Goal: Task Accomplishment & Management: Manage account settings

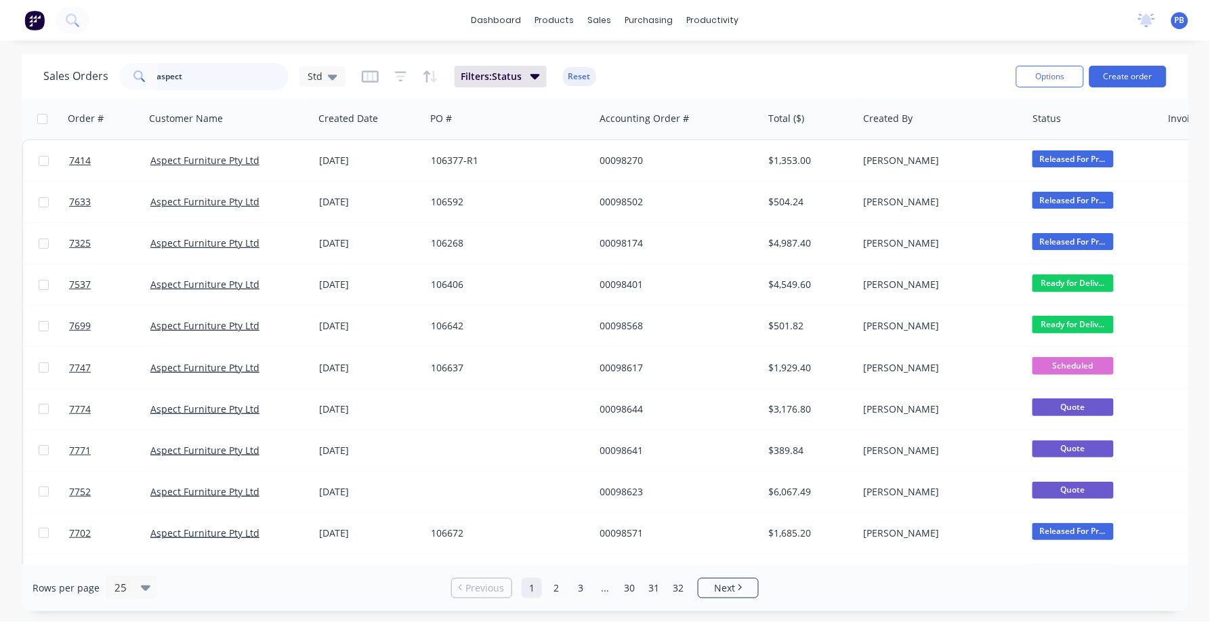
click at [226, 86] on input "aspect" at bounding box center [223, 76] width 132 height 27
click at [226, 83] on input "aspect" at bounding box center [223, 76] width 132 height 27
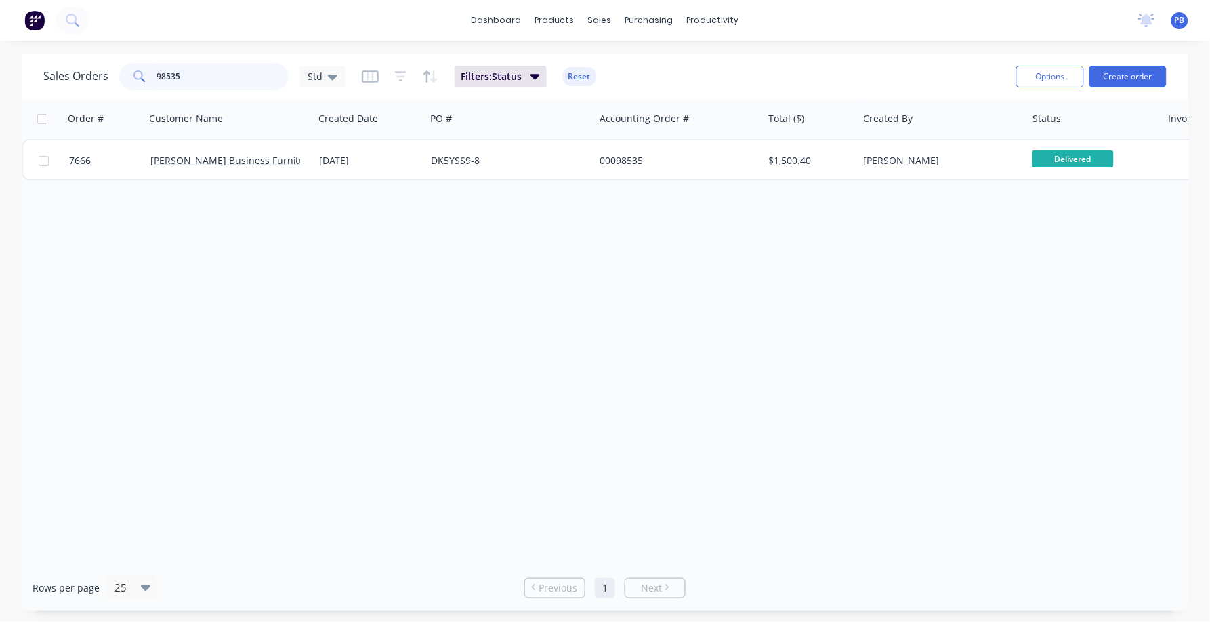
click at [187, 74] on input "98535" at bounding box center [223, 76] width 132 height 27
click at [176, 75] on input "98535" at bounding box center [223, 76] width 132 height 27
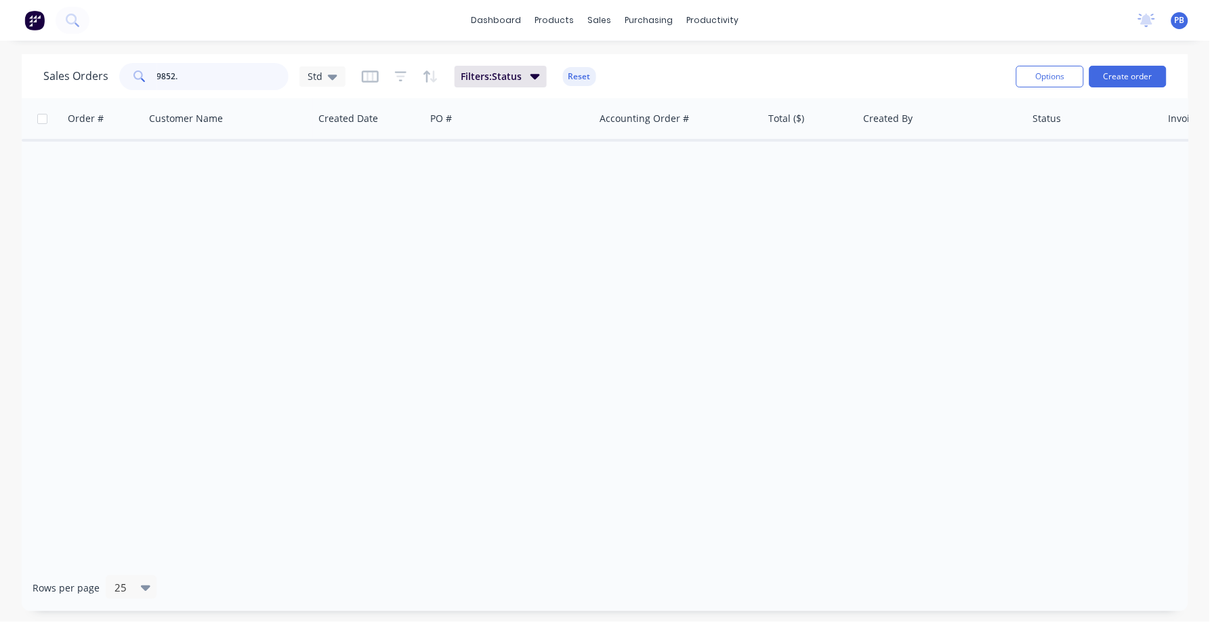
click at [198, 76] on input "9852." at bounding box center [223, 76] width 132 height 27
type input "98525"
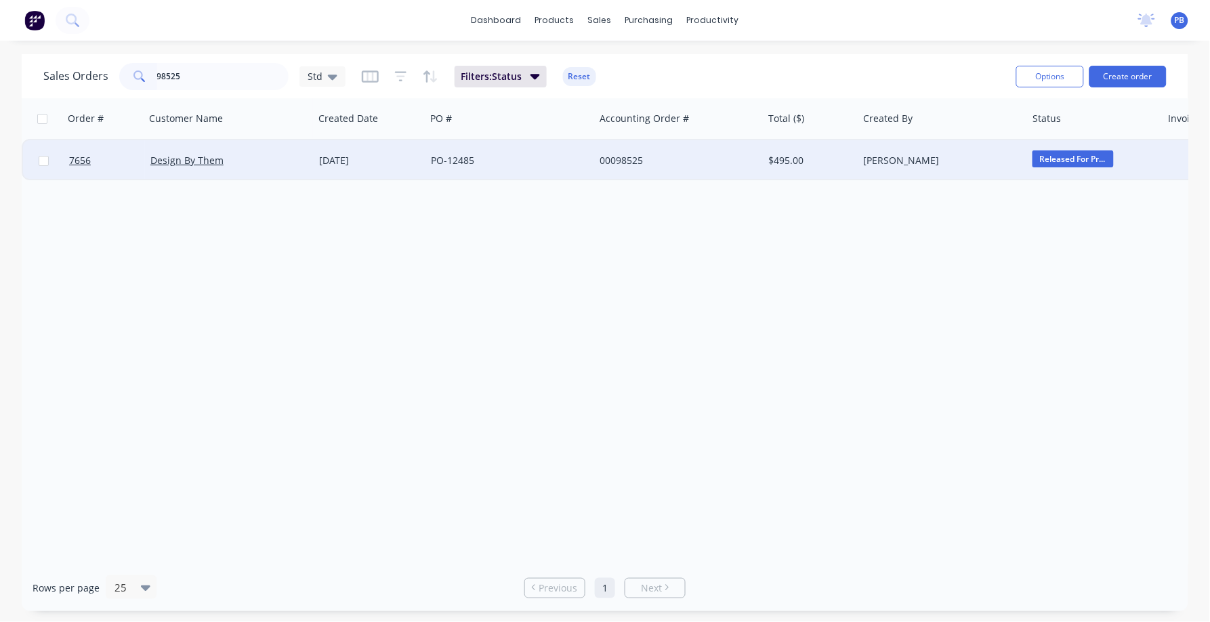
click at [638, 157] on div "00098525" at bounding box center [675, 161] width 150 height 14
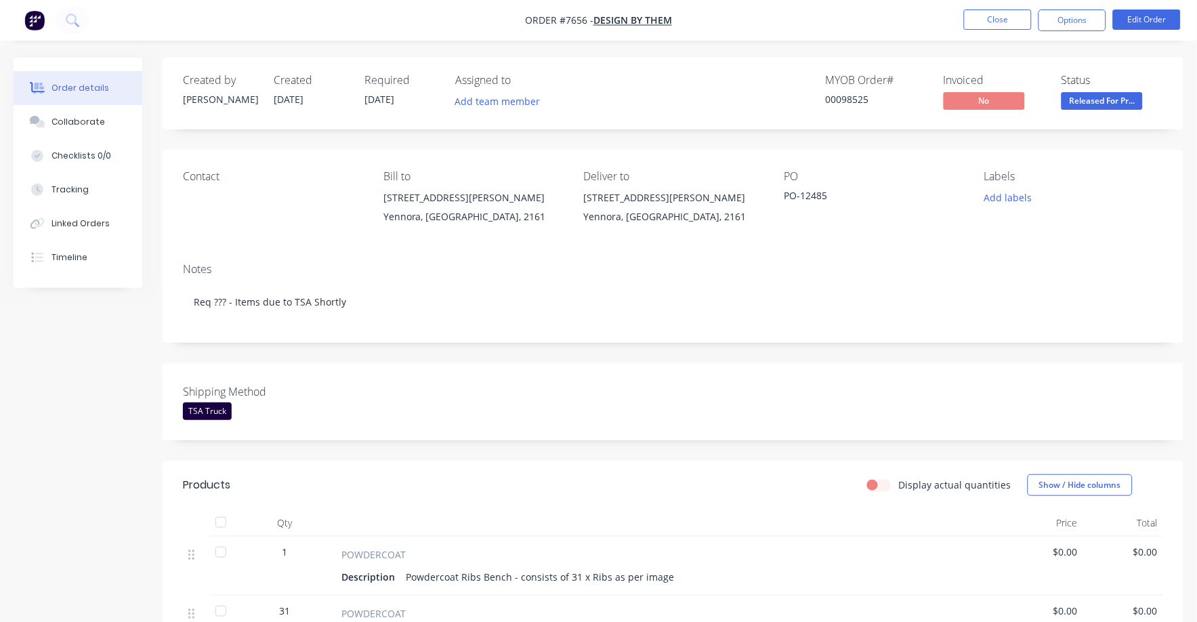
click at [1112, 103] on span "Released For Pr..." at bounding box center [1102, 100] width 81 height 17
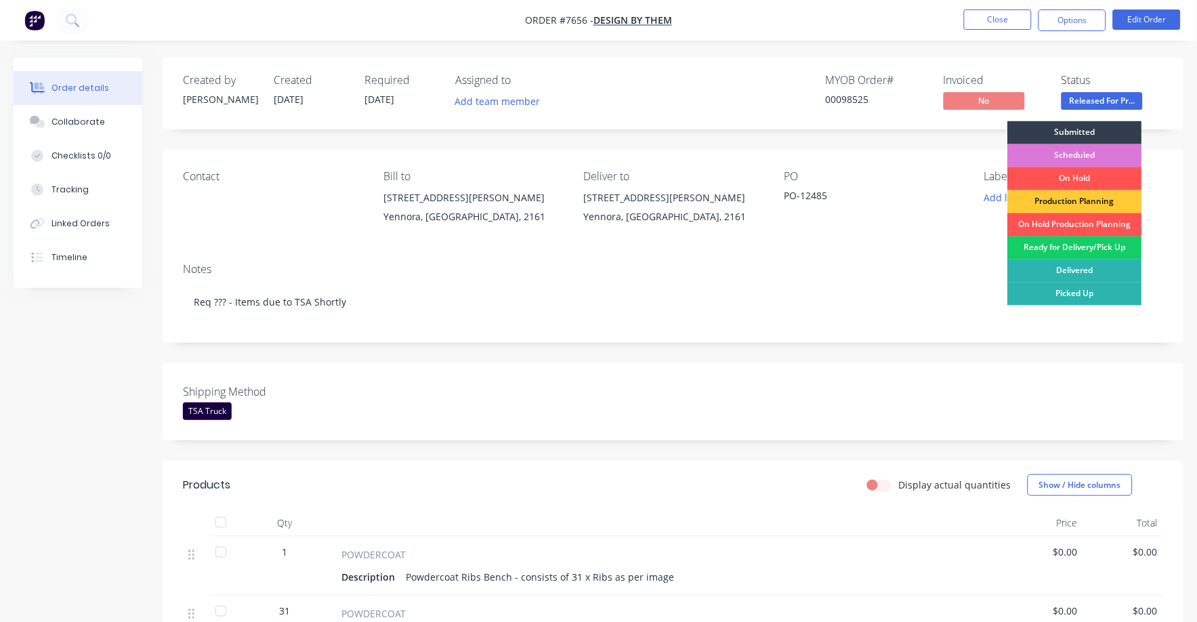
click at [1091, 242] on div "Ready for Delivery/Pick Up" at bounding box center [1075, 248] width 134 height 23
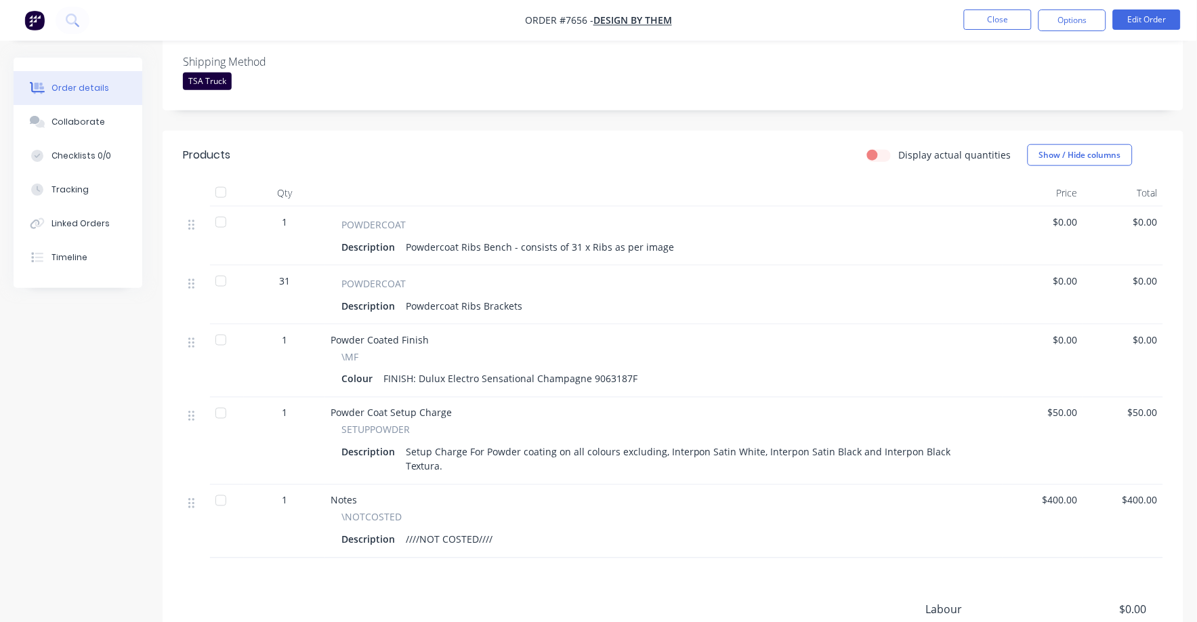
scroll to position [295, 0]
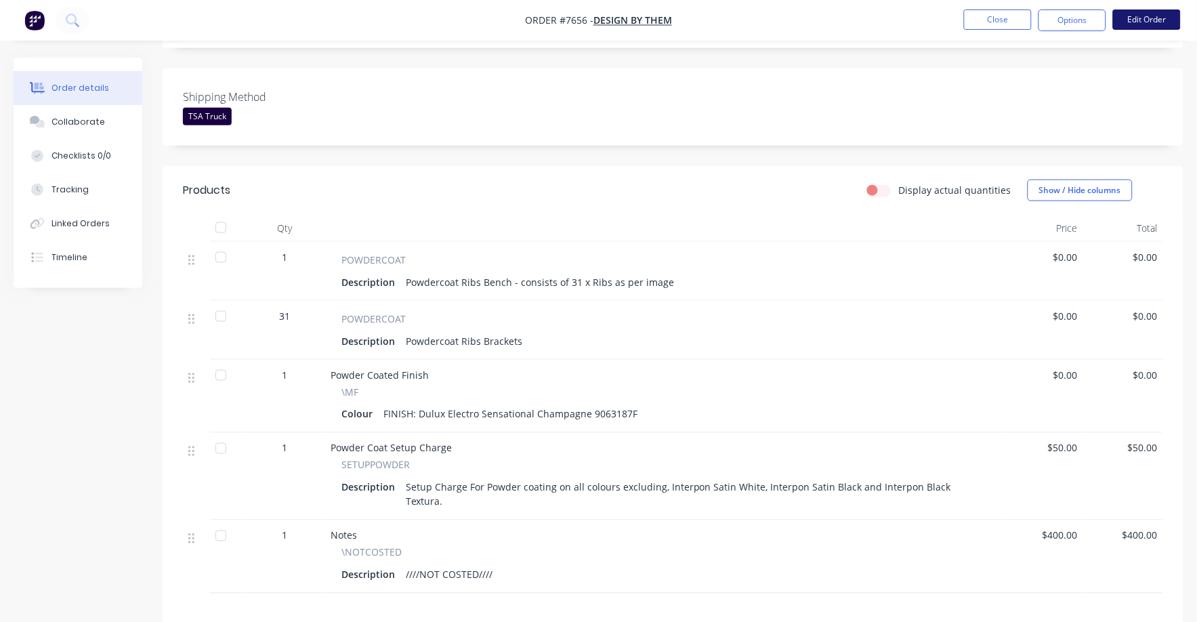
click at [1157, 22] on button "Edit Order" at bounding box center [1147, 19] width 68 height 20
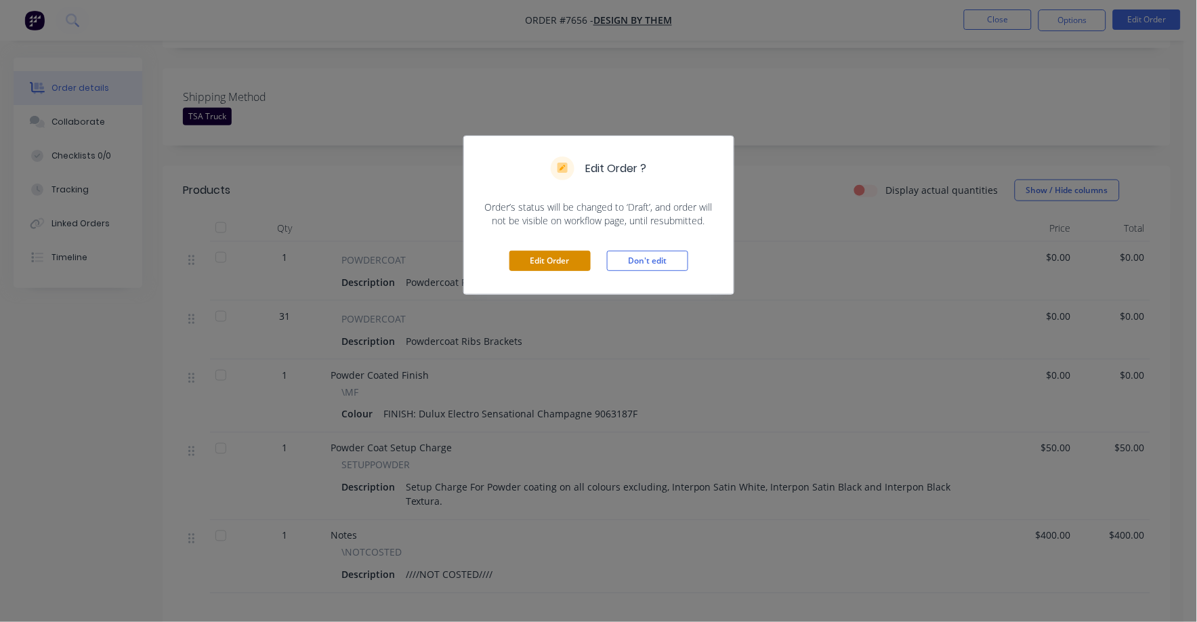
click at [550, 259] on button "Edit Order" at bounding box center [550, 261] width 81 height 20
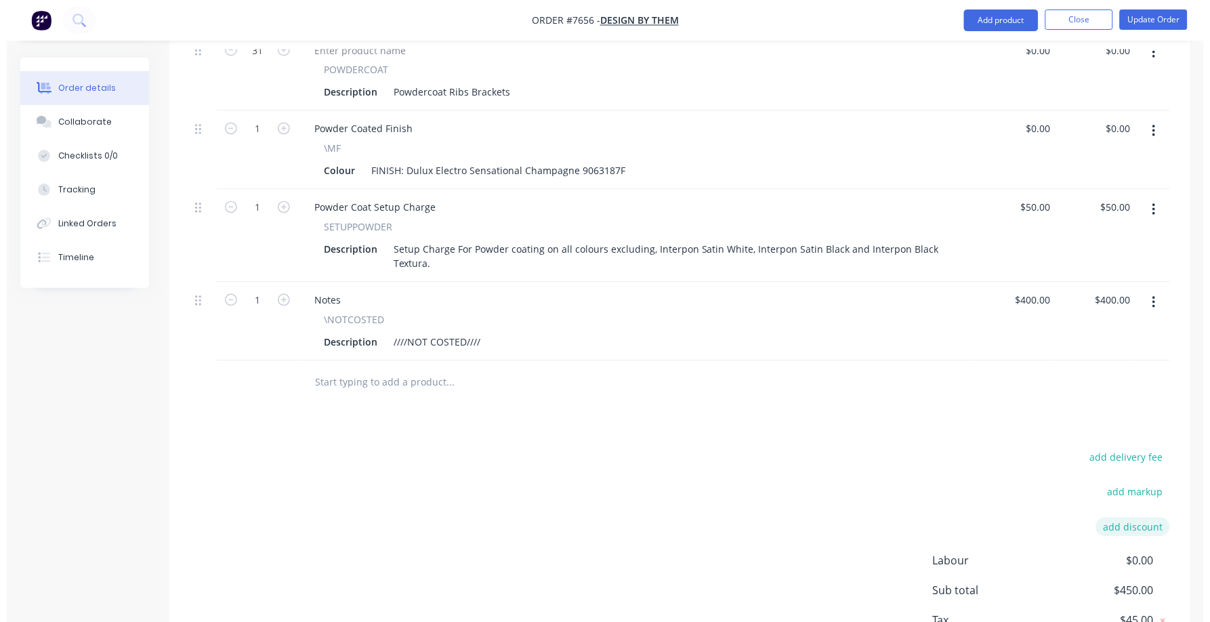
scroll to position [677, 0]
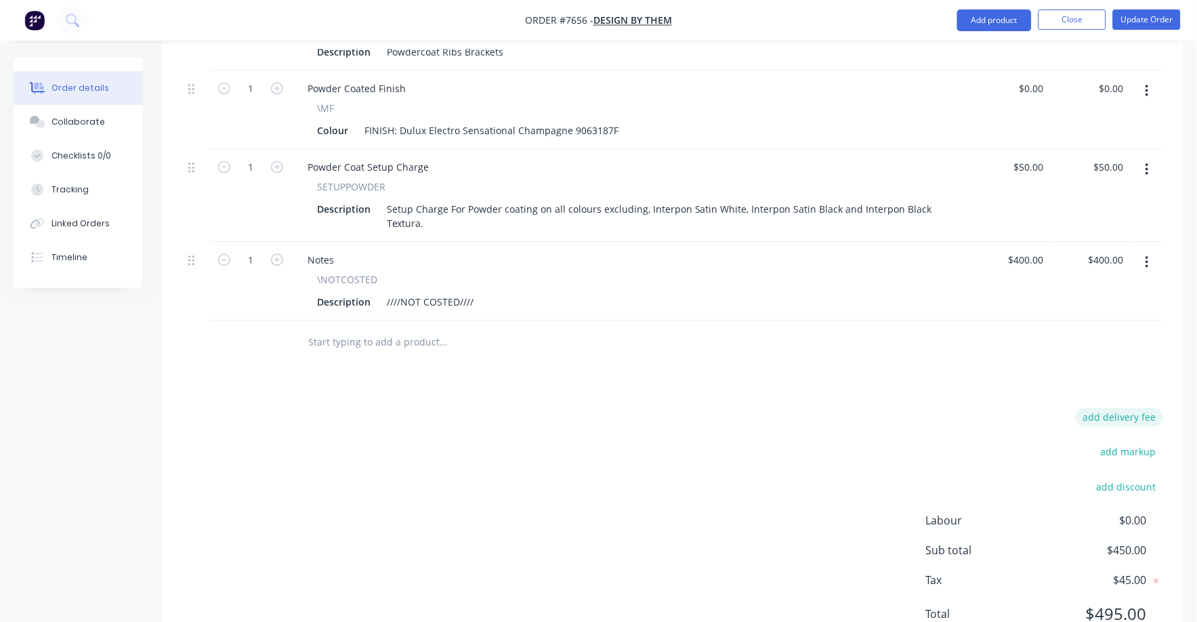
drag, startPoint x: 1128, startPoint y: 379, endPoint x: 1167, endPoint y: 379, distance: 38.6
click at [1129, 409] on button "add delivery fee" at bounding box center [1119, 418] width 87 height 18
type input "75"
click input "submit" at bounding box center [0, 0] width 0 height 0
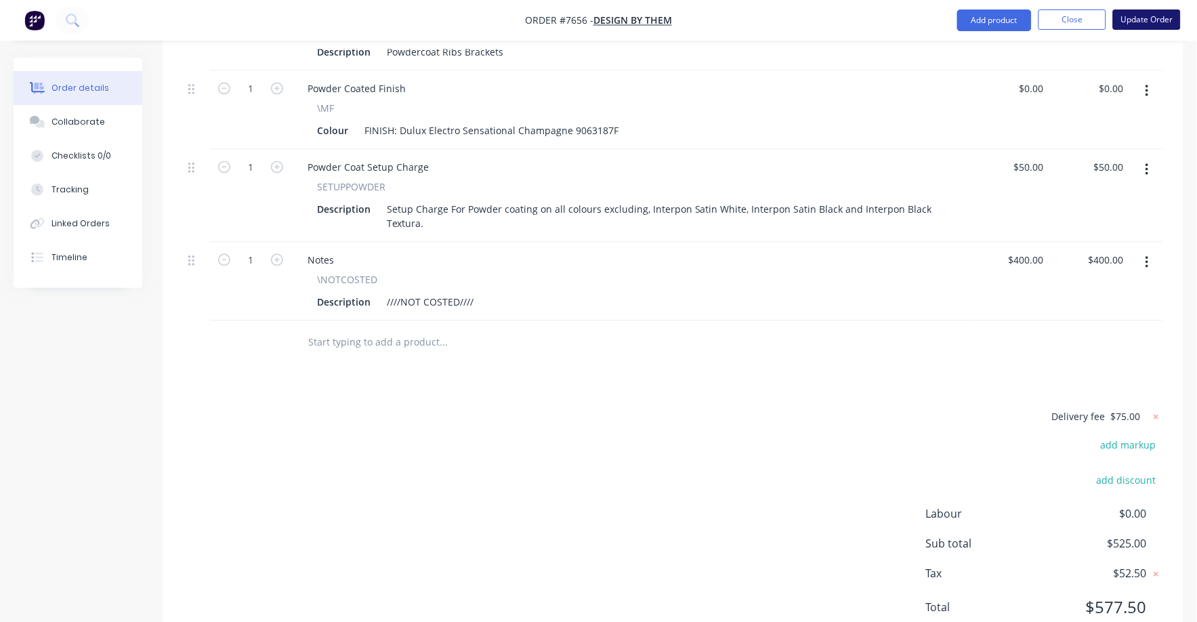
click at [1149, 17] on button "Update Order" at bounding box center [1147, 19] width 68 height 20
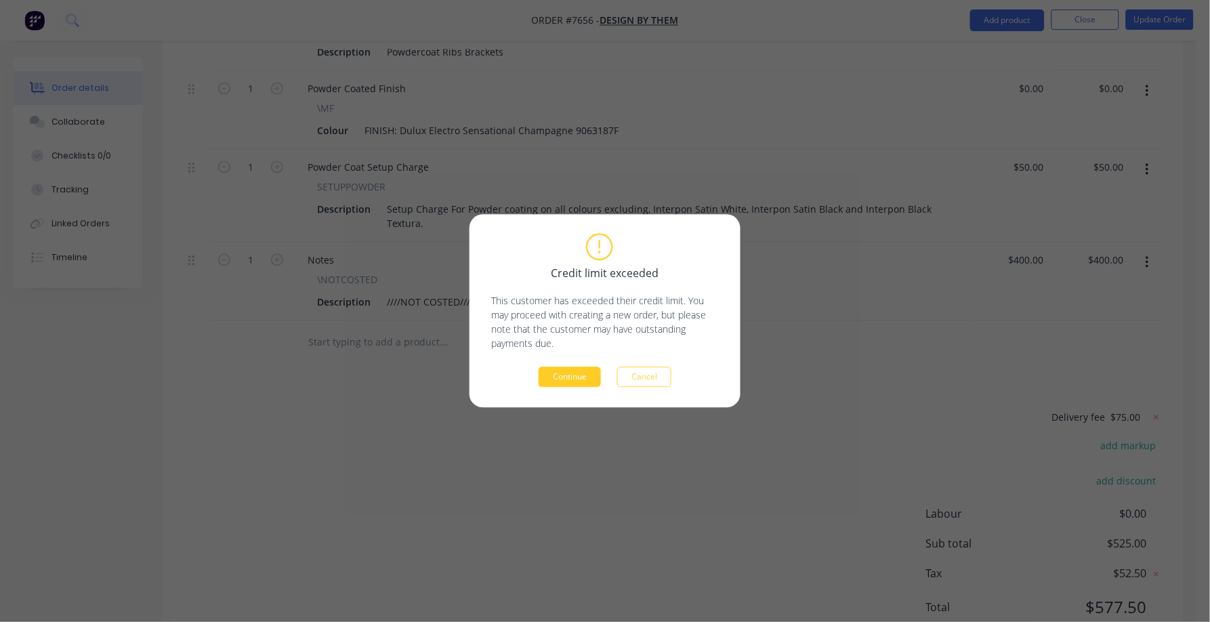
click at [550, 386] on button "Continue" at bounding box center [570, 377] width 62 height 20
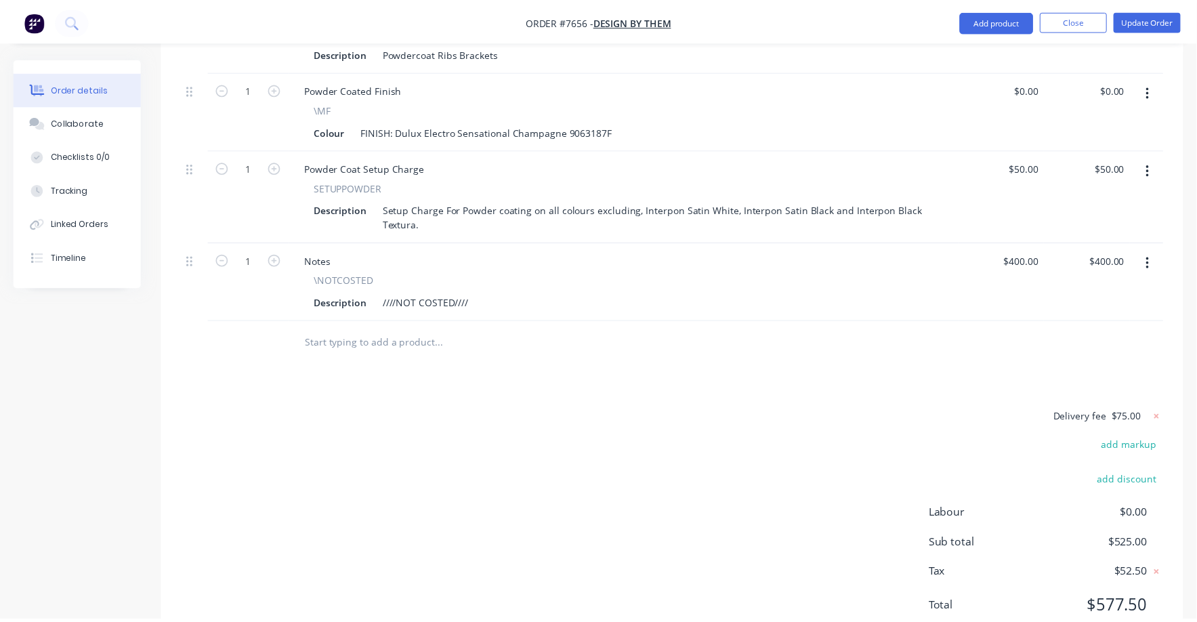
scroll to position [509, 0]
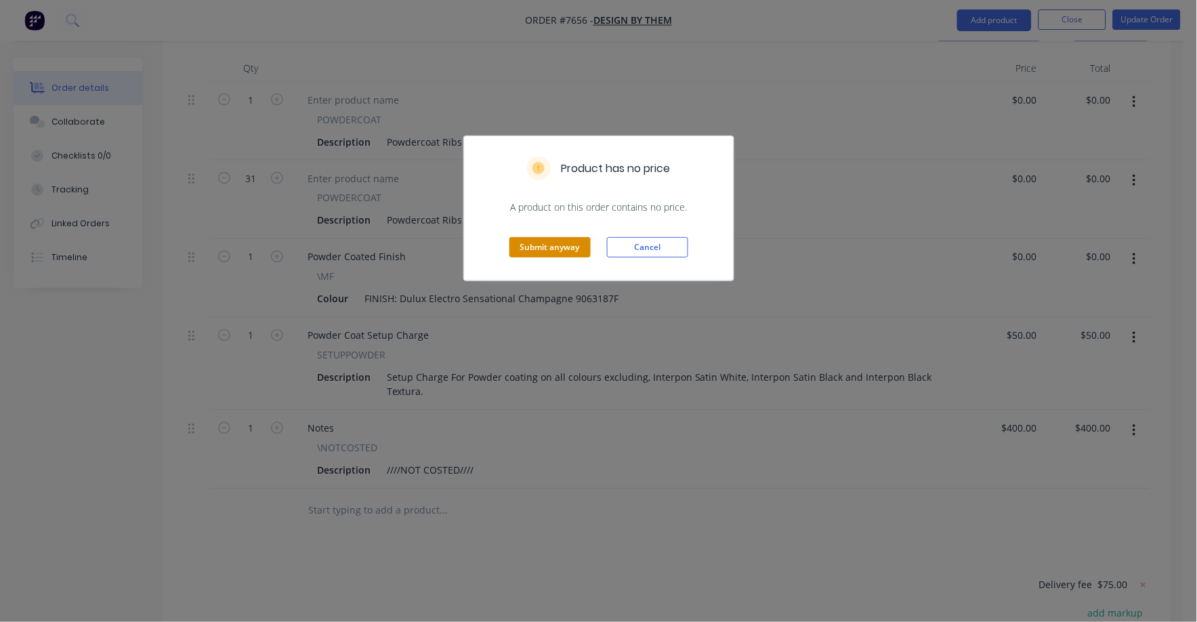
click at [567, 249] on button "Submit anyway" at bounding box center [550, 247] width 81 height 20
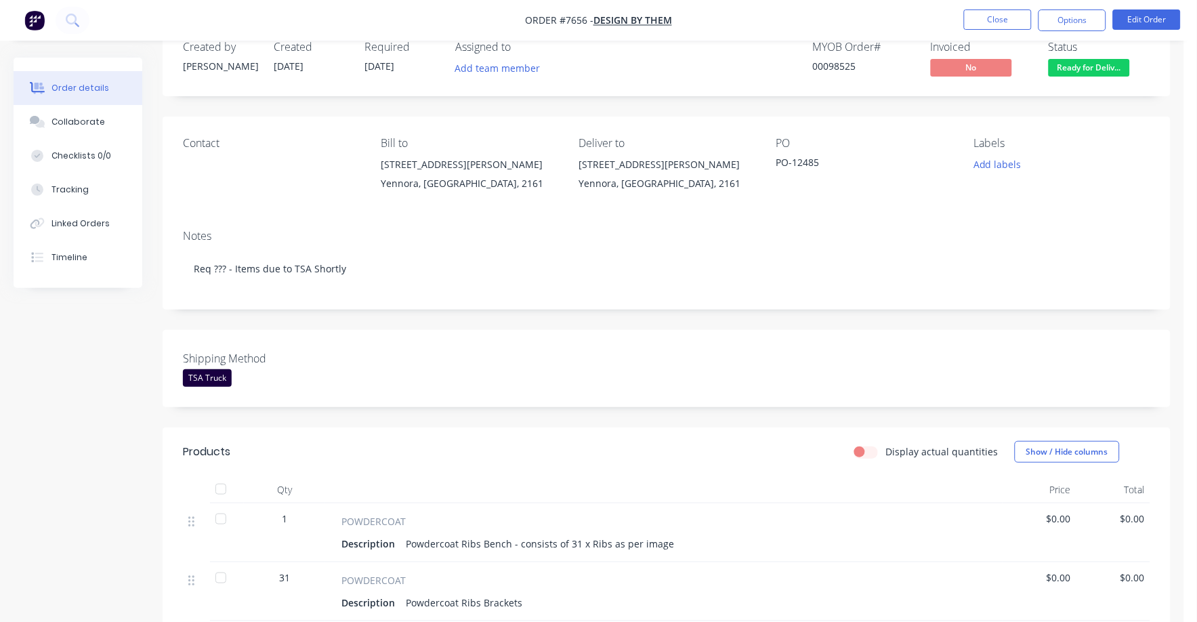
scroll to position [0, 0]
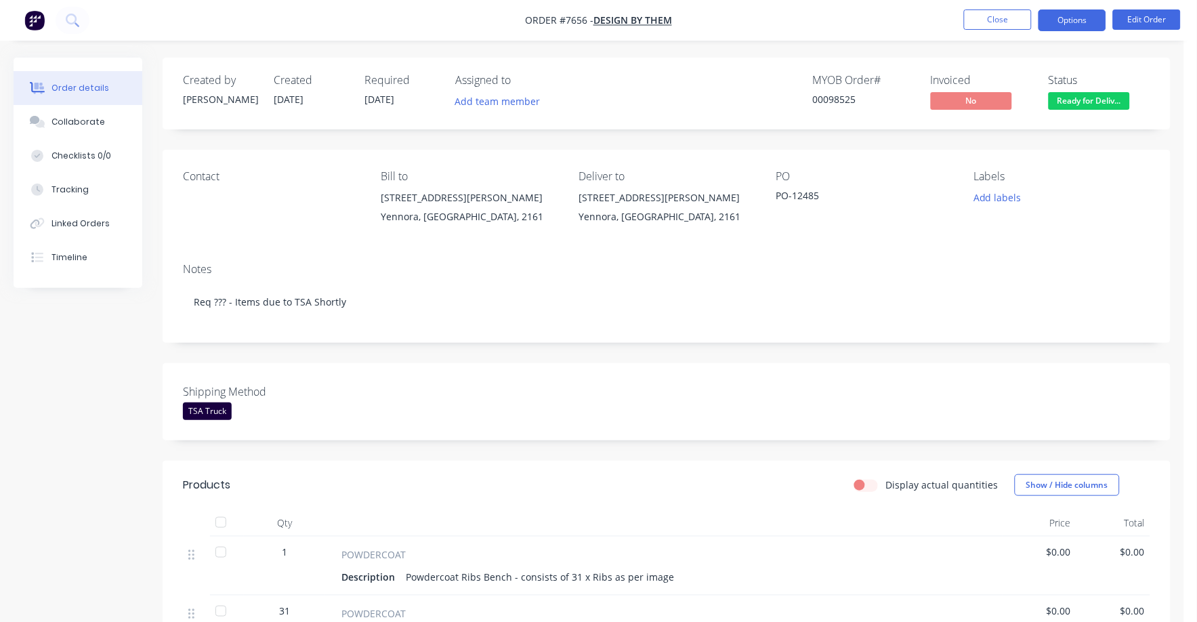
click at [1065, 20] on button "Options" at bounding box center [1073, 20] width 68 height 22
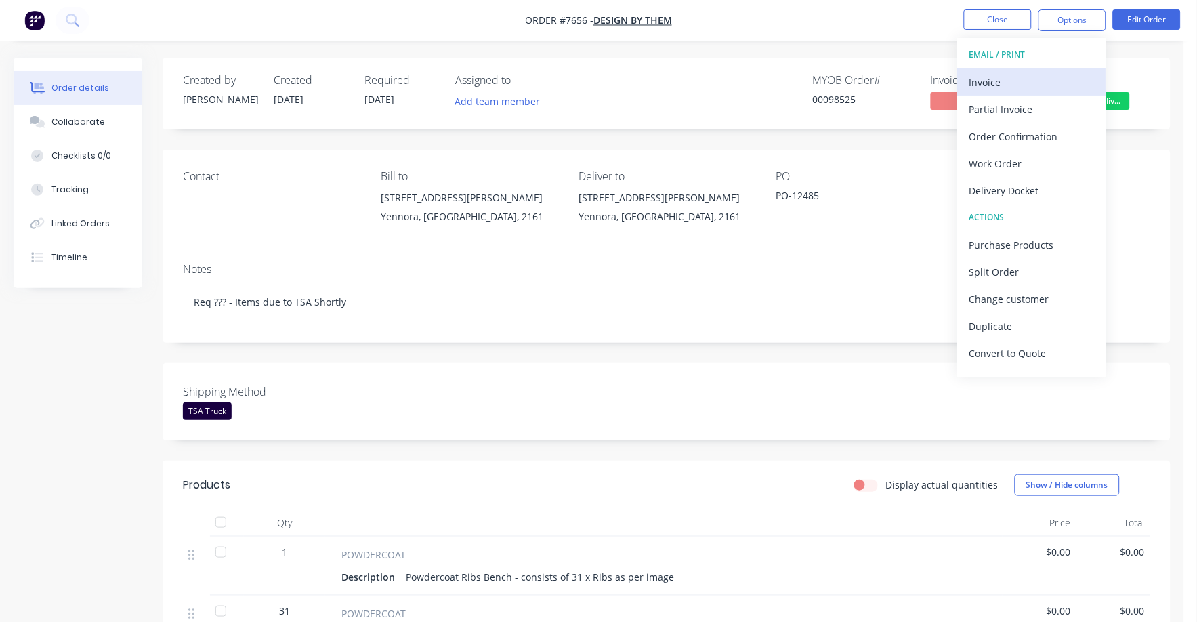
click at [1002, 80] on div "Invoice" at bounding box center [1032, 83] width 125 height 20
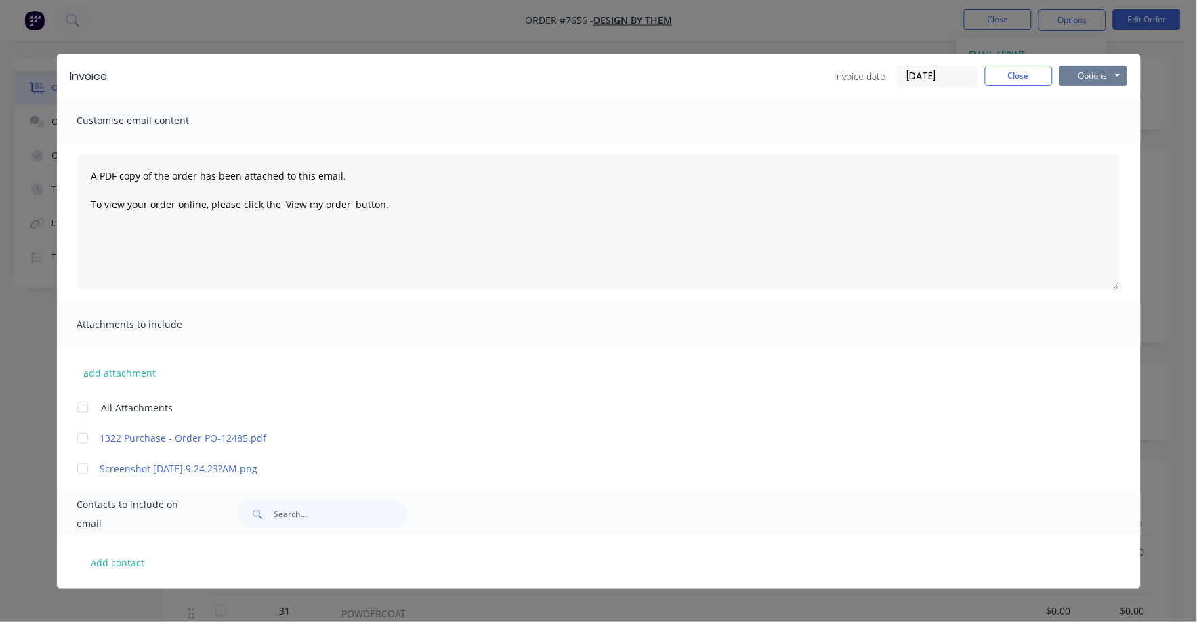
click at [1092, 76] on button "Options" at bounding box center [1094, 76] width 68 height 20
click at [1077, 121] on button "Print" at bounding box center [1103, 122] width 87 height 22
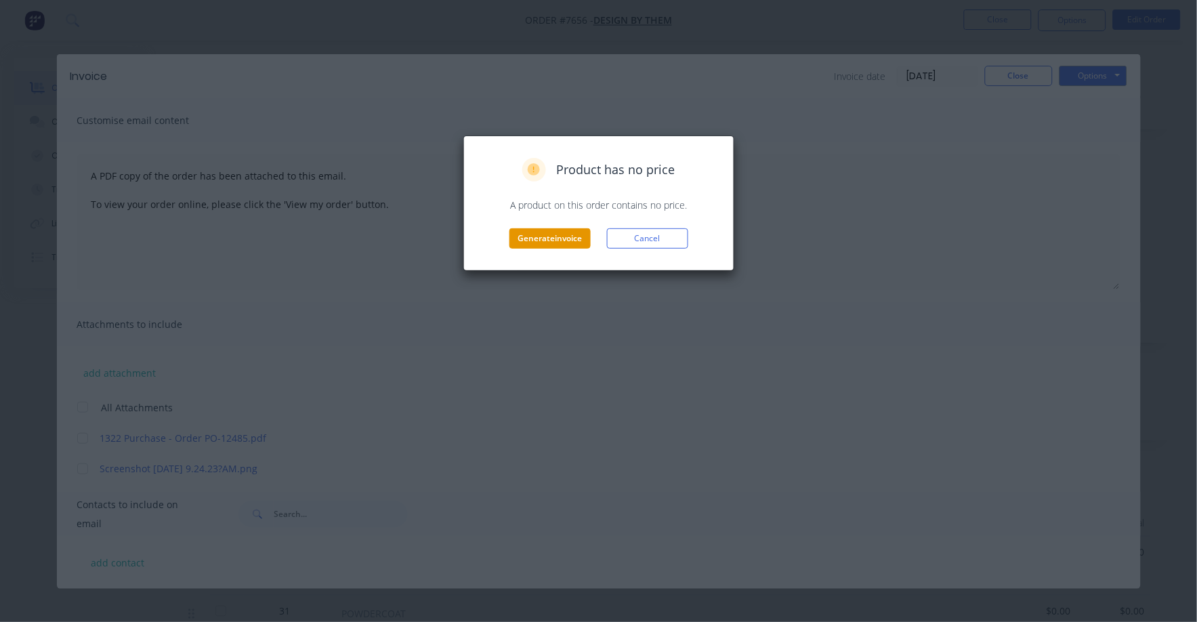
click at [535, 238] on button "Generate invoice" at bounding box center [550, 238] width 81 height 20
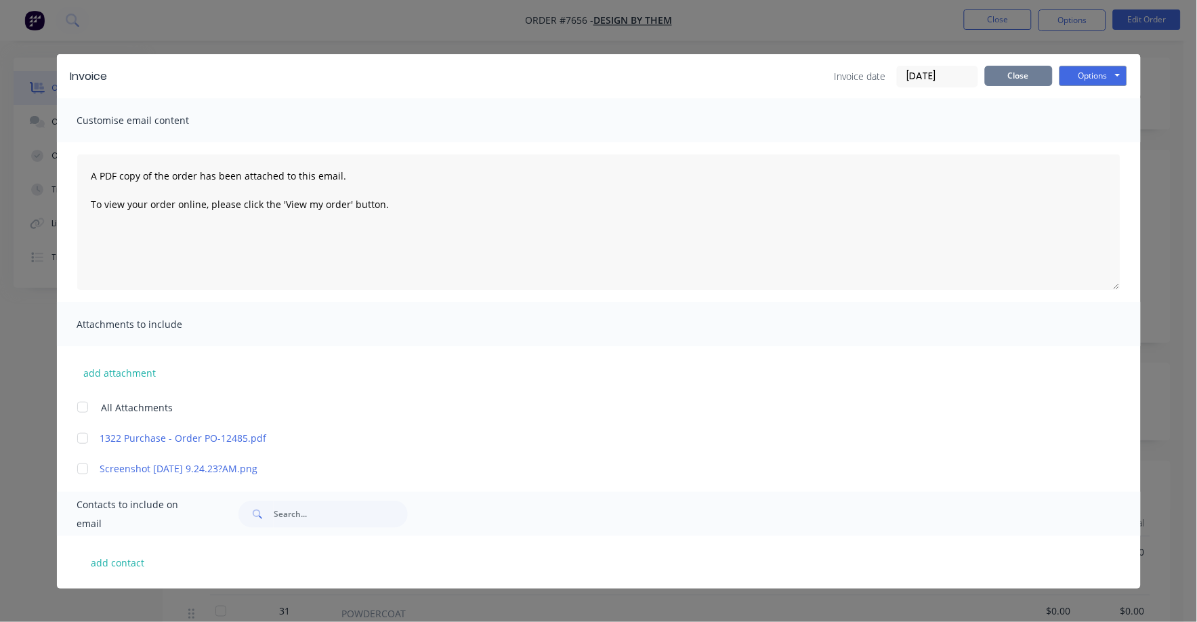
click at [1002, 82] on button "Close" at bounding box center [1019, 76] width 68 height 20
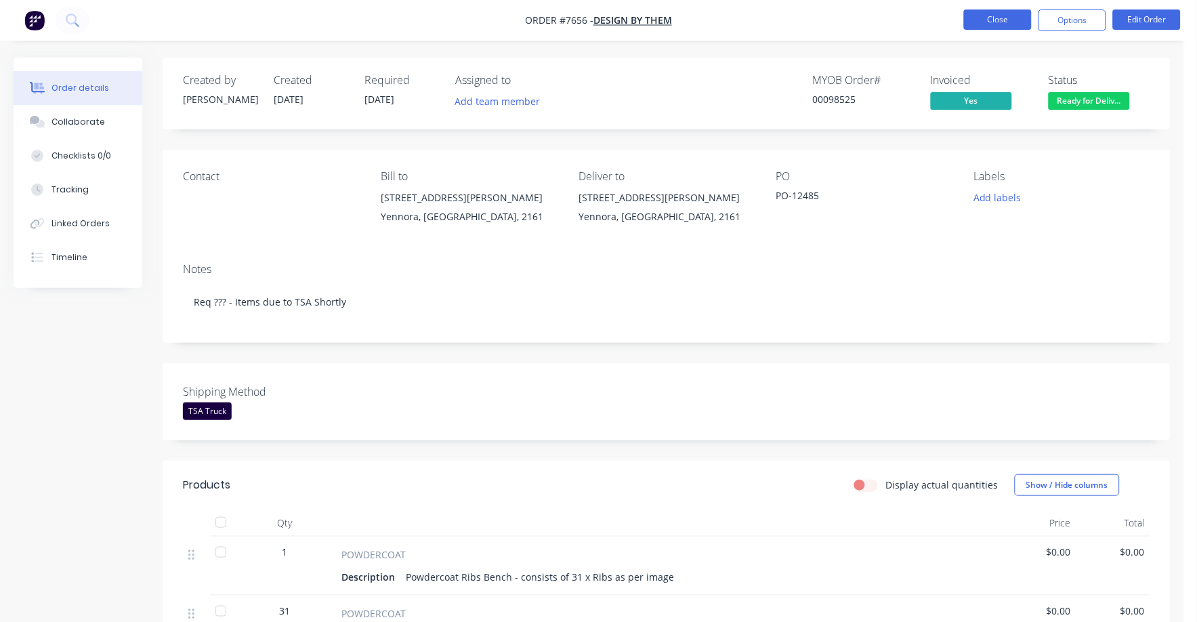
click at [995, 25] on button "Close" at bounding box center [998, 19] width 68 height 20
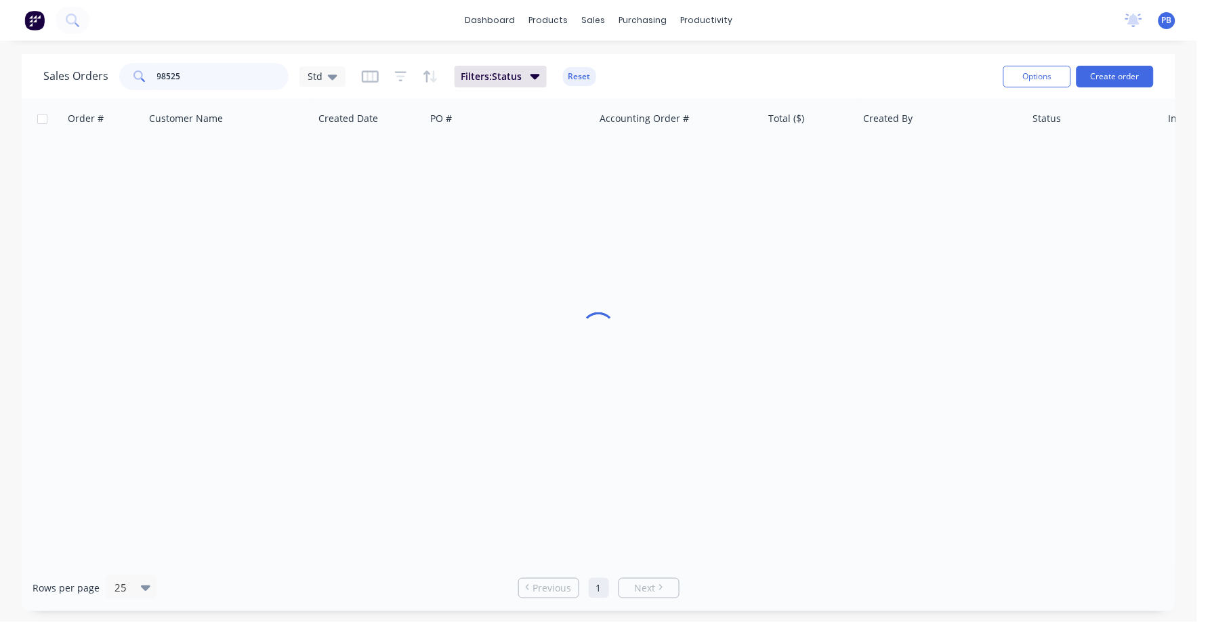
drag, startPoint x: 244, startPoint y: 77, endPoint x: 133, endPoint y: 75, distance: 111.2
click at [133, 75] on div "98525" at bounding box center [203, 76] width 169 height 27
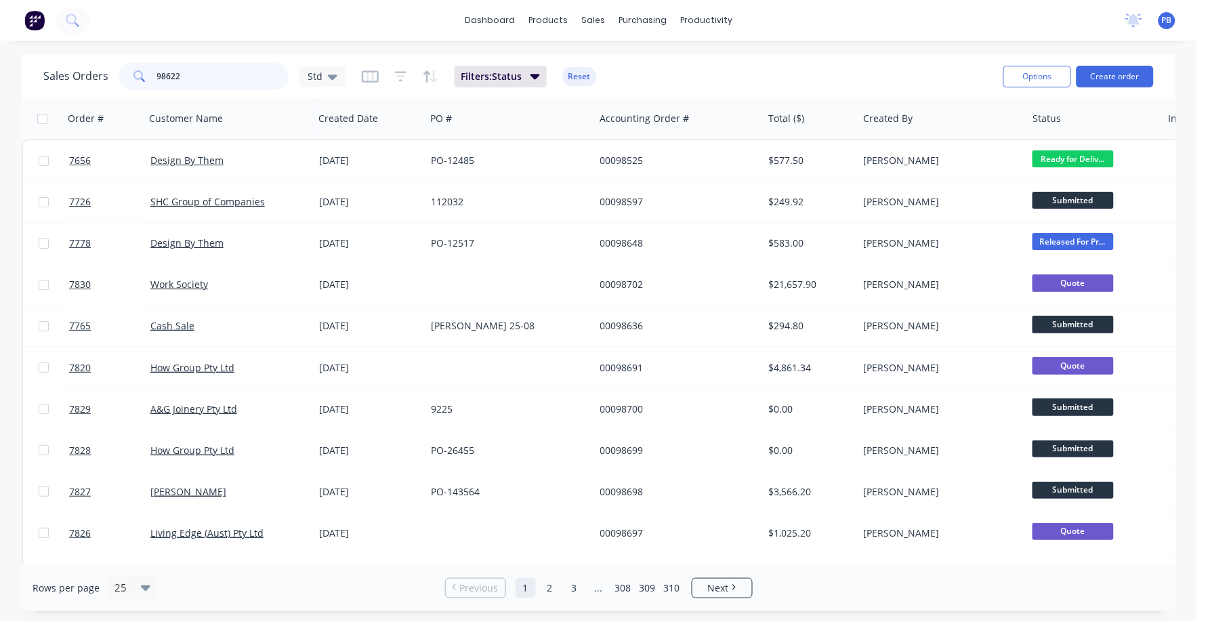
type input "98622"
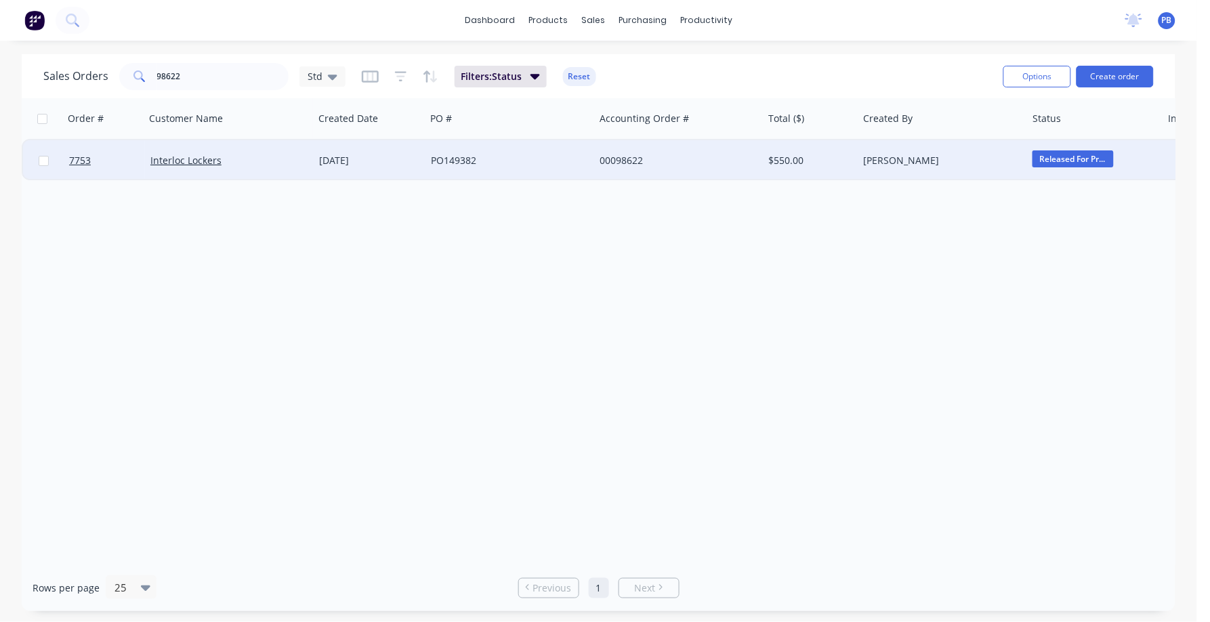
click at [624, 161] on div "00098622" at bounding box center [675, 161] width 150 height 14
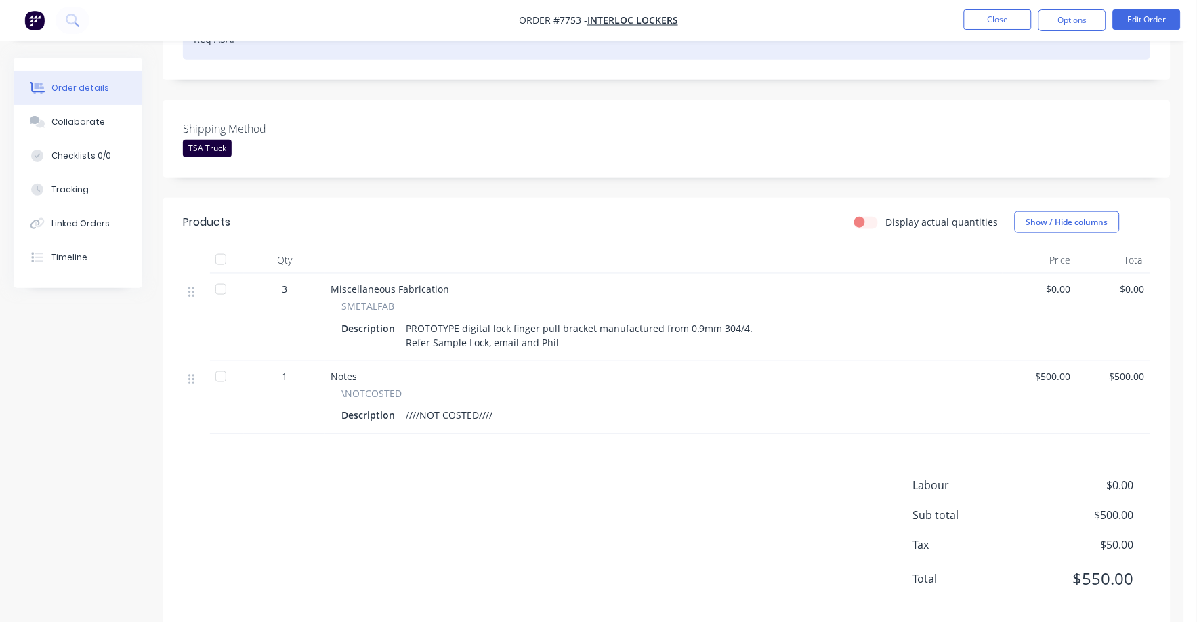
scroll to position [301, 0]
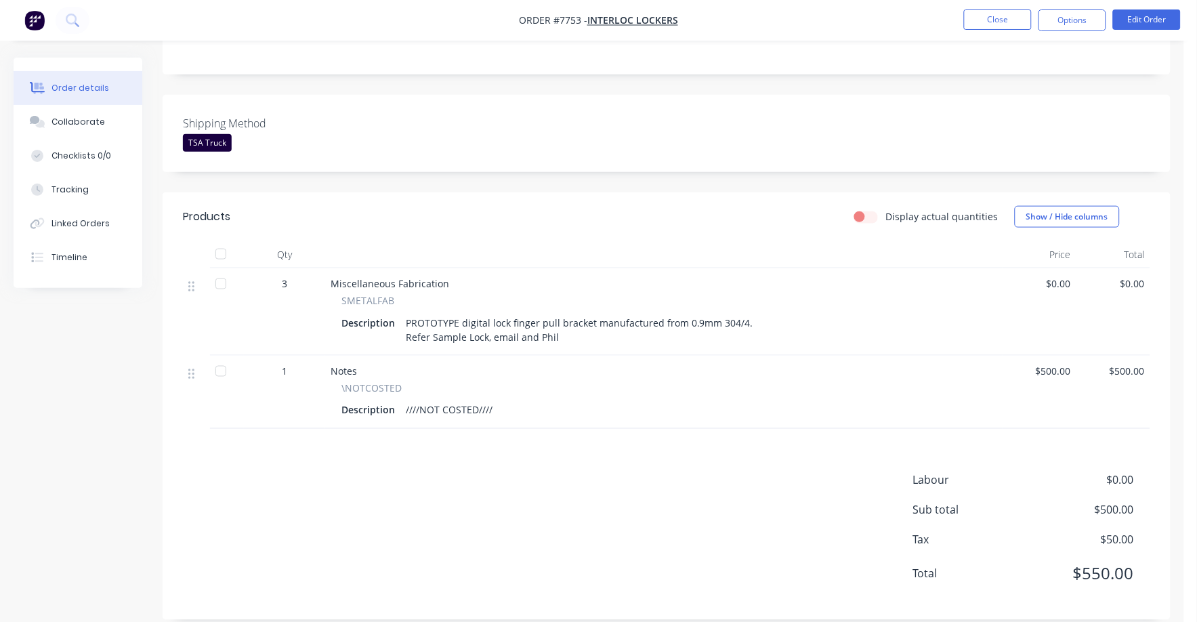
click at [1061, 276] on span "$0.00" at bounding box center [1039, 283] width 63 height 14
click at [1168, 19] on button "Edit Order" at bounding box center [1147, 19] width 68 height 20
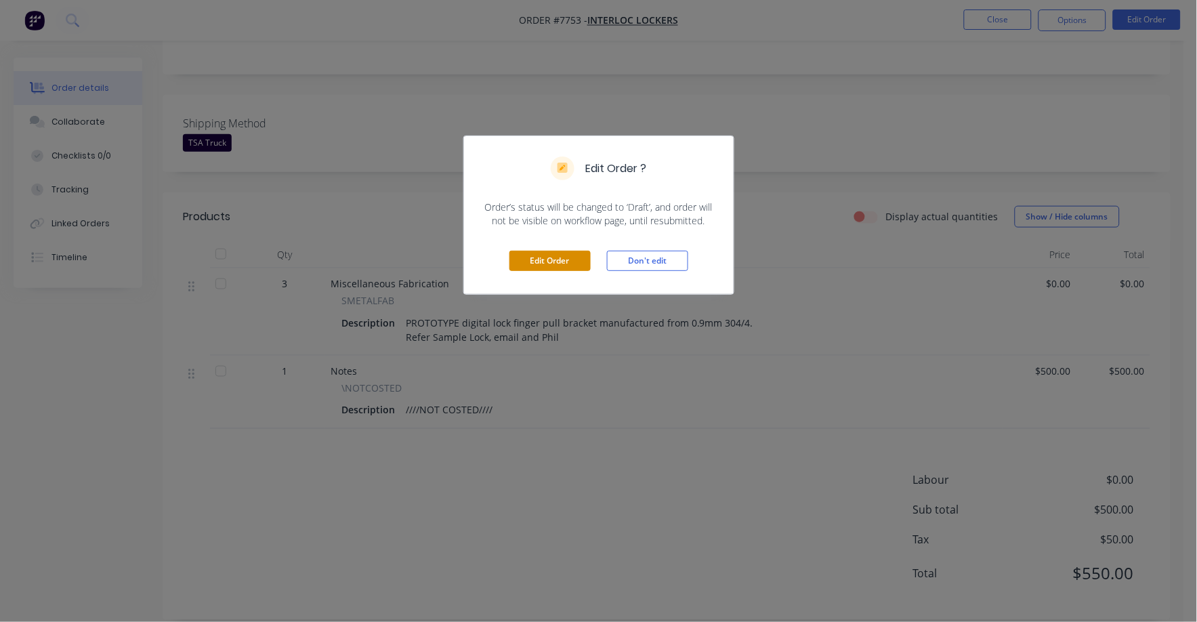
click at [551, 262] on button "Edit Order" at bounding box center [550, 261] width 81 height 20
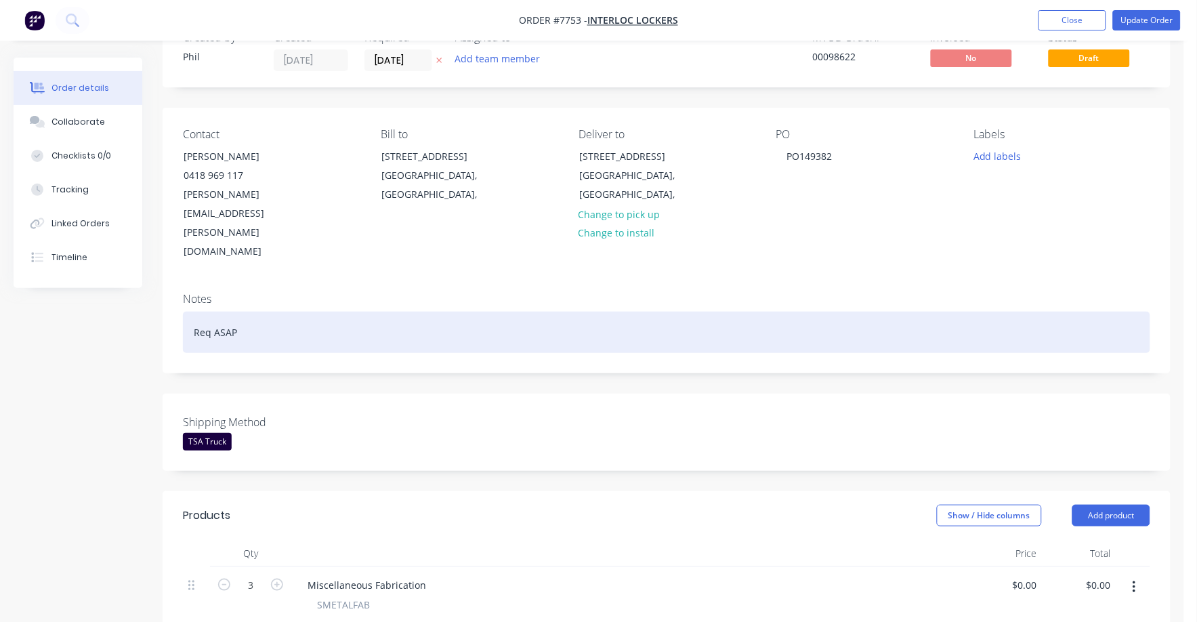
scroll to position [254, 0]
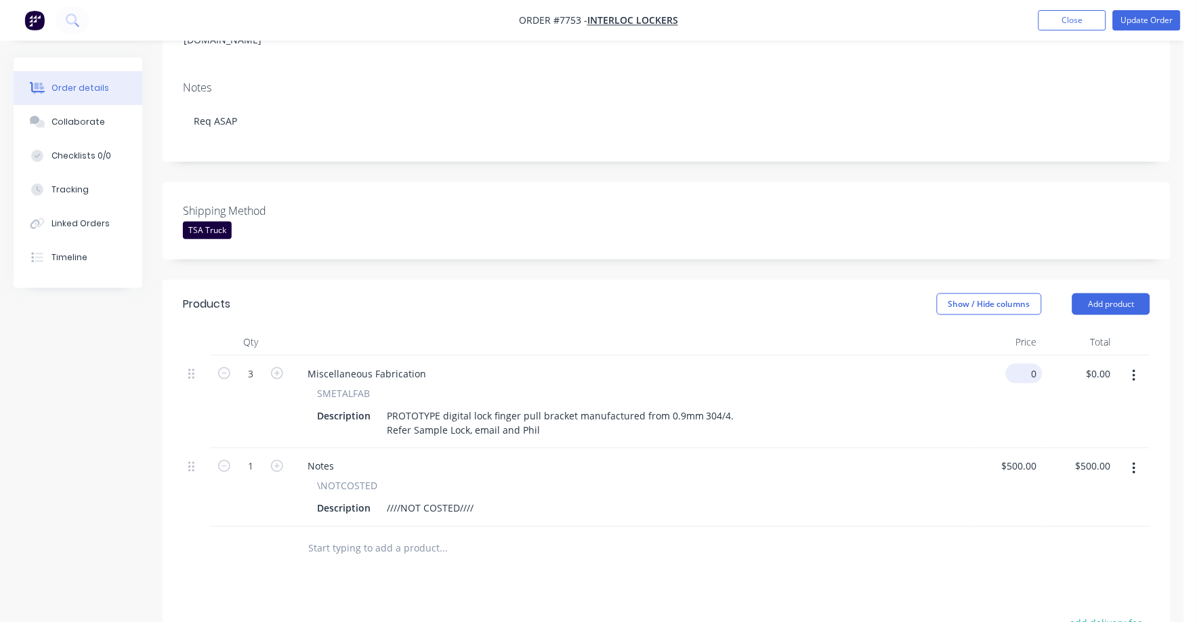
click at [1026, 364] on div "0 $0.00" at bounding box center [1024, 374] width 37 height 20
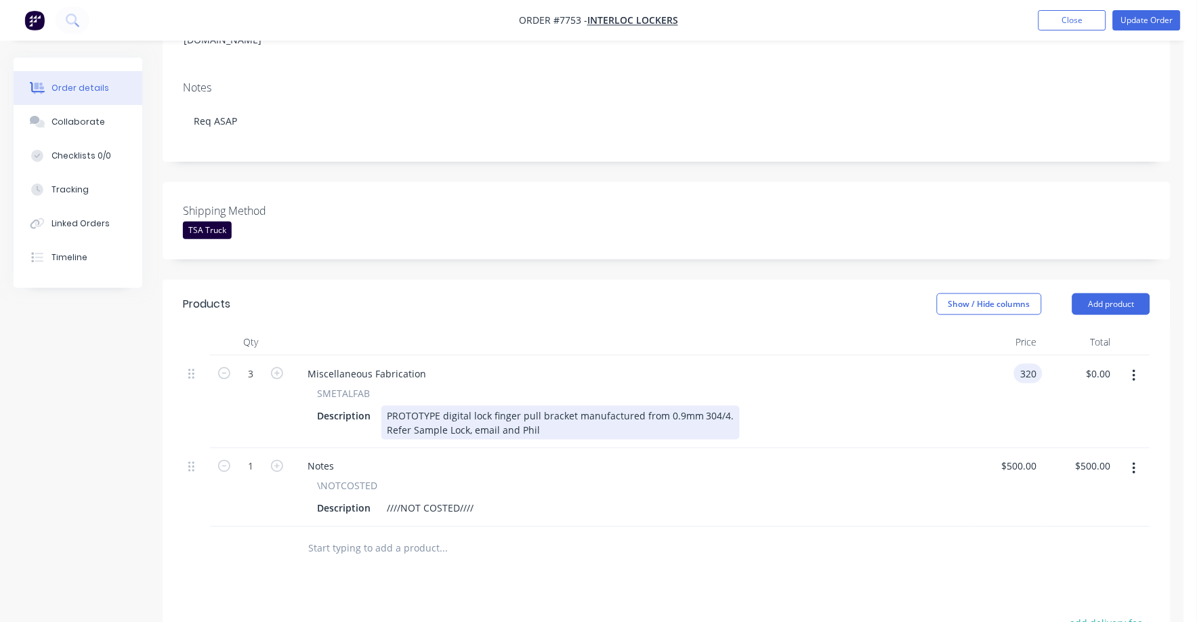
type input "$320.00"
type input "$960.00"
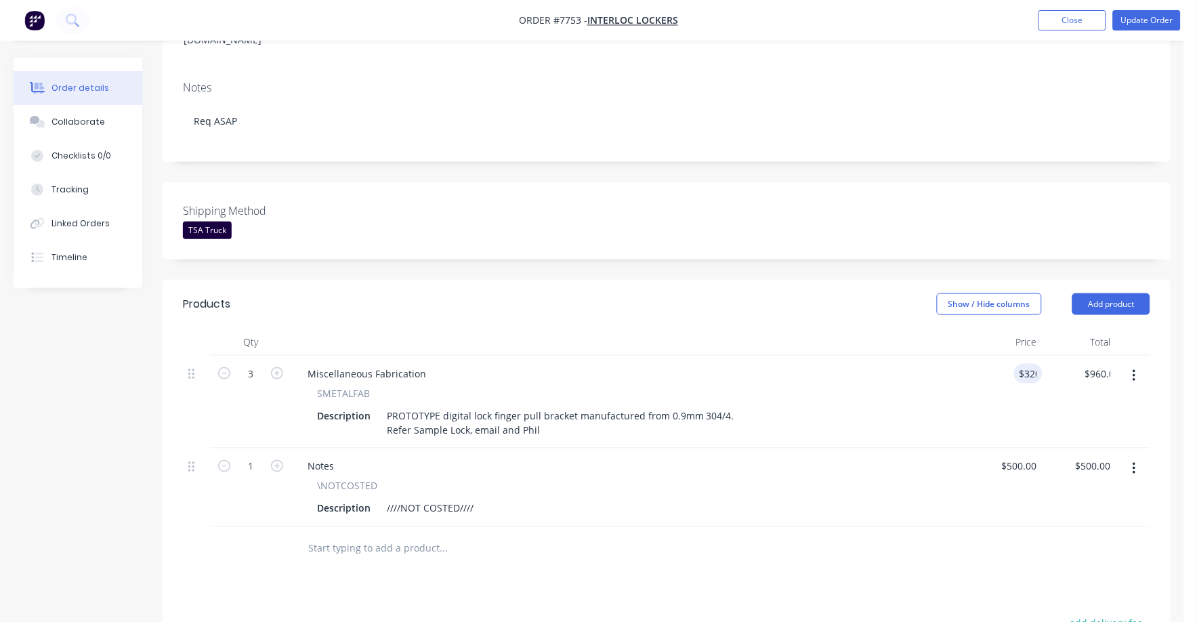
click at [924, 406] on div "Description PROTOTYPE digital lock finger pull bracket manufactured from 0.9mm …" at bounding box center [628, 423] width 632 height 34
type input "320"
type input "$0.00"
click at [1105, 364] on input "0.00" at bounding box center [1104, 374] width 26 height 20
type input "230"
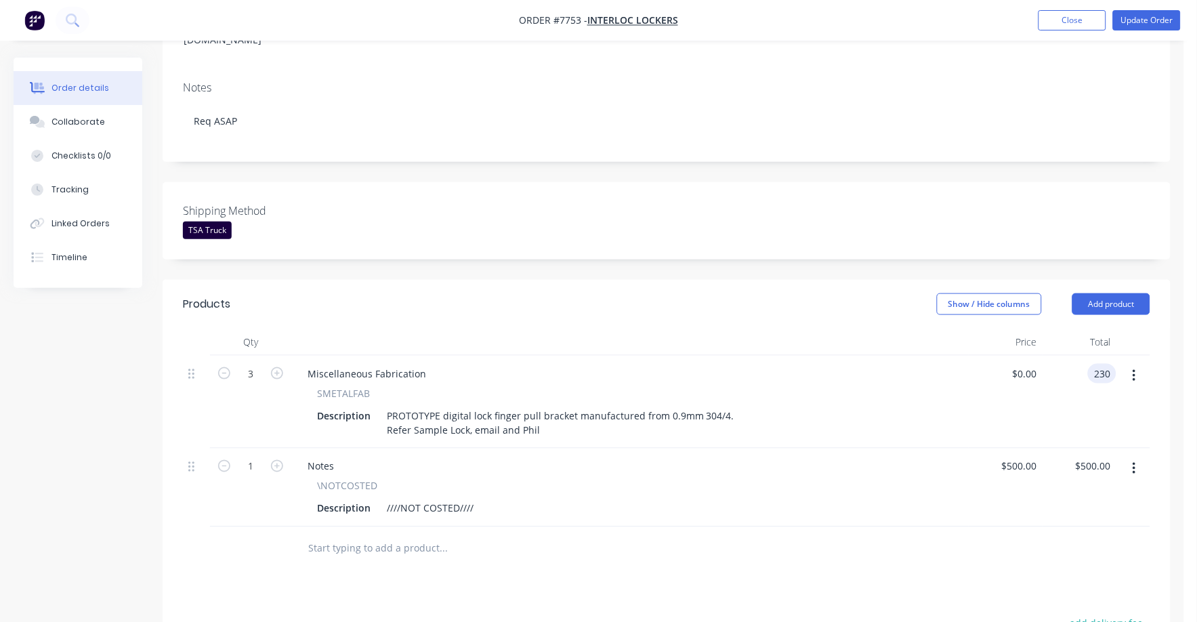
type input "$76.6667"
drag, startPoint x: 1125, startPoint y: 382, endPoint x: 1105, endPoint y: 379, distance: 19.8
click at [1122, 382] on div "Qty Price Total 3 Miscellaneous Fabrication SMETALFAB Description PROTOTYPE dig…" at bounding box center [667, 450] width 1008 height 243
click at [1090, 364] on input "230.00" at bounding box center [1098, 374] width 37 height 20
type input "320"
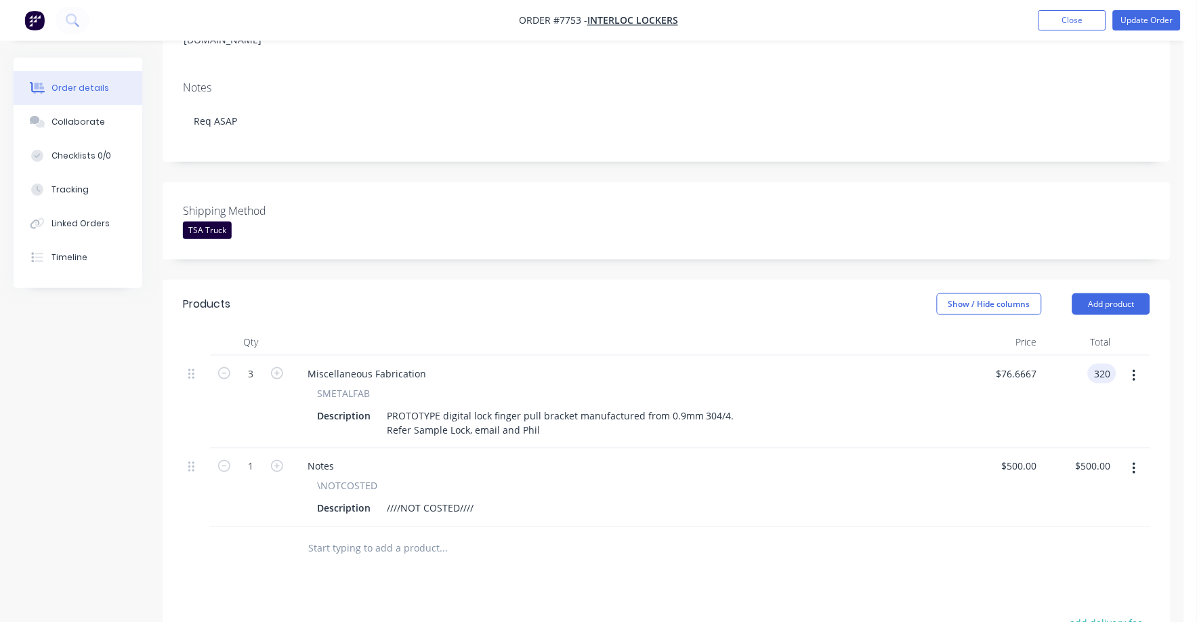
type input "$106.6667"
type input "$320.00"
click at [1073, 360] on div "$320.00 $320.00" at bounding box center [1080, 402] width 74 height 93
drag, startPoint x: 1073, startPoint y: 360, endPoint x: 1032, endPoint y: 312, distance: 62.5
click at [1029, 364] on input "106.6667" at bounding box center [1016, 374] width 53 height 20
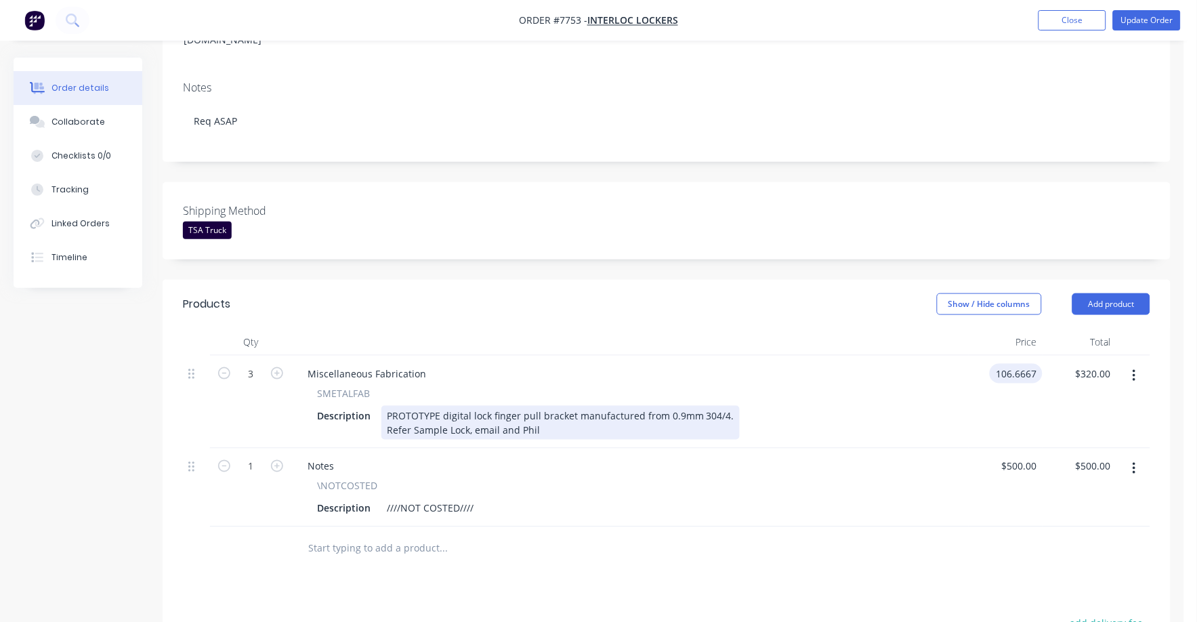
type input "$106.6667"
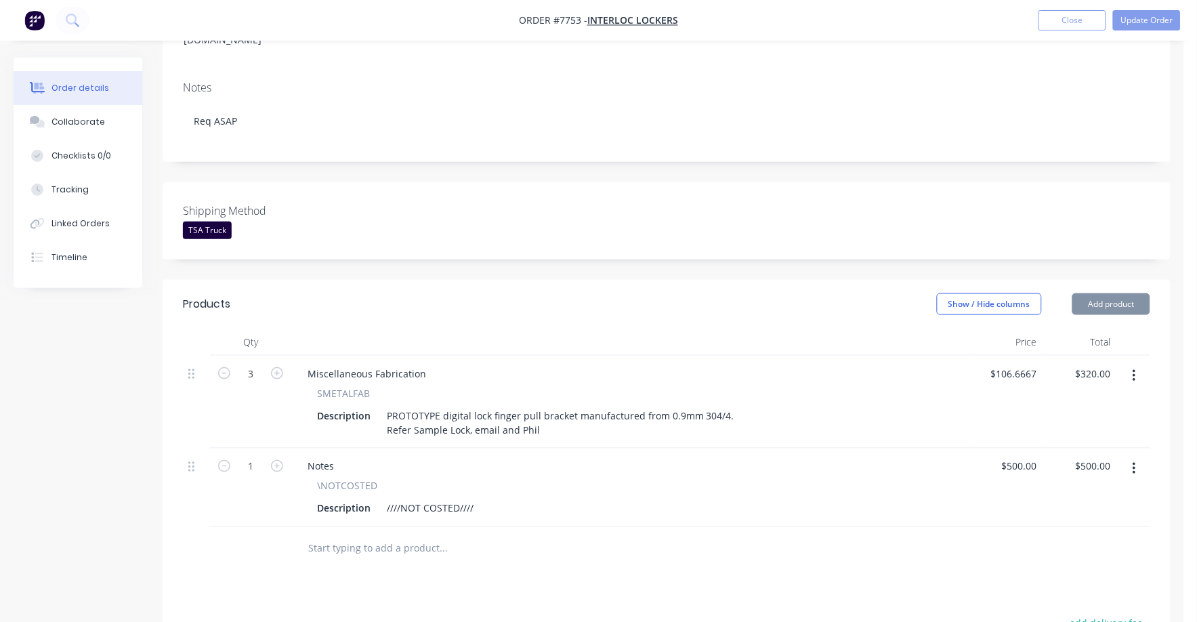
click at [956, 386] on div "SMETALFAB Description PROTOTYPE digital lock finger pull bracket manufactured f…" at bounding box center [630, 413] width 667 height 54
click at [1137, 457] on button "button" at bounding box center [1135, 469] width 32 height 24
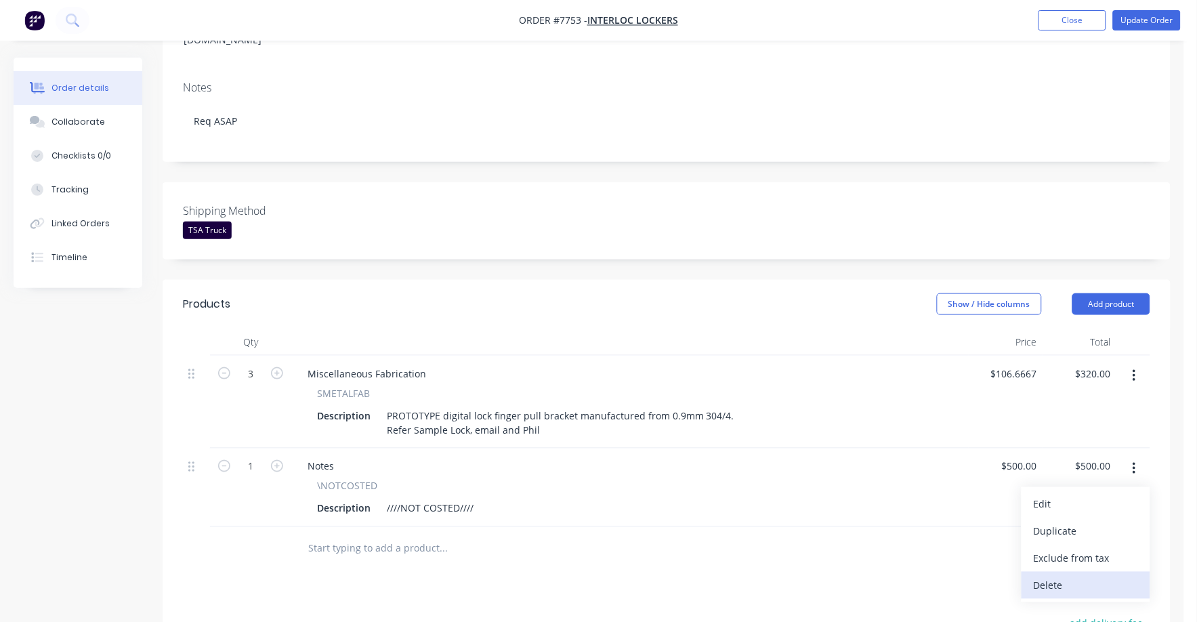
click at [1084, 576] on div "Delete" at bounding box center [1086, 586] width 104 height 20
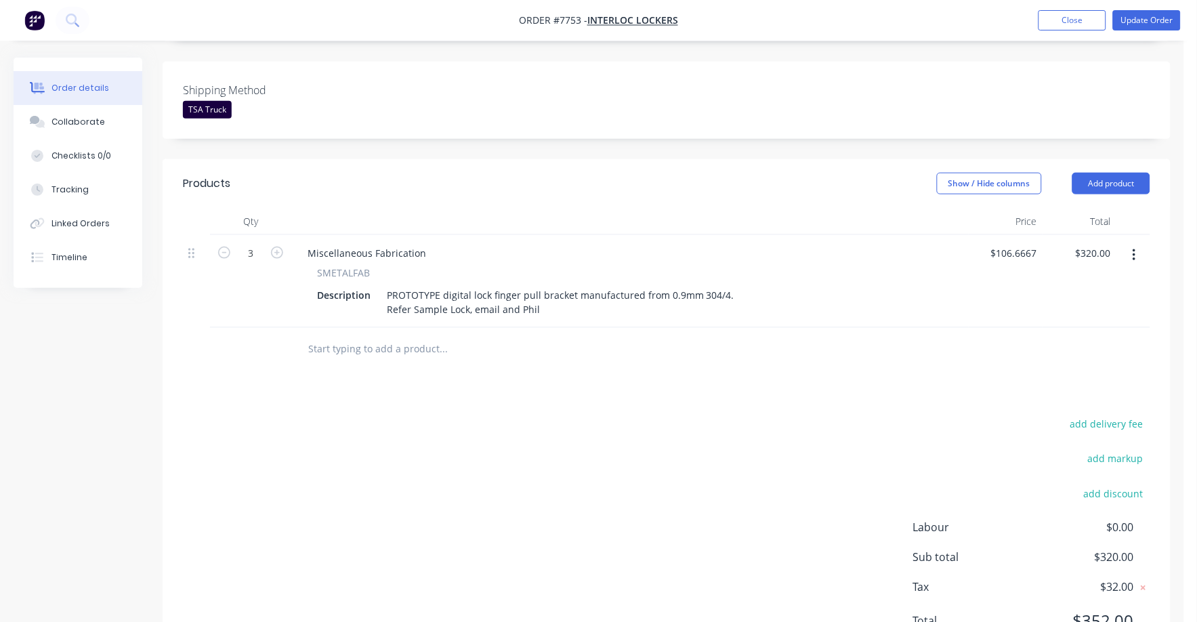
scroll to position [383, 0]
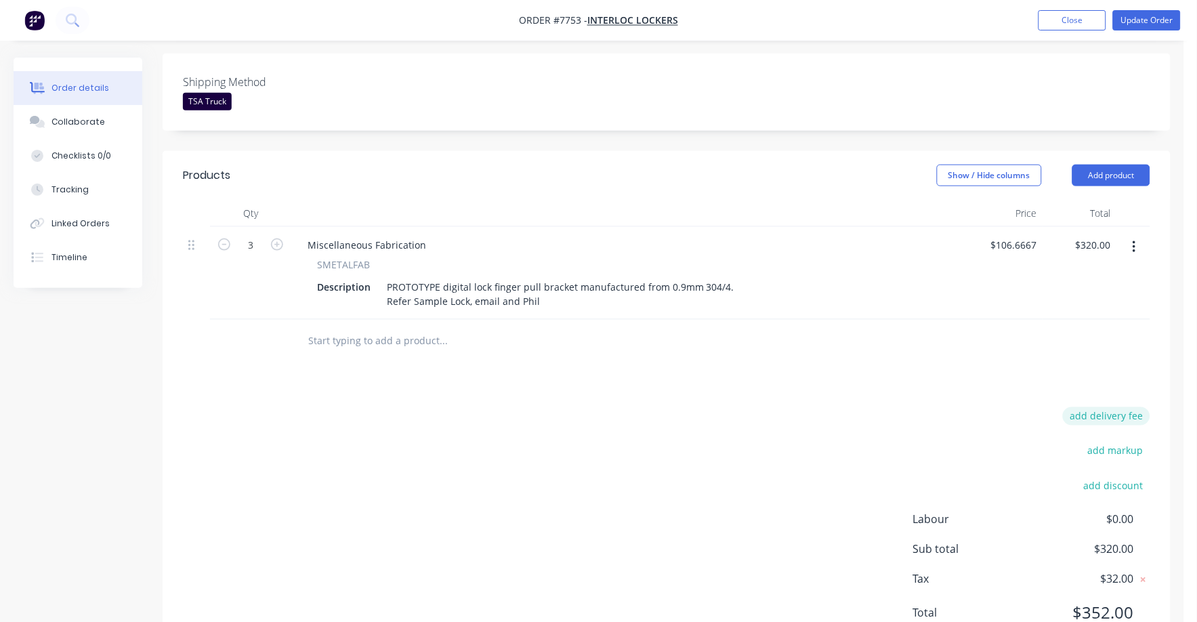
click at [1115, 407] on button "add delivery fee" at bounding box center [1106, 416] width 87 height 18
type input "75"
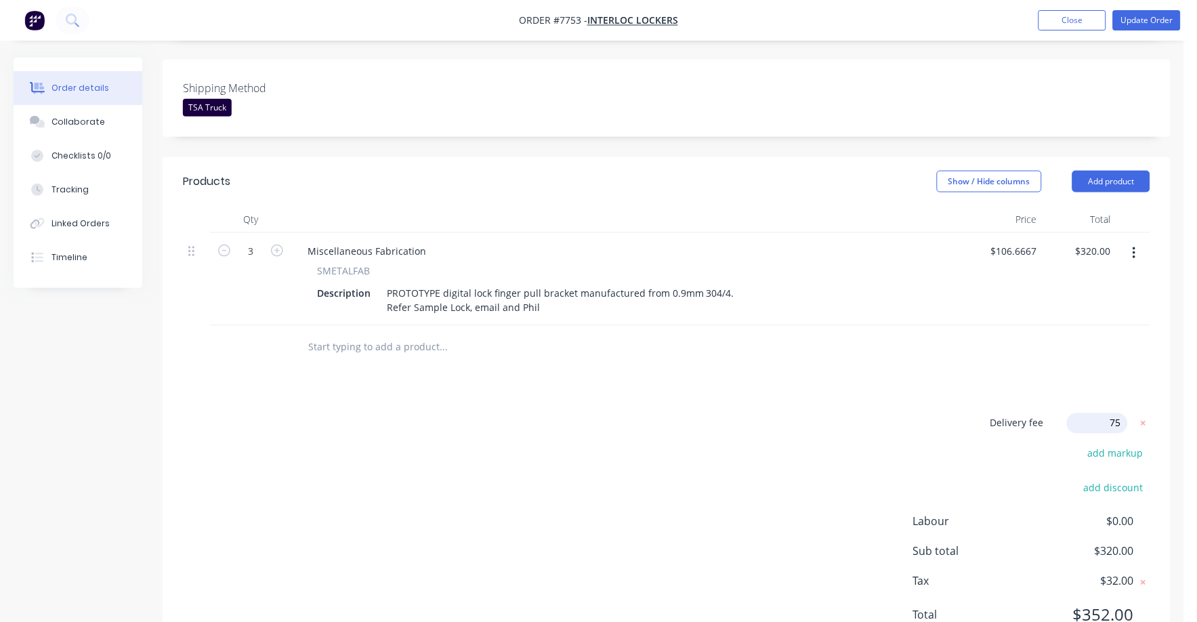
click at [1059, 333] on div "Products Show / Hide columns Add product Qty Price Total 3 Miscellaneous Fabric…" at bounding box center [667, 409] width 1008 height 505
click at [1145, 419] on icon at bounding box center [1144, 421] width 5 height 5
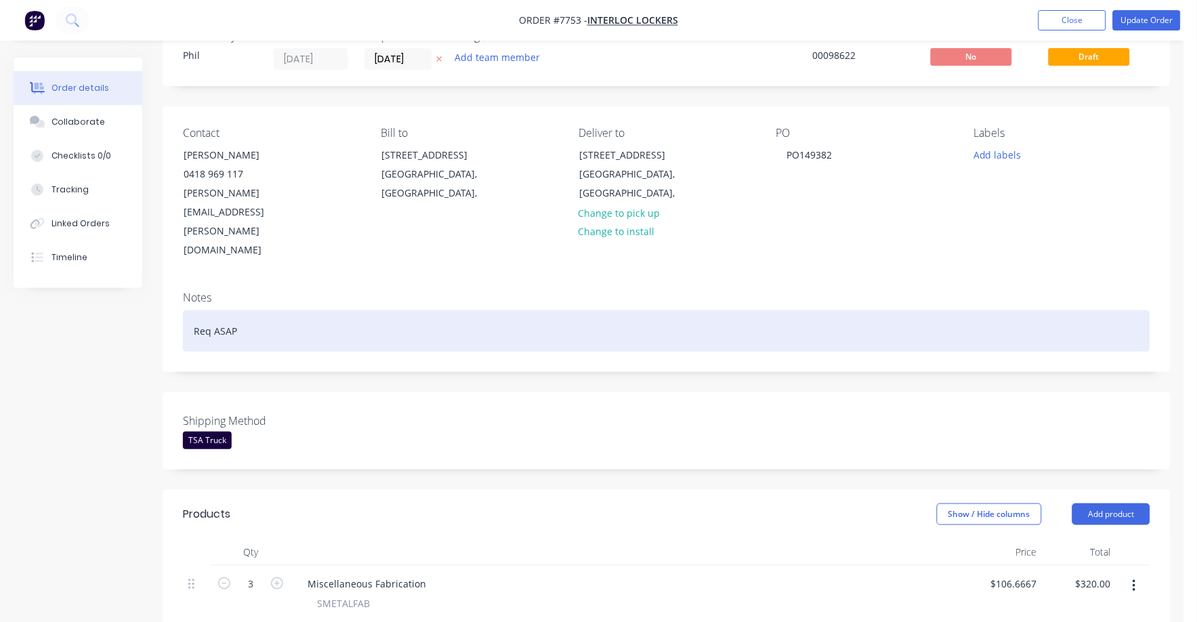
scroll to position [0, 0]
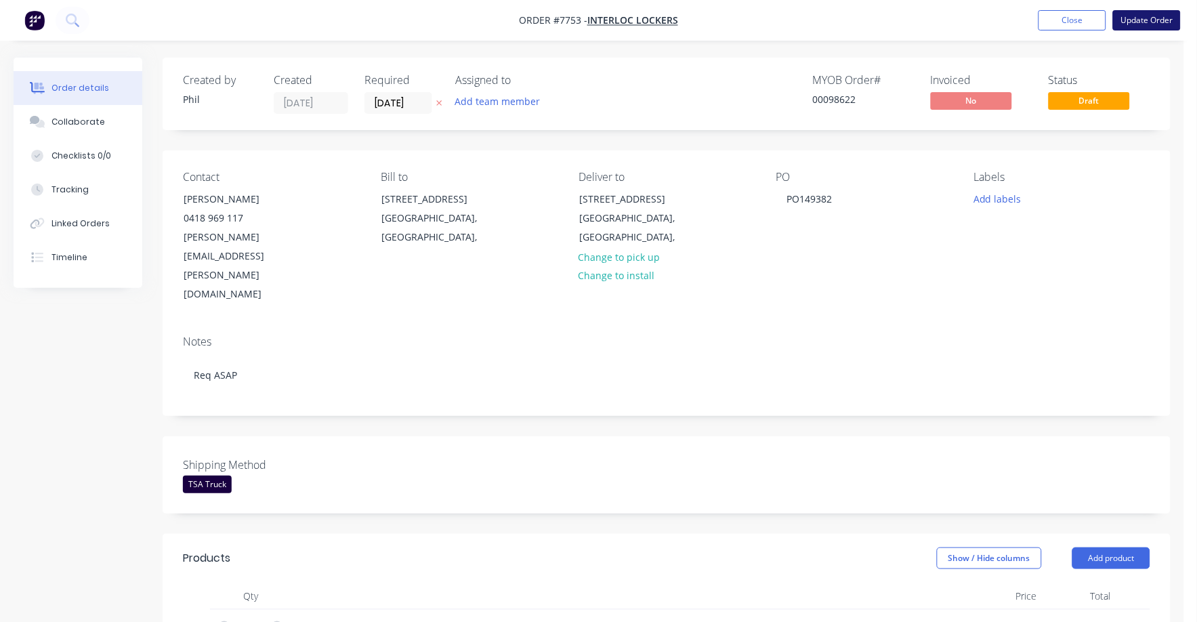
click at [1146, 21] on button "Update Order" at bounding box center [1147, 20] width 68 height 20
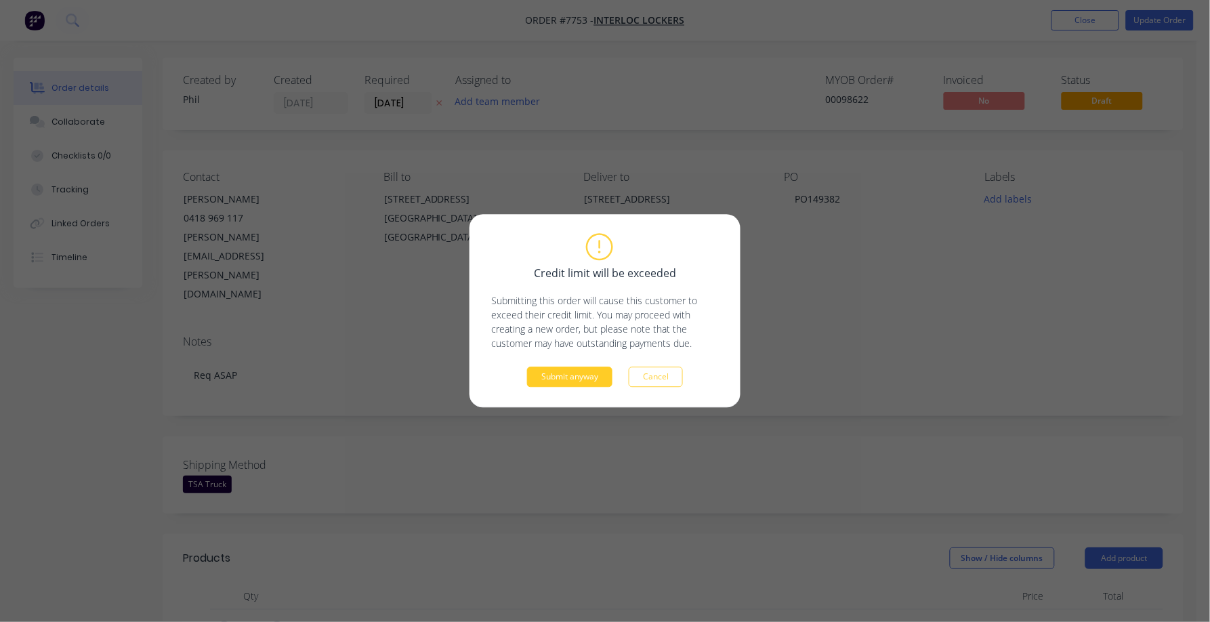
click at [553, 374] on button "Submit anyway" at bounding box center [569, 377] width 85 height 20
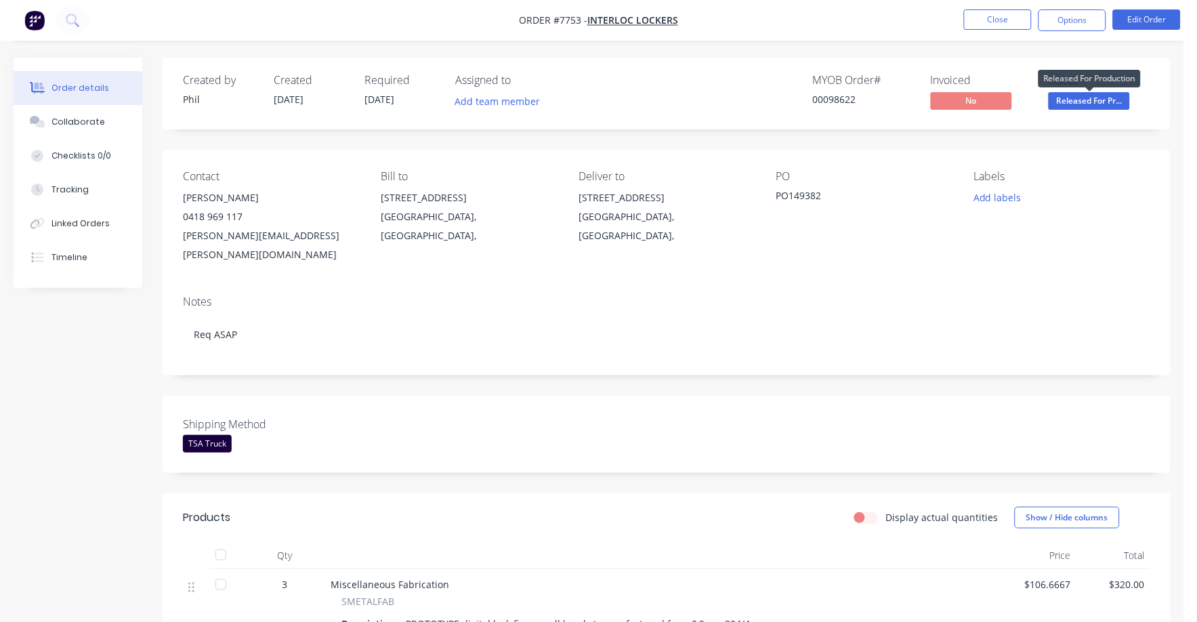
click at [1085, 97] on span "Released For Pr..." at bounding box center [1089, 100] width 81 height 17
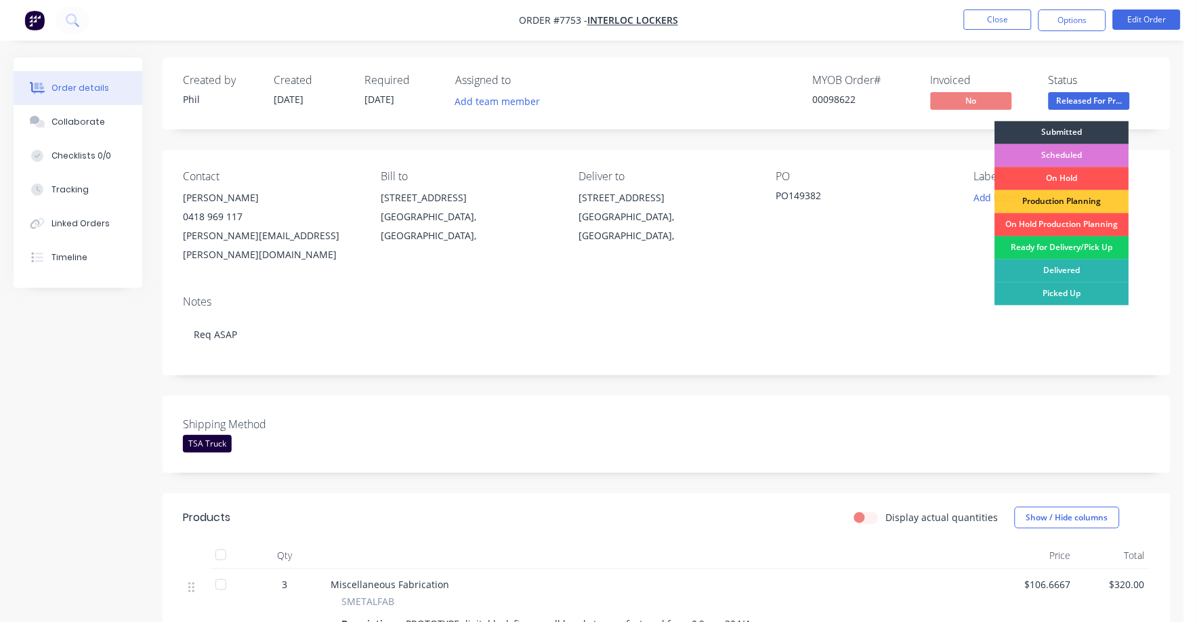
click at [1085, 245] on div "Ready for Delivery/Pick Up" at bounding box center [1062, 248] width 134 height 23
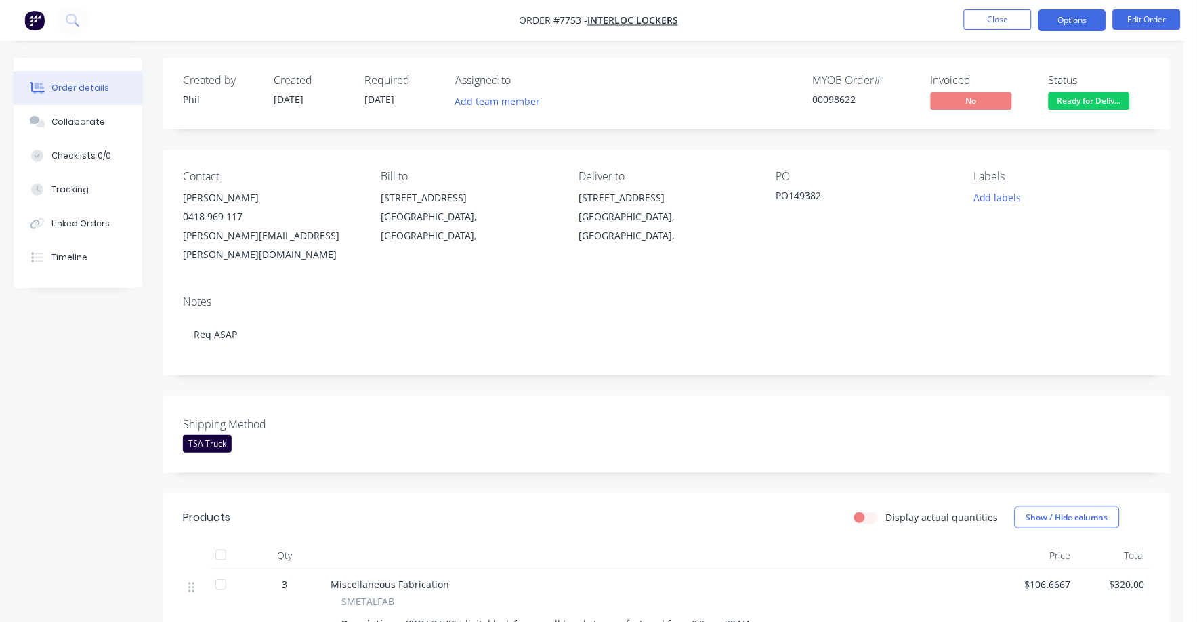
click at [1077, 20] on button "Options" at bounding box center [1073, 20] width 68 height 22
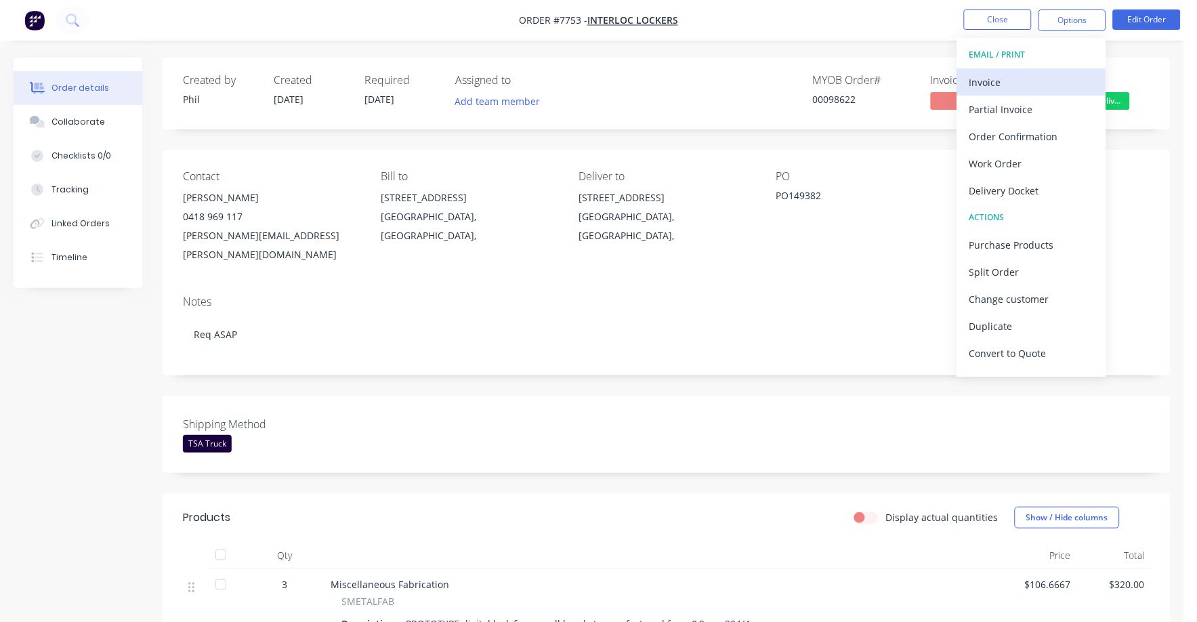
click at [1006, 82] on div "Invoice" at bounding box center [1032, 83] width 125 height 20
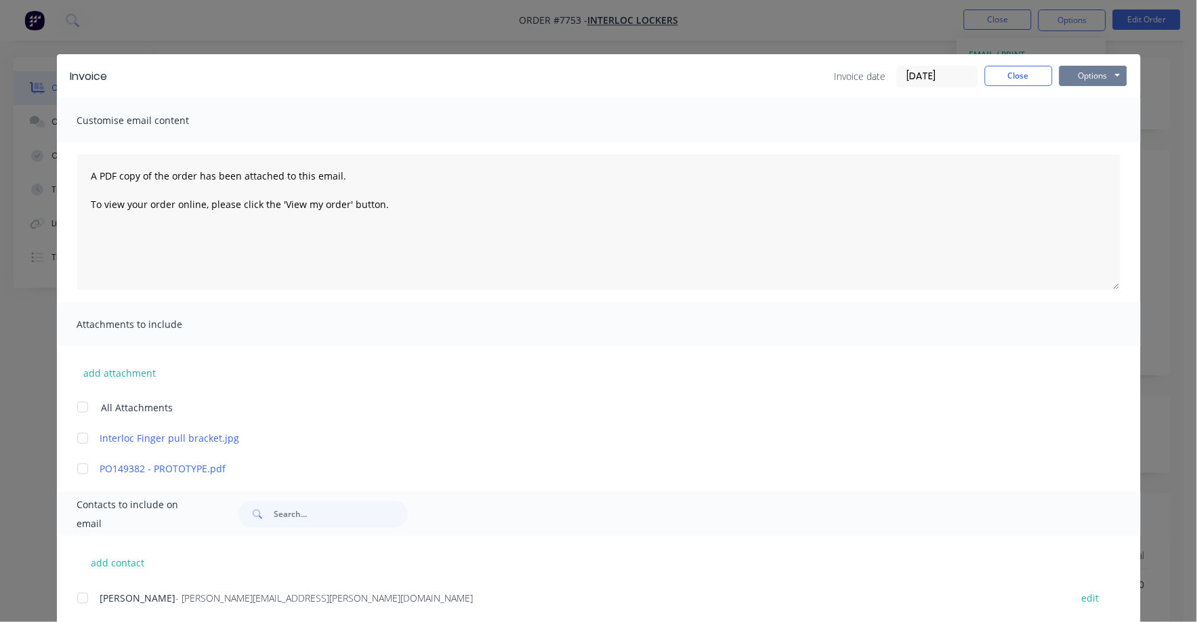
drag, startPoint x: 1077, startPoint y: 76, endPoint x: 1076, endPoint y: 83, distance: 6.9
click at [1077, 77] on button "Options" at bounding box center [1094, 76] width 68 height 20
click at [1075, 120] on button "Print" at bounding box center [1103, 122] width 87 height 22
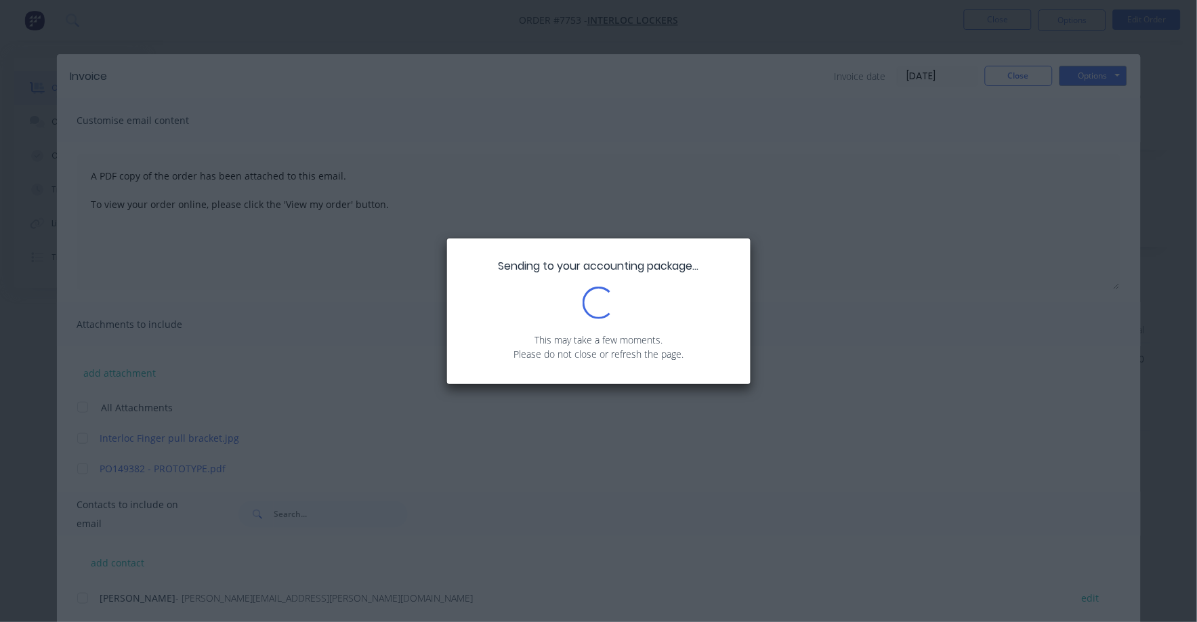
scroll to position [227, 0]
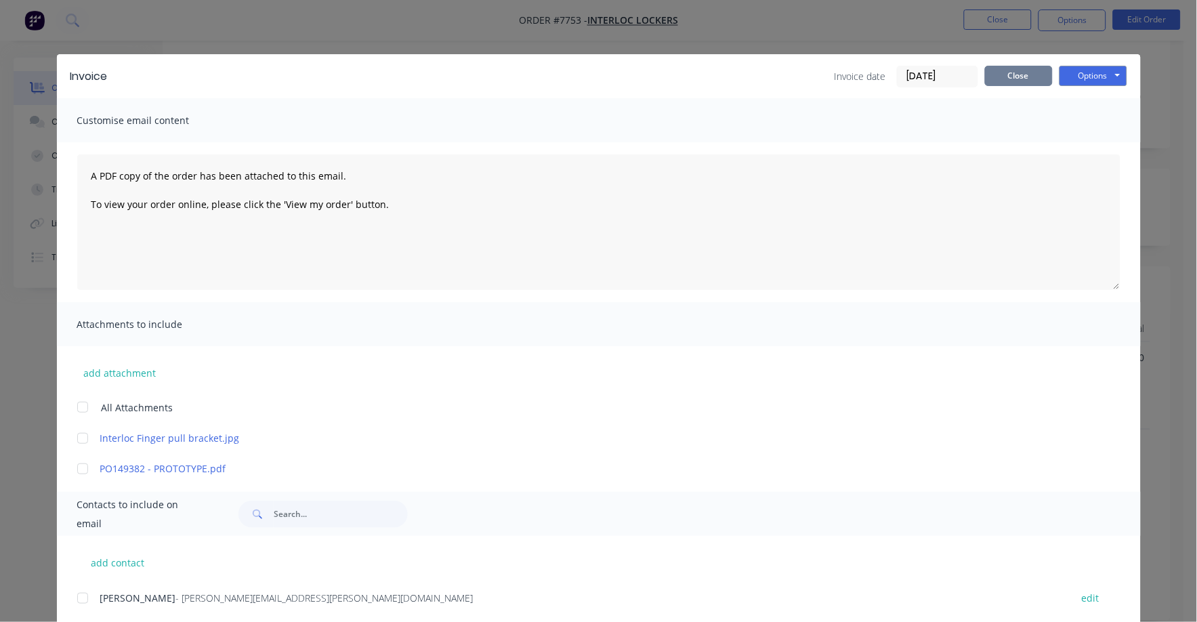
click at [1006, 73] on button "Close" at bounding box center [1019, 76] width 68 height 20
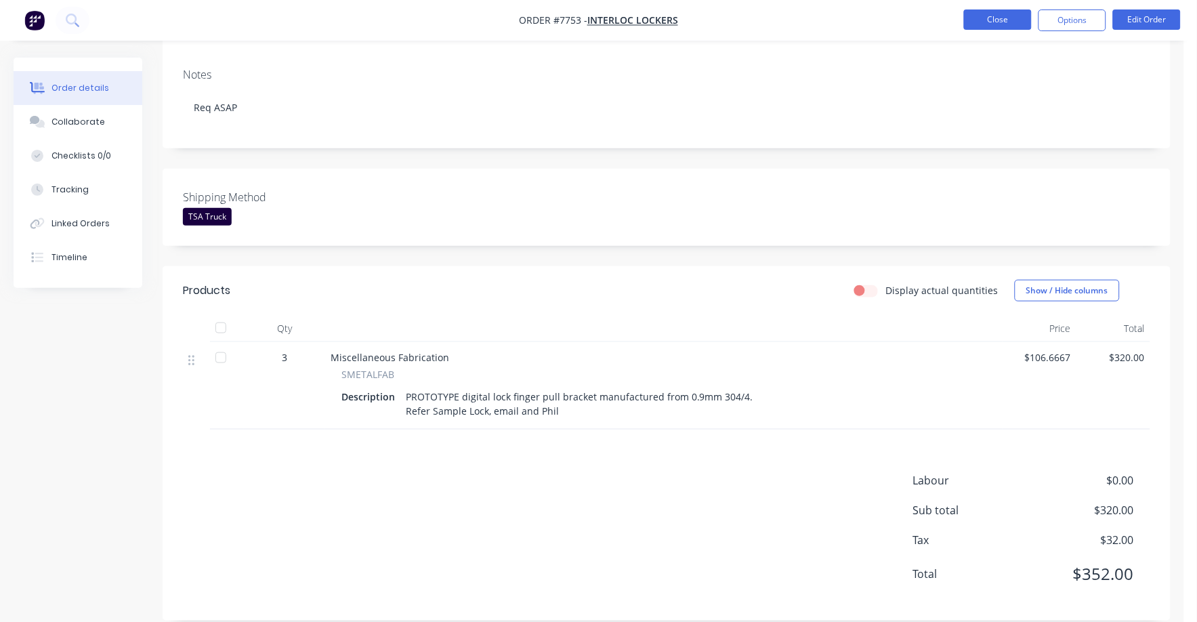
click at [998, 21] on button "Close" at bounding box center [998, 19] width 68 height 20
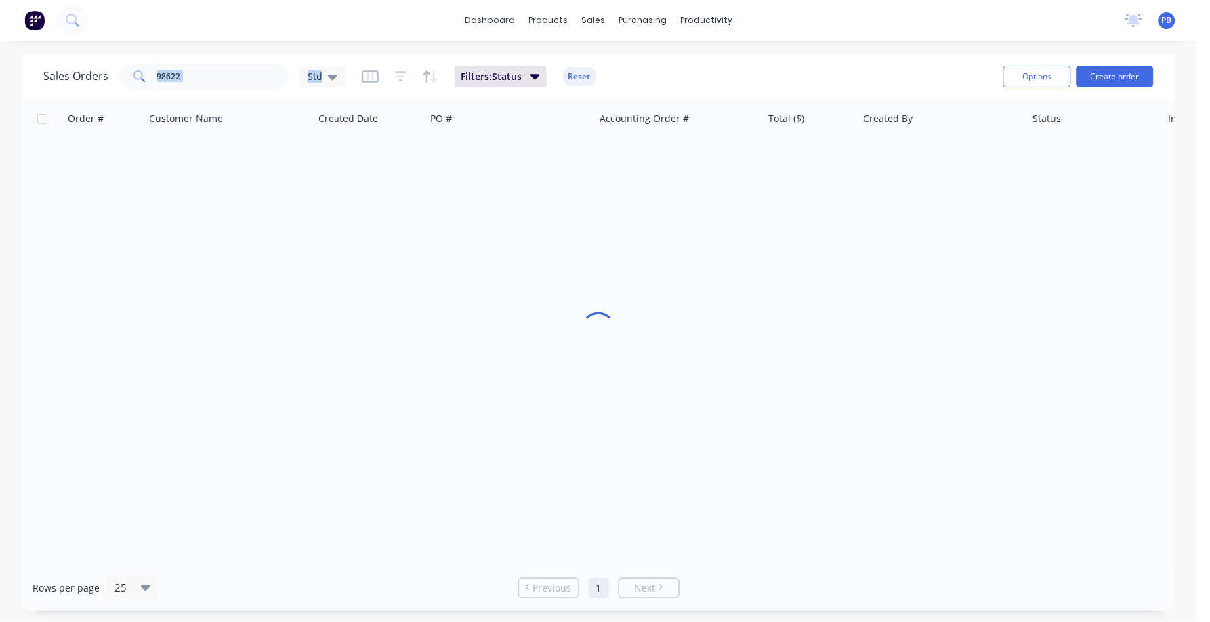
drag, startPoint x: 315, startPoint y: 76, endPoint x: 144, endPoint y: 63, distance: 171.3
click at [144, 63] on div "Sales Orders 98622 Std" at bounding box center [194, 76] width 302 height 27
copy div "Std"
click at [189, 89] on input "98622" at bounding box center [223, 76] width 132 height 27
click at [197, 81] on input "98622" at bounding box center [223, 76] width 132 height 27
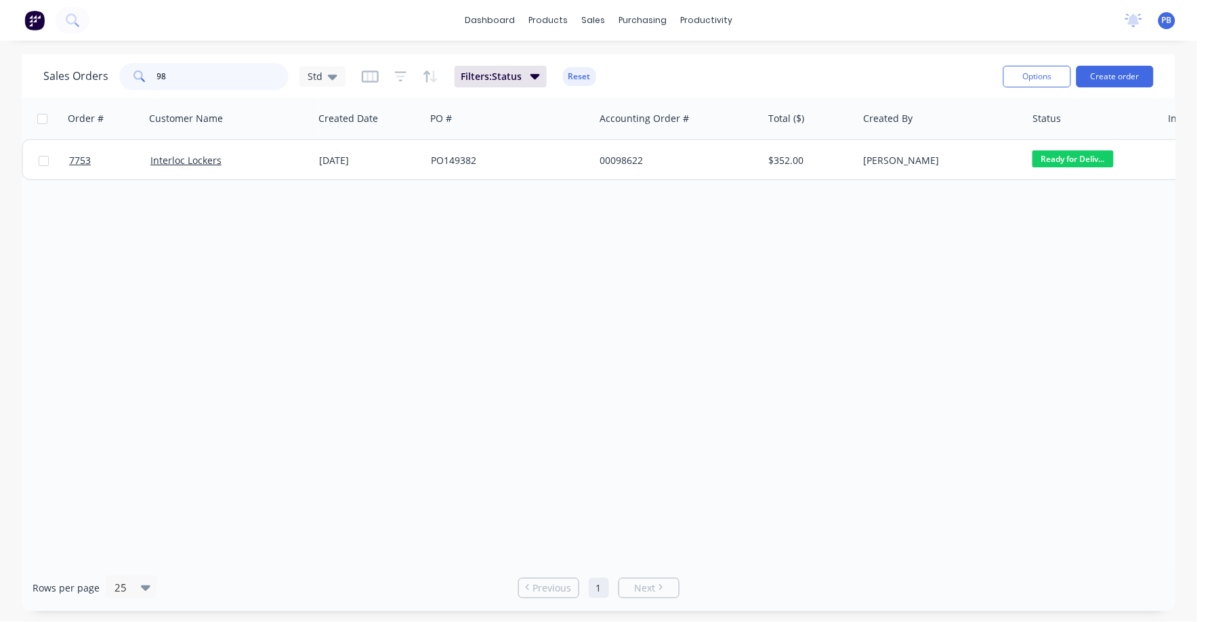
type input "9"
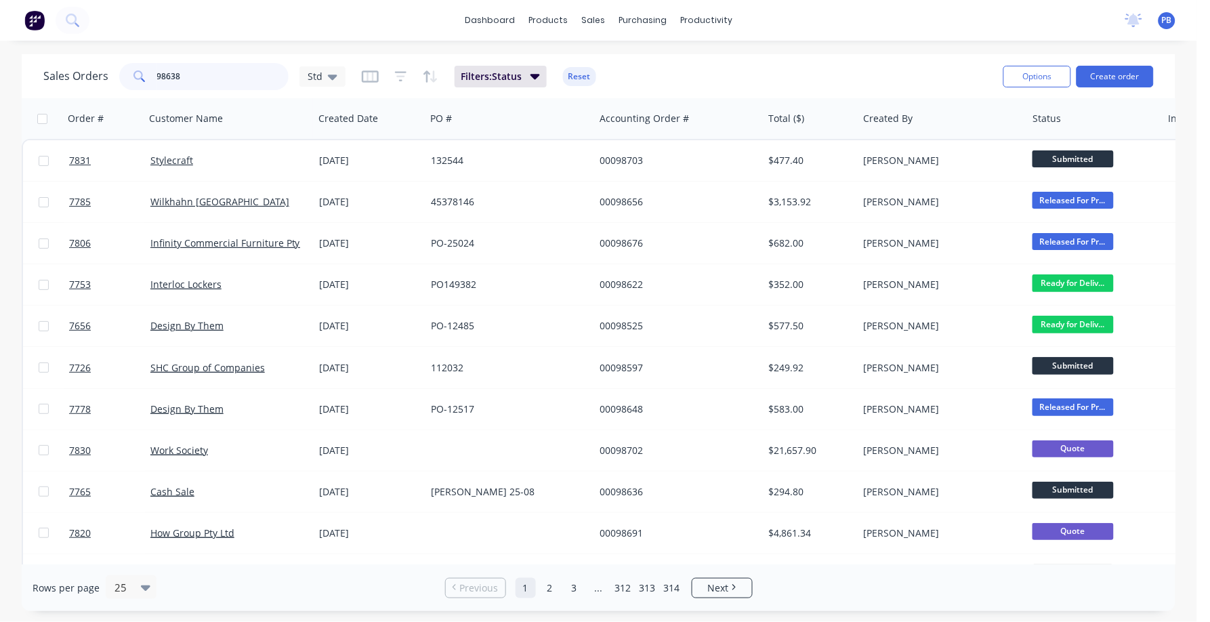
type input "98638"
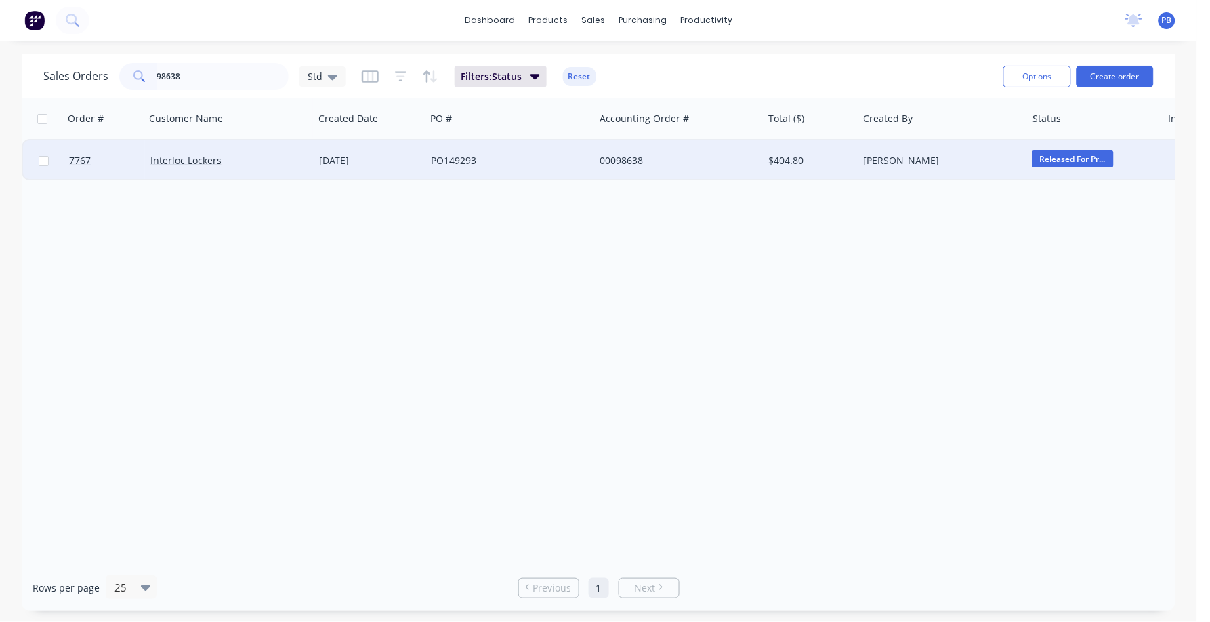
click at [629, 155] on div "00098638" at bounding box center [675, 161] width 150 height 14
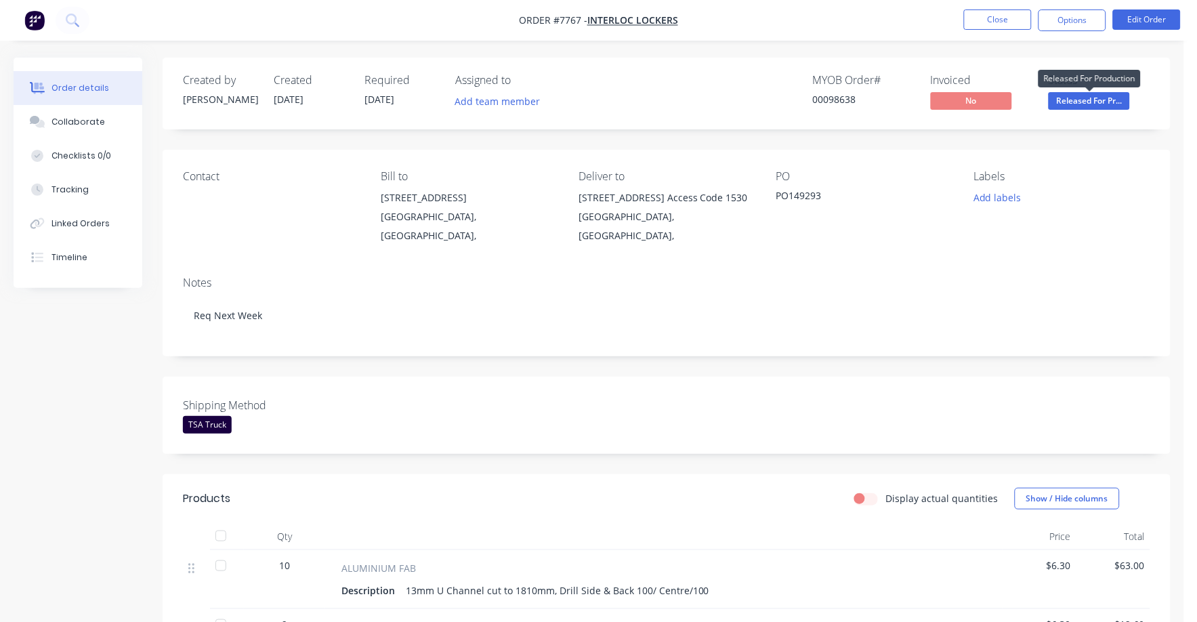
click at [1105, 100] on span "Released For Pr..." at bounding box center [1089, 100] width 81 height 17
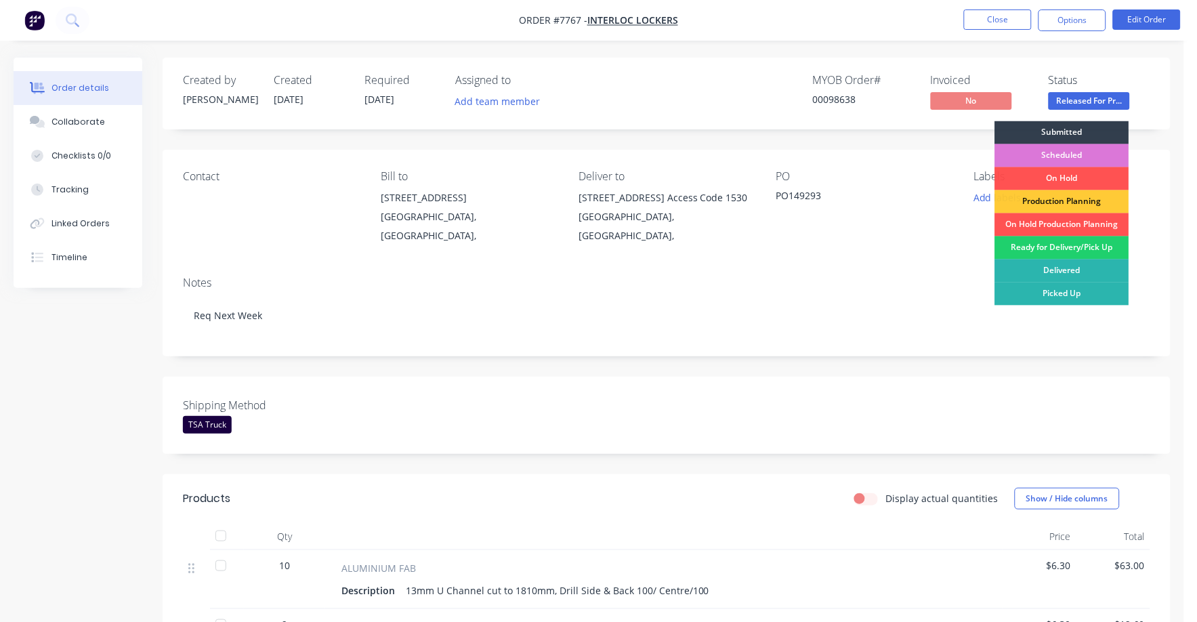
click at [1065, 245] on div "Ready for Delivery/Pick Up" at bounding box center [1062, 248] width 134 height 23
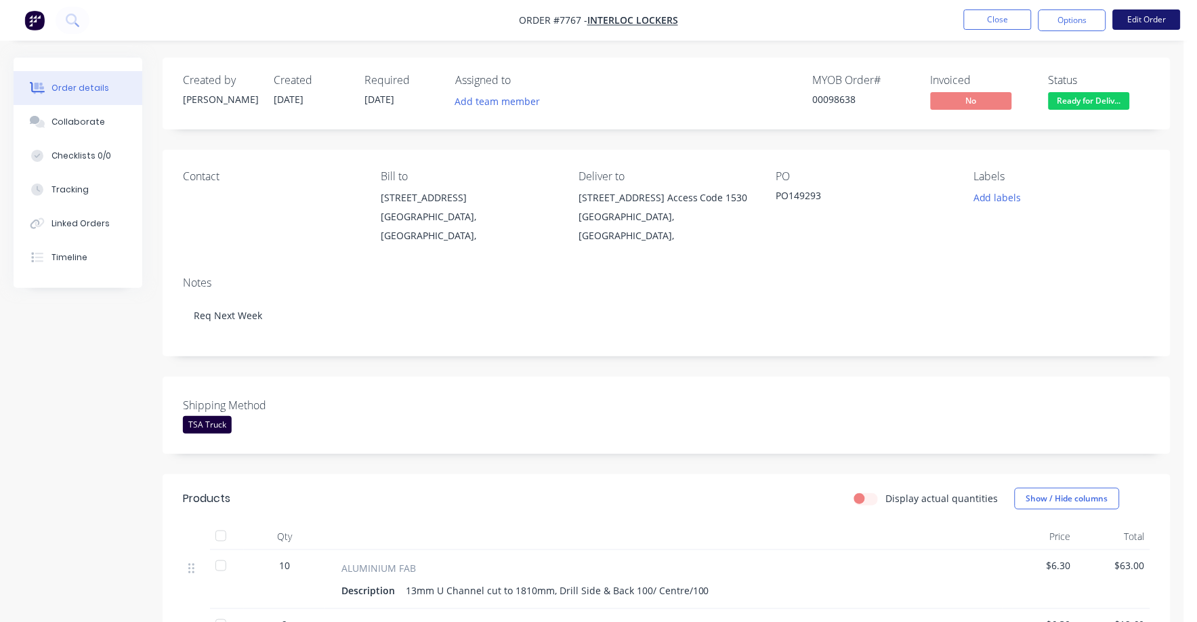
click at [1145, 15] on button "Edit Order" at bounding box center [1147, 19] width 68 height 20
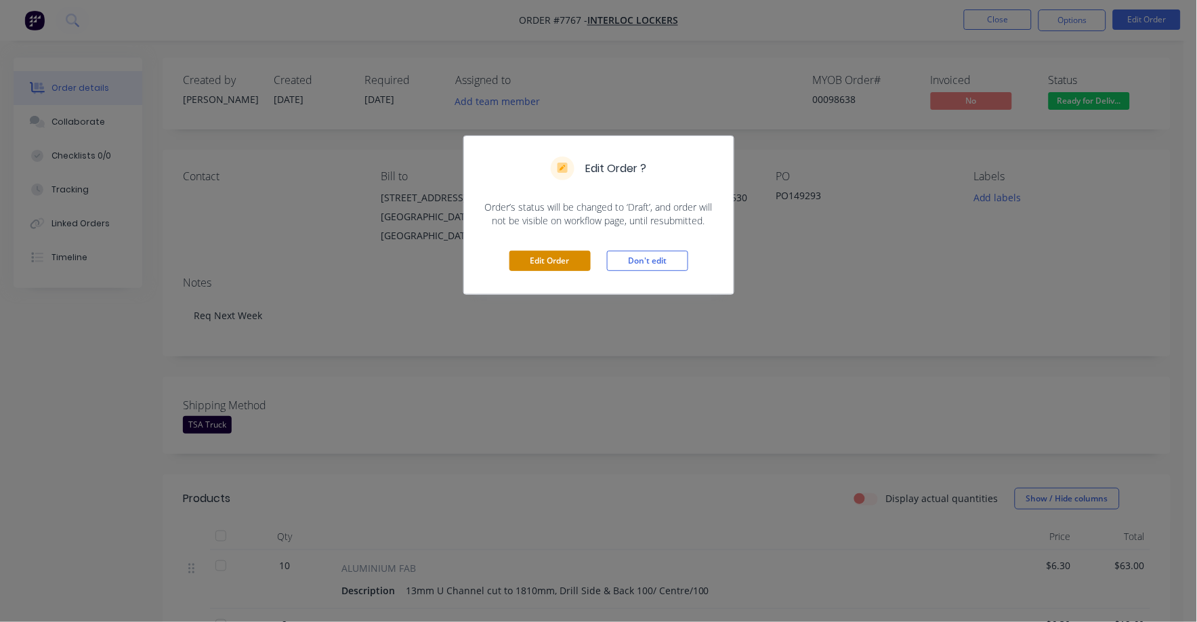
drag, startPoint x: 531, startPoint y: 270, endPoint x: 539, endPoint y: 266, distance: 9.4
click at [532, 270] on button "Edit Order" at bounding box center [550, 261] width 81 height 20
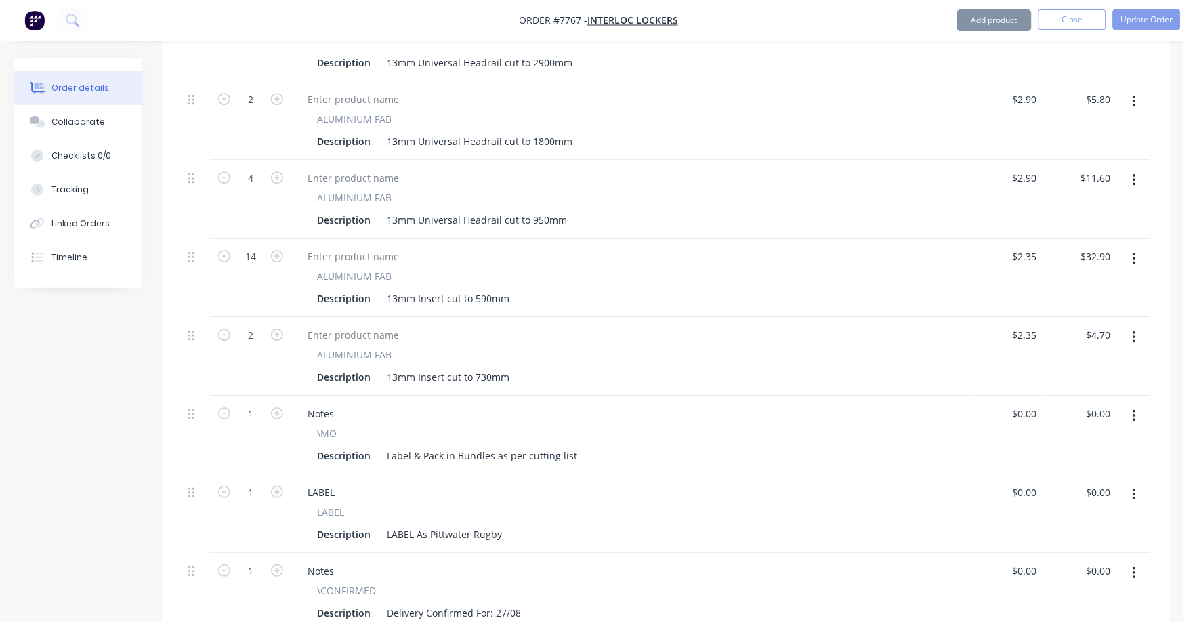
scroll to position [1410, 0]
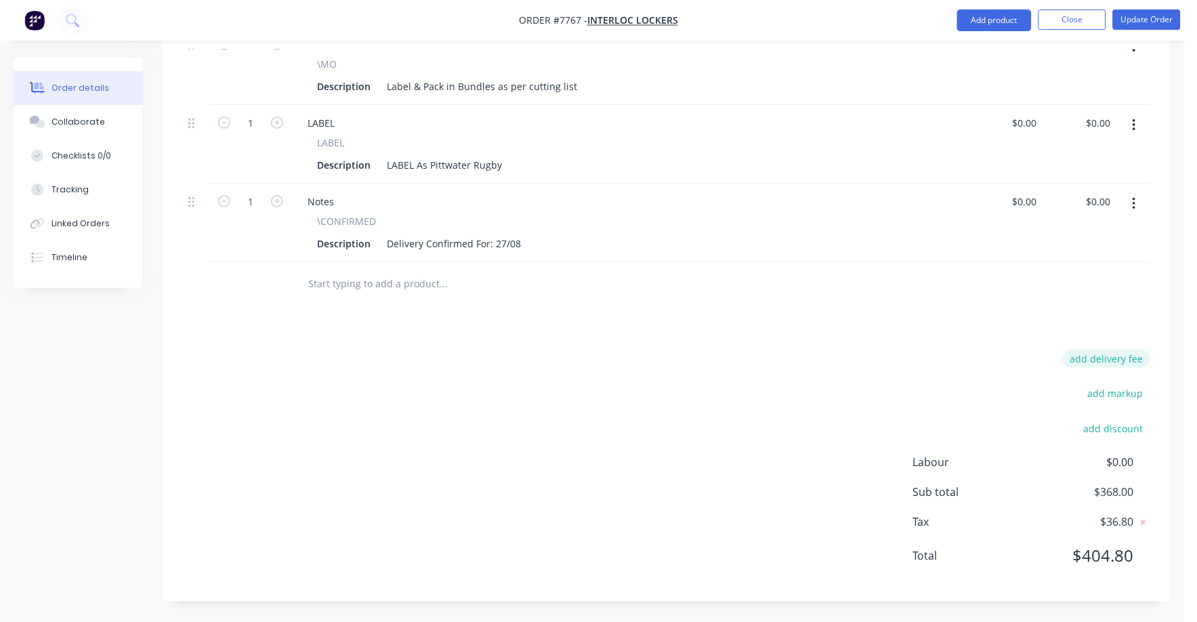
drag, startPoint x: 1113, startPoint y: 350, endPoint x: 1121, endPoint y: 356, distance: 9.6
click at [1121, 356] on button "add delivery fee" at bounding box center [1106, 359] width 87 height 18
type input "75"
click input "submit" at bounding box center [0, 0] width 0 height 0
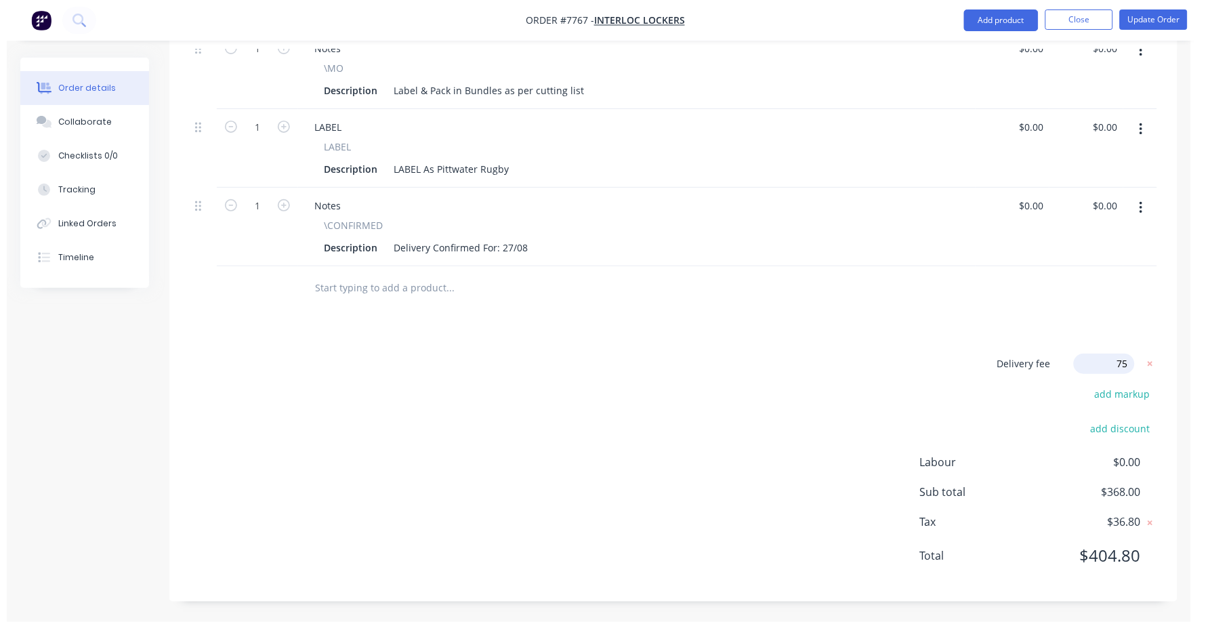
scroll to position [1405, 0]
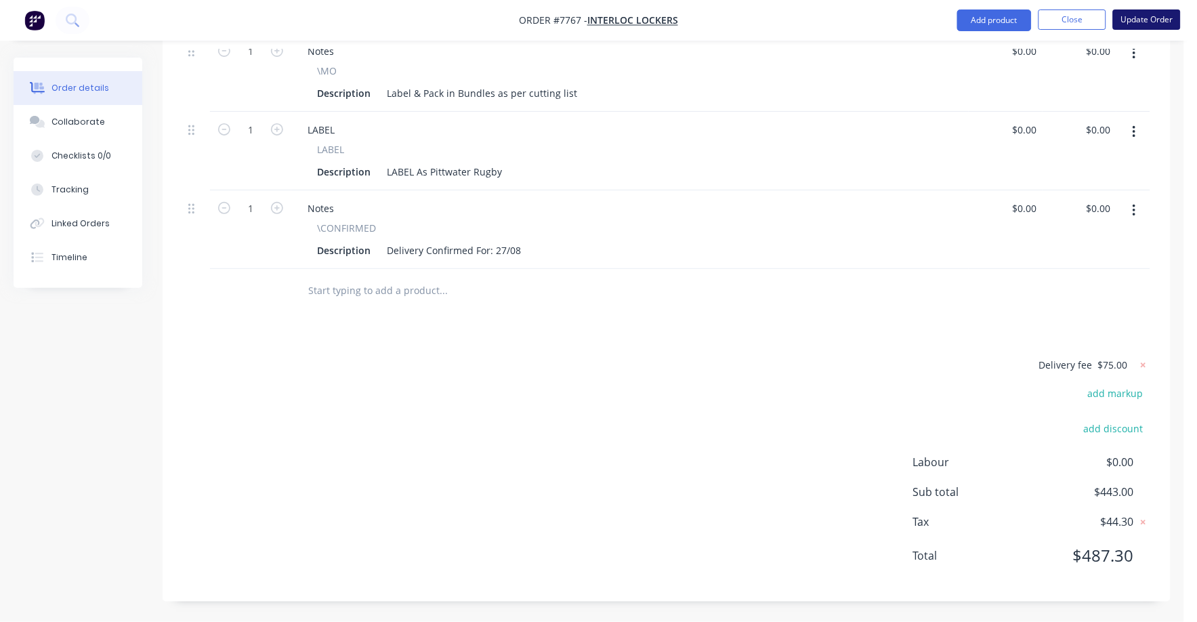
click at [1143, 21] on button "Update Order" at bounding box center [1147, 19] width 68 height 20
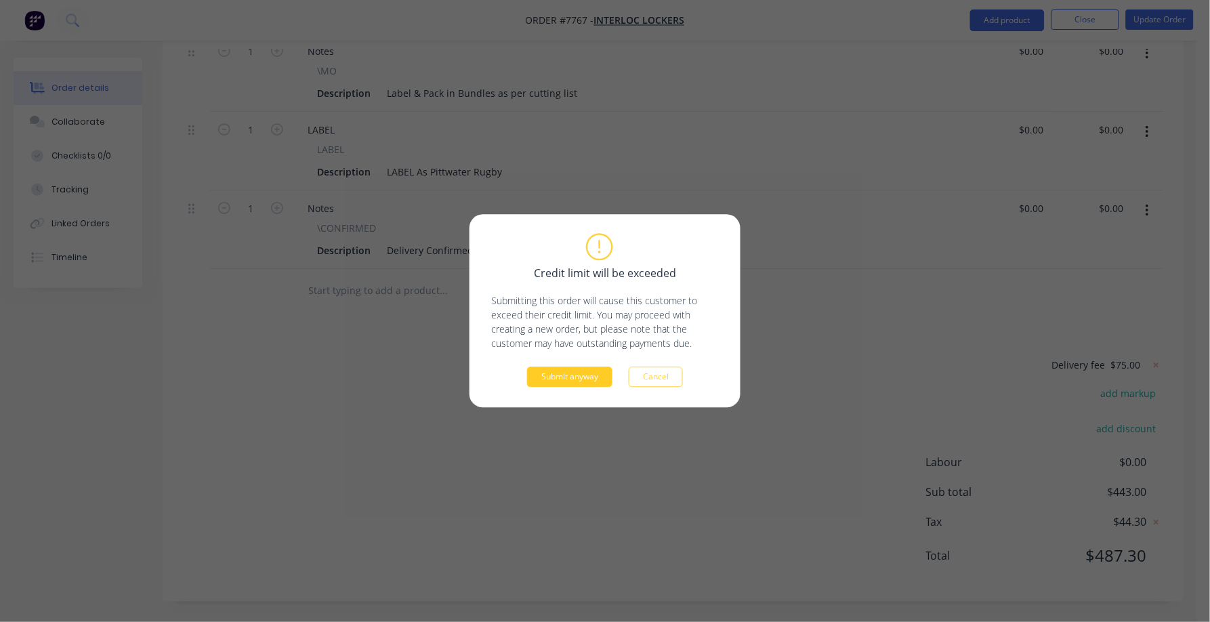
click at [580, 379] on button "Submit anyway" at bounding box center [569, 377] width 85 height 20
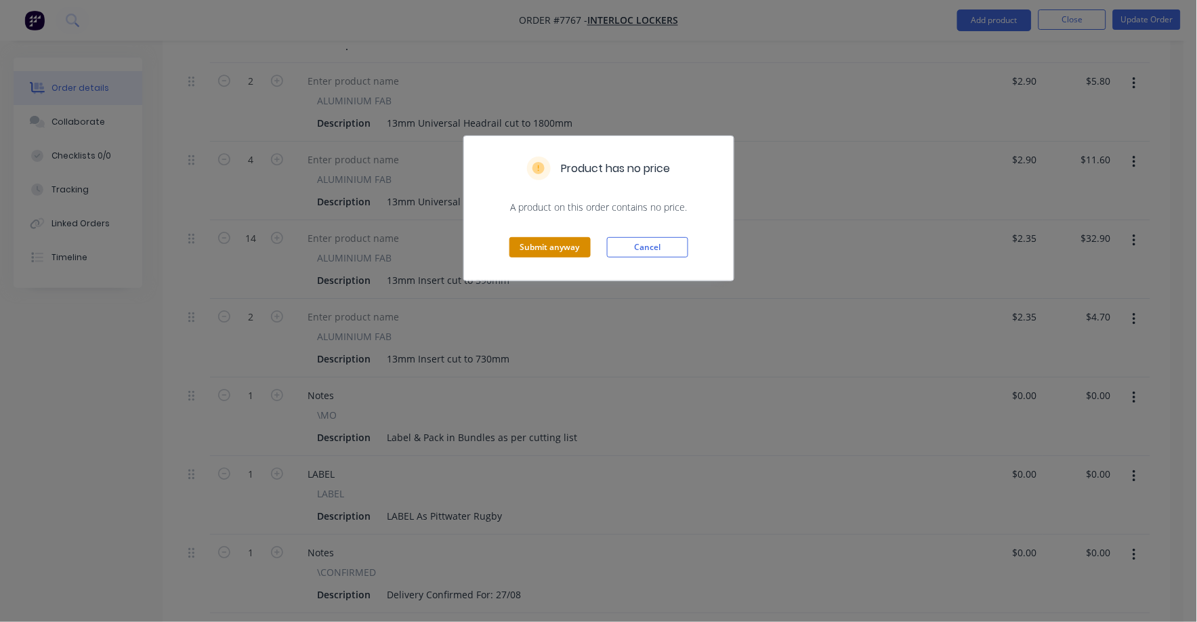
click at [574, 256] on button "Submit anyway" at bounding box center [550, 247] width 81 height 20
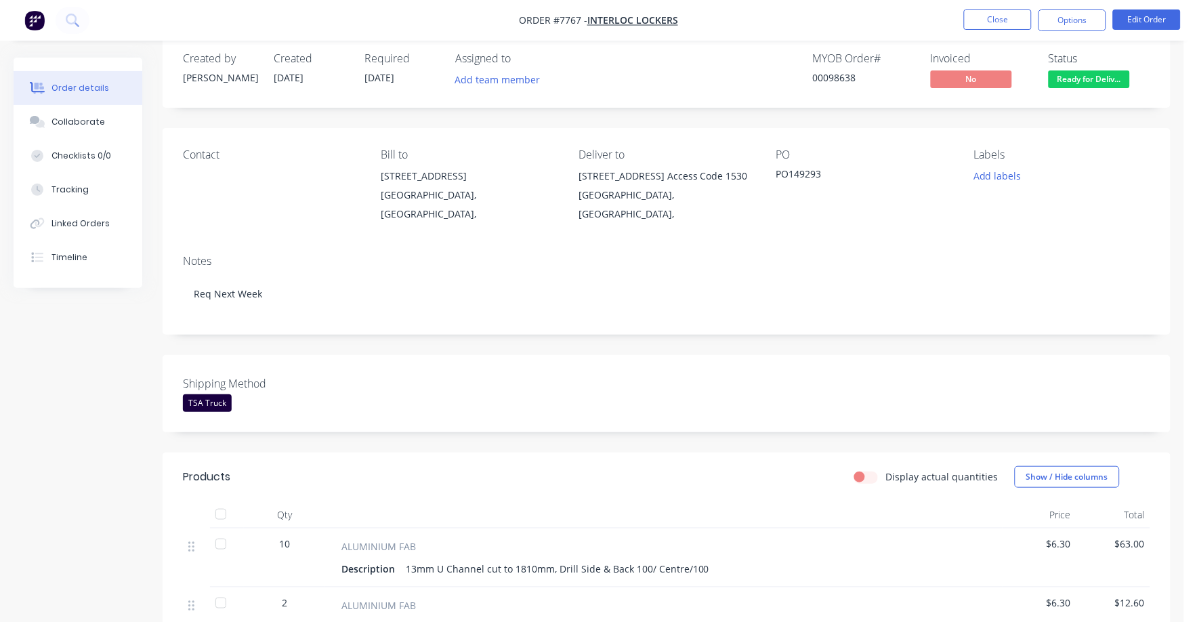
scroll to position [0, 0]
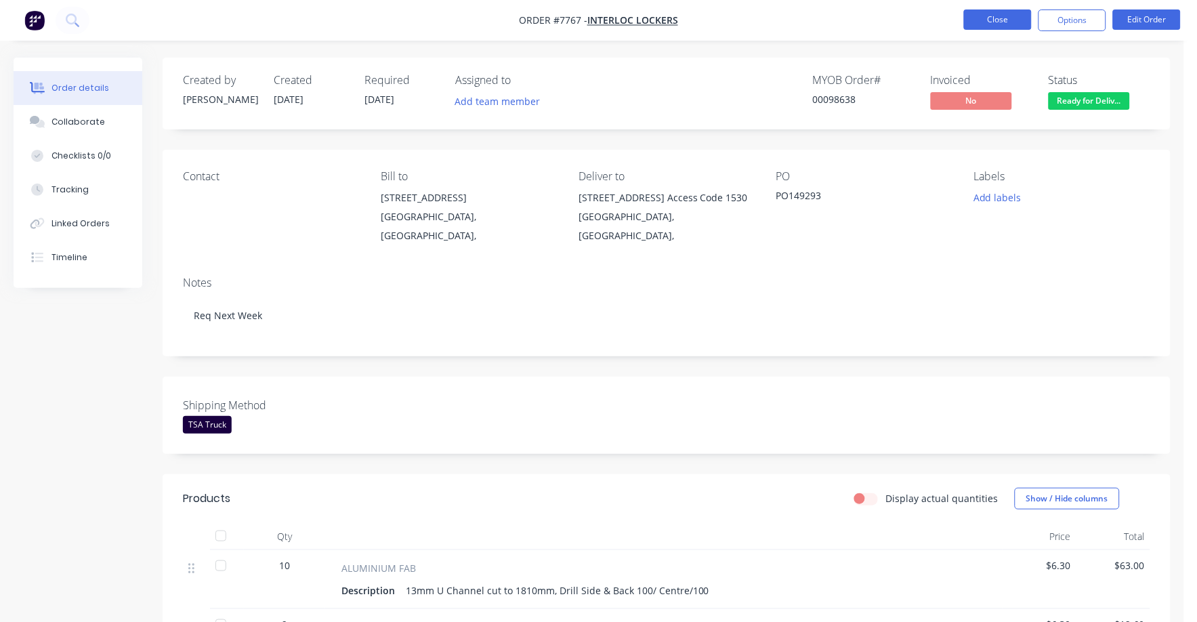
click at [1007, 11] on button "Close" at bounding box center [998, 19] width 68 height 20
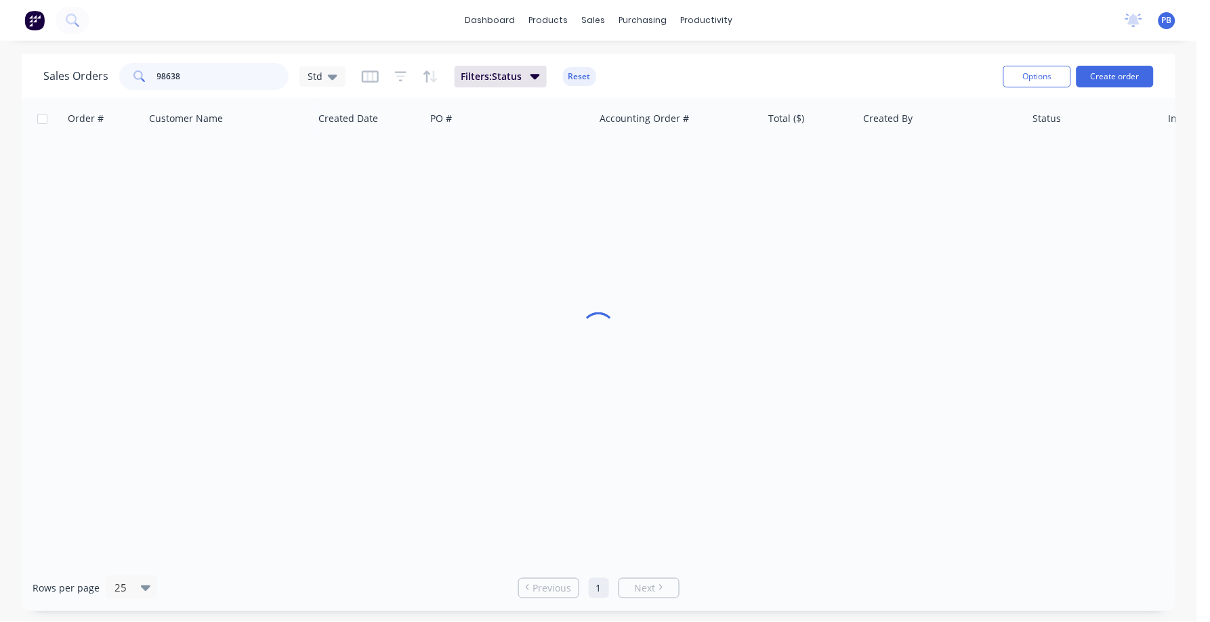
drag, startPoint x: 201, startPoint y: 71, endPoint x: 115, endPoint y: 71, distance: 86.7
click at [115, 71] on div "Sales Orders 98638 Std" at bounding box center [194, 76] width 302 height 27
type input "98306"
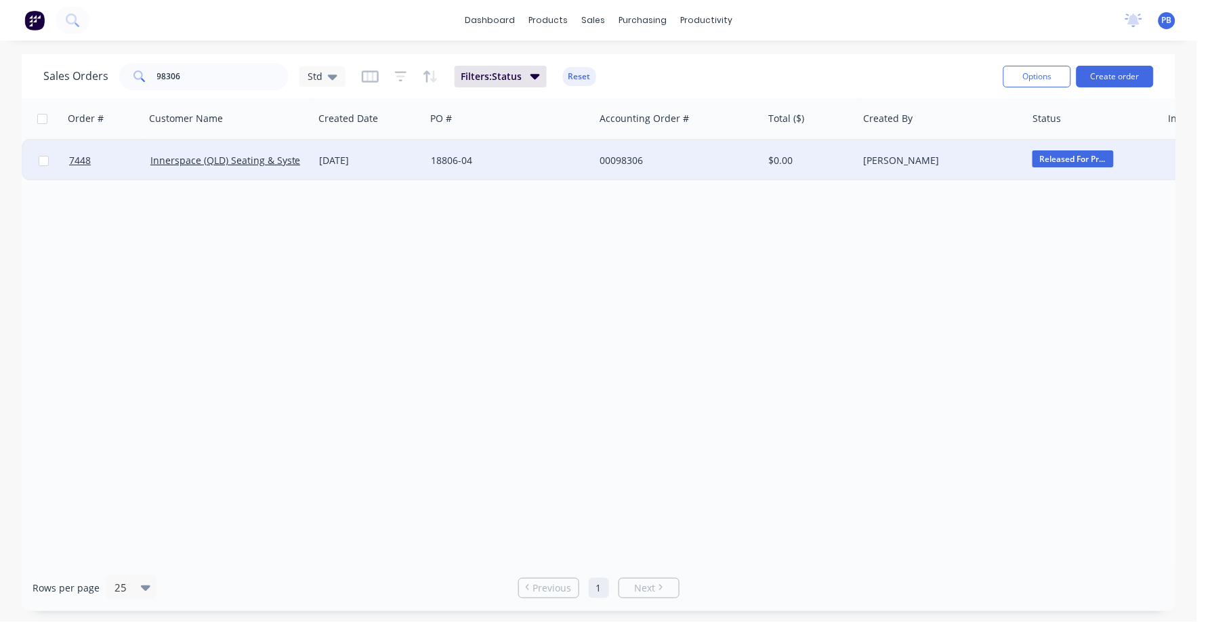
click at [598, 154] on div "00098306" at bounding box center [678, 160] width 169 height 41
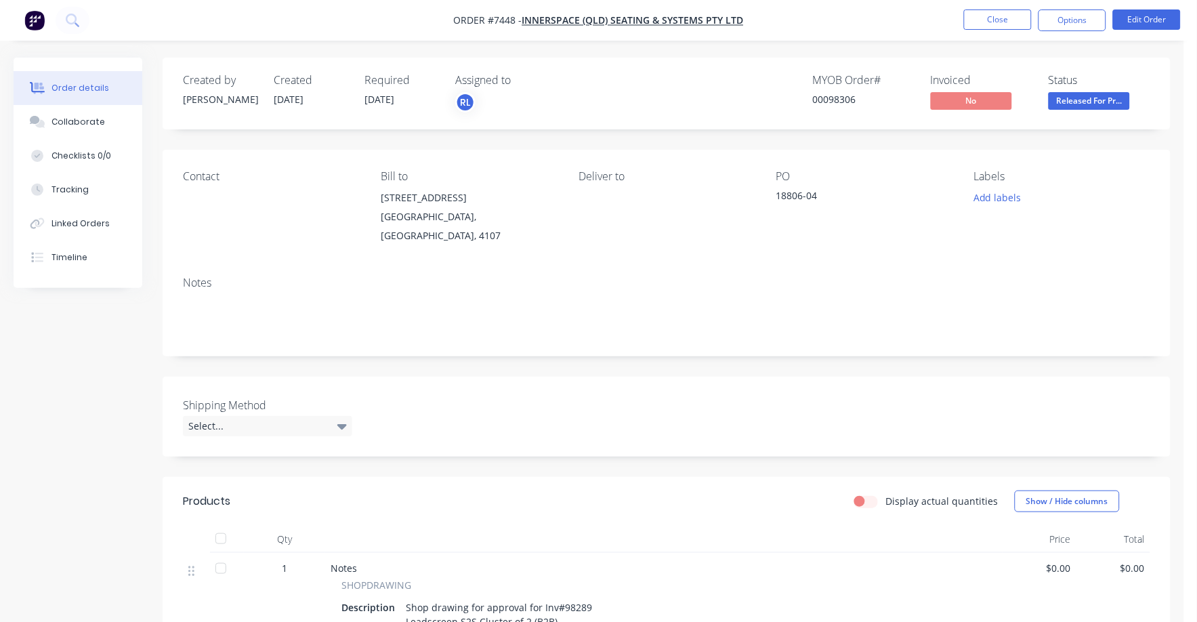
drag, startPoint x: 1088, startPoint y: 97, endPoint x: 1106, endPoint y: 119, distance: 28.5
click at [1088, 100] on span "Released For Pr..." at bounding box center [1089, 100] width 81 height 17
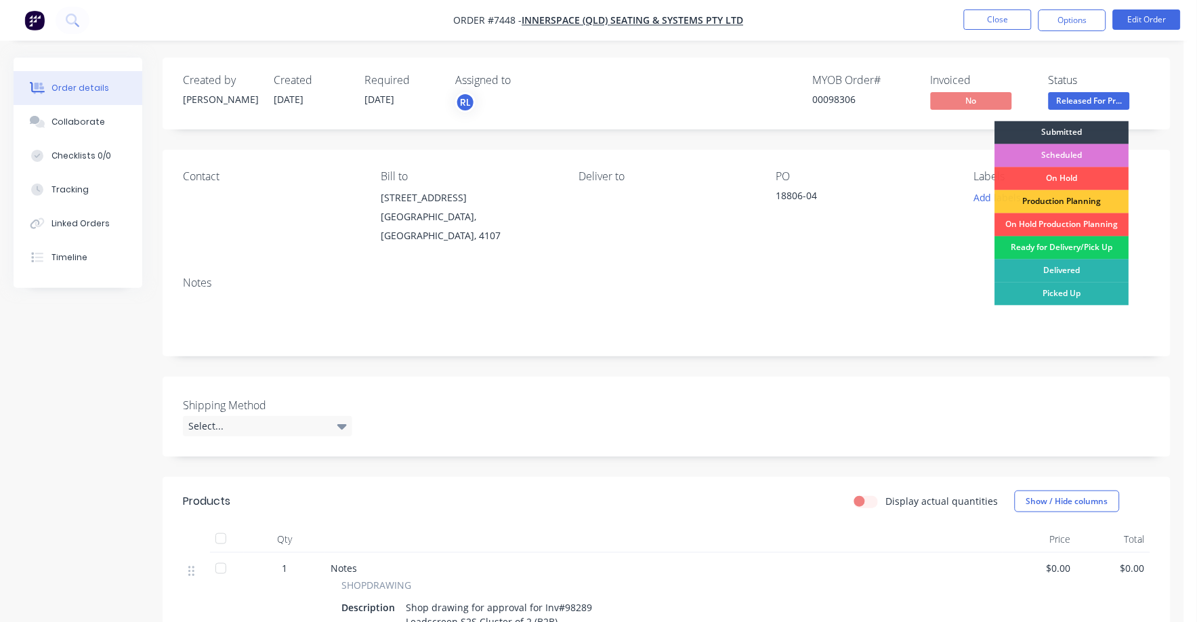
click at [1077, 245] on div "Ready for Delivery/Pick Up" at bounding box center [1062, 248] width 134 height 23
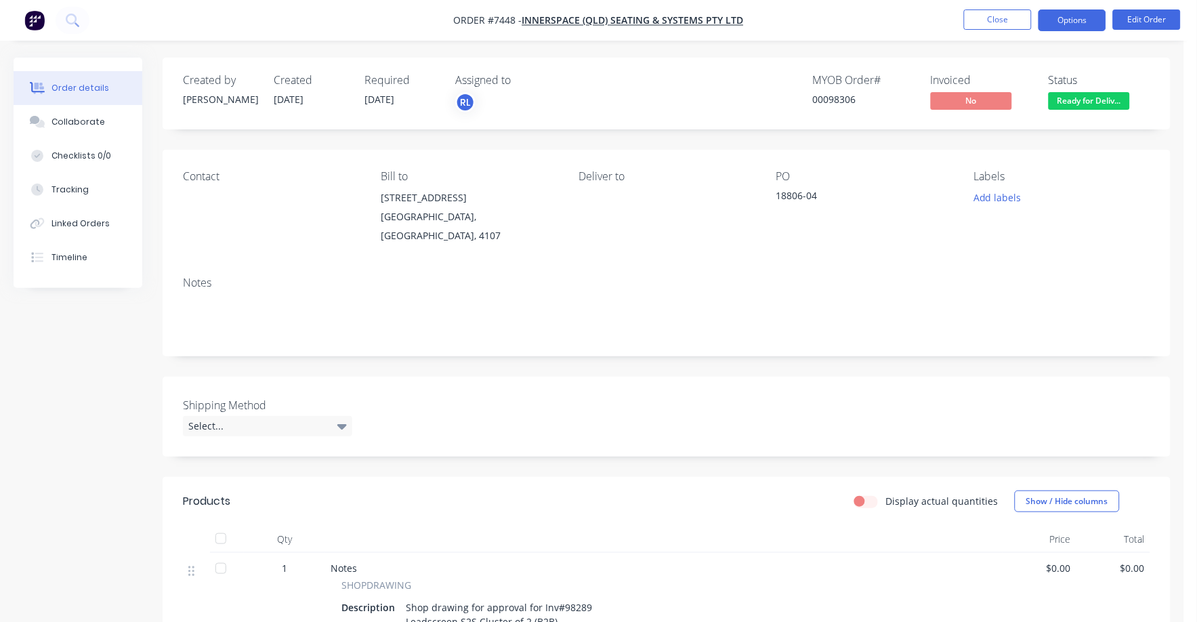
click at [1083, 18] on button "Options" at bounding box center [1073, 20] width 68 height 22
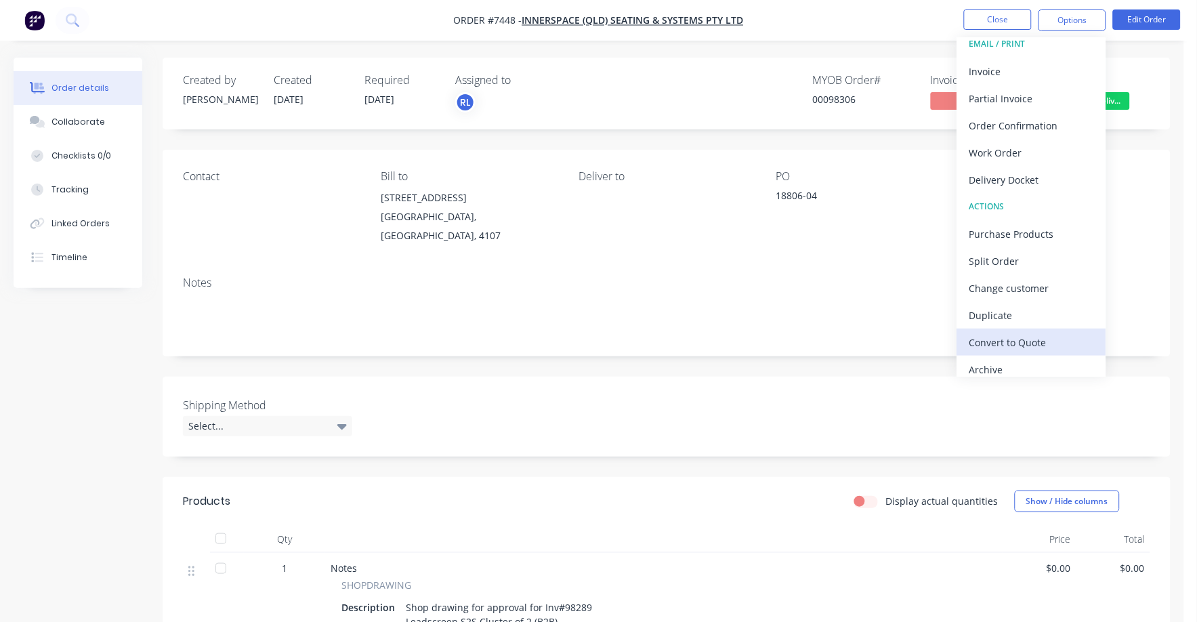
scroll to position [20, 0]
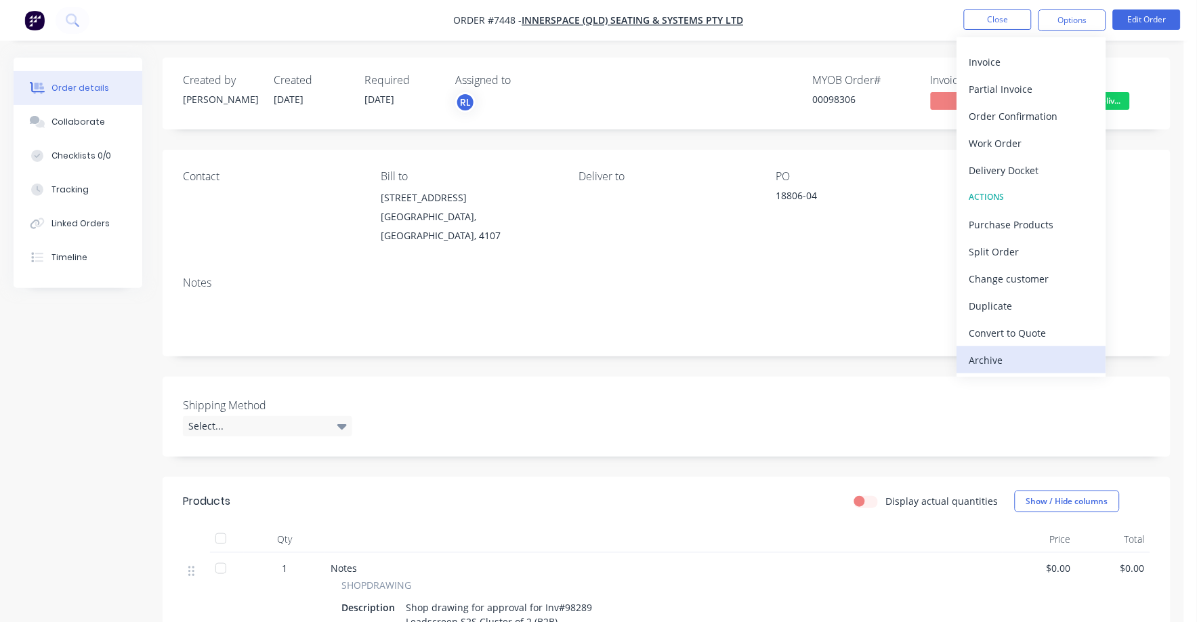
click at [1000, 358] on div "Archive" at bounding box center [1032, 360] width 125 height 20
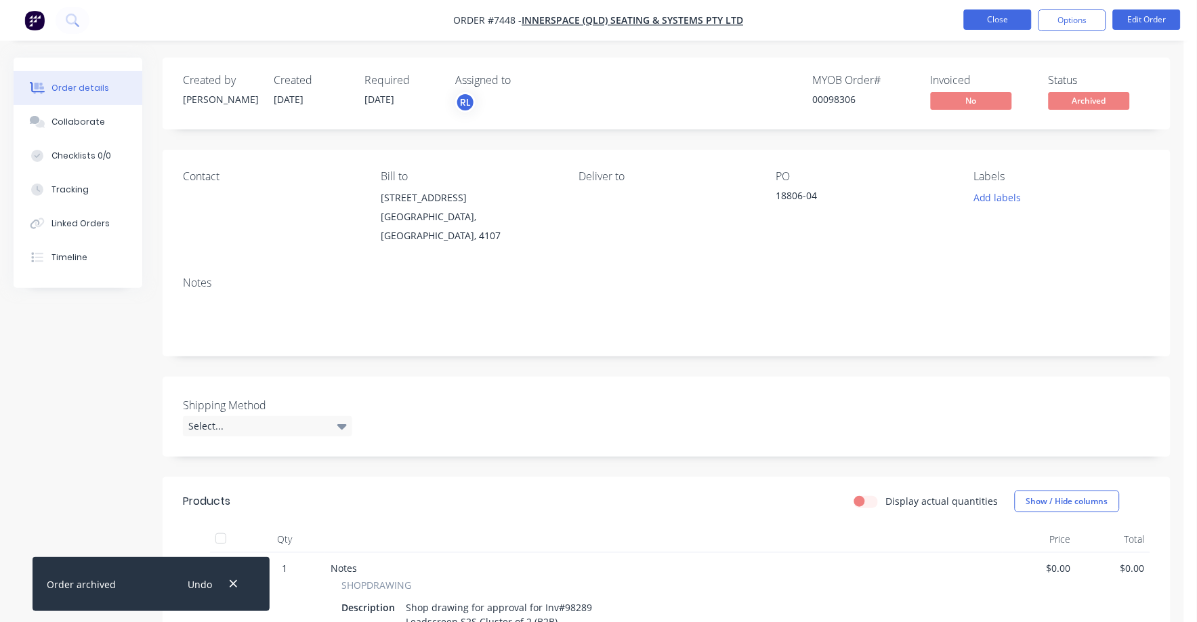
click at [989, 15] on button "Close" at bounding box center [998, 19] width 68 height 20
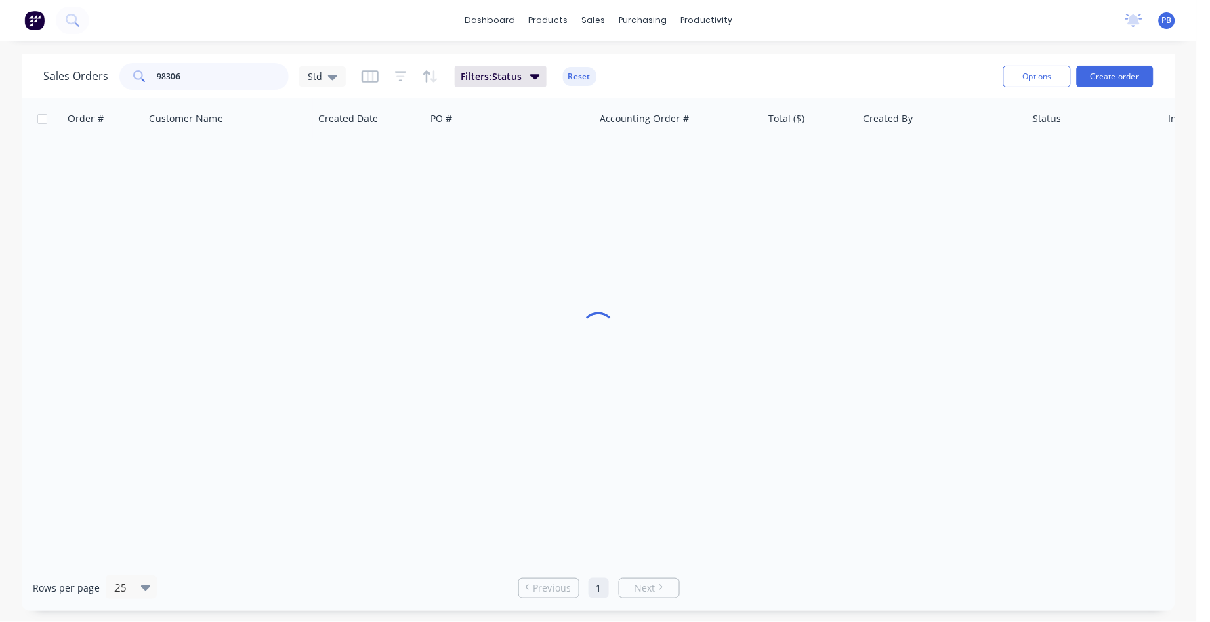
drag, startPoint x: 220, startPoint y: 74, endPoint x: 150, endPoint y: 68, distance: 69.3
click at [150, 68] on div "98306" at bounding box center [203, 76] width 169 height 27
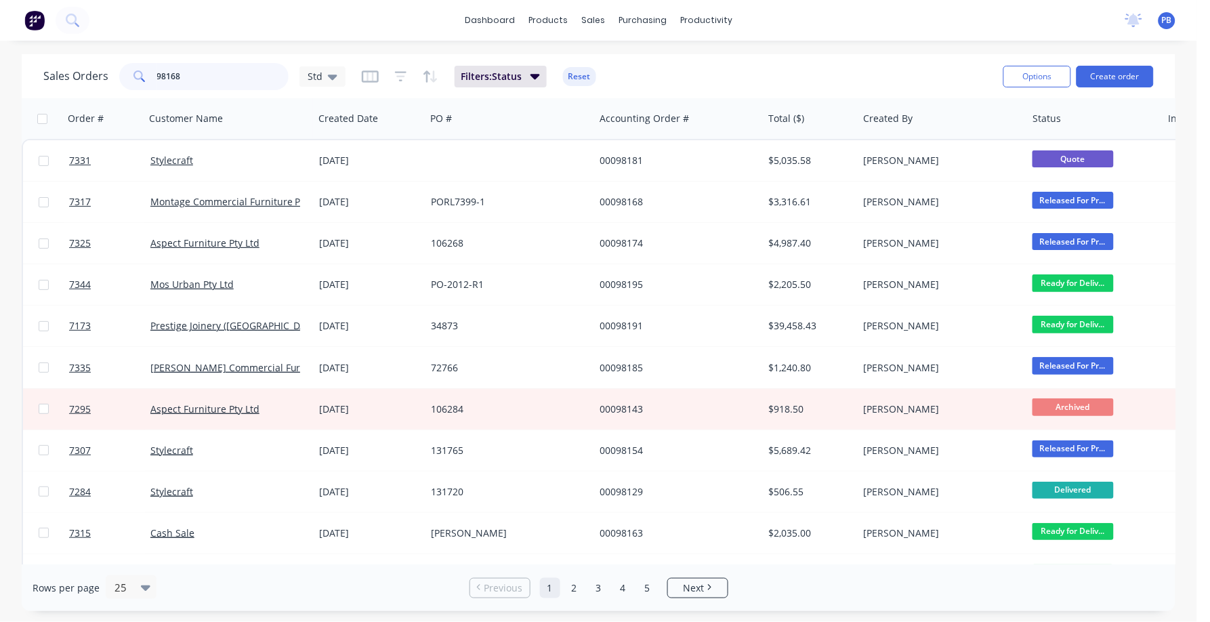
type input "98168"
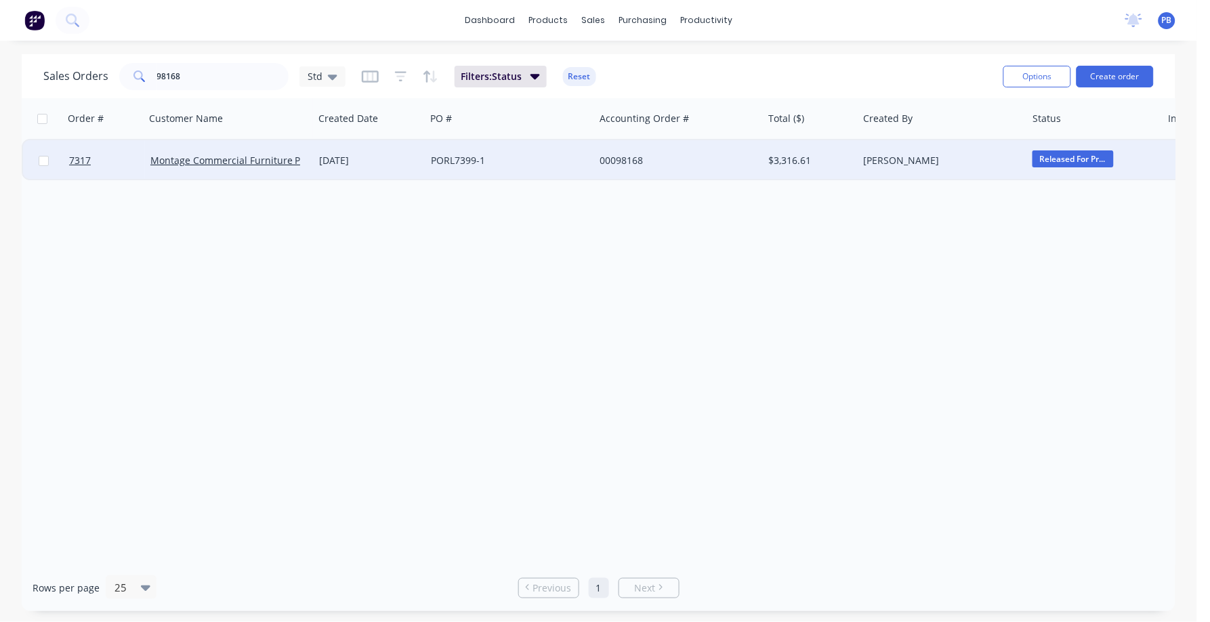
click at [626, 156] on div "00098168" at bounding box center [675, 161] width 150 height 14
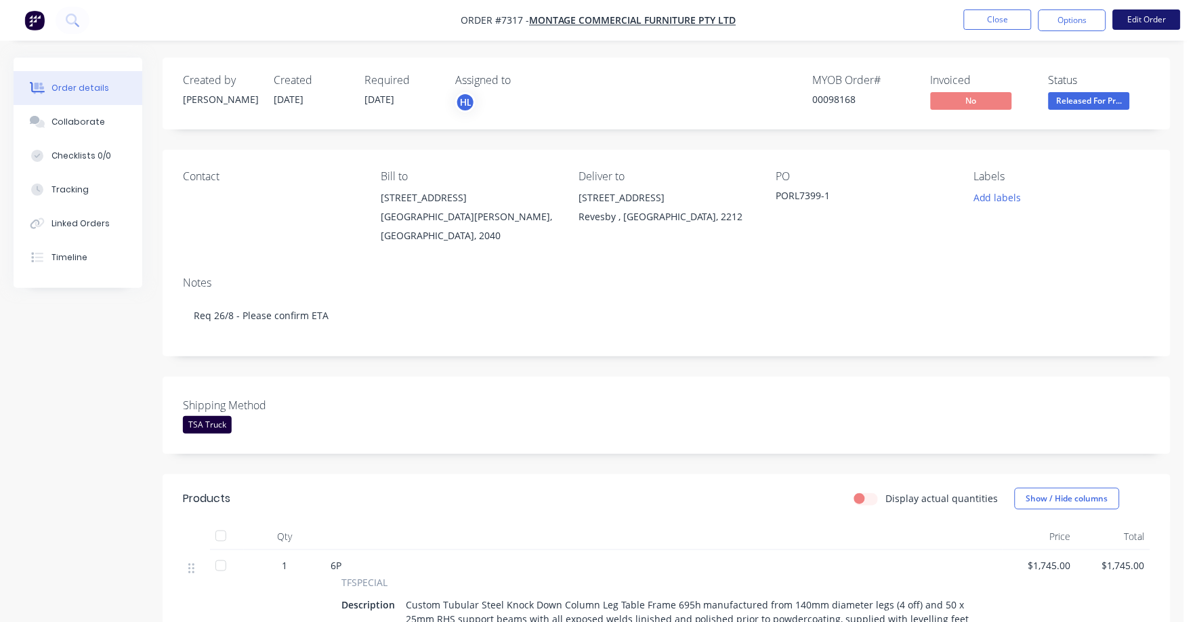
click at [1165, 13] on button "Edit Order" at bounding box center [1147, 19] width 68 height 20
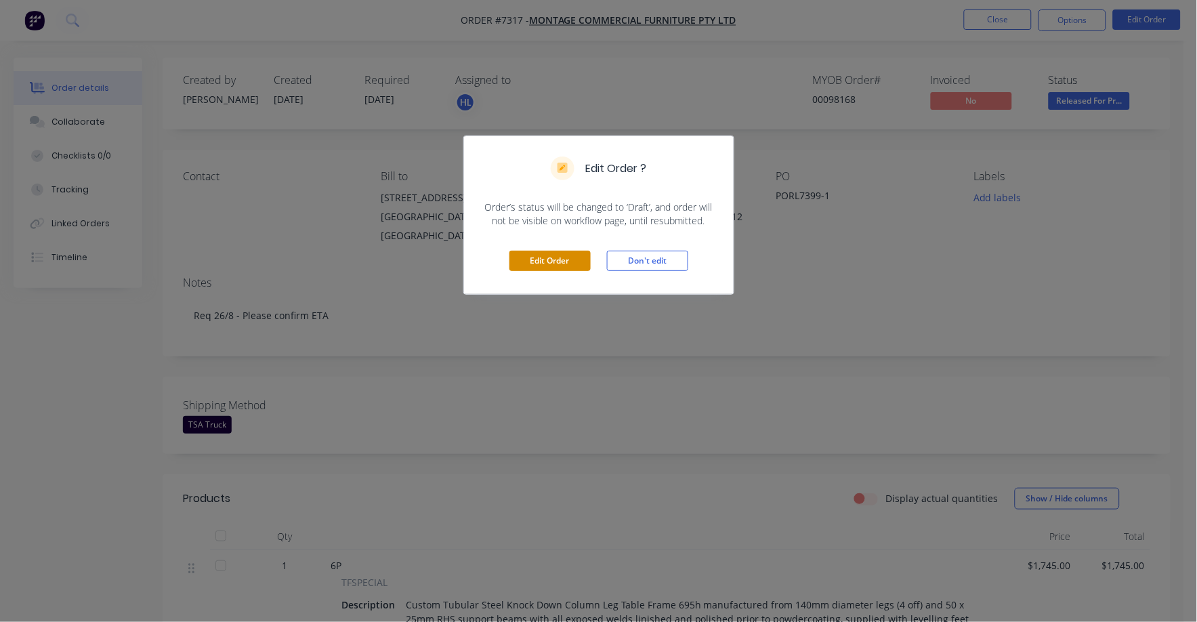
click at [545, 264] on button "Edit Order" at bounding box center [550, 261] width 81 height 20
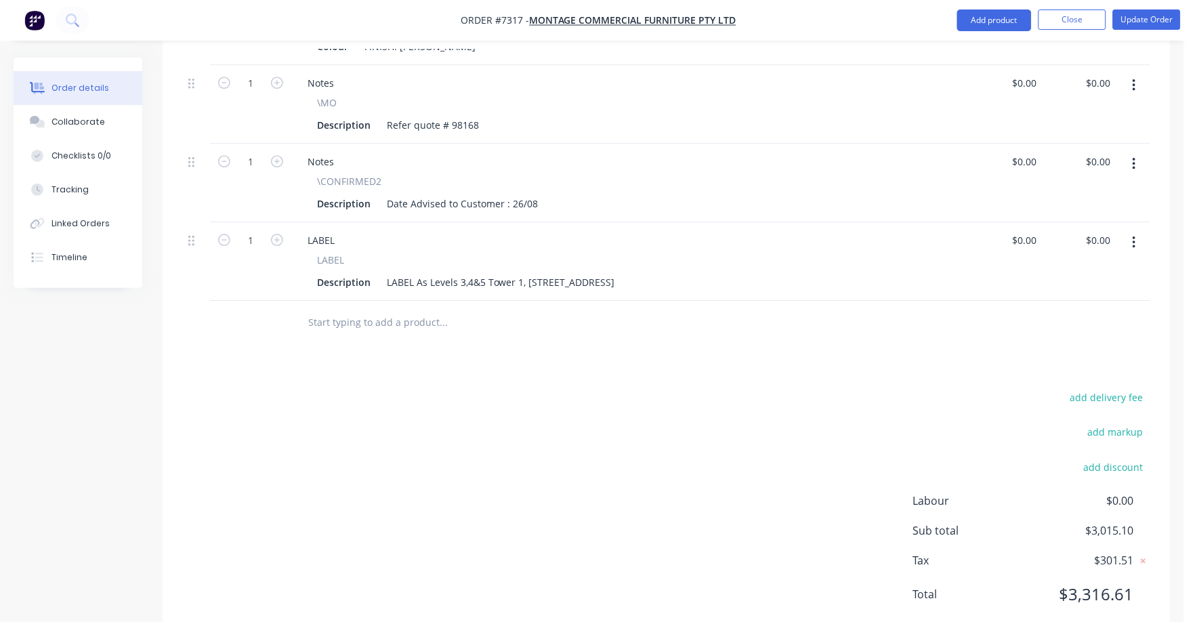
scroll to position [1033, 0]
drag, startPoint x: 1126, startPoint y: 356, endPoint x: 1162, endPoint y: 356, distance: 35.2
click at [1139, 388] on button "add delivery fee" at bounding box center [1106, 397] width 87 height 18
type input "75"
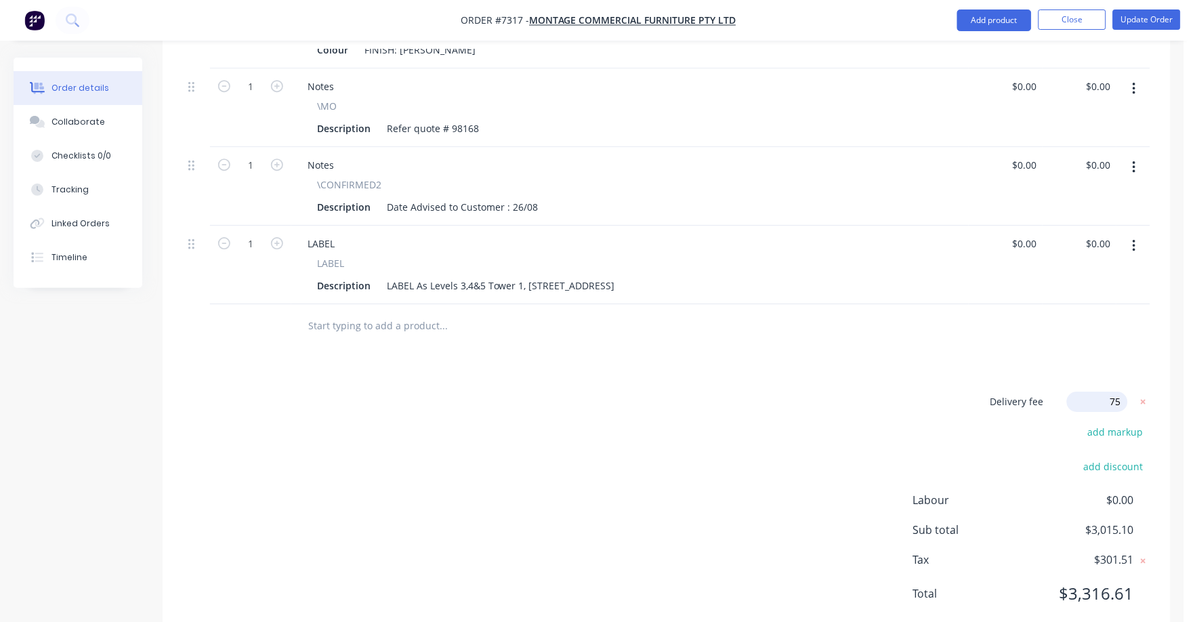
click input "submit" at bounding box center [0, 0] width 0 height 0
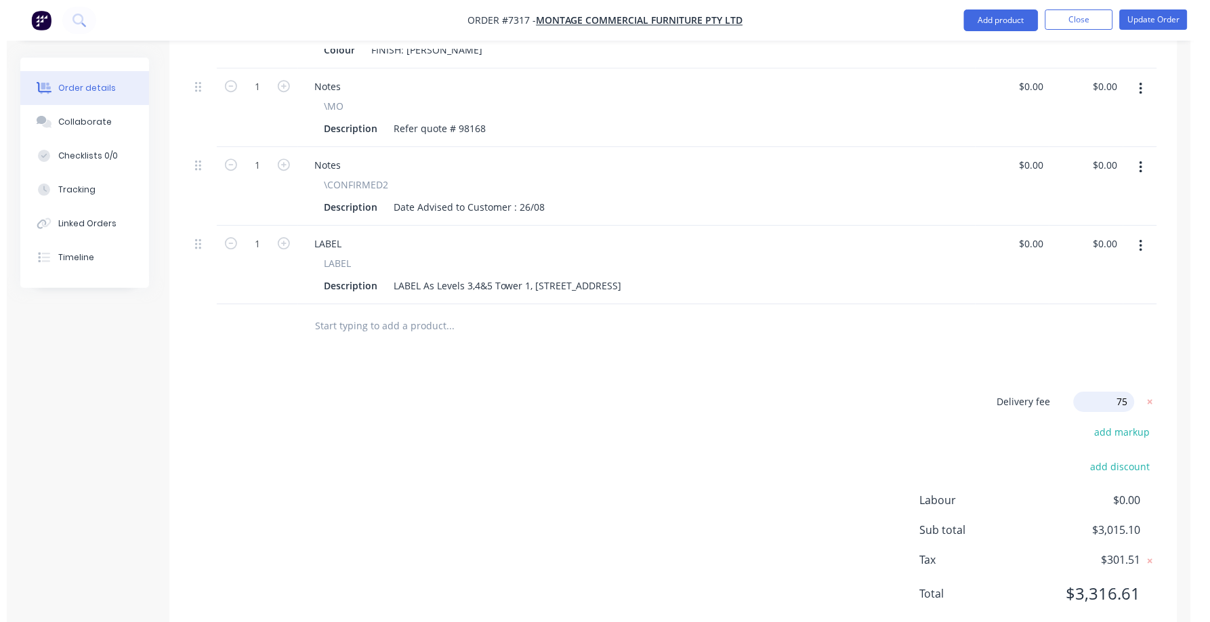
scroll to position [1027, 0]
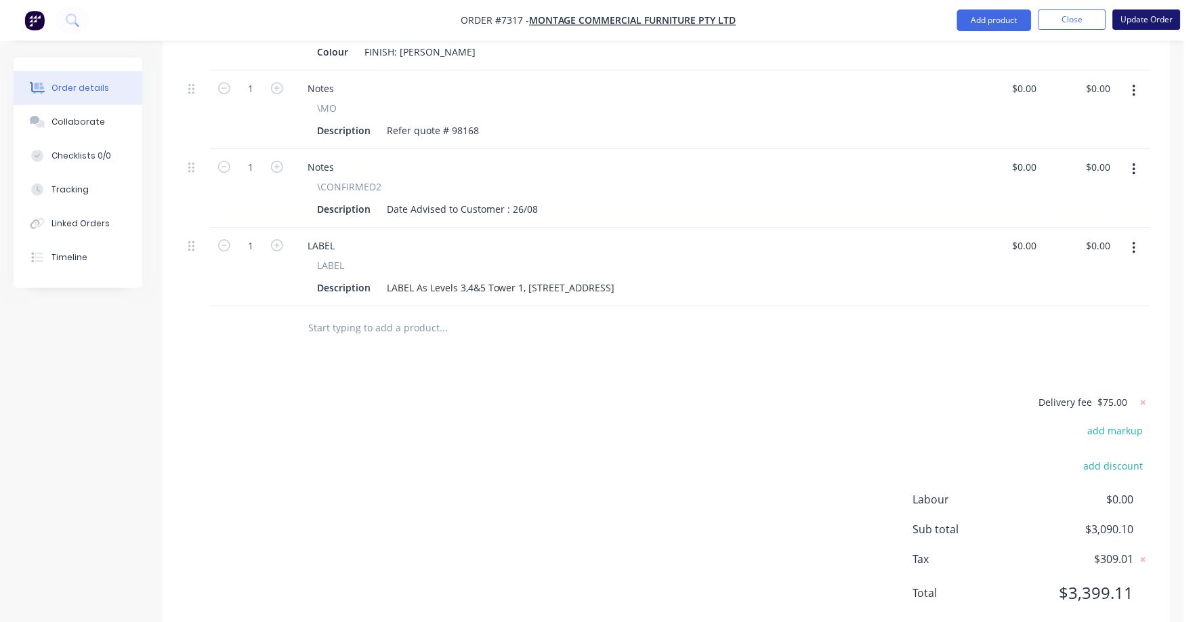
click at [1159, 25] on button "Update Order" at bounding box center [1147, 19] width 68 height 20
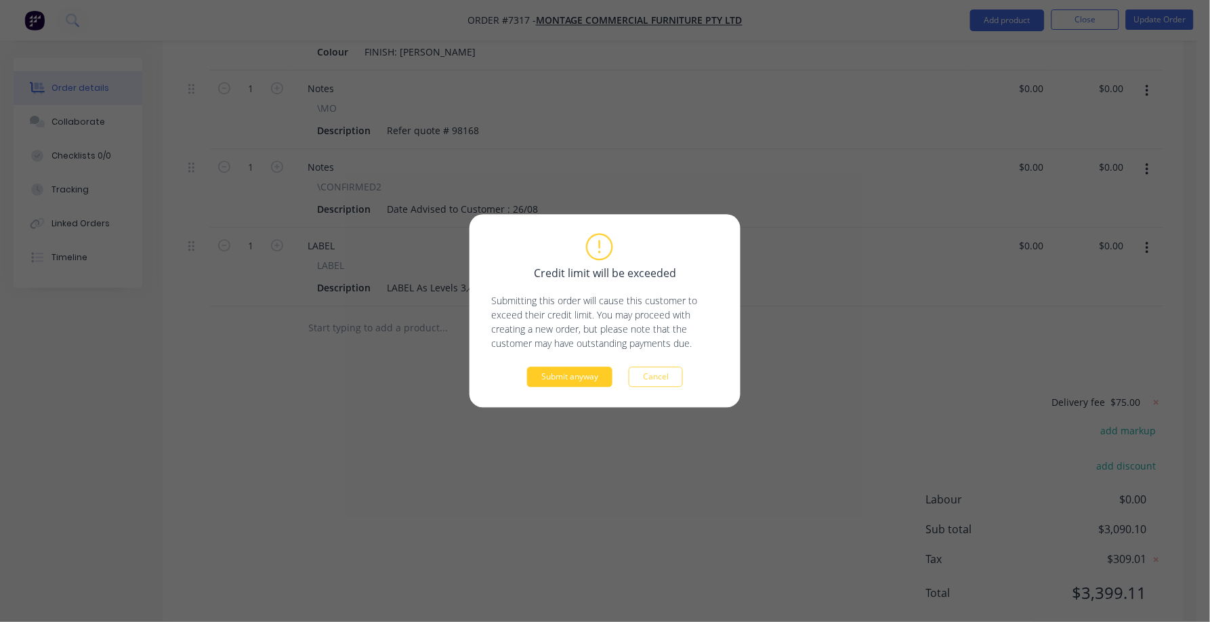
click at [558, 377] on button "Submit anyway" at bounding box center [569, 377] width 85 height 20
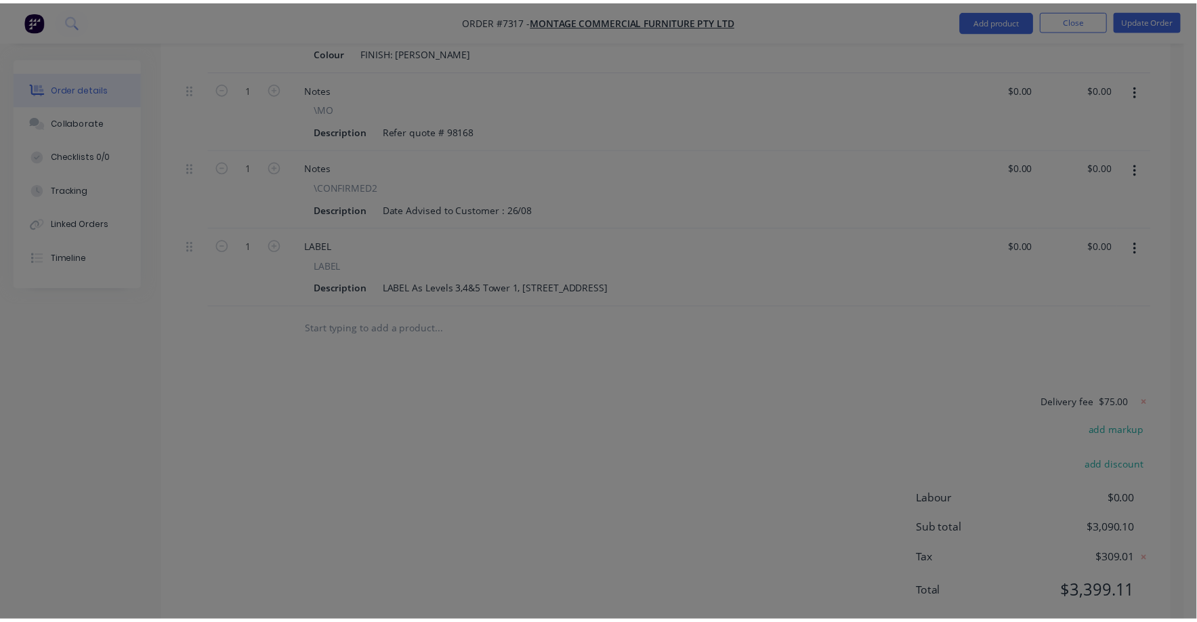
scroll to position [865, 0]
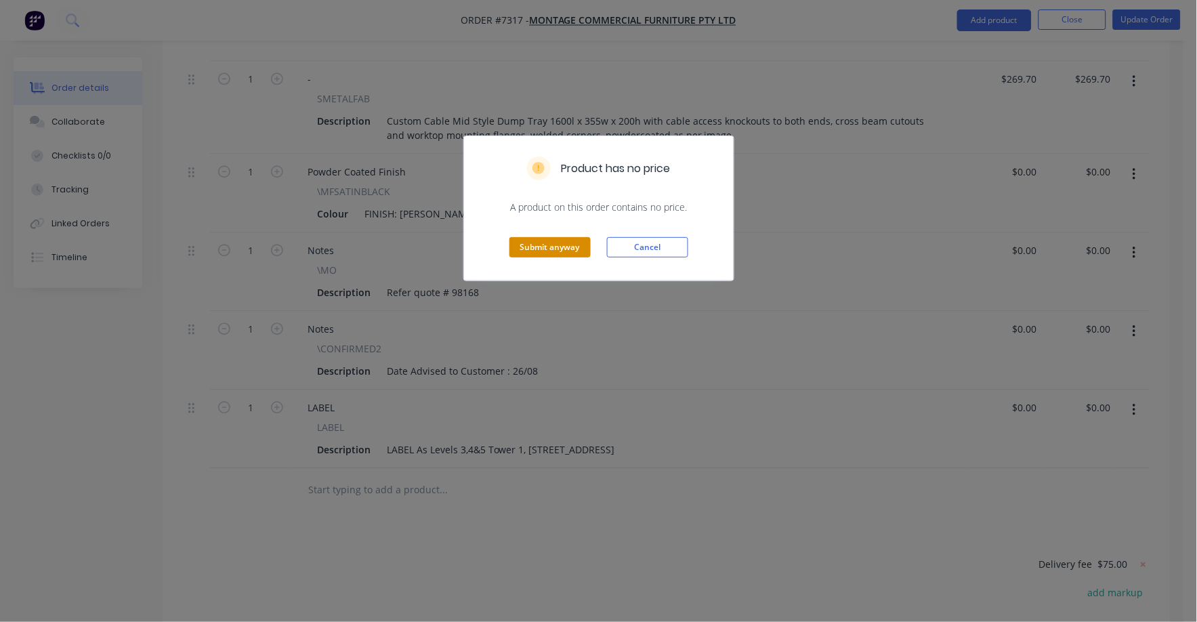
drag, startPoint x: 587, startPoint y: 233, endPoint x: 569, endPoint y: 239, distance: 19.3
click at [569, 239] on div "Submit anyway Cancel" at bounding box center [599, 247] width 270 height 66
click at [560, 247] on button "Submit anyway" at bounding box center [550, 247] width 81 height 20
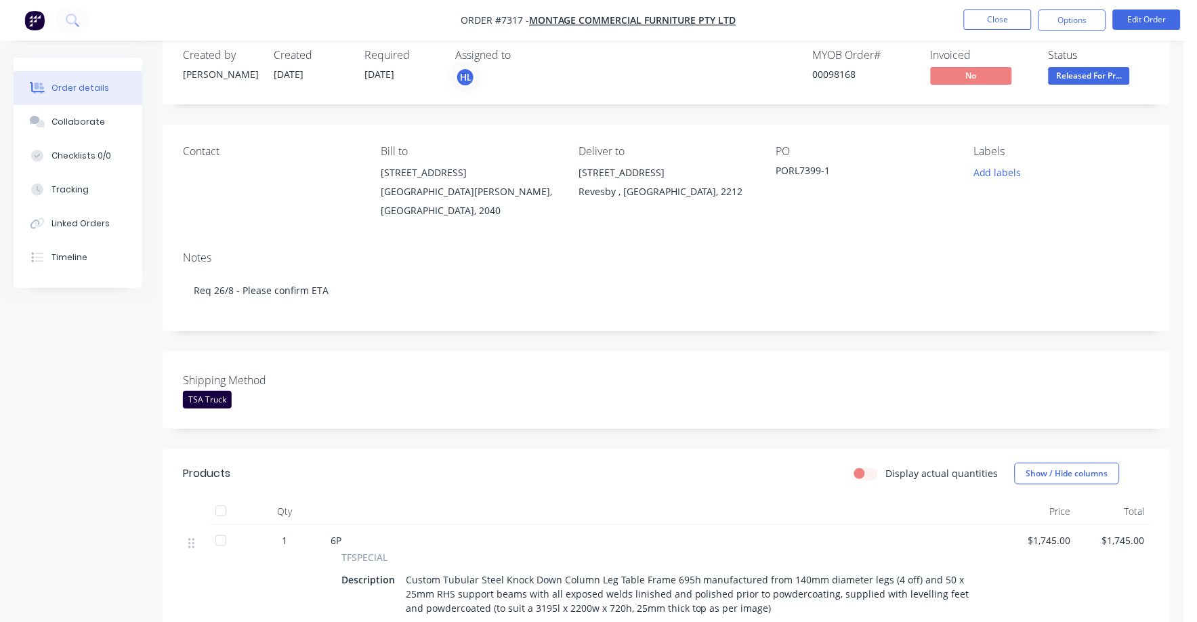
scroll to position [0, 0]
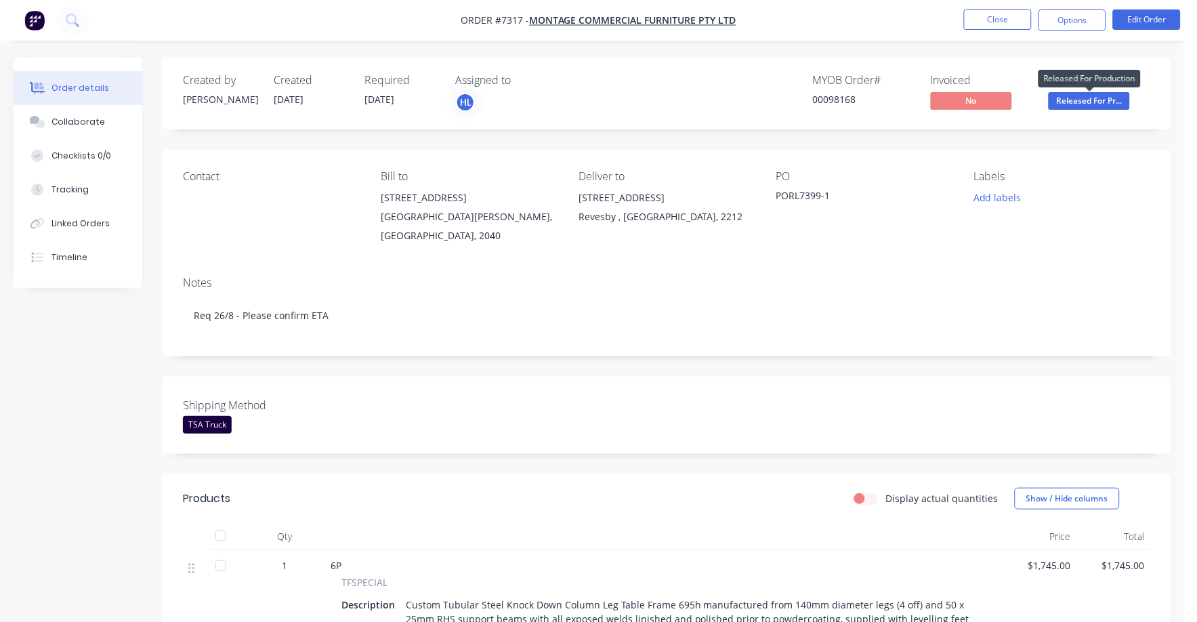
click at [1106, 95] on span "Released For Pr..." at bounding box center [1089, 100] width 81 height 17
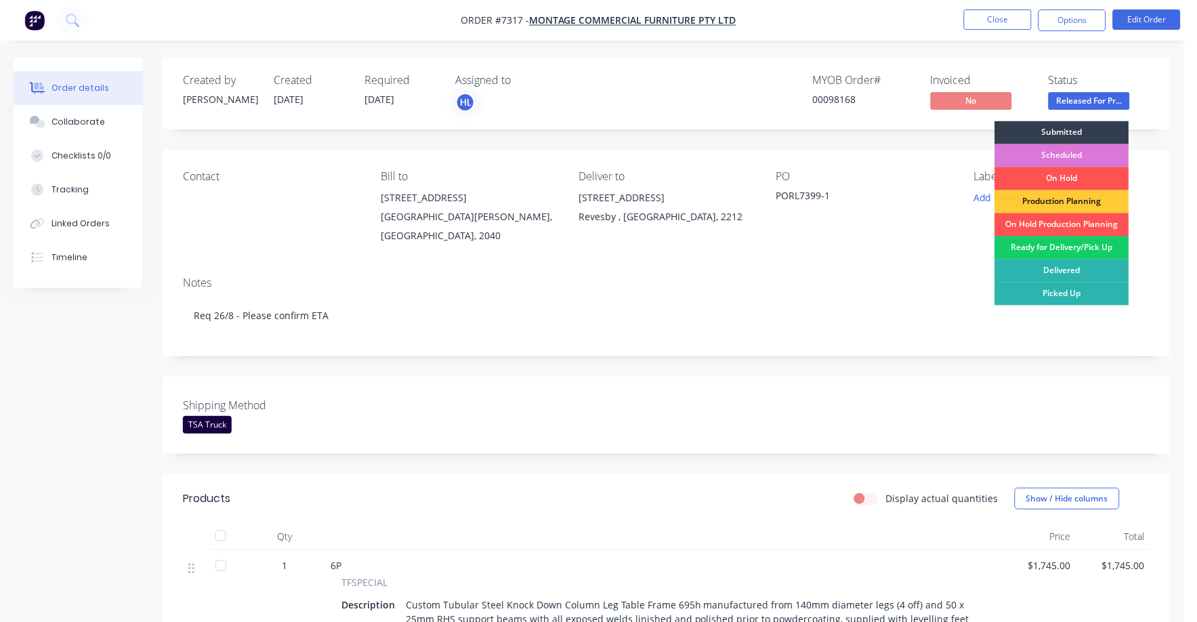
click at [1052, 249] on div "Ready for Delivery/Pick Up" at bounding box center [1062, 248] width 134 height 23
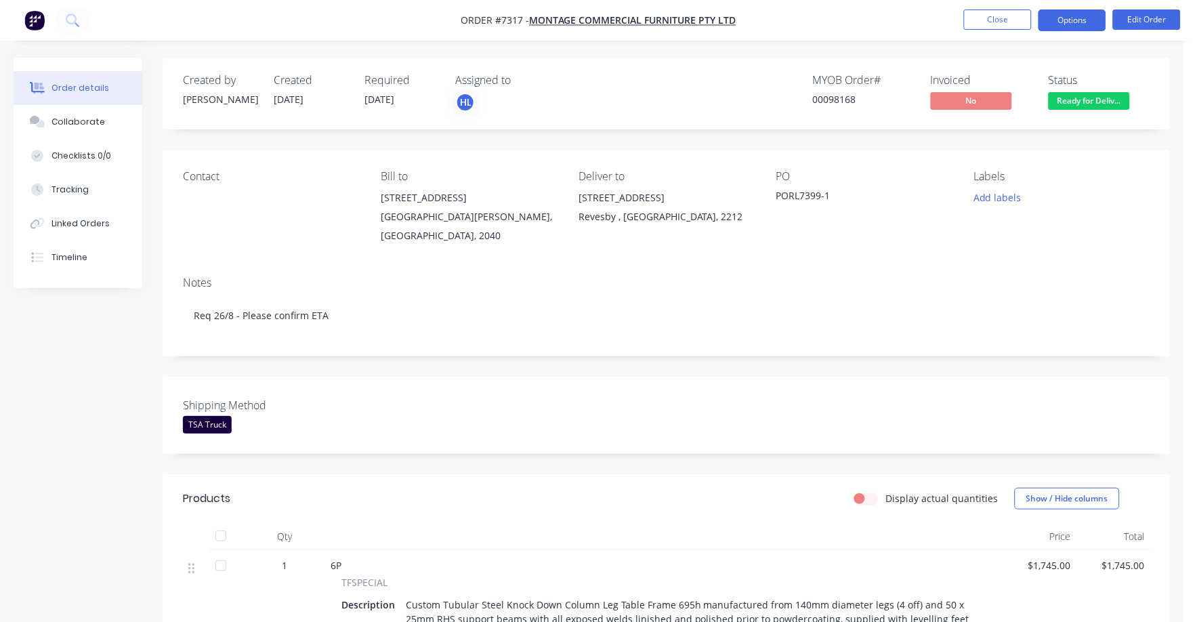
click at [1072, 15] on button "Options" at bounding box center [1073, 20] width 68 height 22
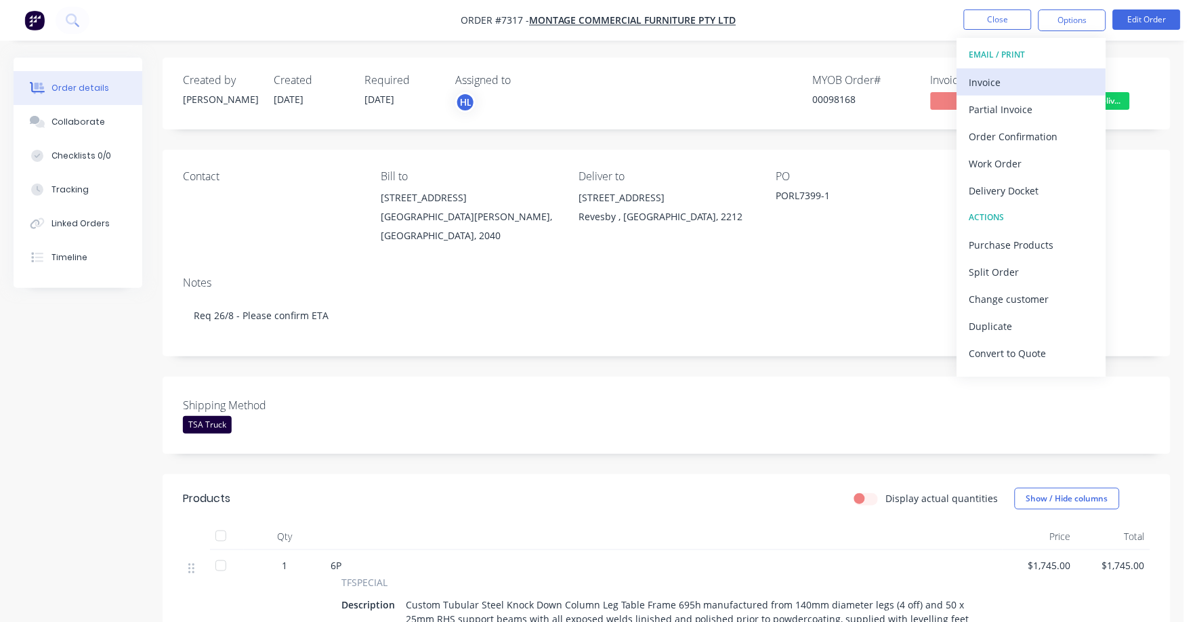
click at [987, 79] on div "Invoice" at bounding box center [1032, 83] width 125 height 20
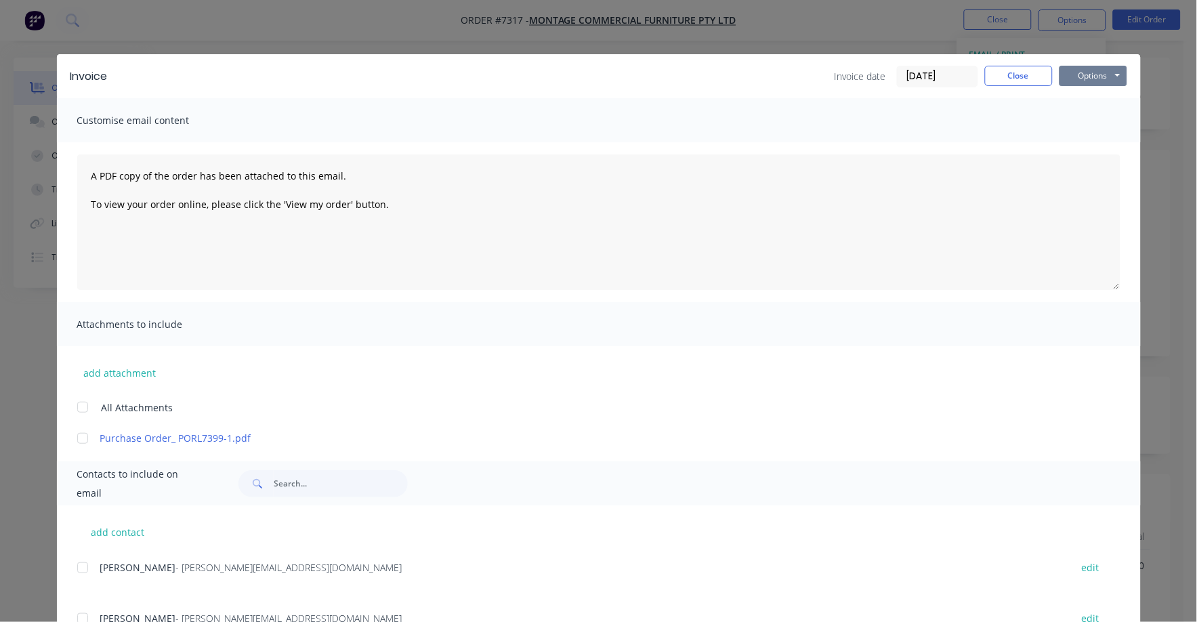
click at [1072, 74] on button "Options" at bounding box center [1094, 76] width 68 height 20
click at [1083, 118] on button "Print" at bounding box center [1103, 122] width 87 height 22
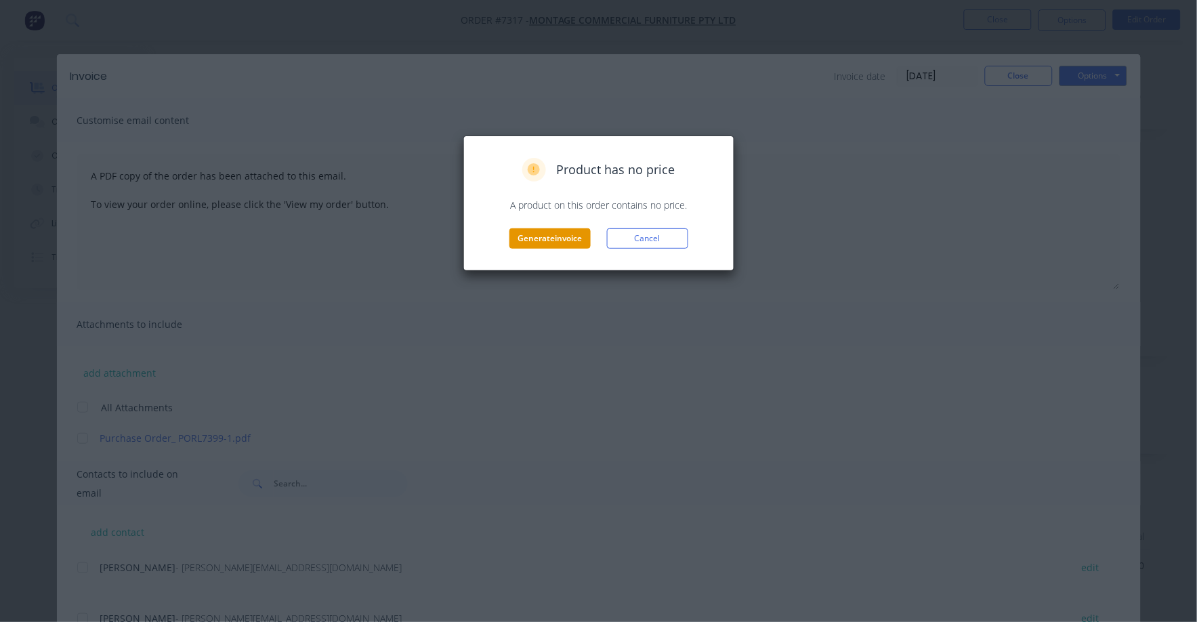
click at [573, 237] on button "Generate invoice" at bounding box center [550, 238] width 81 height 20
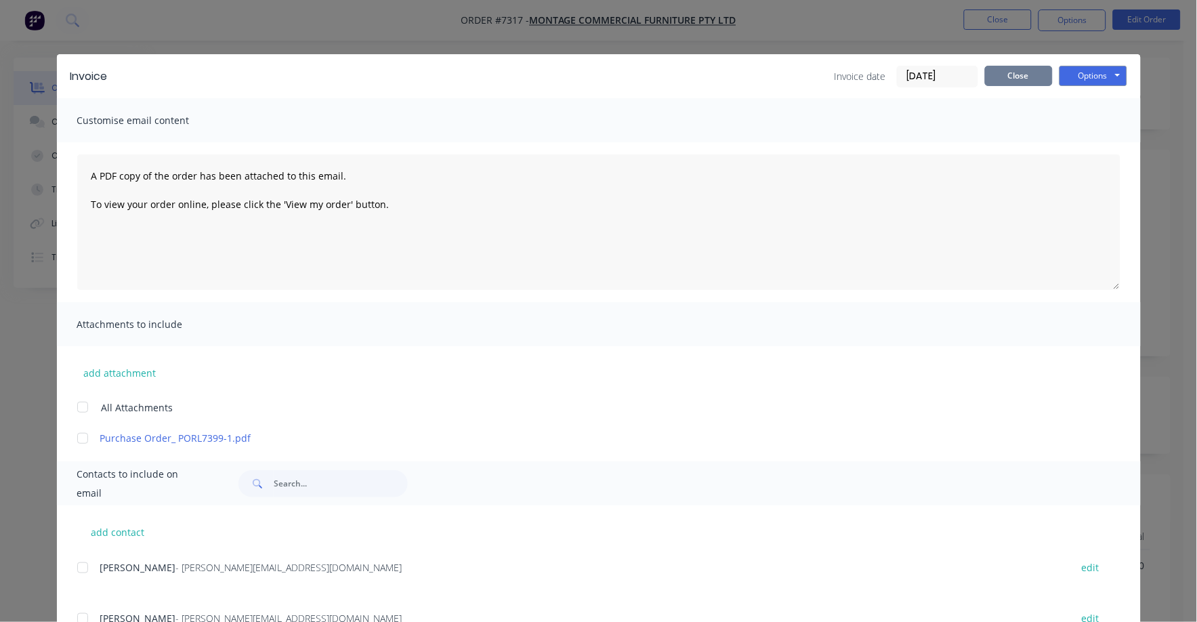
click at [1012, 76] on button "Close" at bounding box center [1019, 76] width 68 height 20
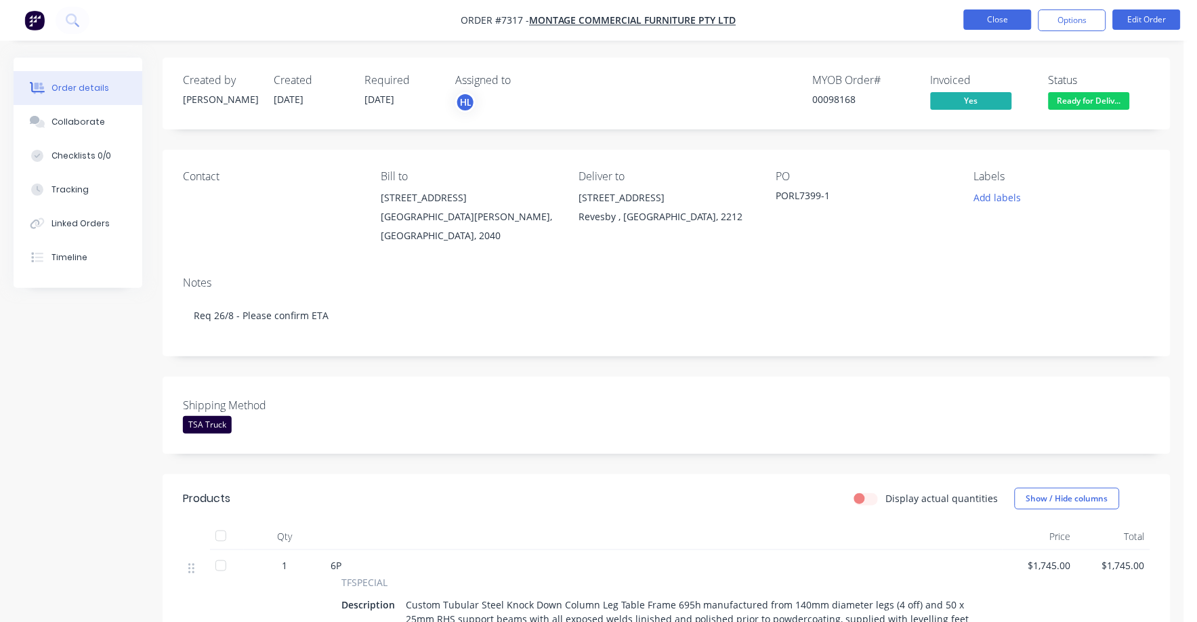
click at [1008, 24] on button "Close" at bounding box center [998, 19] width 68 height 20
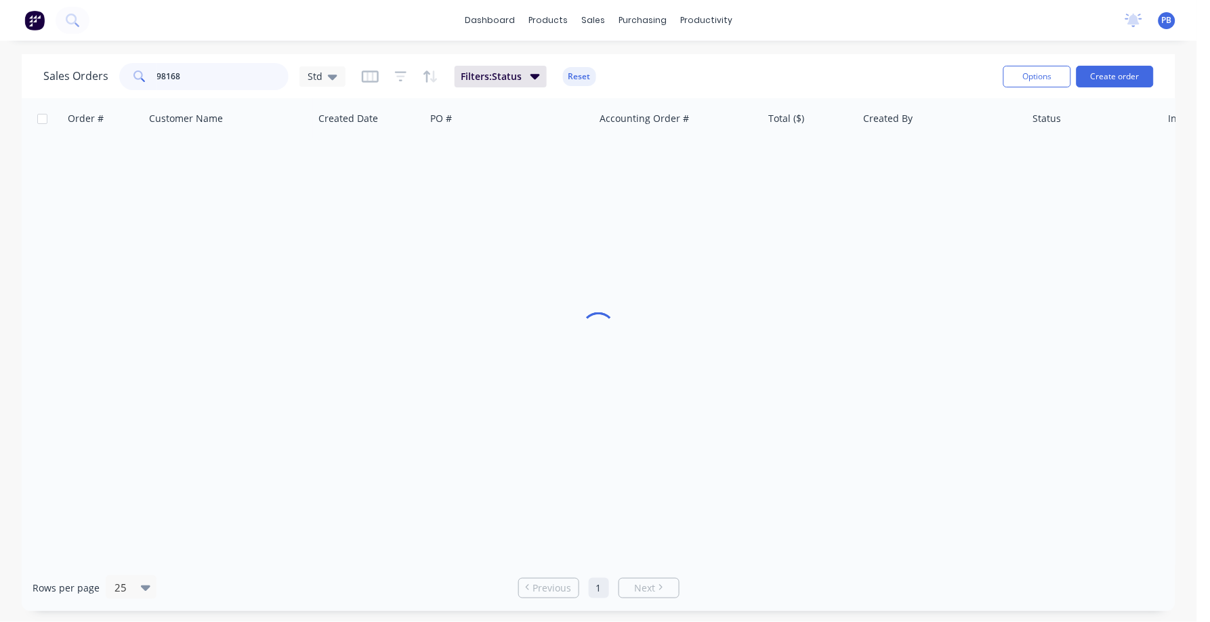
drag, startPoint x: 192, startPoint y: 78, endPoint x: 142, endPoint y: 76, distance: 50.2
click at [142, 76] on div "98168" at bounding box center [203, 76] width 169 height 27
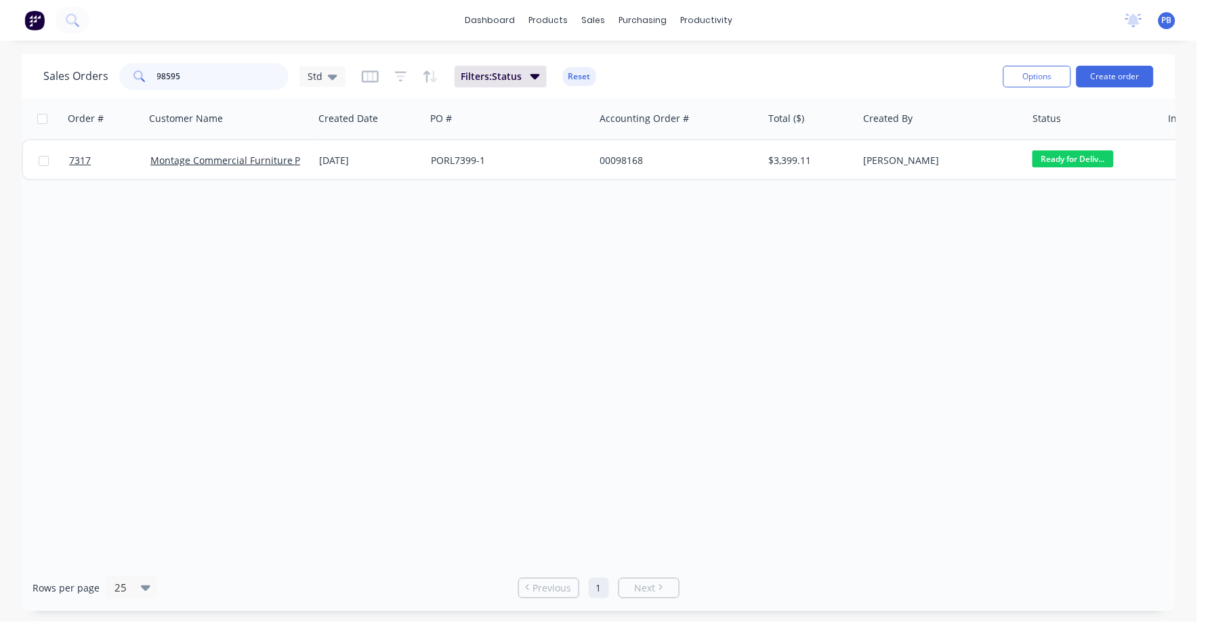
type input "98595"
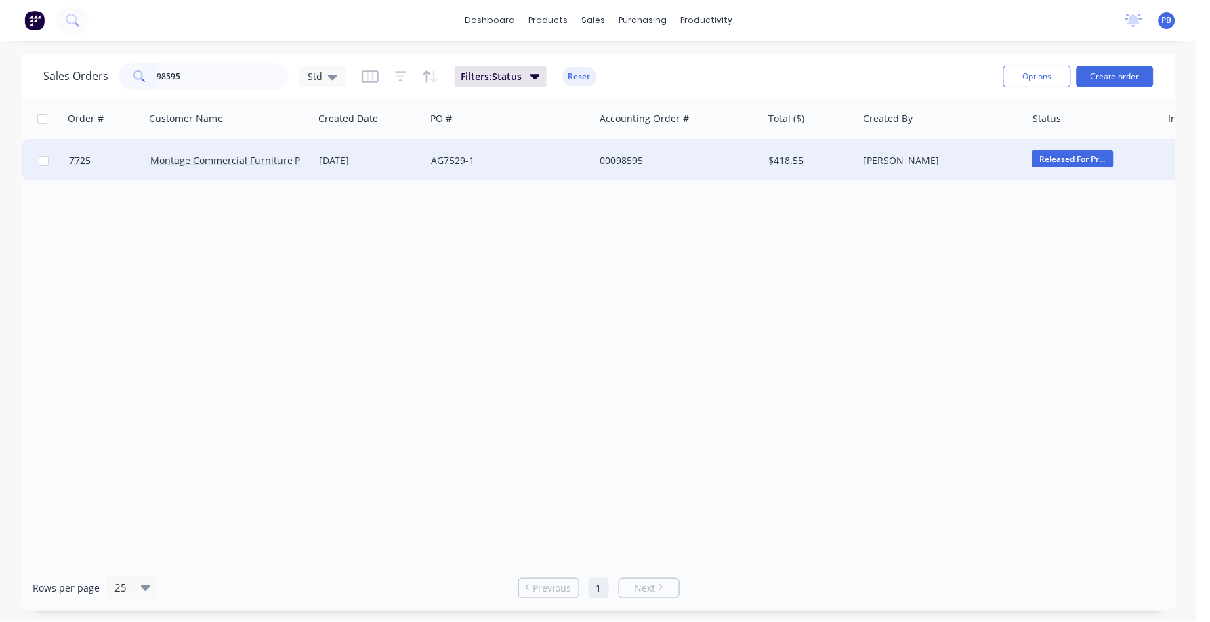
click at [624, 155] on div "00098595" at bounding box center [675, 161] width 150 height 14
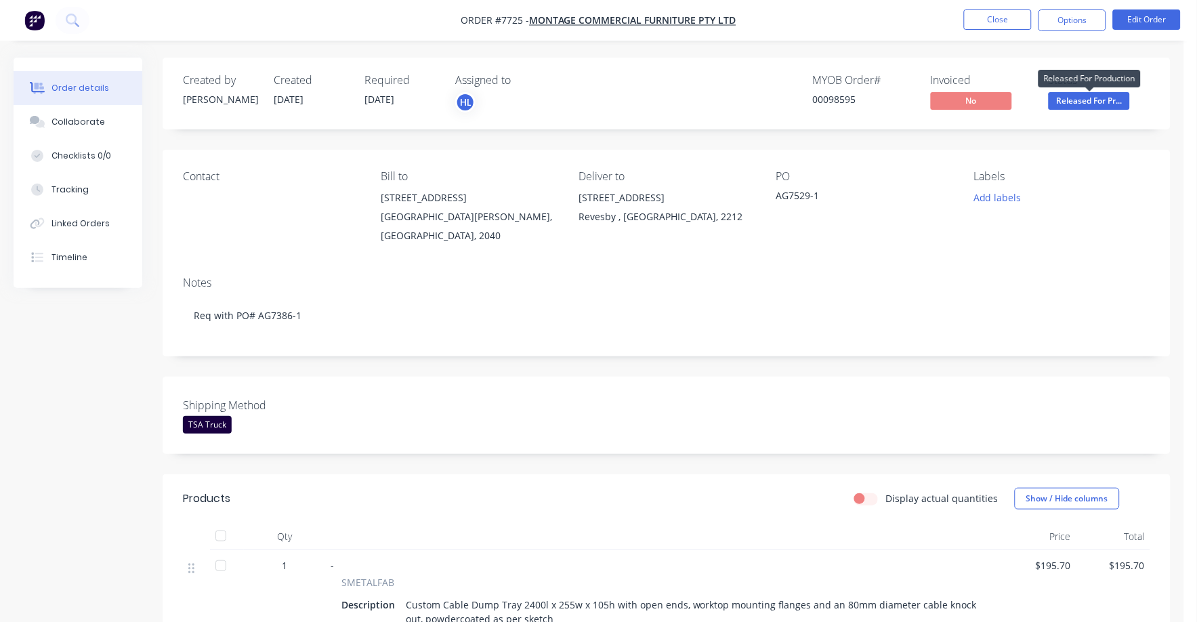
click at [1084, 102] on span "Released For Pr..." at bounding box center [1089, 100] width 81 height 17
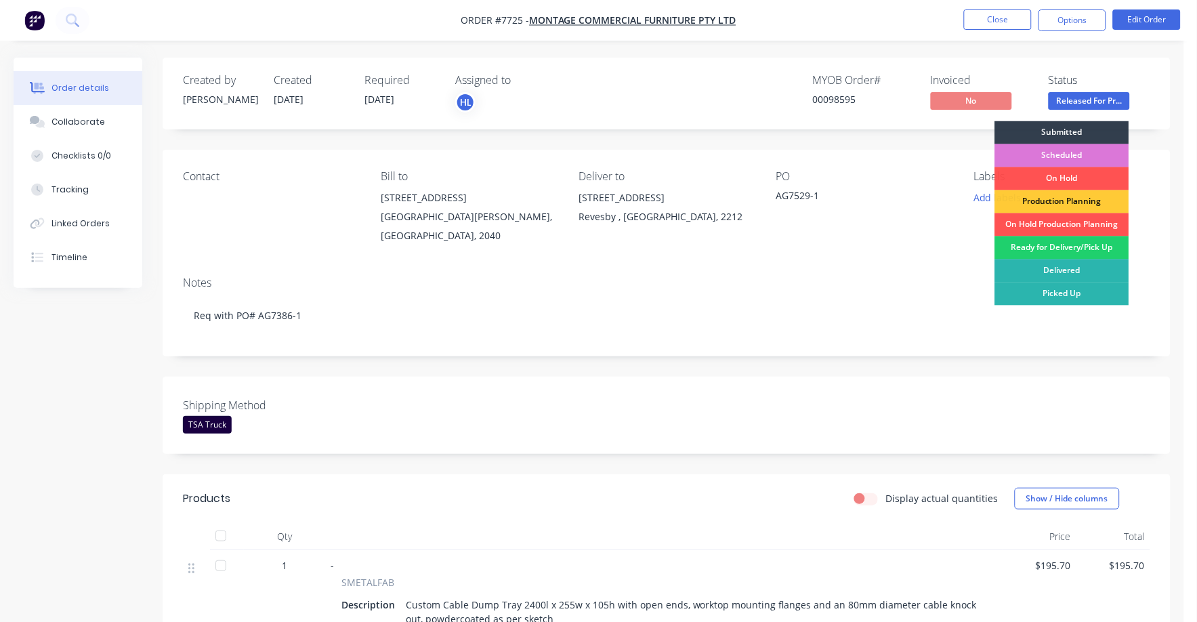
drag, startPoint x: 1079, startPoint y: 251, endPoint x: 1079, endPoint y: 190, distance: 60.3
click at [1077, 247] on div "Ready for Delivery/Pick Up" at bounding box center [1062, 248] width 134 height 23
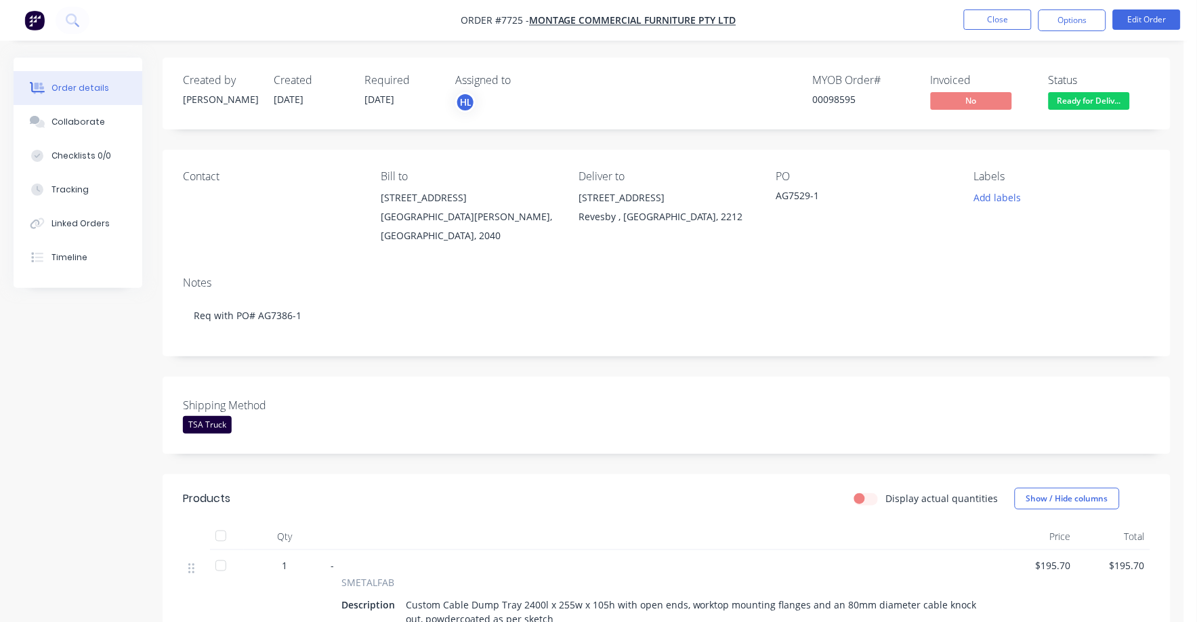
drag, startPoint x: 1069, startPoint y: 23, endPoint x: 1054, endPoint y: 34, distance: 19.0
click at [1066, 24] on button "Options" at bounding box center [1073, 20] width 68 height 22
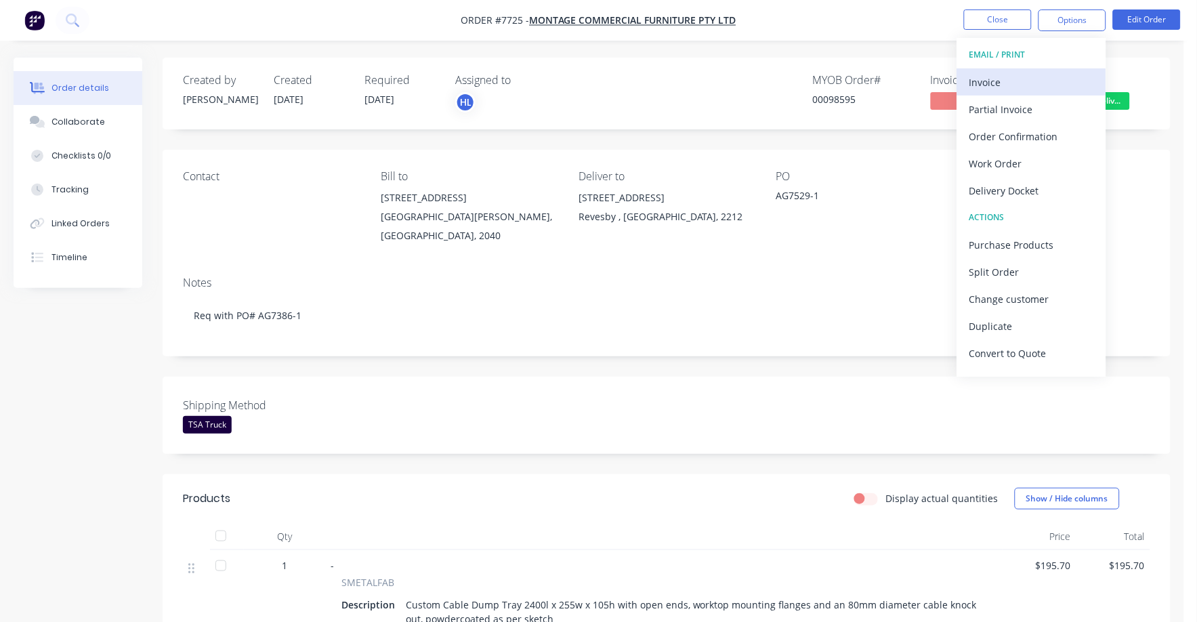
click at [981, 78] on div "Invoice" at bounding box center [1032, 83] width 125 height 20
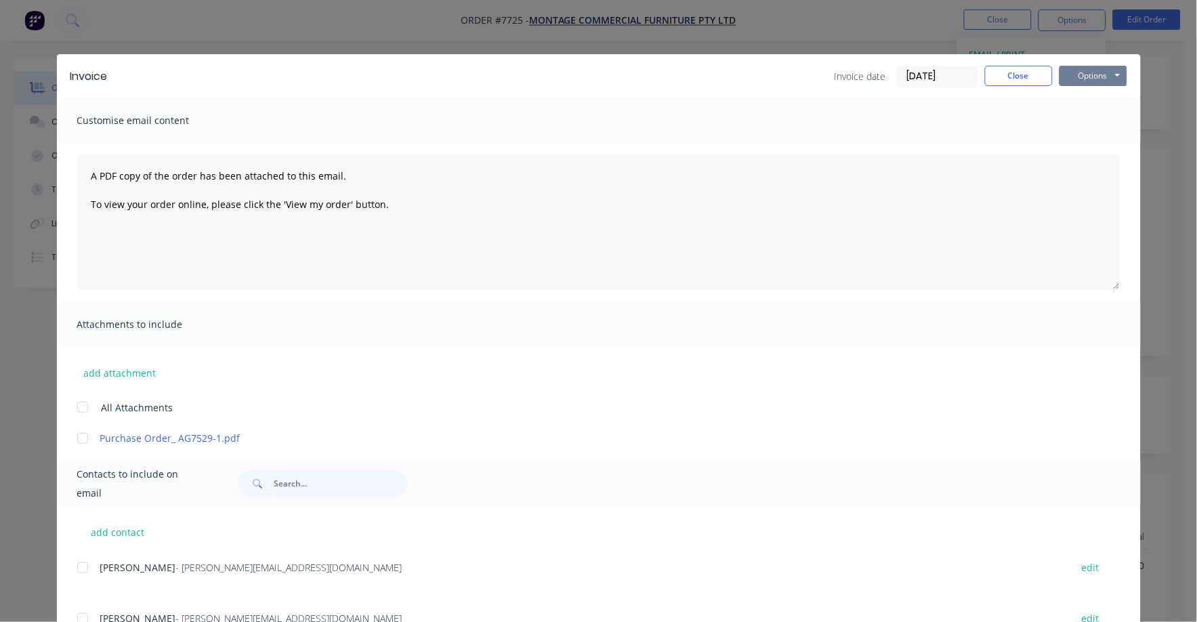
click at [1087, 73] on button "Options" at bounding box center [1094, 76] width 68 height 20
click at [1073, 119] on button "Print" at bounding box center [1103, 122] width 87 height 22
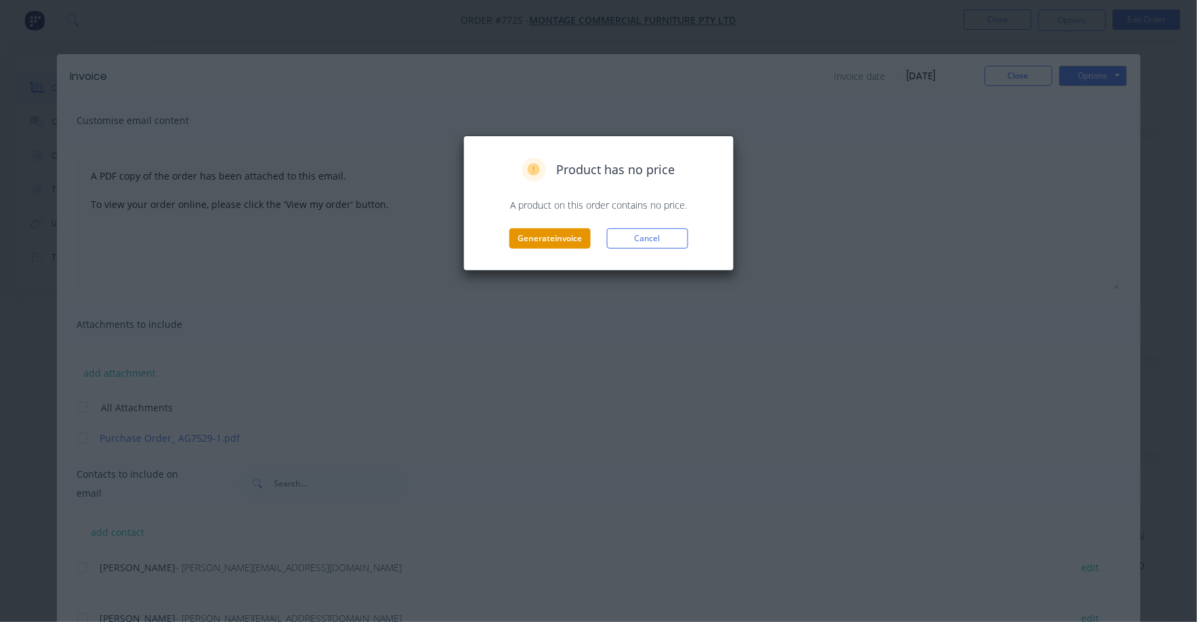
click at [575, 233] on button "Generate invoice" at bounding box center [550, 238] width 81 height 20
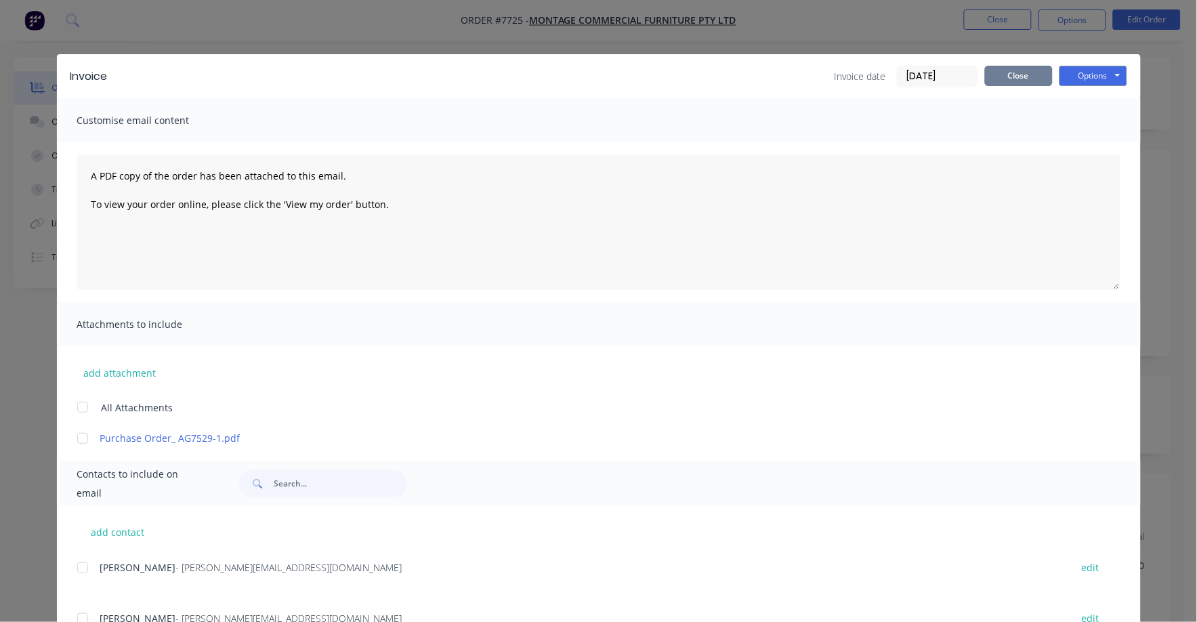
drag, startPoint x: 1038, startPoint y: 74, endPoint x: 1023, endPoint y: 66, distance: 16.7
click at [1038, 74] on button "Close" at bounding box center [1019, 76] width 68 height 20
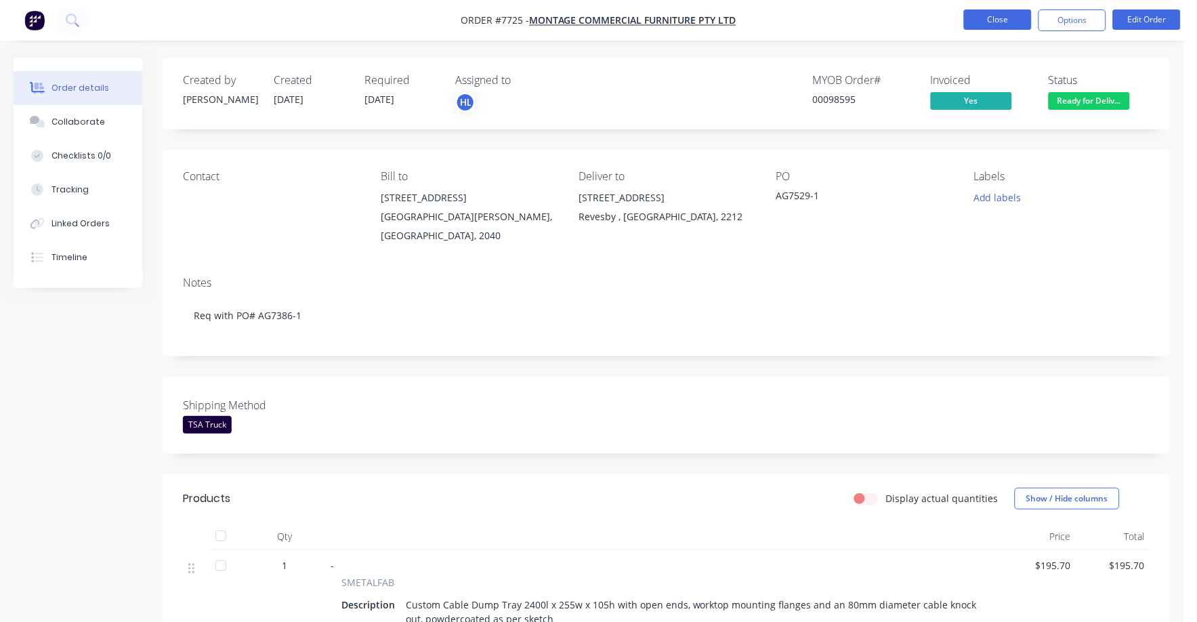
click at [998, 22] on button "Close" at bounding box center [998, 19] width 68 height 20
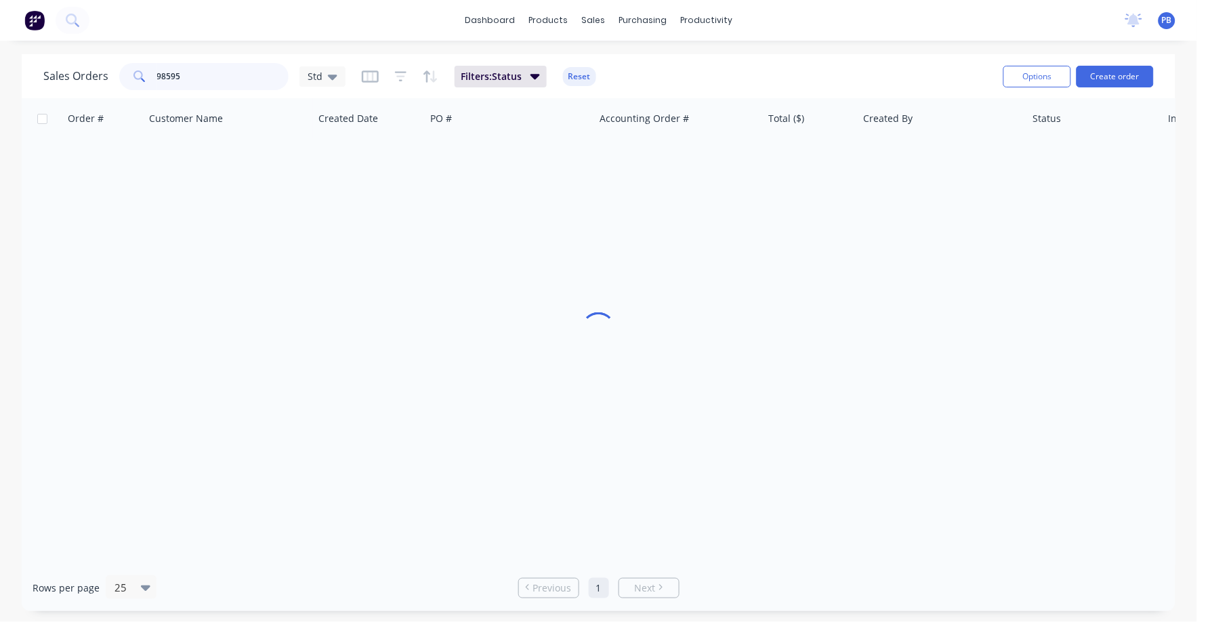
drag, startPoint x: 186, startPoint y: 71, endPoint x: 138, endPoint y: 68, distance: 48.9
click at [138, 68] on div "98595" at bounding box center [203, 76] width 169 height 27
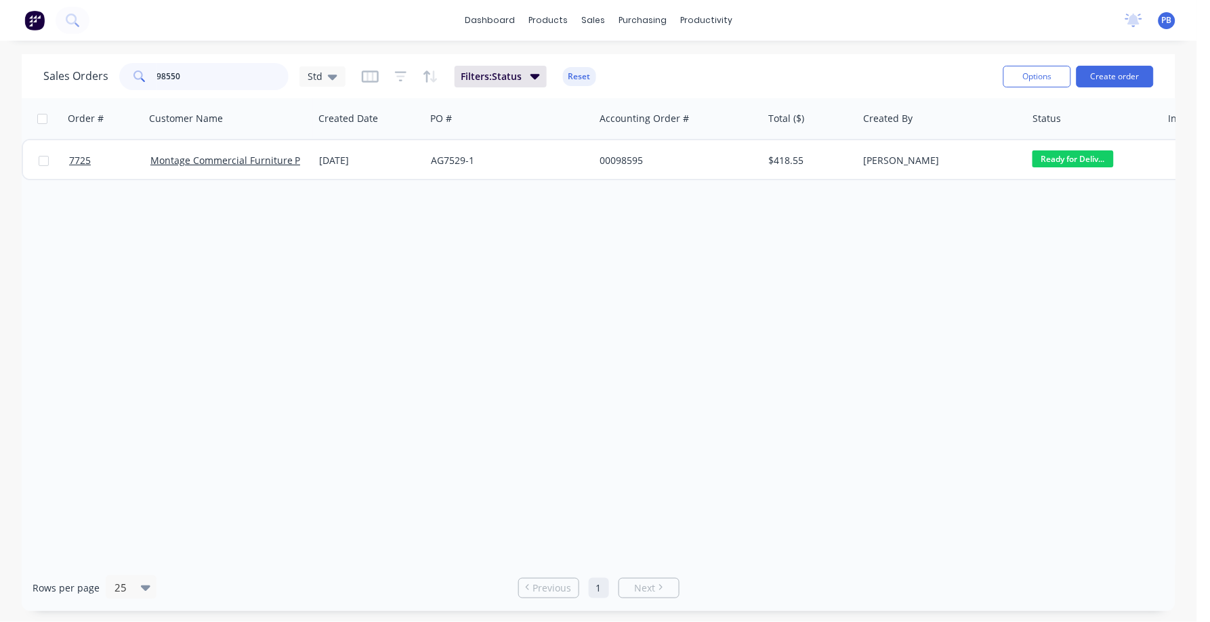
type input "98550"
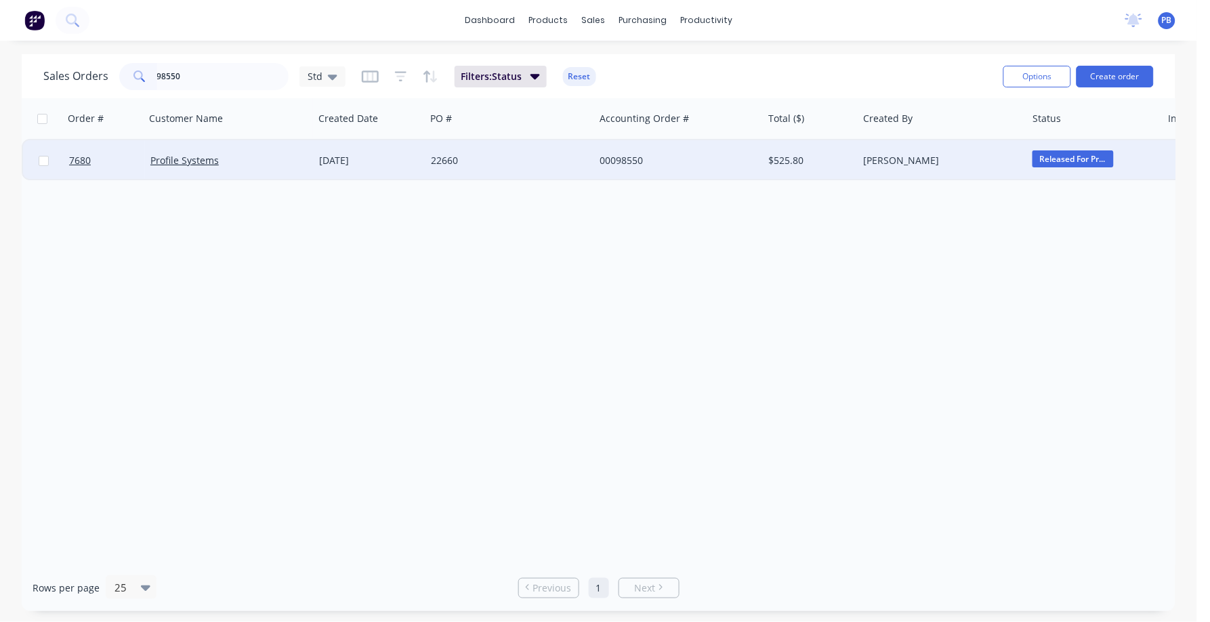
click at [611, 159] on div "00098550" at bounding box center [675, 161] width 150 height 14
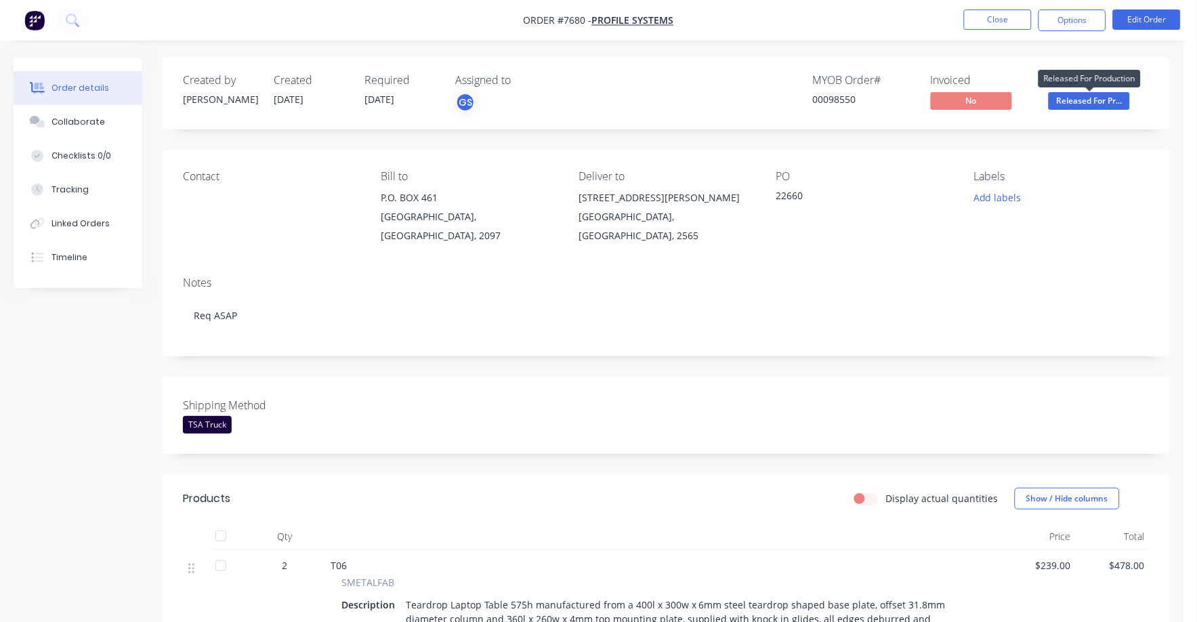
click at [1106, 104] on span "Released For Pr..." at bounding box center [1089, 100] width 81 height 17
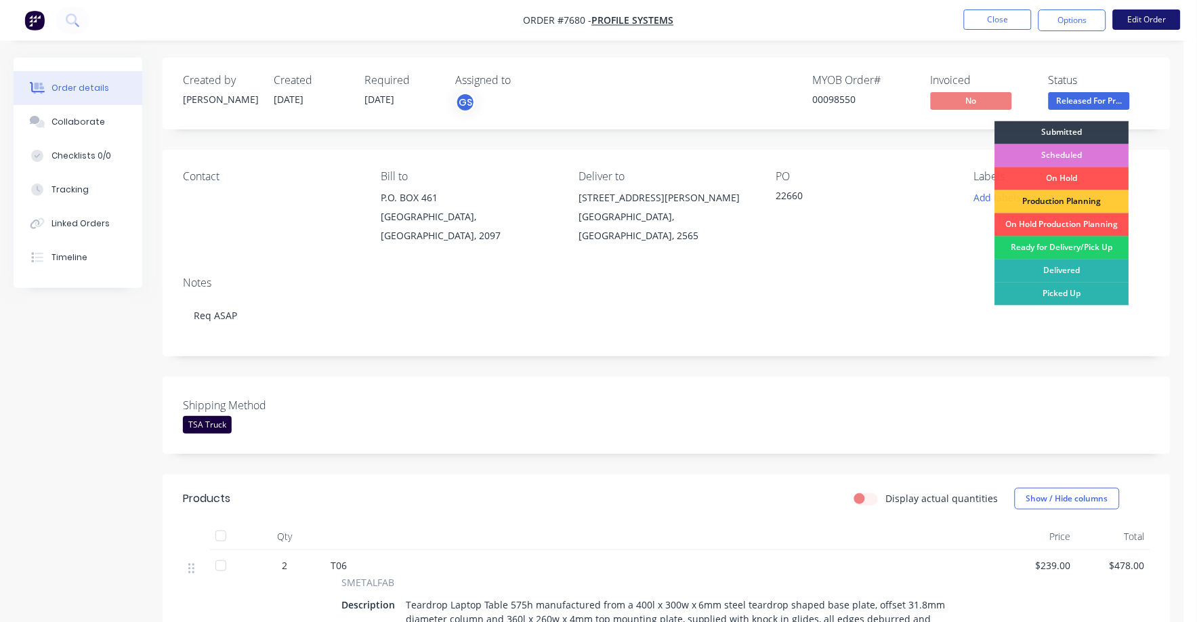
click at [1142, 21] on button "Edit Order" at bounding box center [1147, 19] width 68 height 20
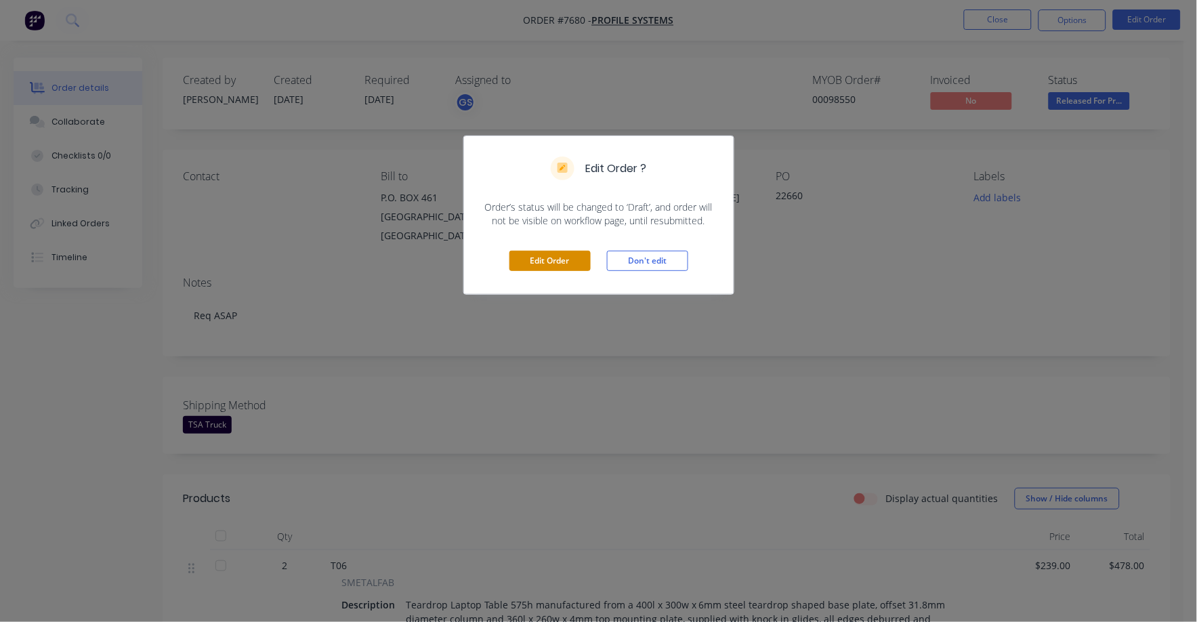
click at [552, 258] on button "Edit Order" at bounding box center [550, 261] width 81 height 20
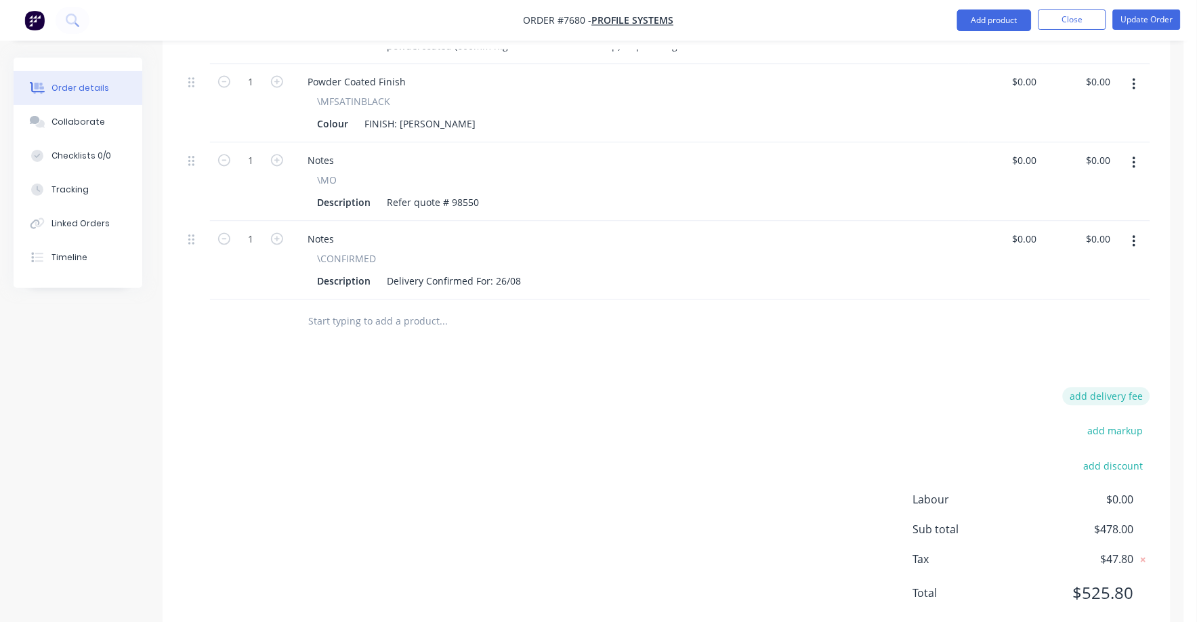
click at [1122, 388] on button "add delivery fee" at bounding box center [1106, 397] width 87 height 18
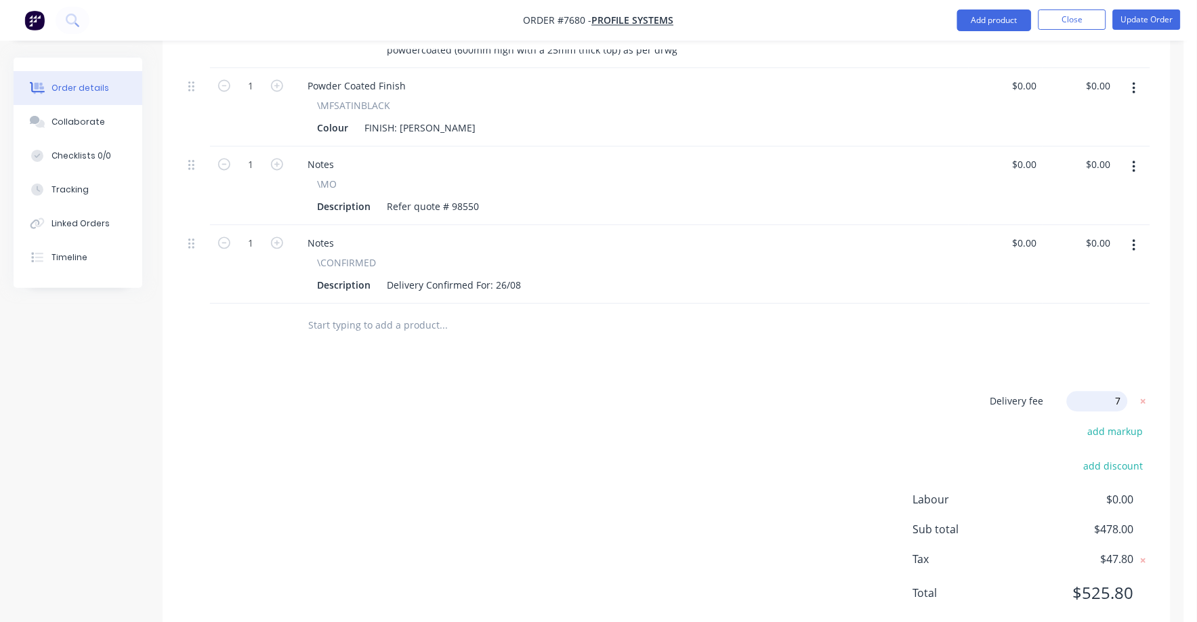
type input "75"
click input "submit" at bounding box center [0, 0] width 0 height 0
click at [1122, 395] on span "$75.00" at bounding box center [1113, 402] width 30 height 14
drag, startPoint x: 1122, startPoint y: 361, endPoint x: 1151, endPoint y: 360, distance: 28.5
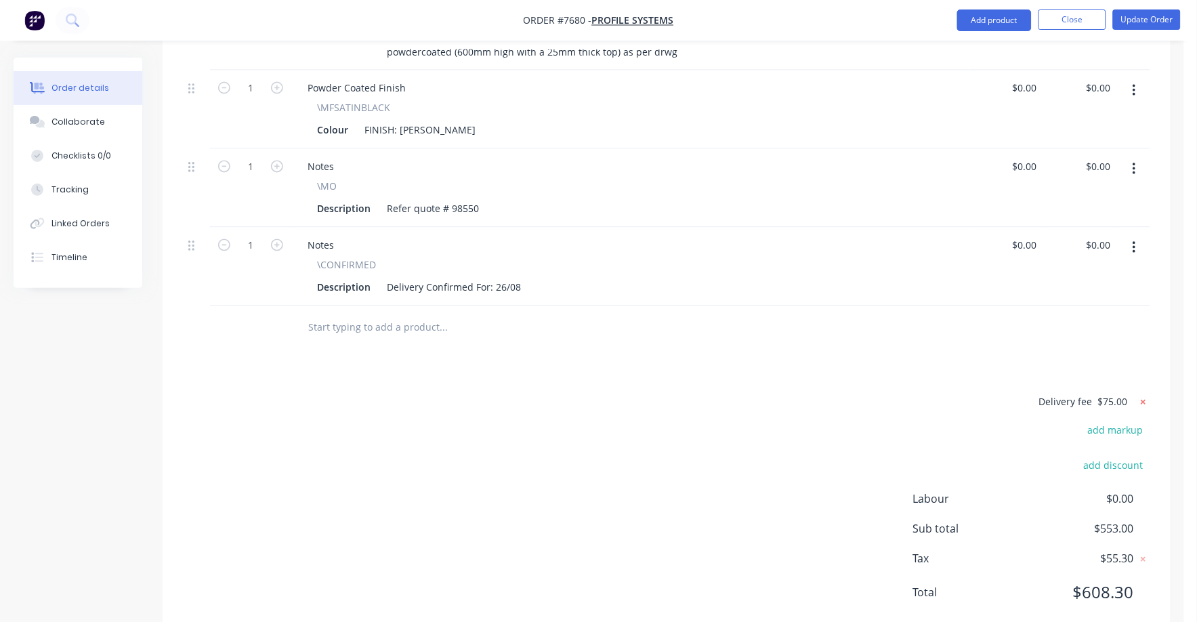
click at [1151, 396] on icon at bounding box center [1144, 403] width 14 height 14
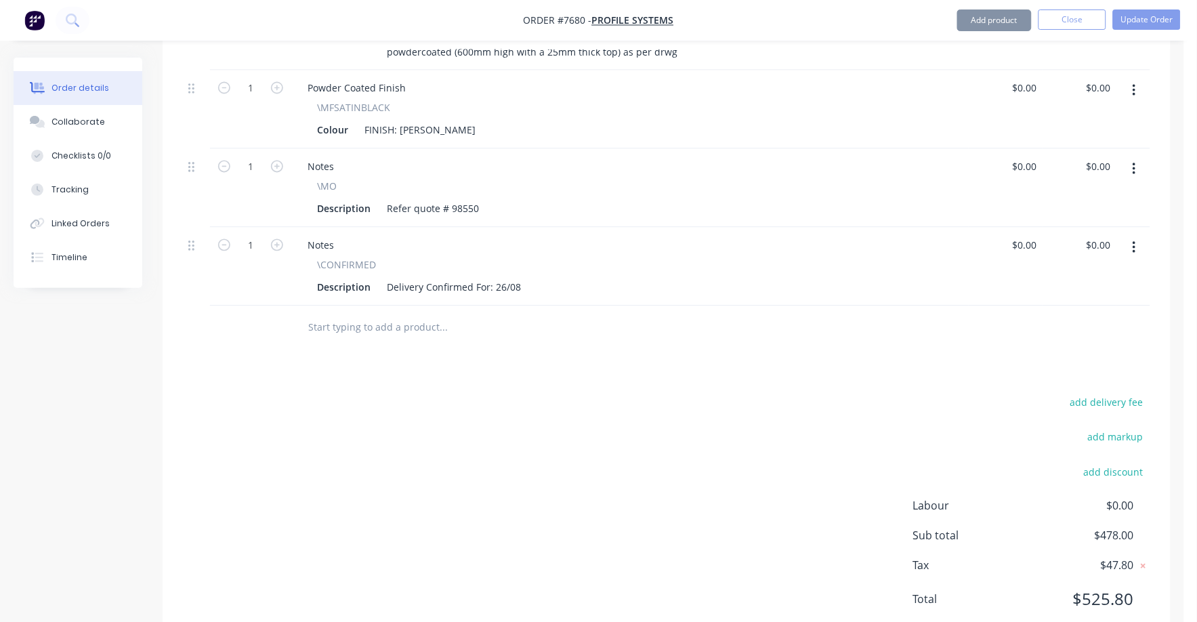
scroll to position [630, 0]
click at [1141, 392] on button "add delivery fee" at bounding box center [1106, 401] width 87 height 18
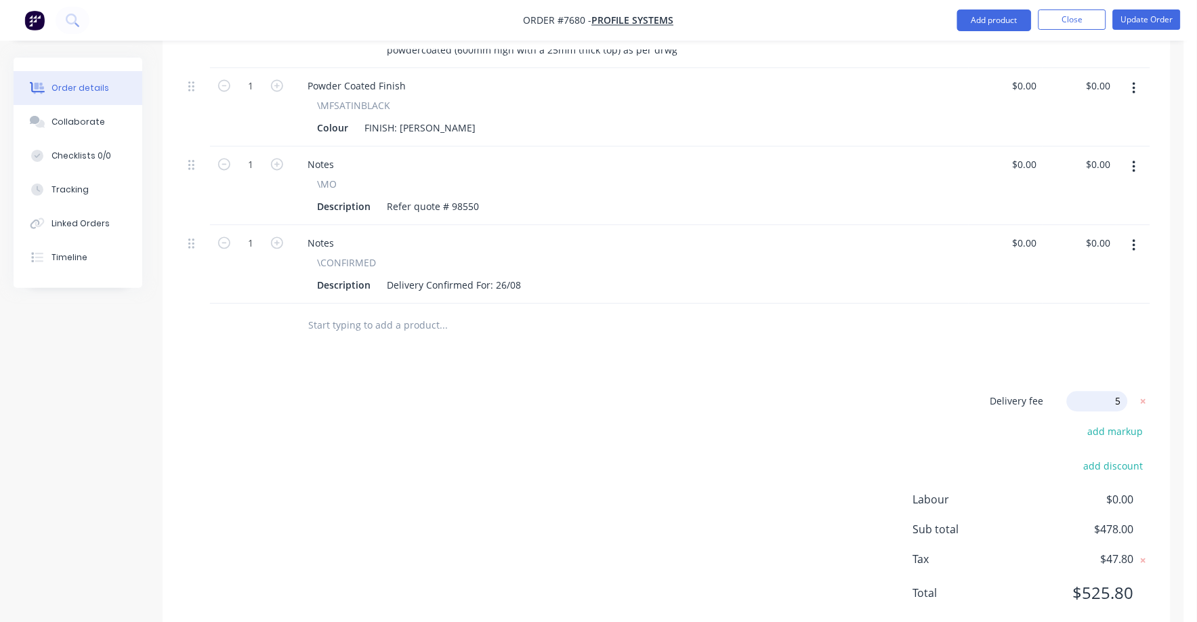
type input "50"
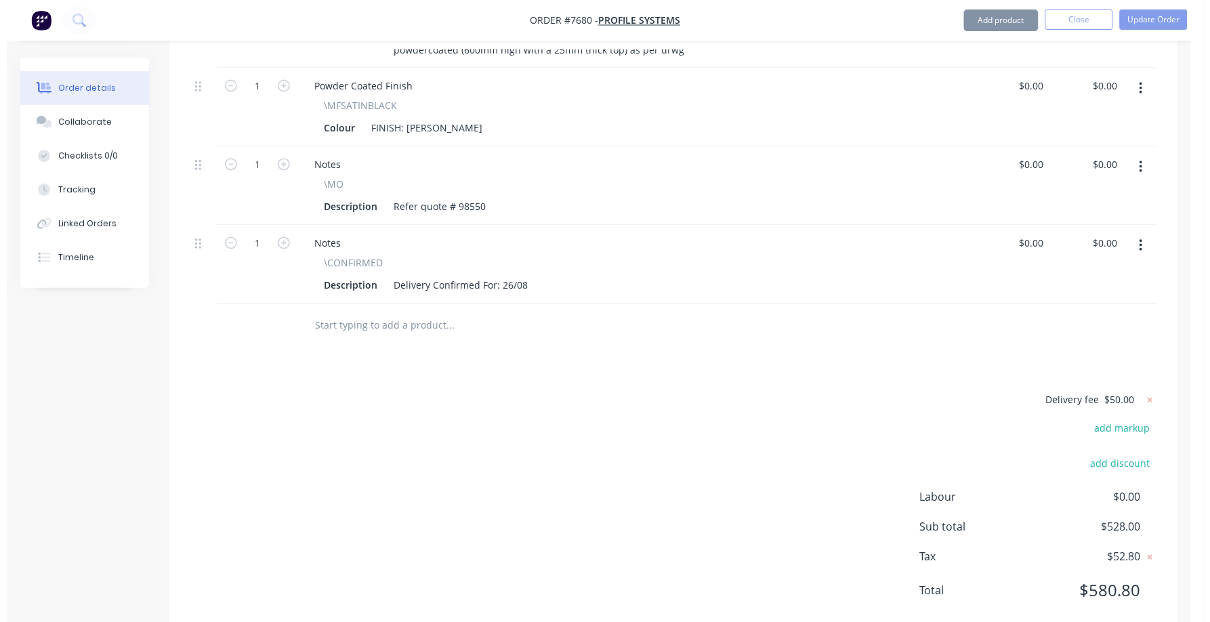
scroll to position [628, 0]
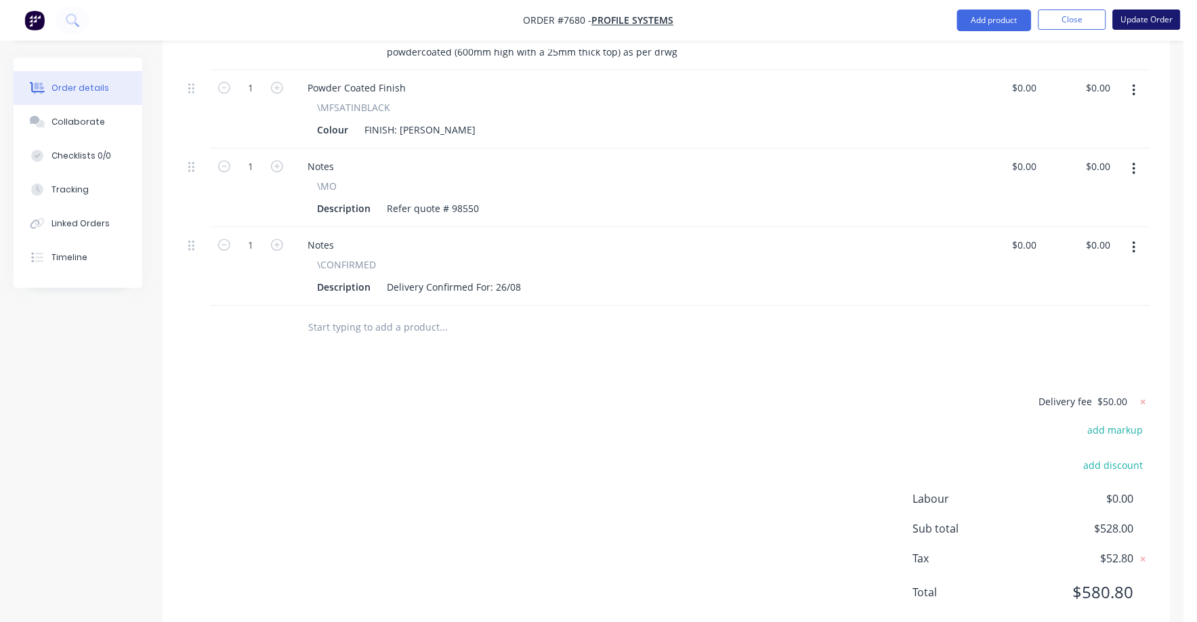
click at [1152, 12] on button "Update Order" at bounding box center [1147, 19] width 68 height 20
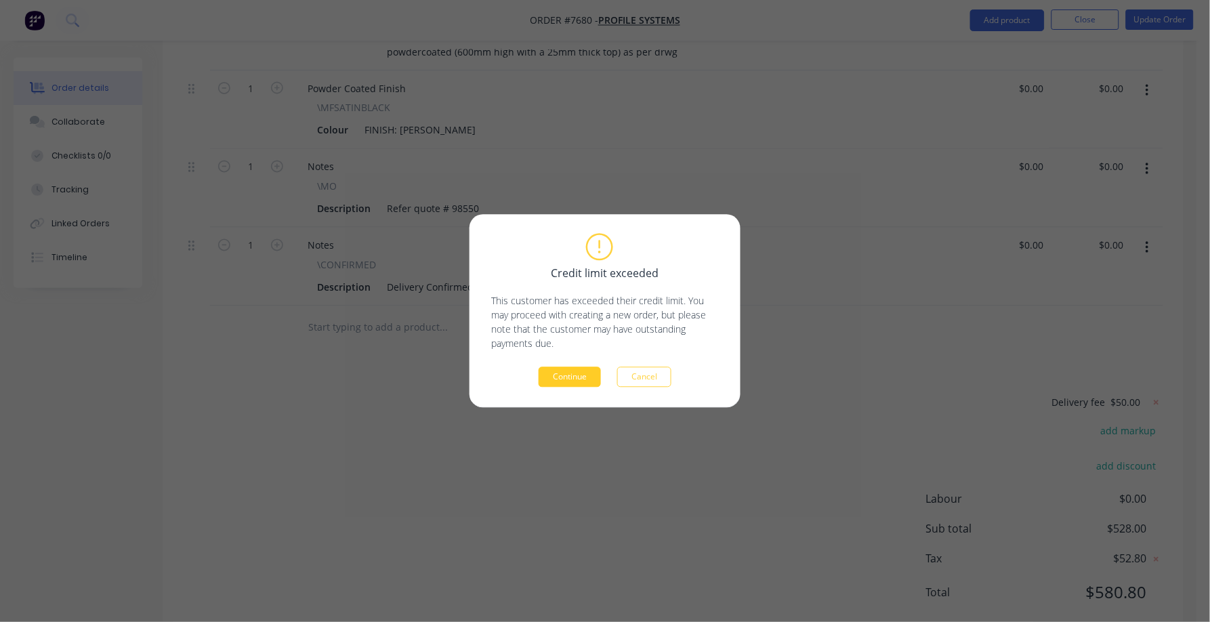
click at [562, 379] on button "Continue" at bounding box center [570, 377] width 62 height 20
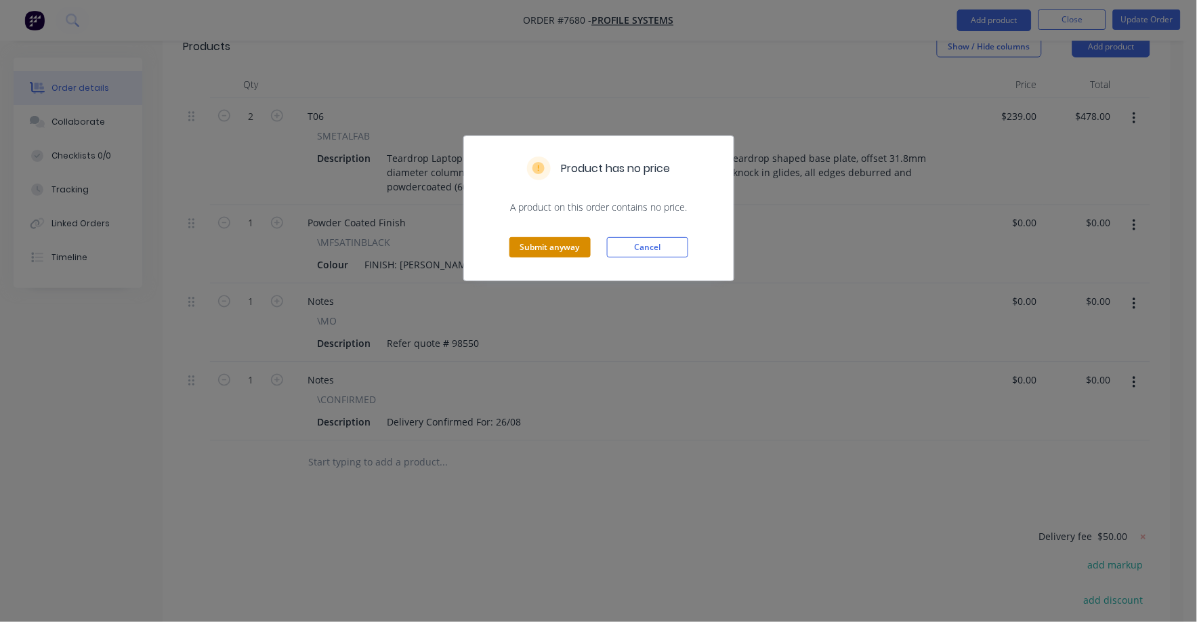
click at [541, 245] on button "Submit anyway" at bounding box center [550, 247] width 81 height 20
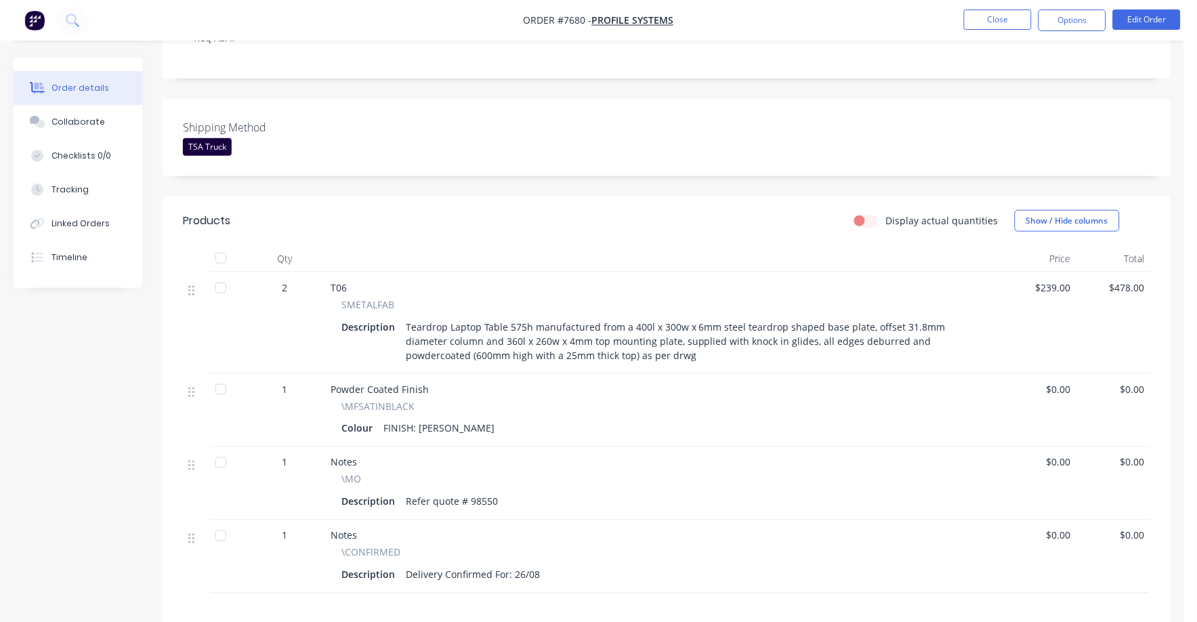
scroll to position [0, 0]
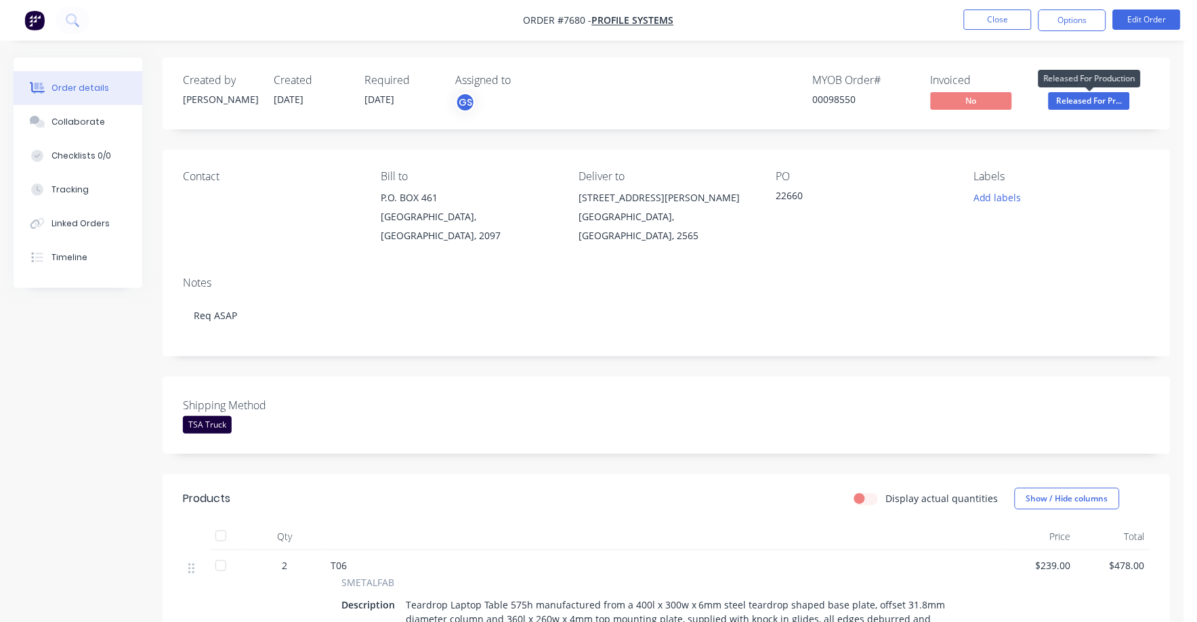
click at [1102, 102] on span "Released For Pr..." at bounding box center [1089, 100] width 81 height 17
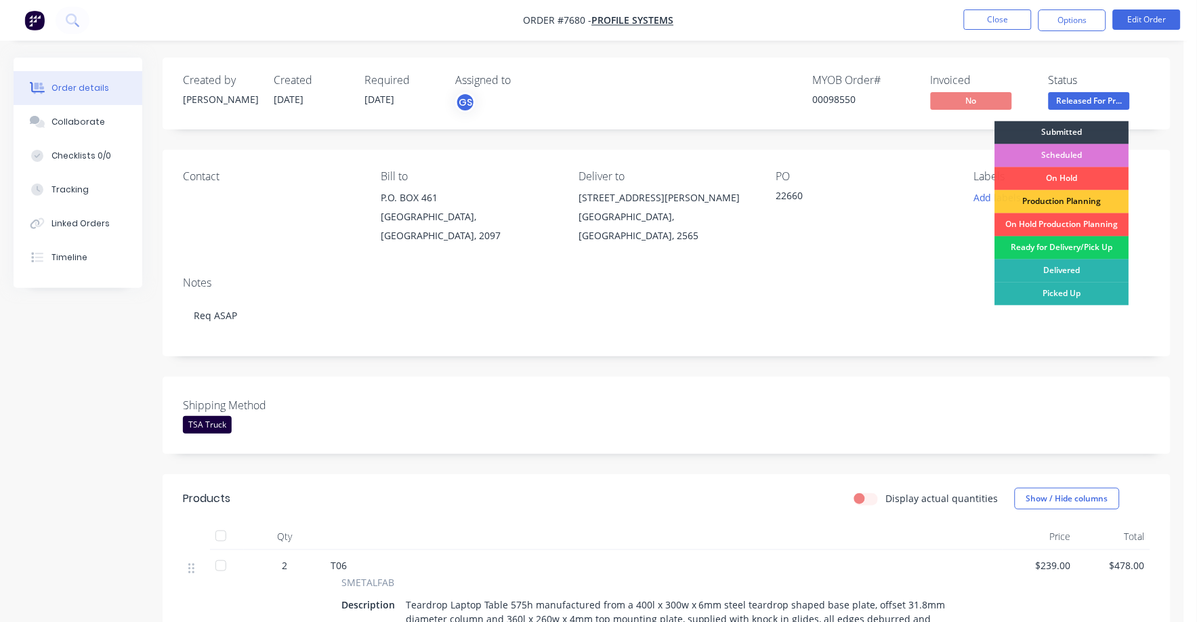
click at [1097, 243] on div "Ready for Delivery/Pick Up" at bounding box center [1062, 248] width 134 height 23
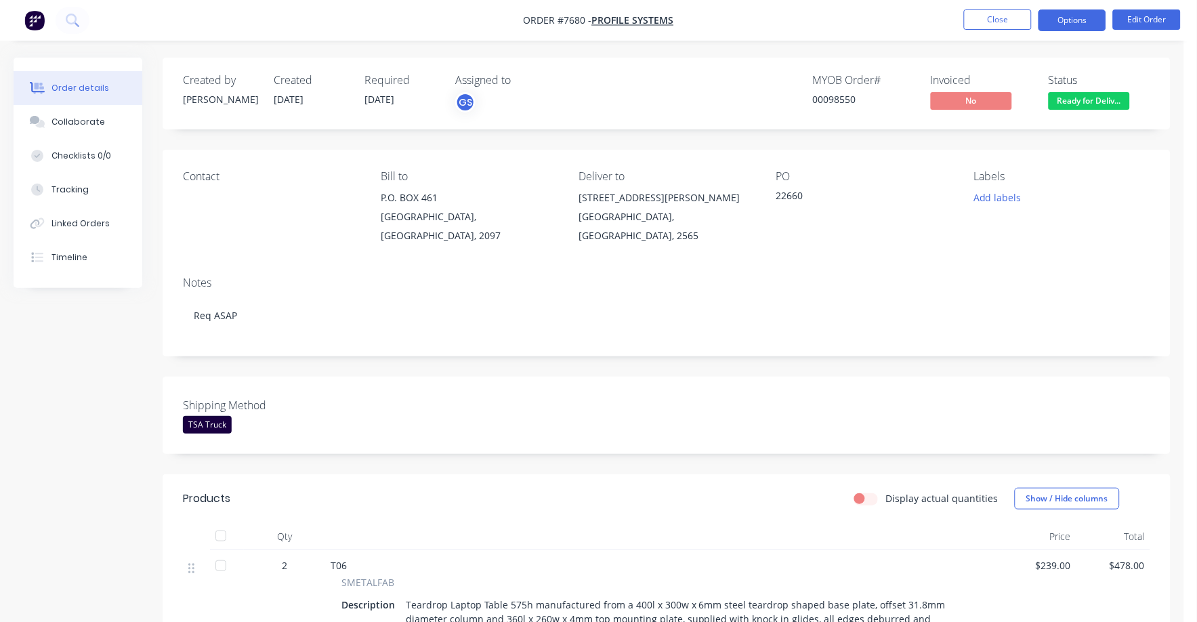
click at [1065, 17] on button "Options" at bounding box center [1073, 20] width 68 height 22
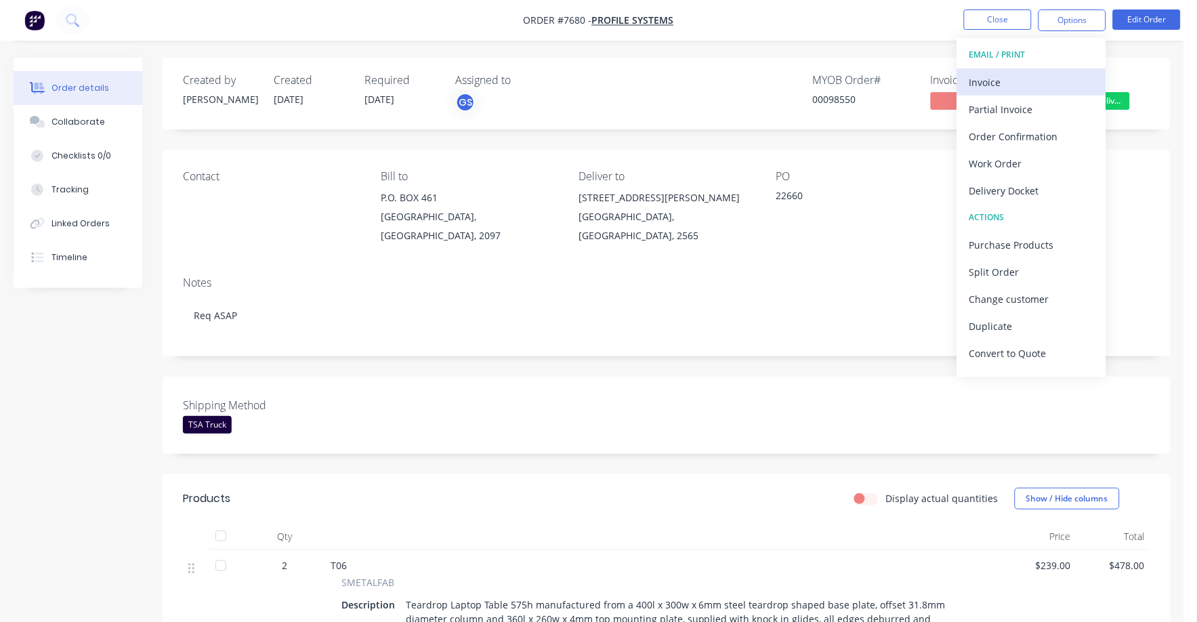
click at [991, 78] on div "Invoice" at bounding box center [1032, 83] width 125 height 20
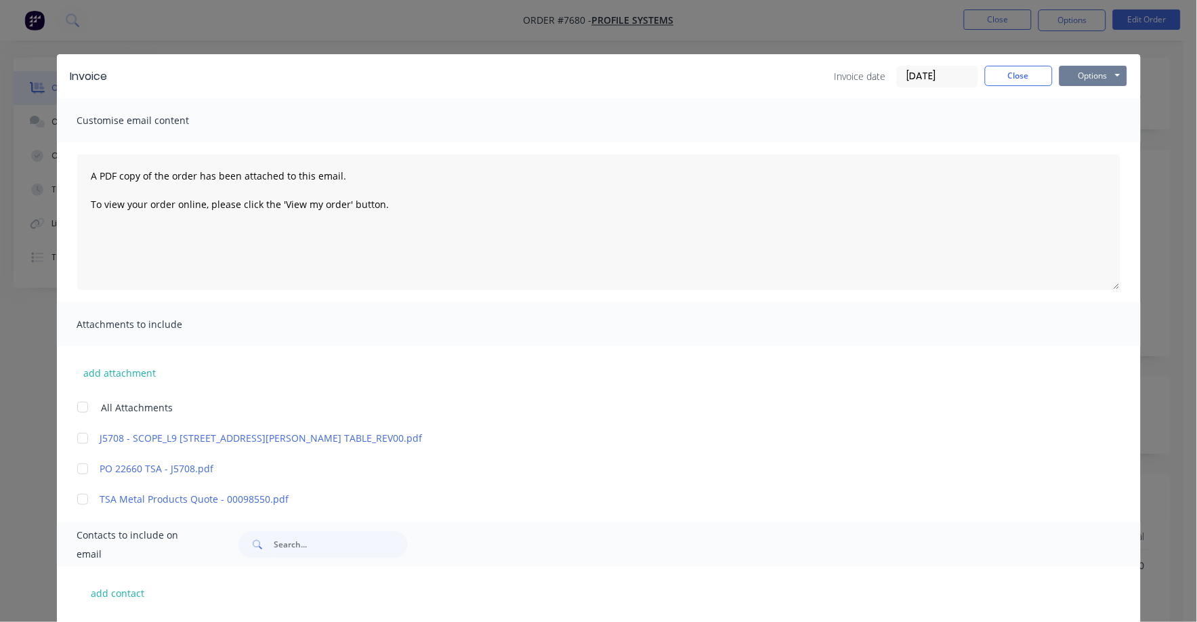
click at [1071, 70] on button "Options" at bounding box center [1094, 76] width 68 height 20
click at [1075, 121] on button "Print" at bounding box center [1103, 122] width 87 height 22
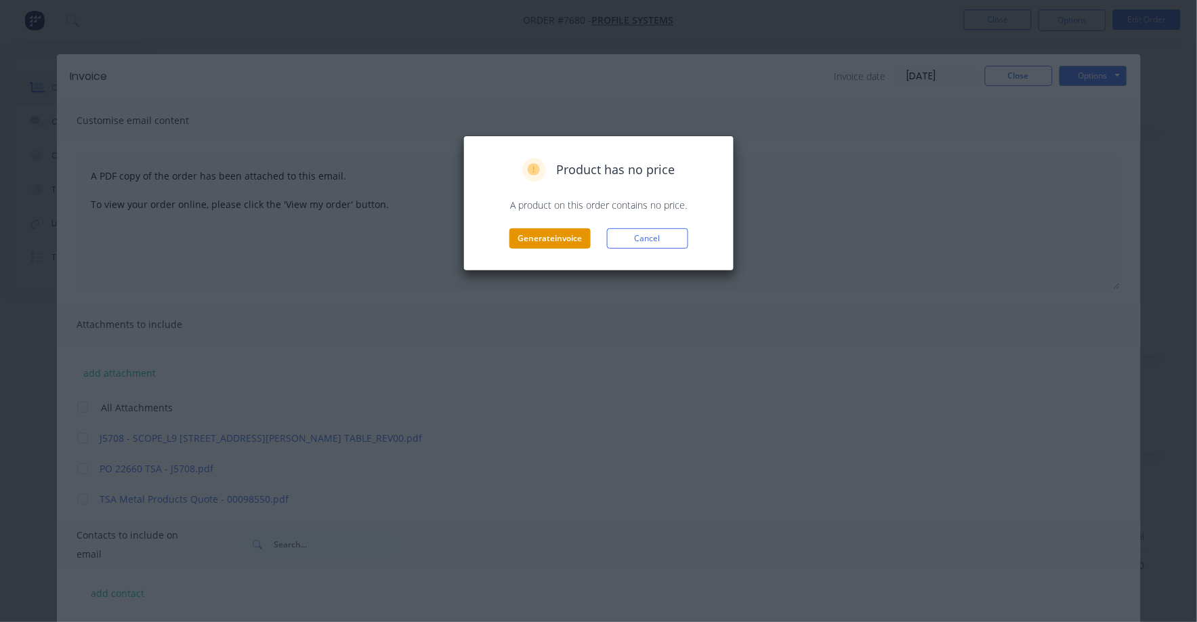
click at [537, 237] on button "Generate invoice" at bounding box center [550, 238] width 81 height 20
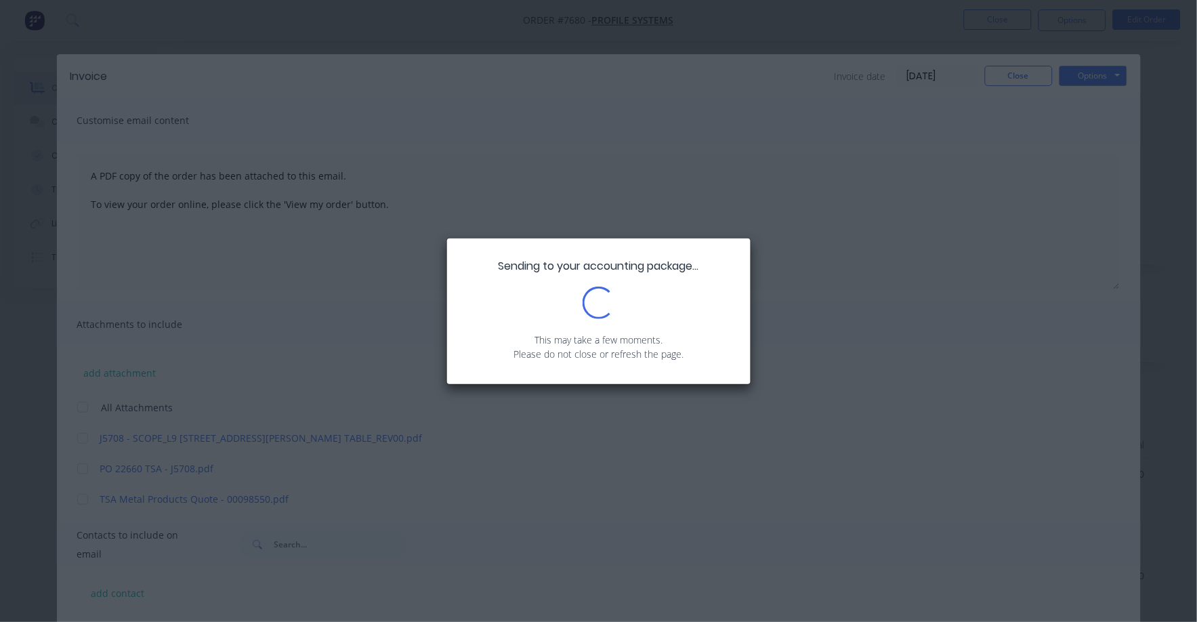
scroll to position [84, 0]
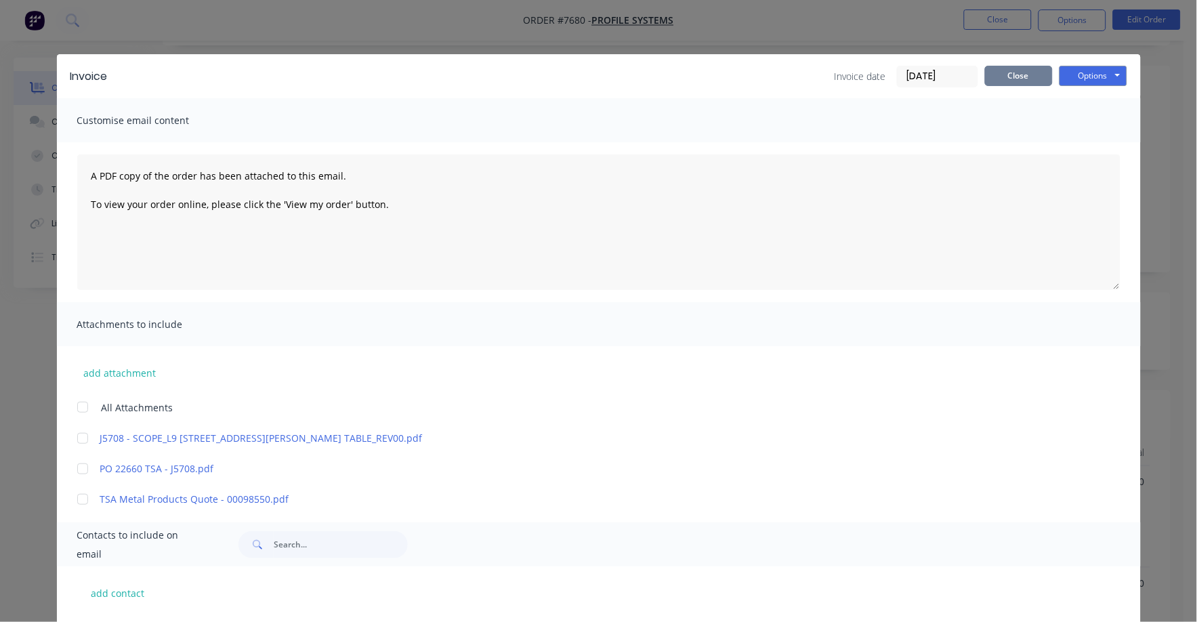
click at [996, 83] on button "Close" at bounding box center [1019, 76] width 68 height 20
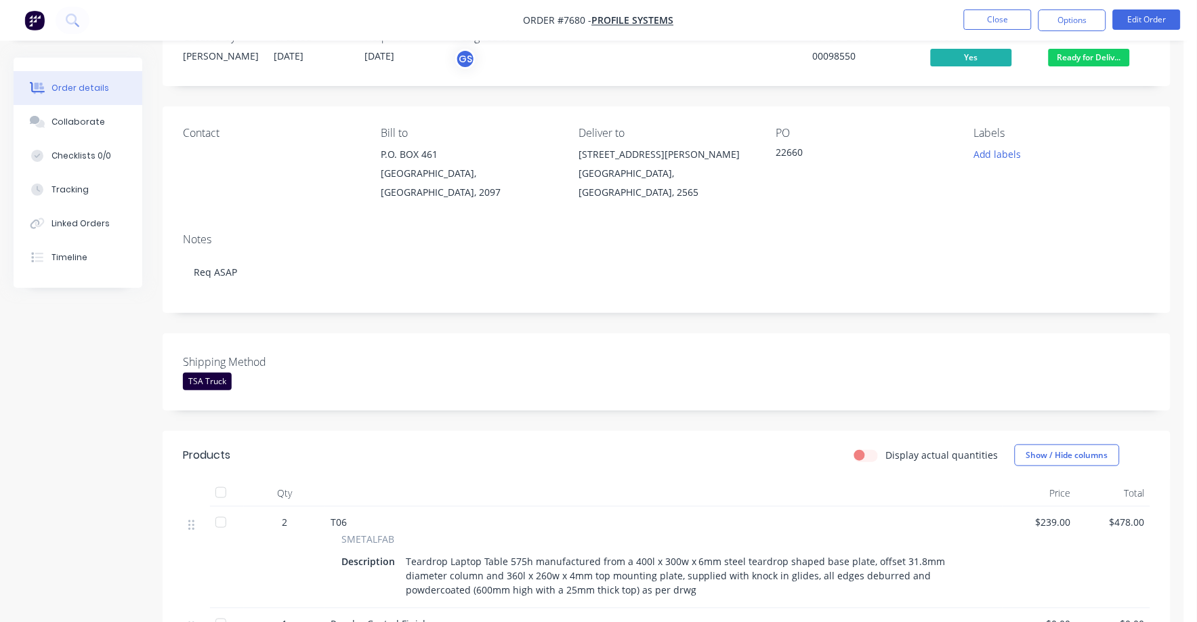
scroll to position [0, 0]
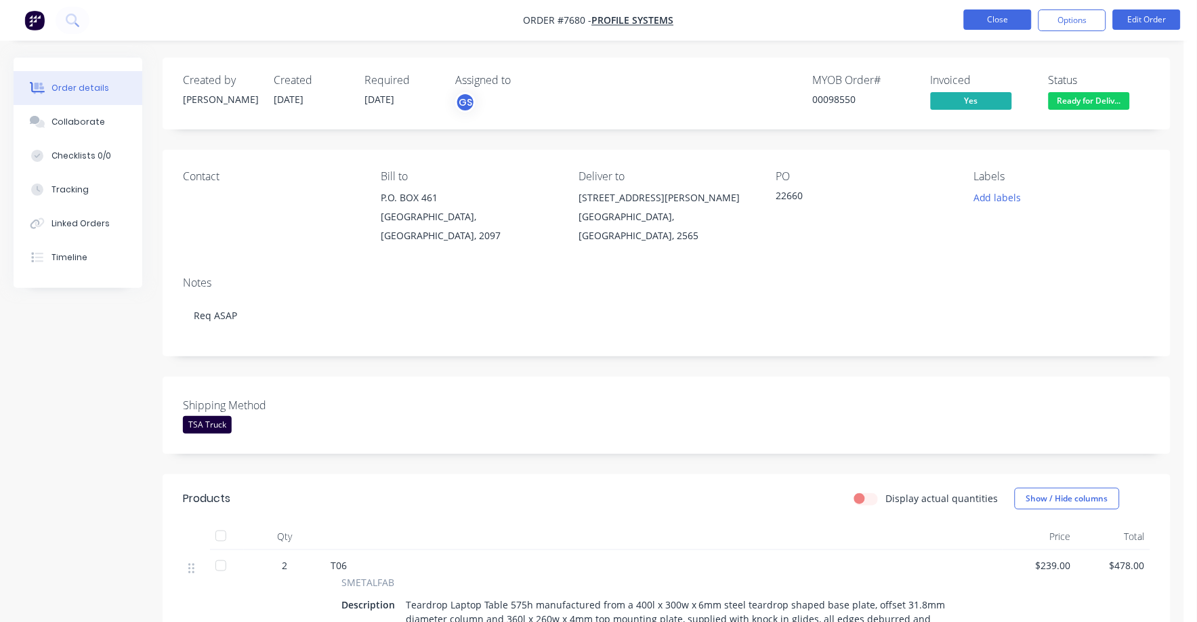
click at [998, 18] on button "Close" at bounding box center [998, 19] width 68 height 20
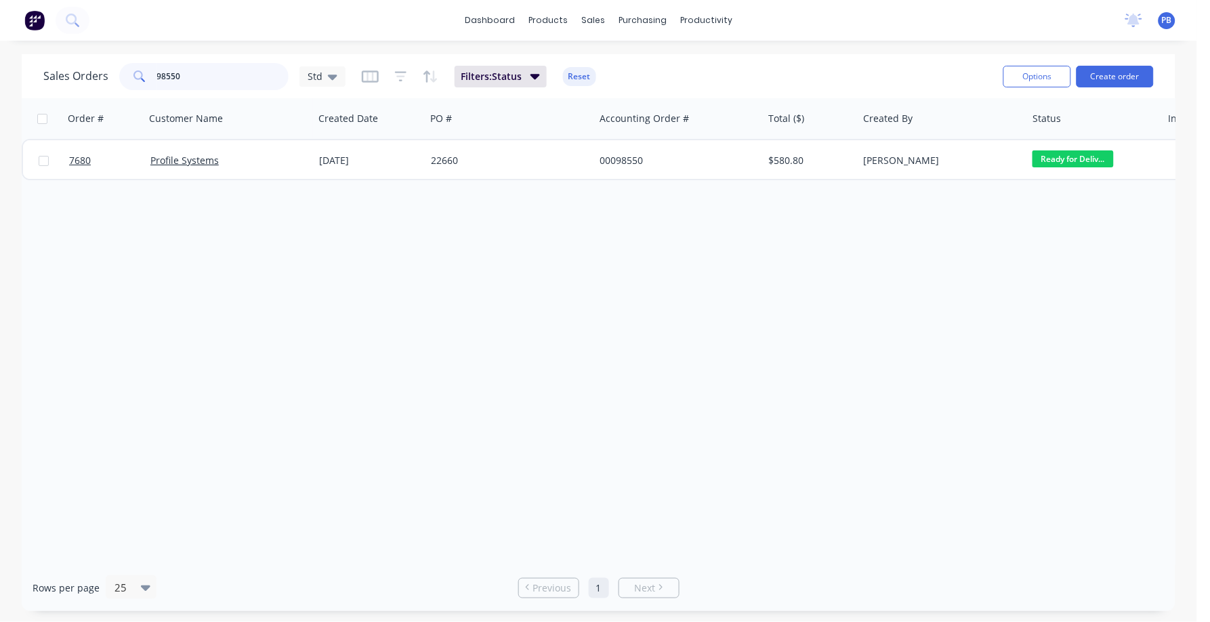
drag, startPoint x: 199, startPoint y: 75, endPoint x: 100, endPoint y: 62, distance: 99.1
click at [100, 63] on div "Sales Orders [GEOGRAPHIC_DATA]" at bounding box center [194, 76] width 302 height 27
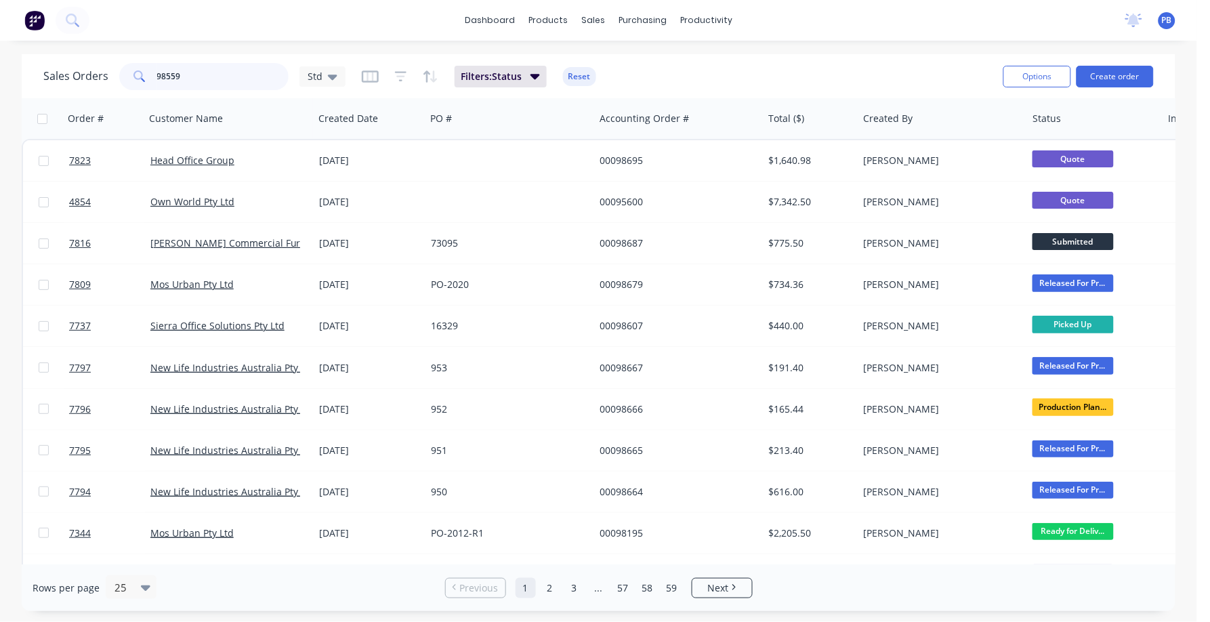
type input "98559"
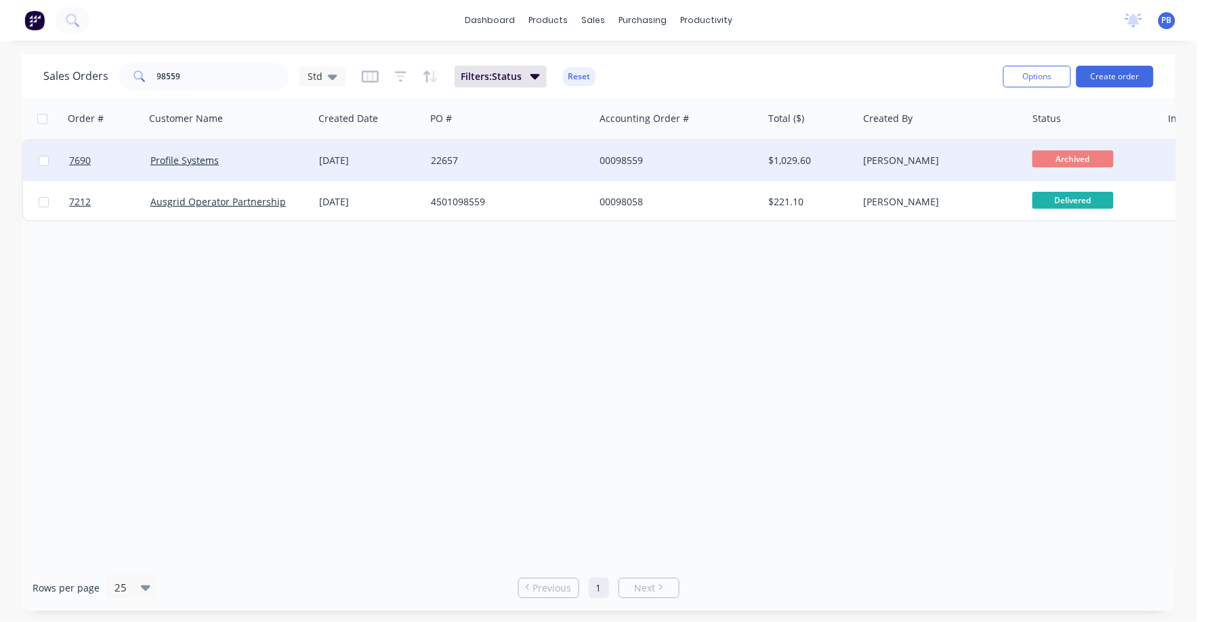
click at [618, 157] on div "00098559" at bounding box center [675, 161] width 150 height 14
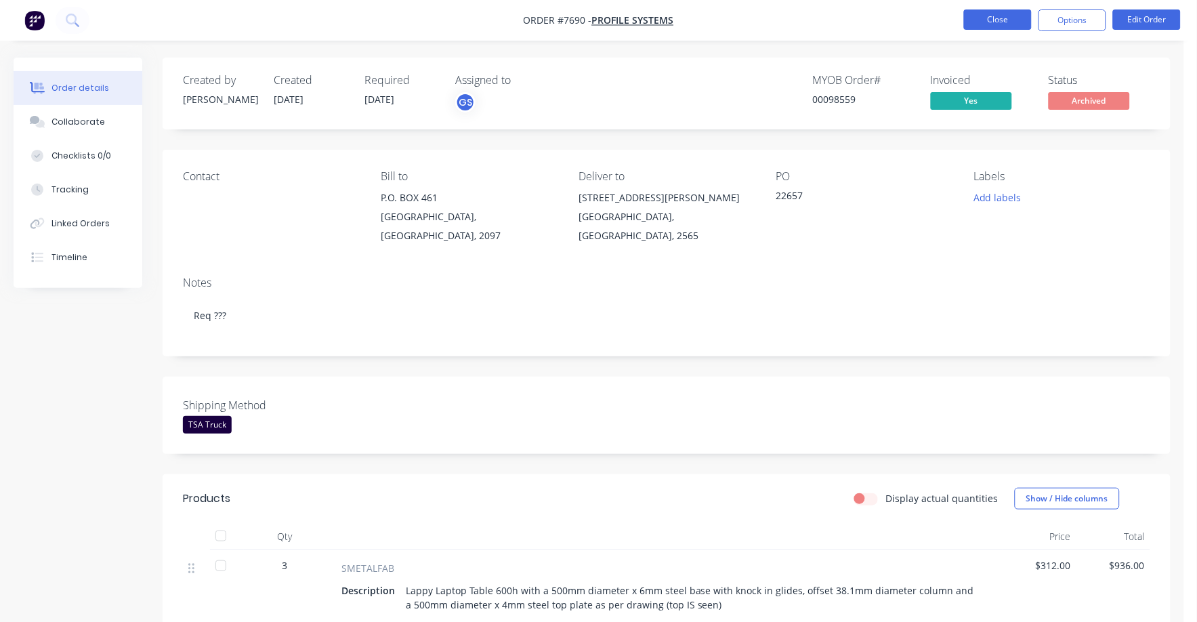
click at [996, 21] on button "Close" at bounding box center [998, 19] width 68 height 20
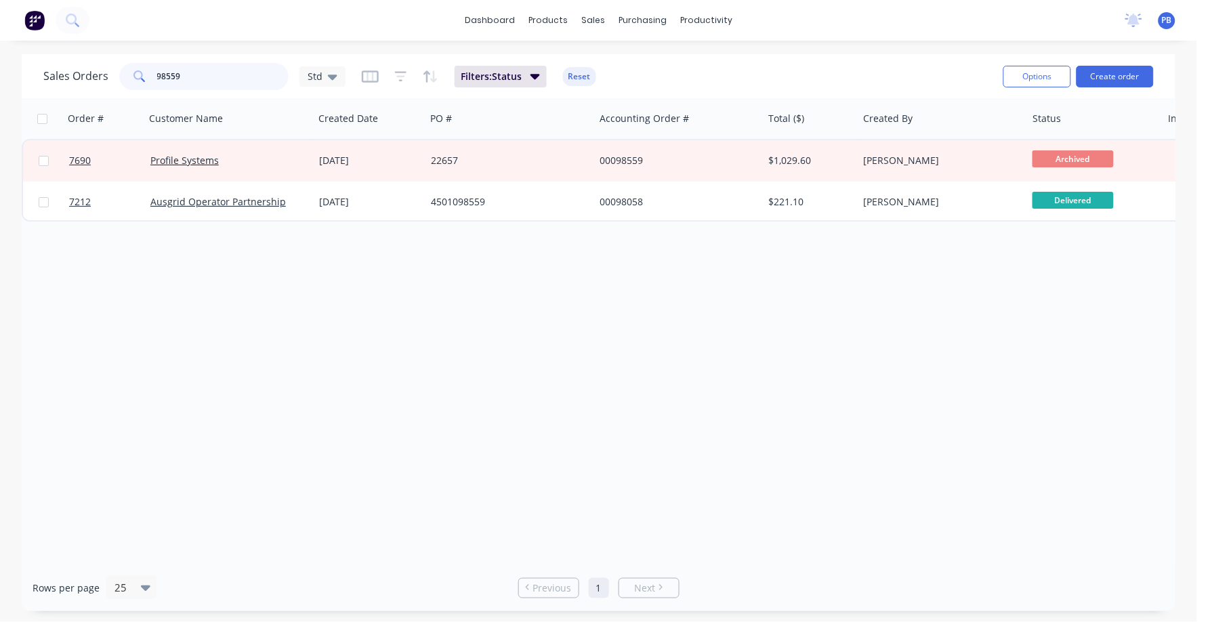
click at [220, 83] on input "98559" at bounding box center [223, 76] width 132 height 27
type input "98630"
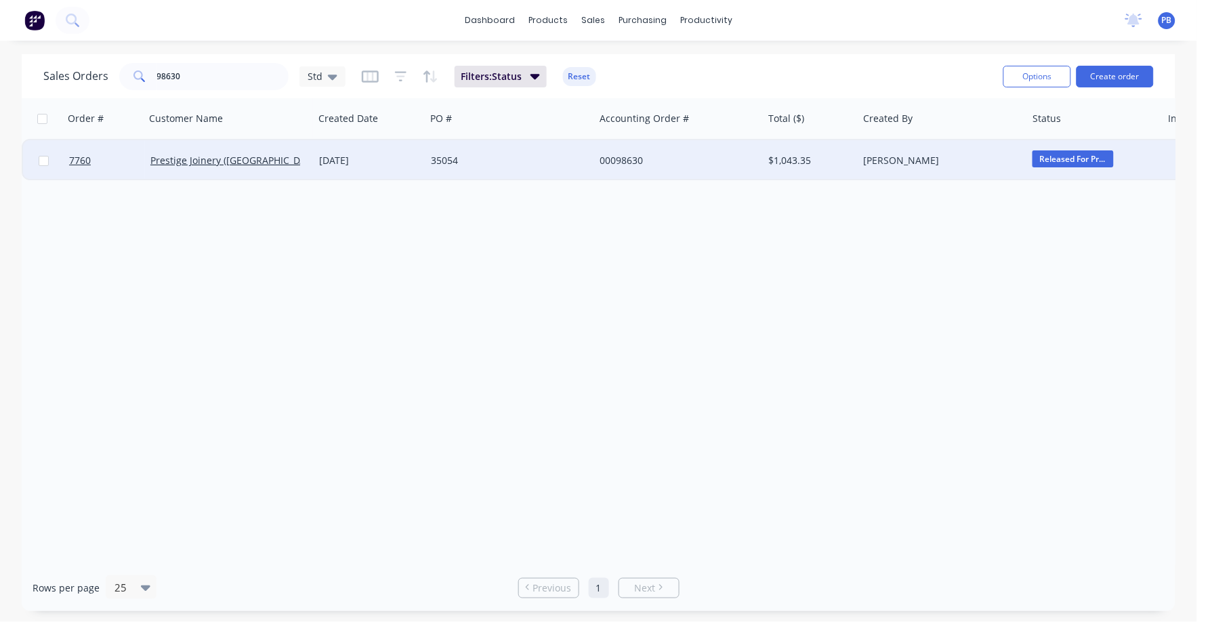
click at [630, 162] on div "00098630" at bounding box center [675, 161] width 150 height 14
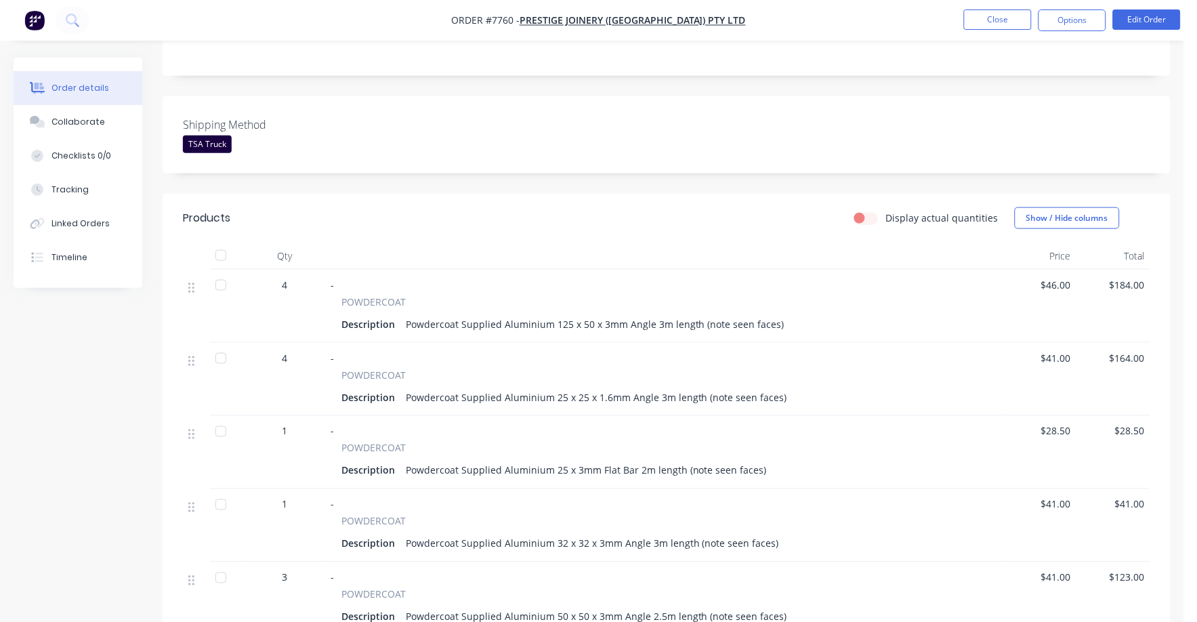
scroll to position [1017, 0]
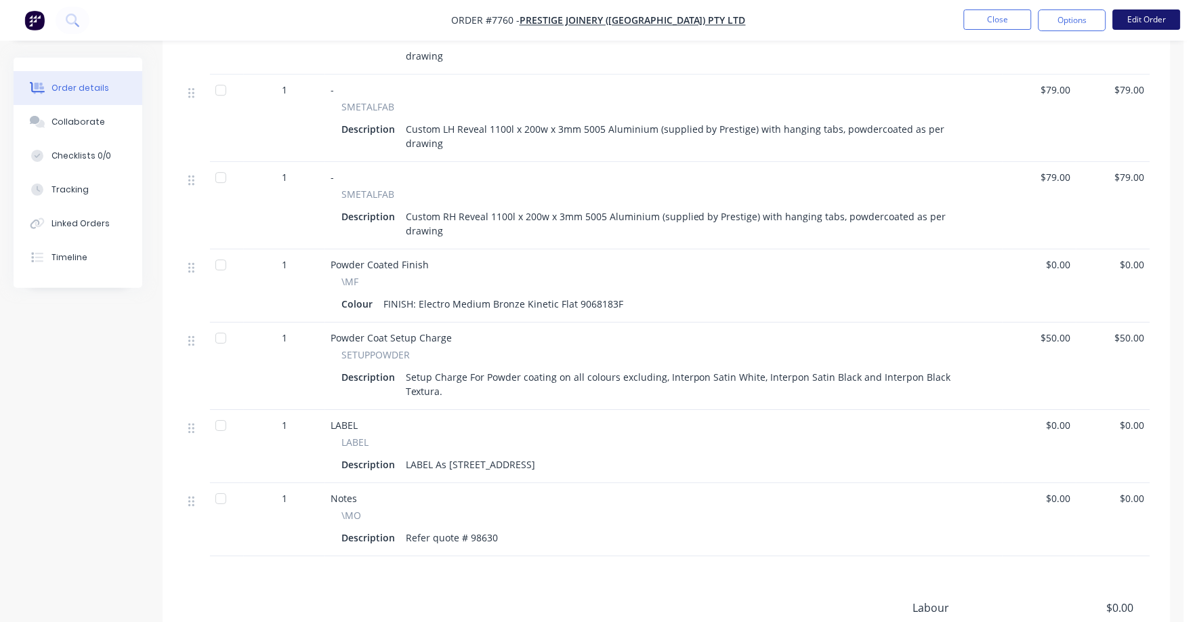
click at [1145, 18] on button "Edit Order" at bounding box center [1147, 19] width 68 height 20
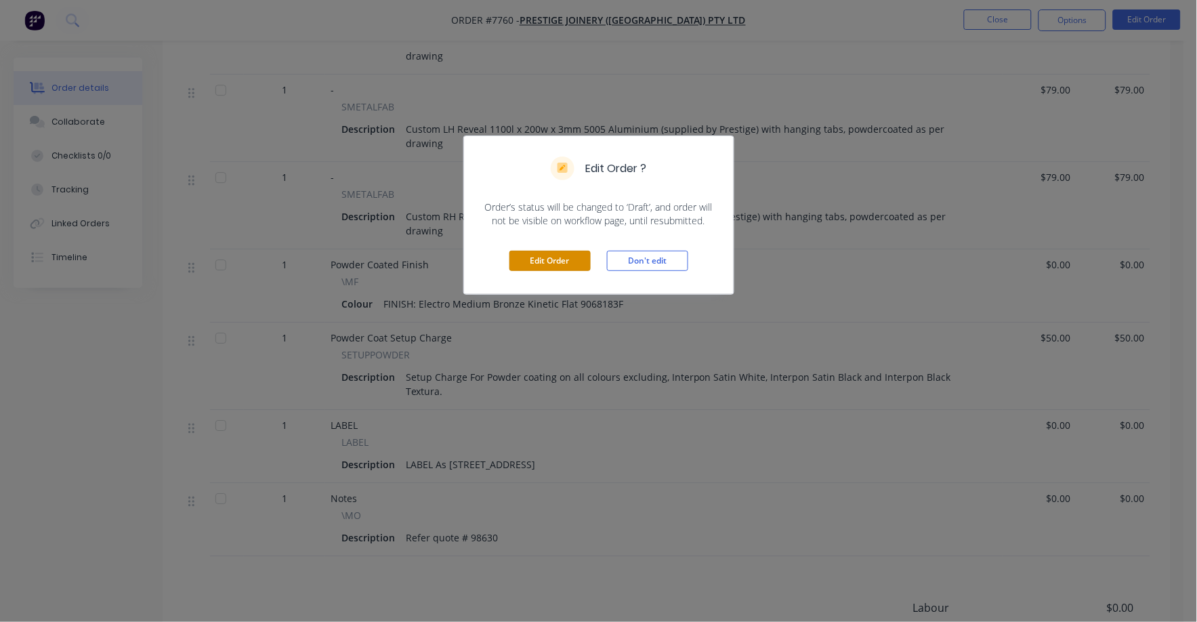
drag, startPoint x: 563, startPoint y: 258, endPoint x: 594, endPoint y: 270, distance: 32.8
click at [570, 262] on button "Edit Order" at bounding box center [550, 261] width 81 height 20
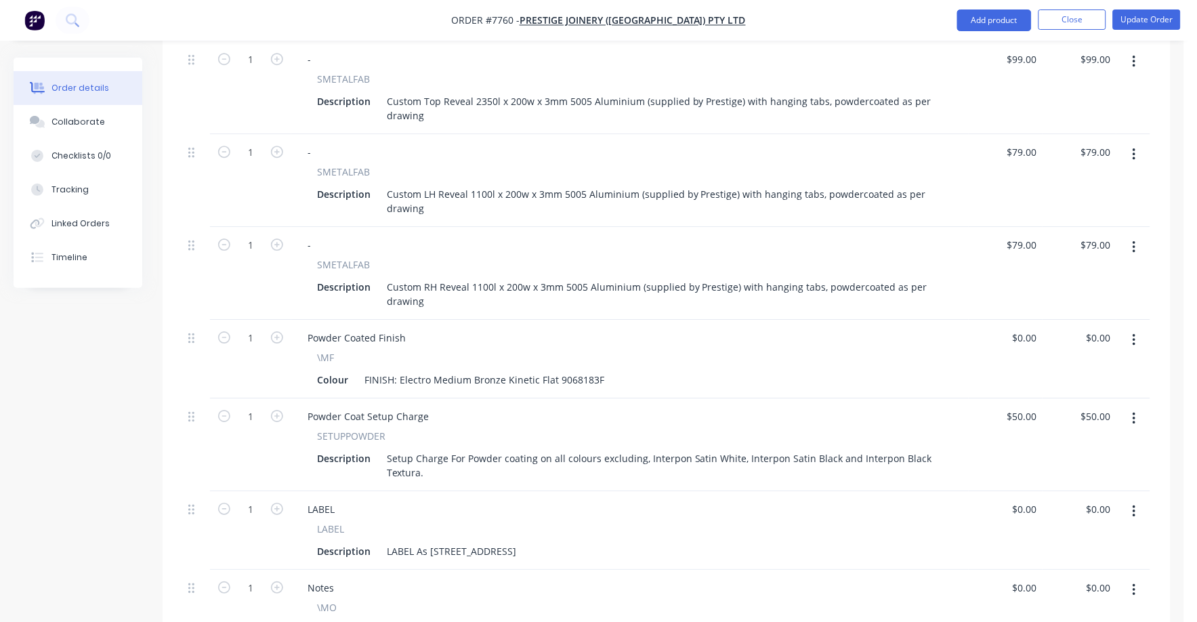
scroll to position [1355, 0]
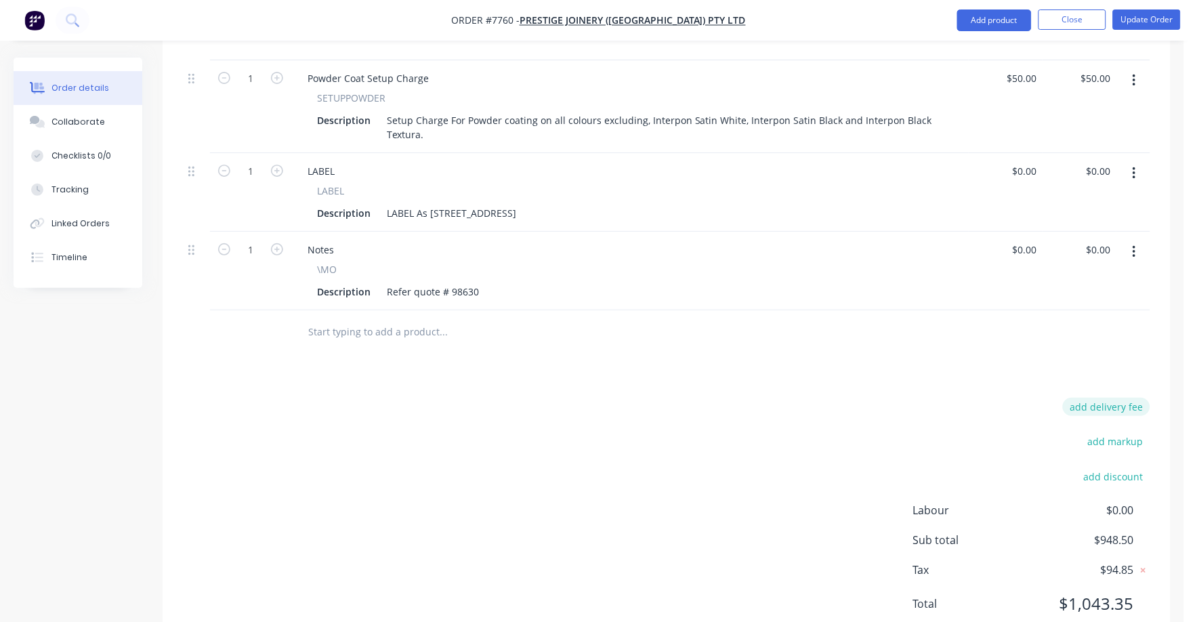
click at [1120, 398] on button "add delivery fee" at bounding box center [1106, 407] width 87 height 18
type input "50"
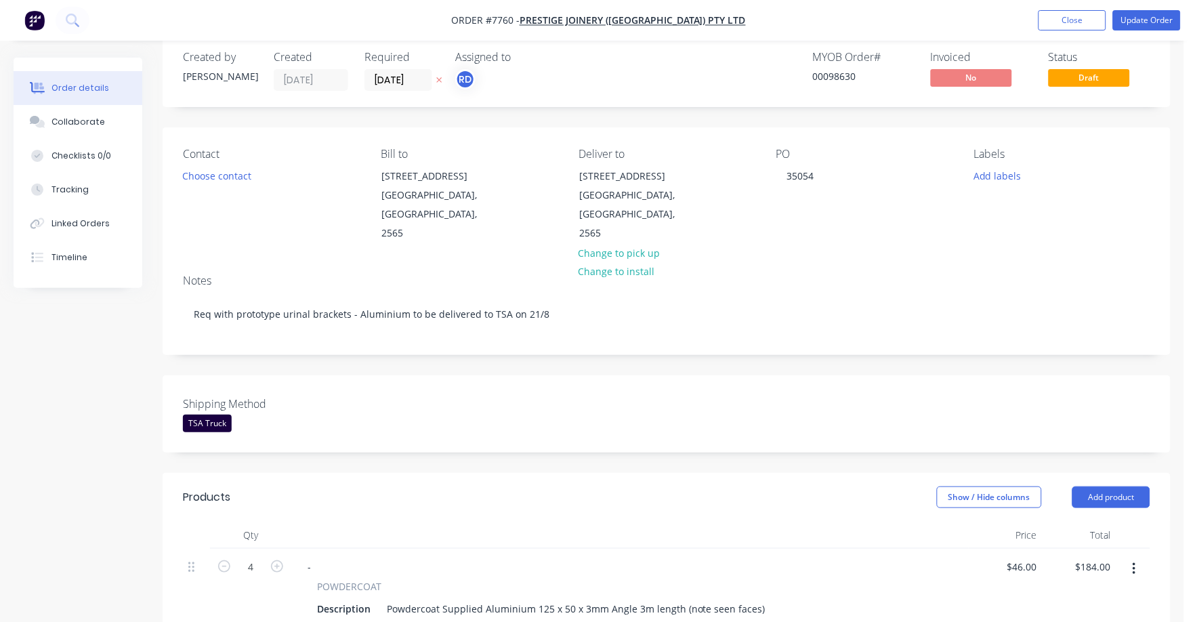
scroll to position [0, 0]
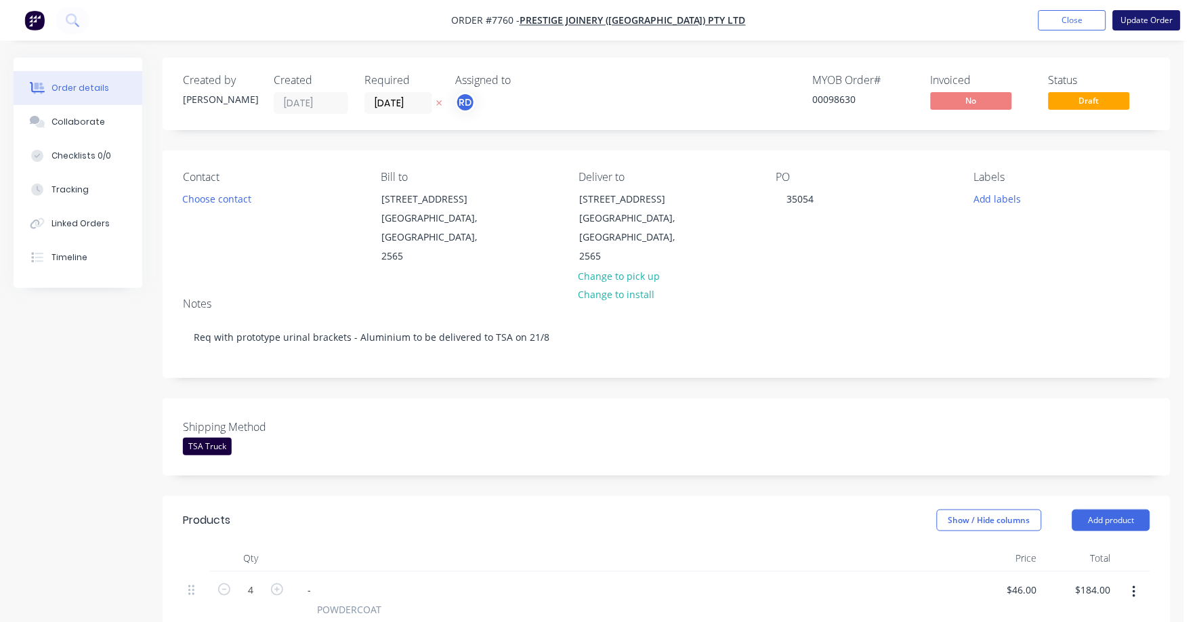
click at [1164, 18] on button "Update Order" at bounding box center [1147, 20] width 68 height 20
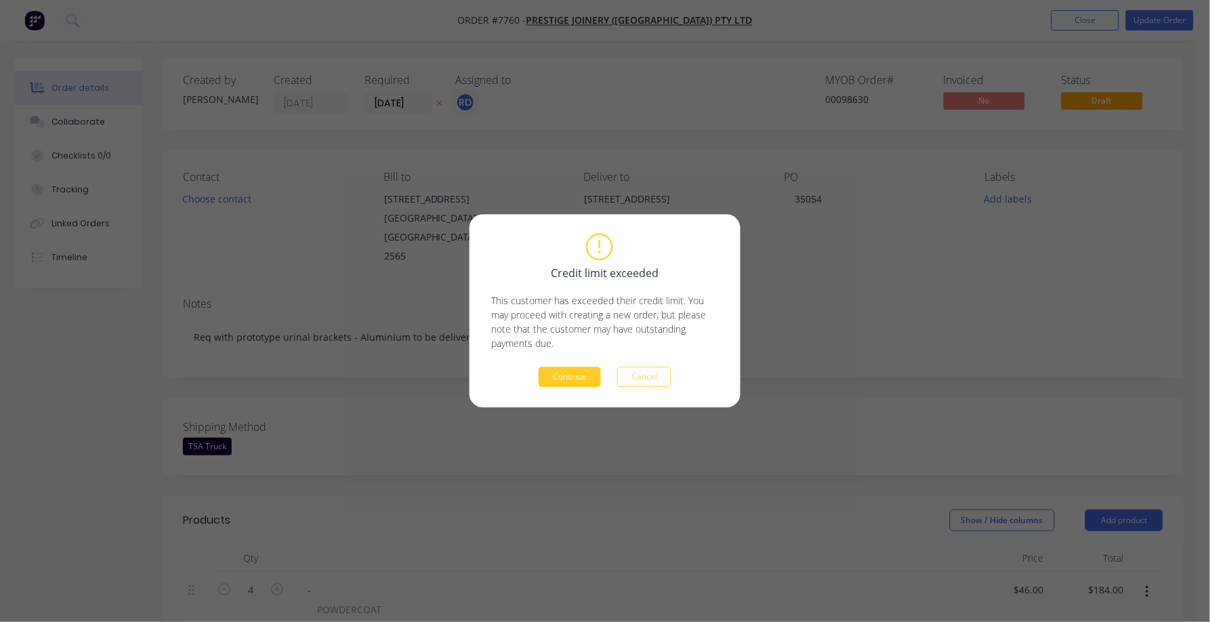
click at [546, 375] on button "Continue" at bounding box center [570, 377] width 62 height 20
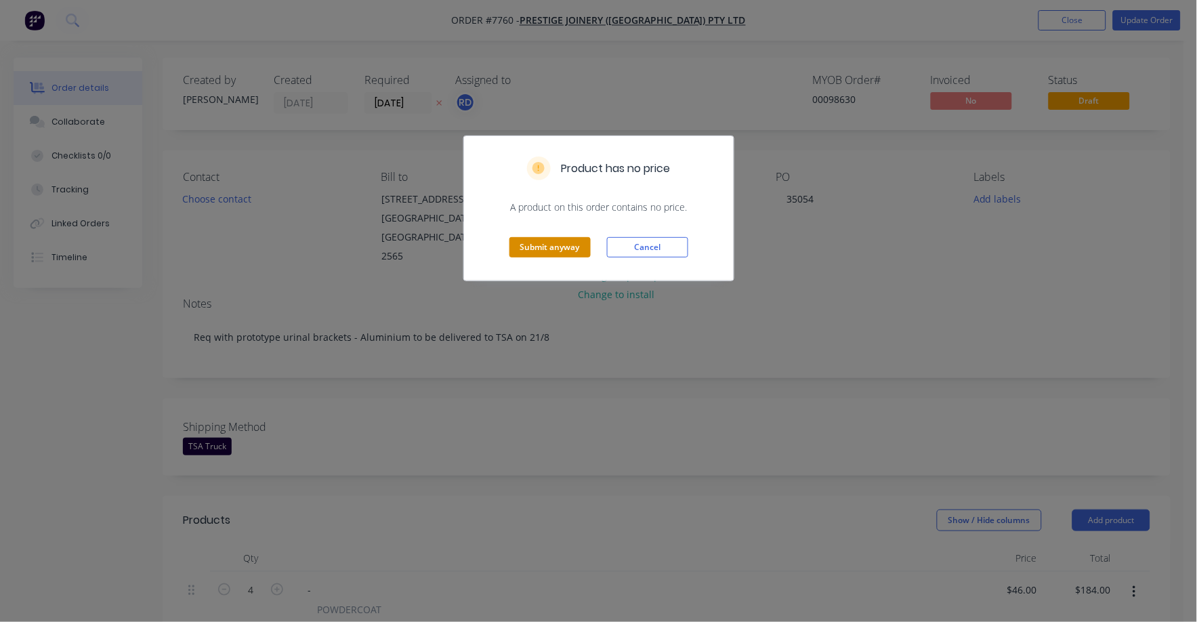
click at [558, 243] on button "Submit anyway" at bounding box center [550, 247] width 81 height 20
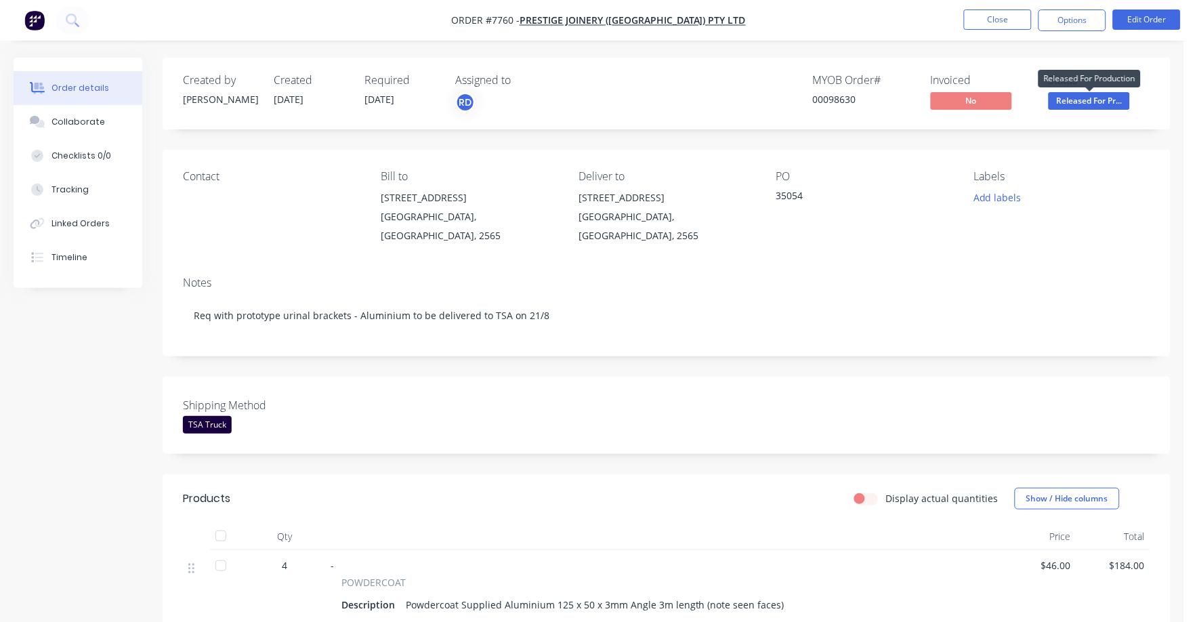
click at [1105, 103] on span "Released For Pr..." at bounding box center [1089, 100] width 81 height 17
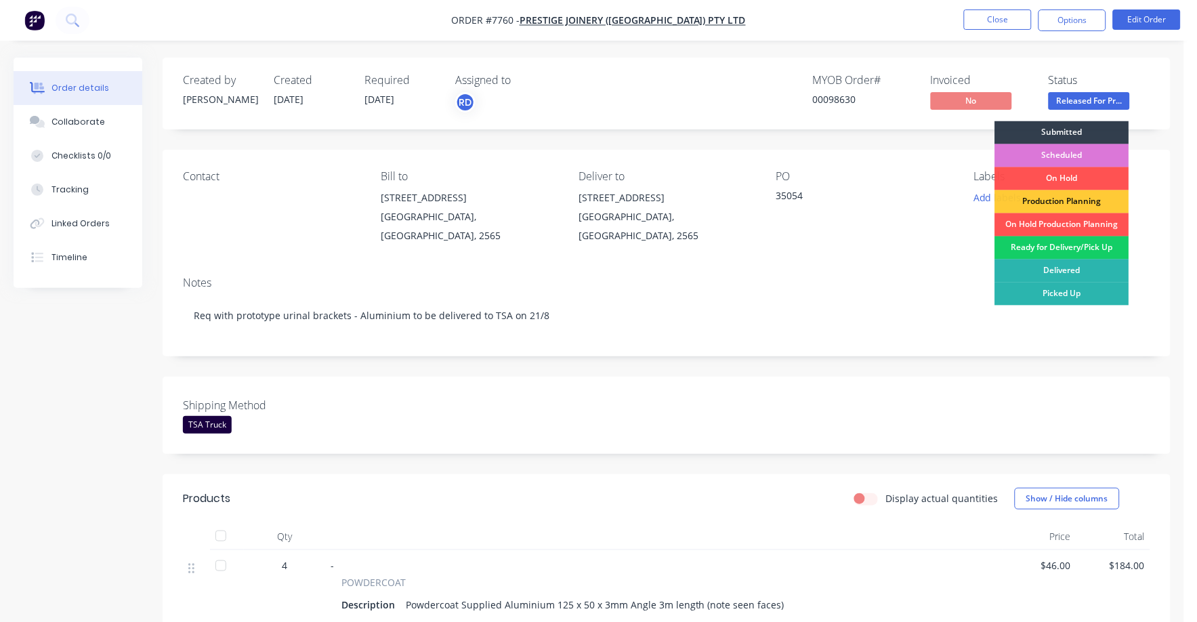
click at [1060, 250] on div "Ready for Delivery/Pick Up" at bounding box center [1062, 248] width 134 height 23
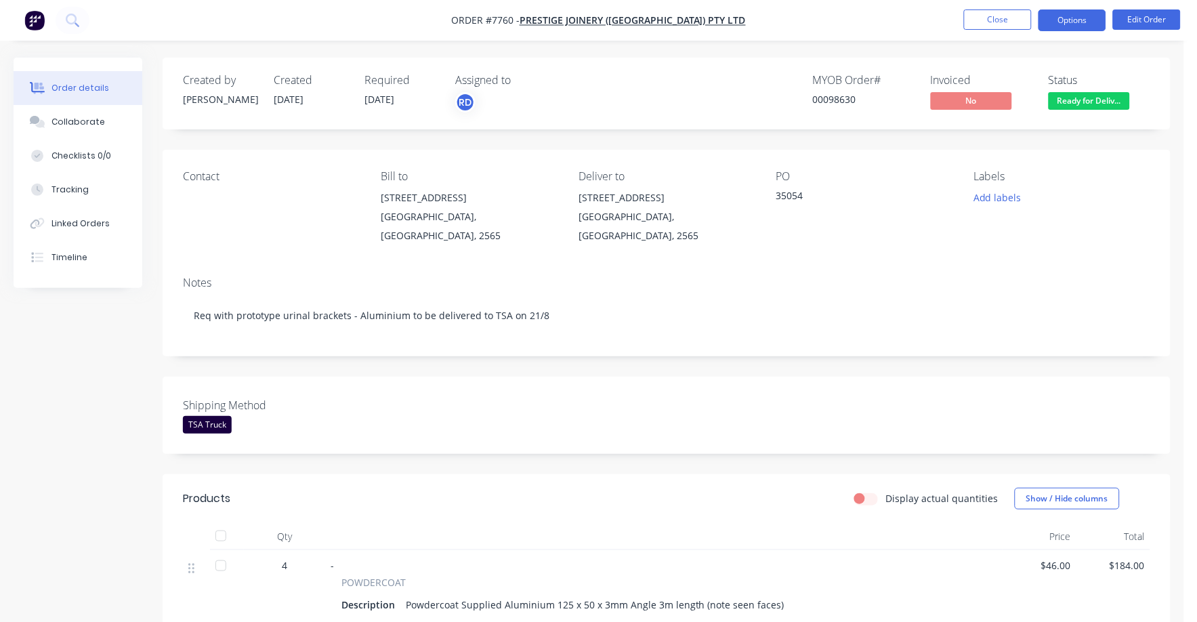
click at [1063, 15] on button "Options" at bounding box center [1073, 20] width 68 height 22
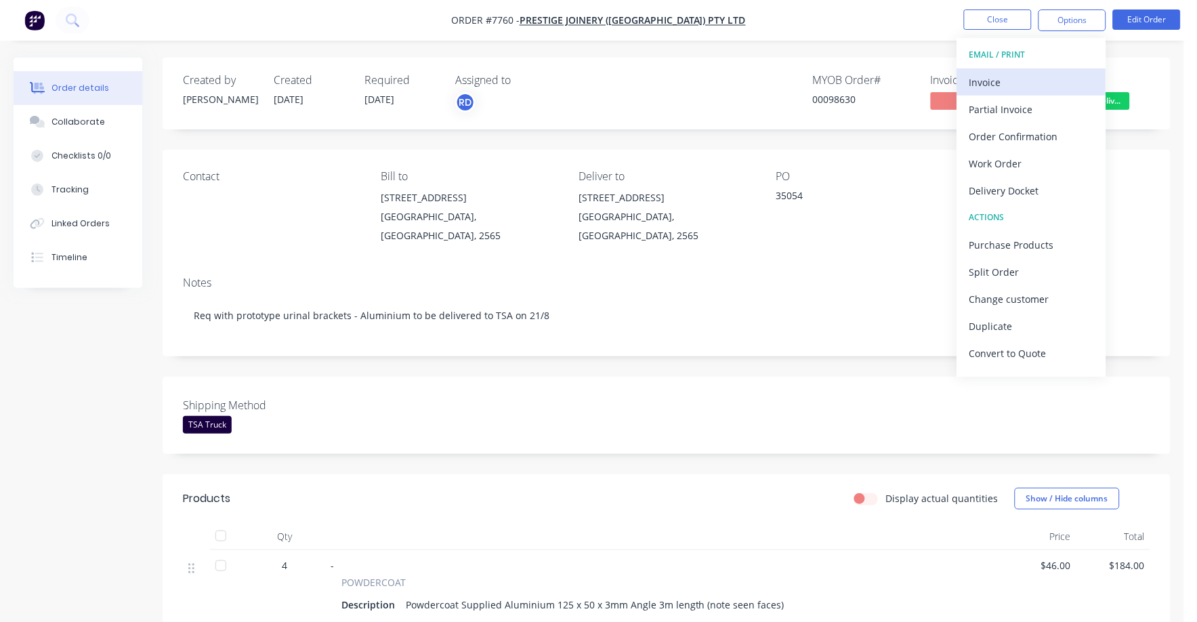
click at [999, 77] on div "Invoice" at bounding box center [1032, 83] width 125 height 20
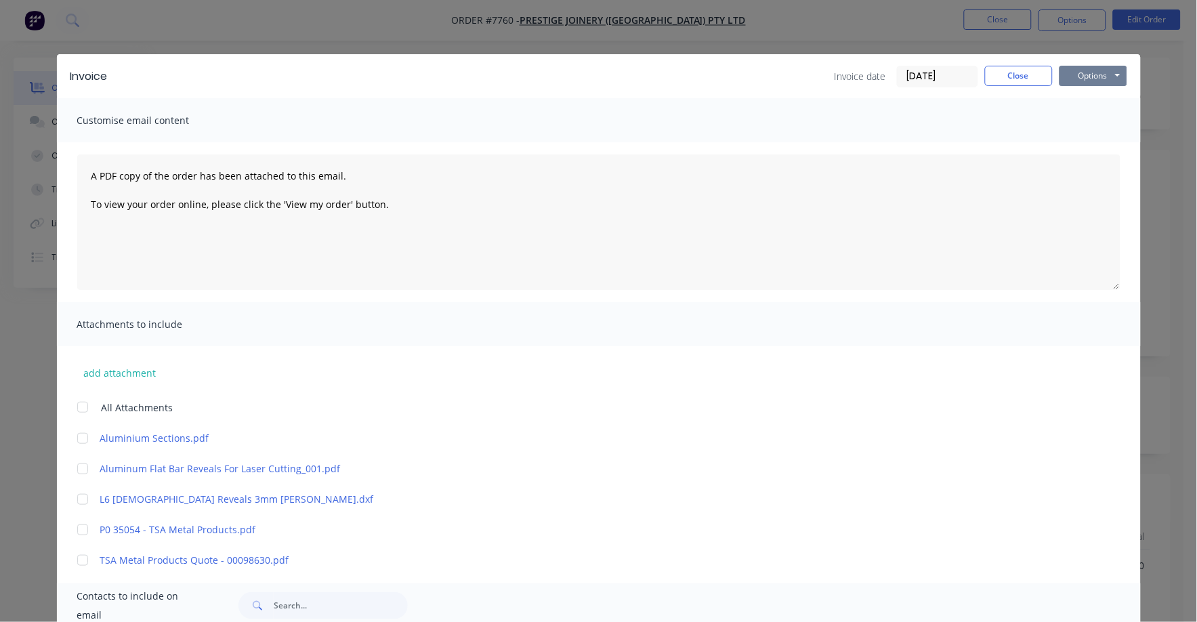
click at [1077, 67] on button "Options" at bounding box center [1094, 76] width 68 height 20
click at [1077, 119] on button "Print" at bounding box center [1103, 122] width 87 height 22
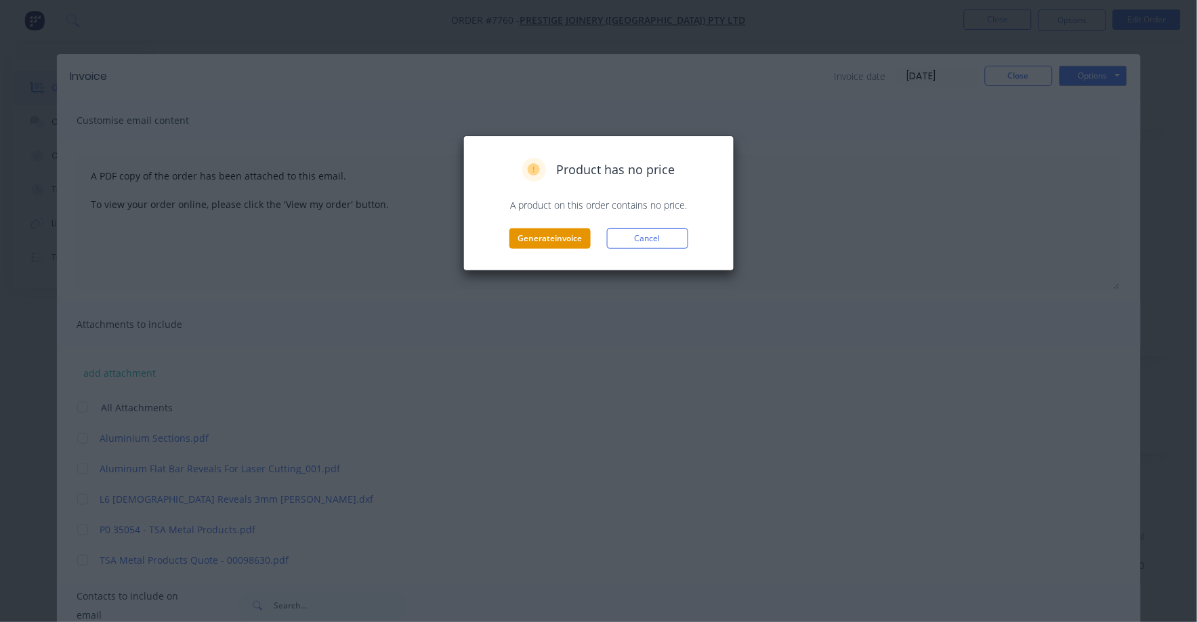
click at [557, 237] on button "Generate invoice" at bounding box center [550, 238] width 81 height 20
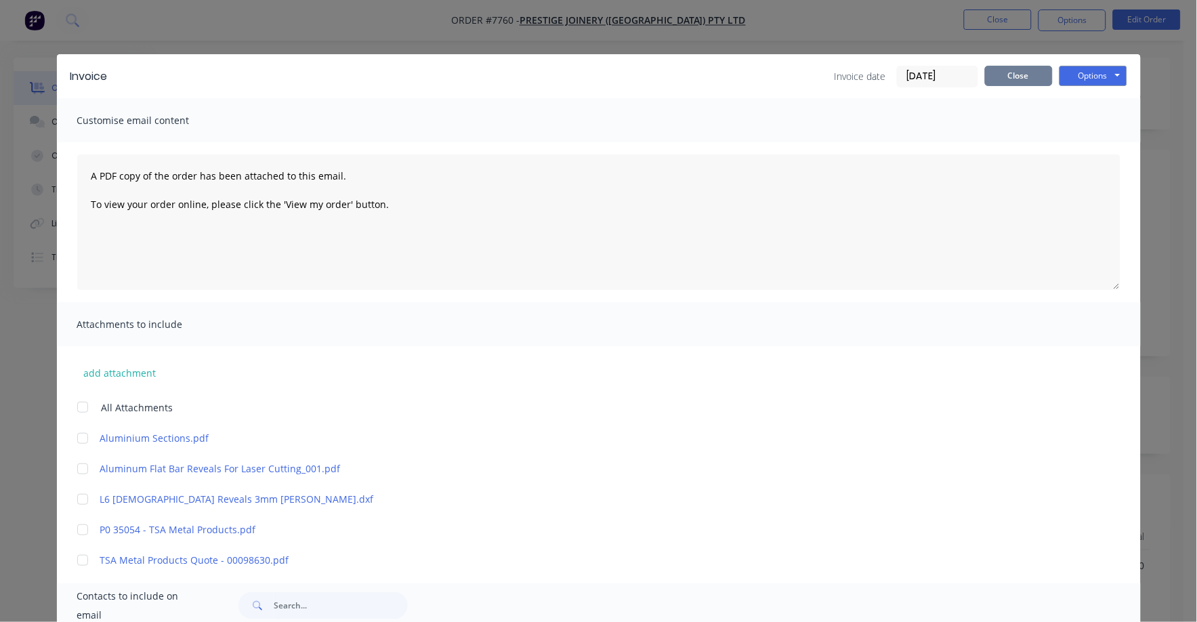
click at [1000, 78] on button "Close" at bounding box center [1019, 76] width 68 height 20
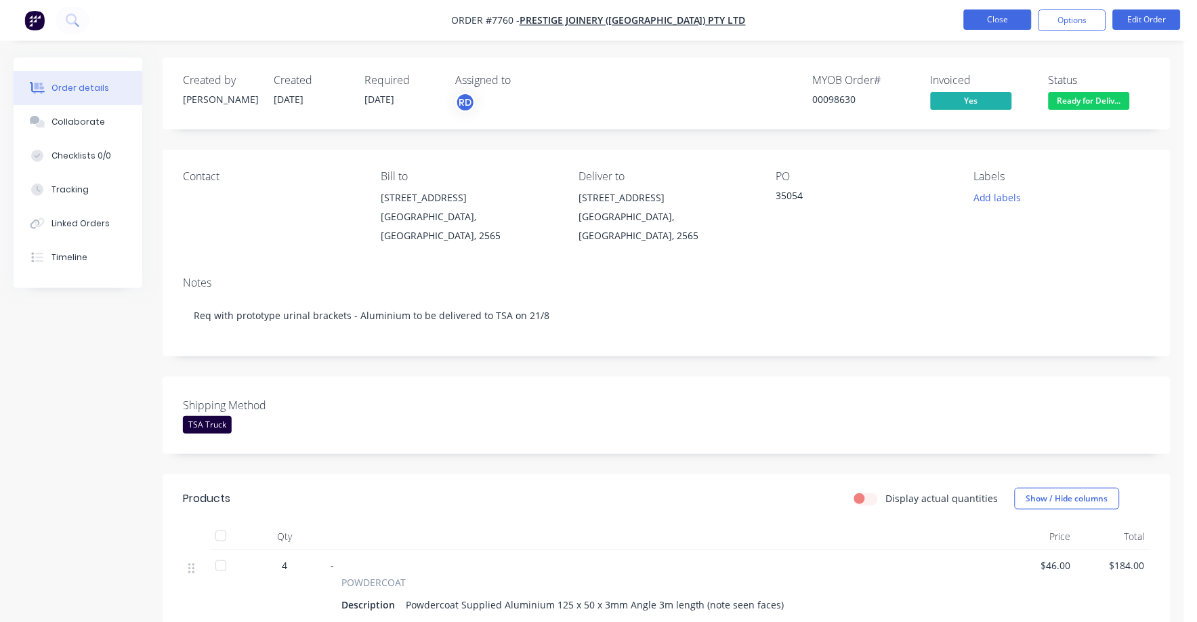
click at [1011, 20] on button "Close" at bounding box center [998, 19] width 68 height 20
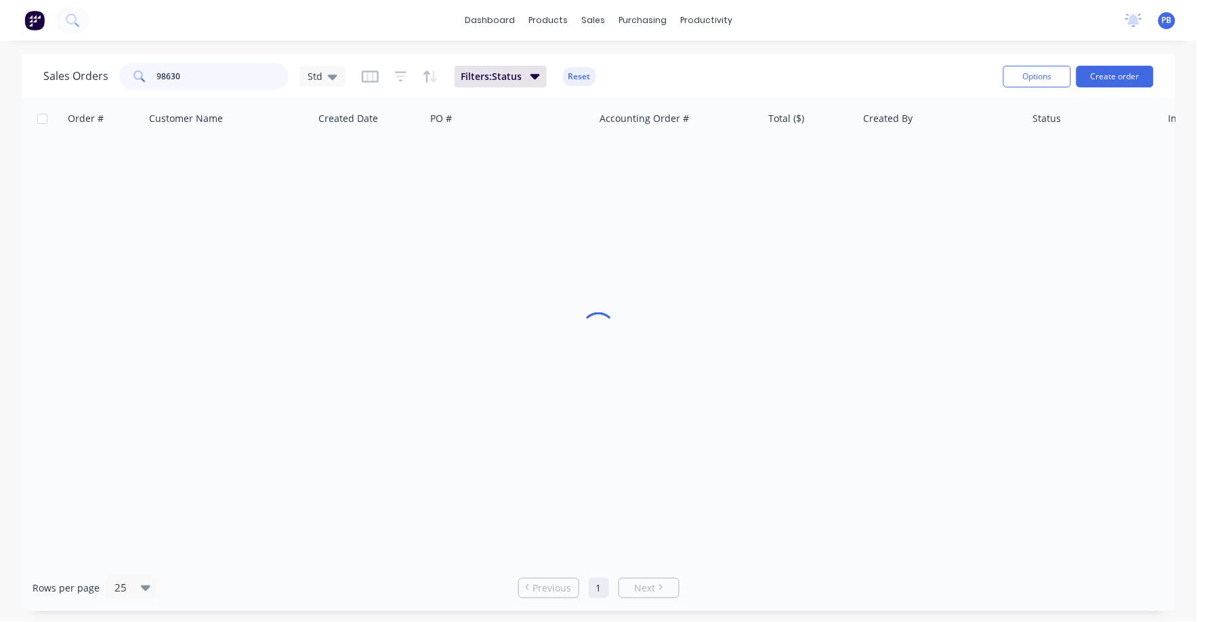
drag, startPoint x: 216, startPoint y: 74, endPoint x: 108, endPoint y: 64, distance: 108.2
click at [108, 64] on div "Sales Orders 98630 Std" at bounding box center [194, 76] width 302 height 27
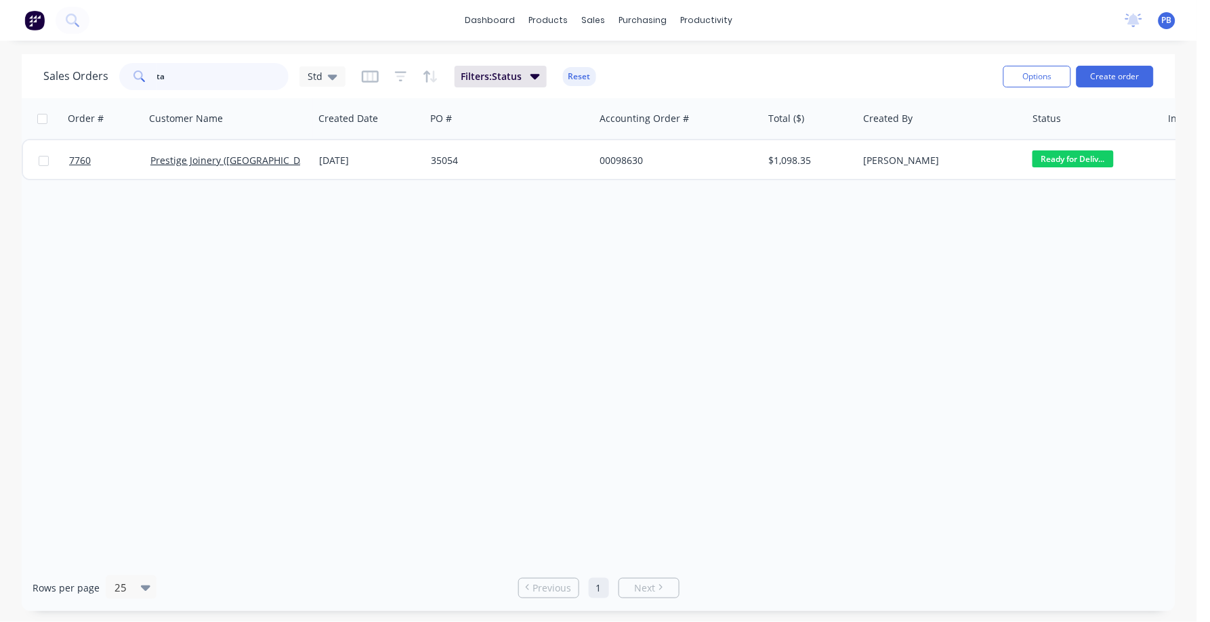
type input "t"
click at [172, 76] on input "97987" at bounding box center [223, 76] width 132 height 27
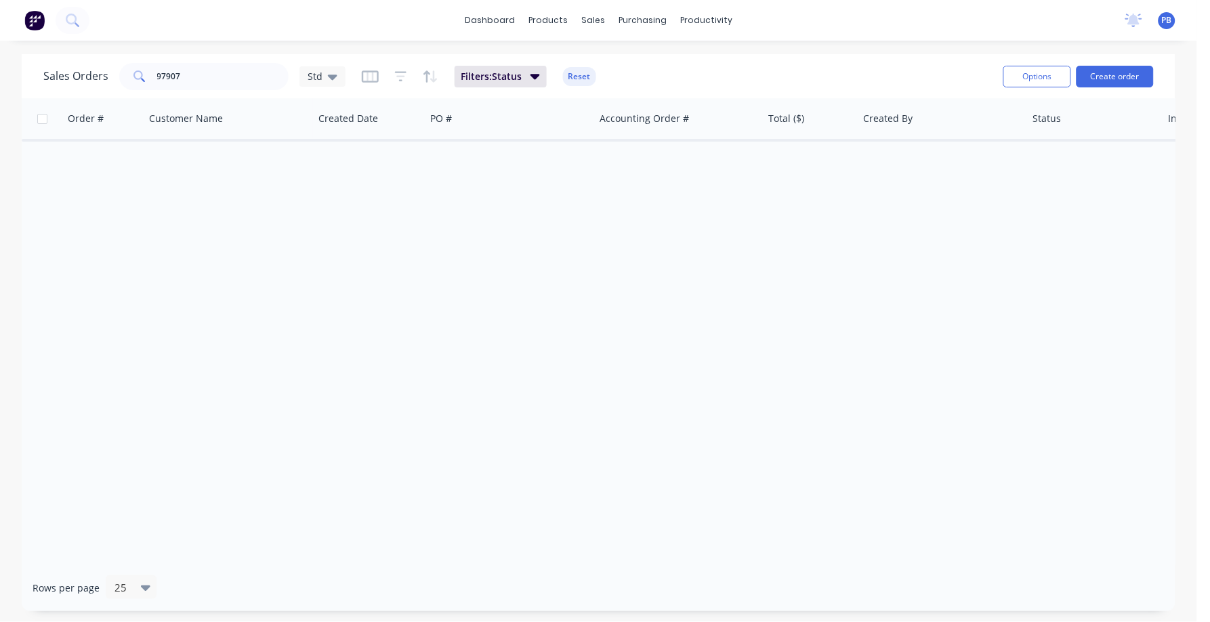
click at [222, 181] on div "Order # Customer Name Created Date PO # Accounting Order # Total ($) Created By…" at bounding box center [599, 331] width 1154 height 466
click at [205, 81] on input "97907" at bounding box center [223, 76] width 132 height 27
drag, startPoint x: 203, startPoint y: 80, endPoint x: 192, endPoint y: 77, distance: 11.8
click at [192, 77] on input "97907" at bounding box center [223, 76] width 132 height 27
type input "table"
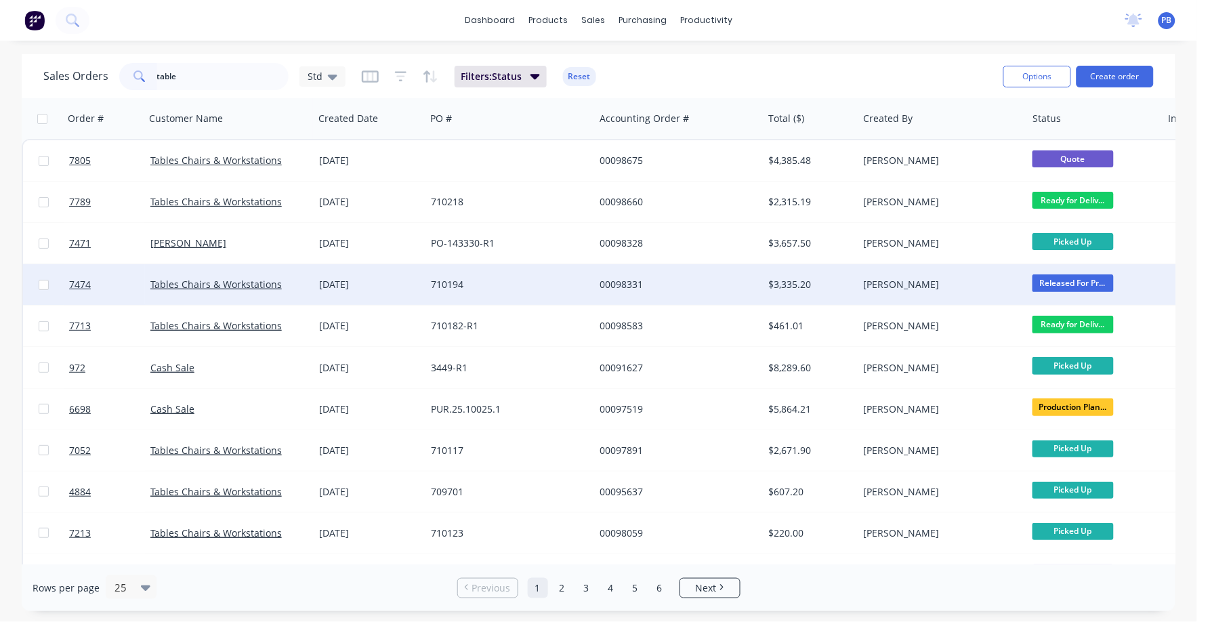
click at [783, 282] on div "$3,335.20" at bounding box center [808, 285] width 79 height 14
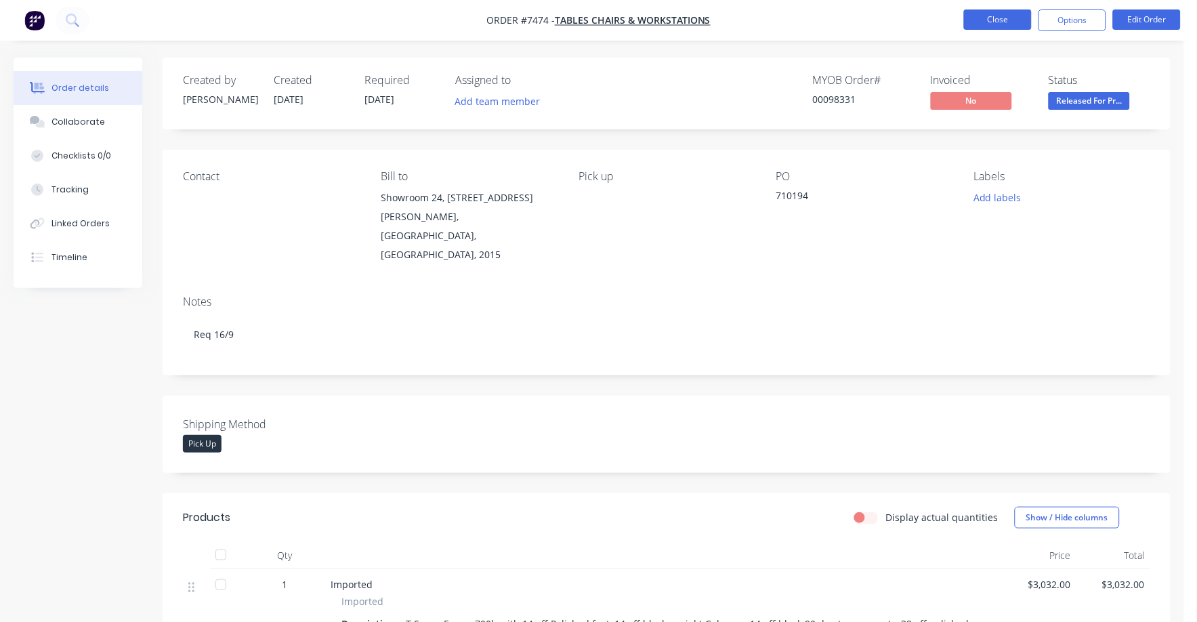
click at [1000, 13] on button "Close" at bounding box center [998, 19] width 68 height 20
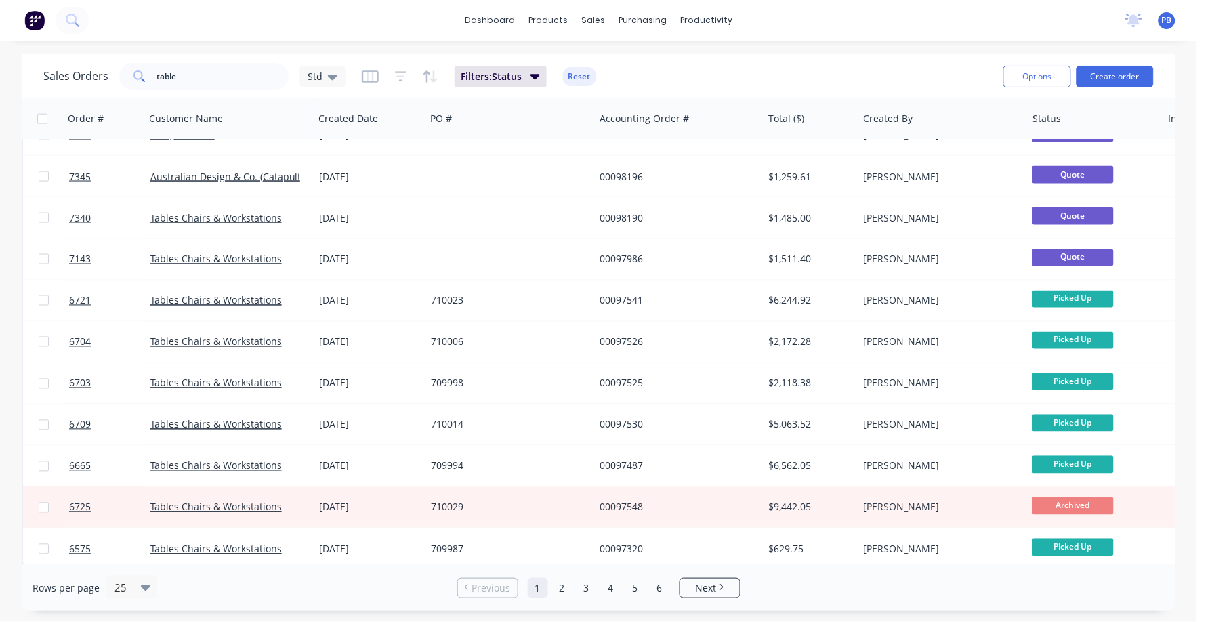
scroll to position [615, 0]
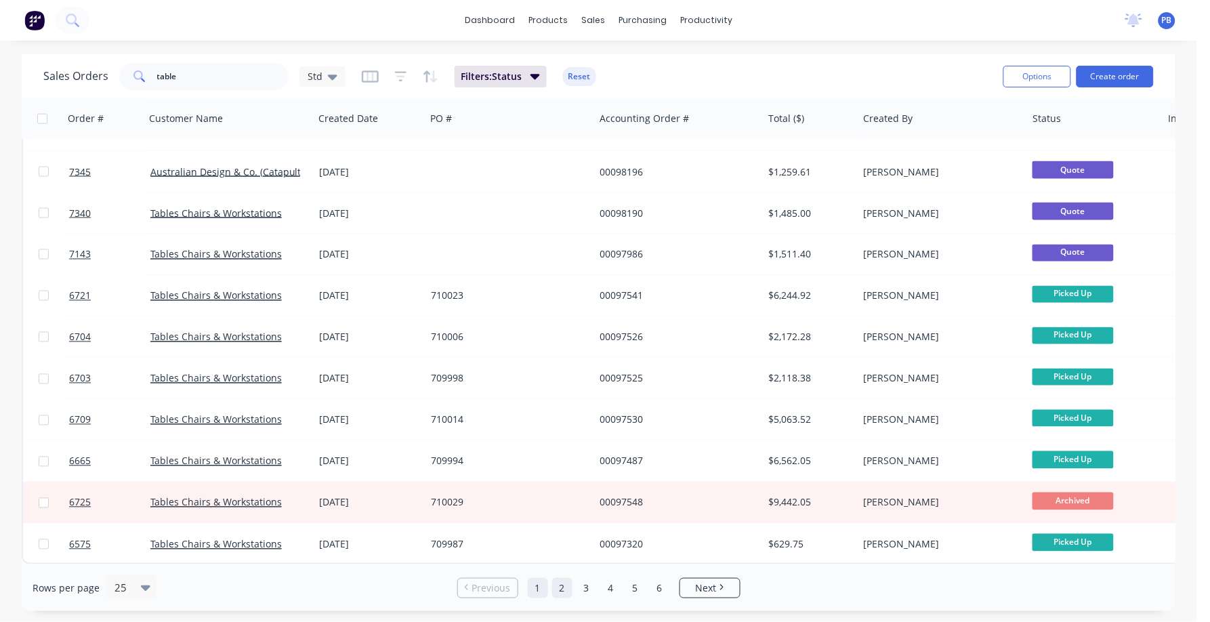
click at [563, 588] on link "2" at bounding box center [562, 588] width 20 height 20
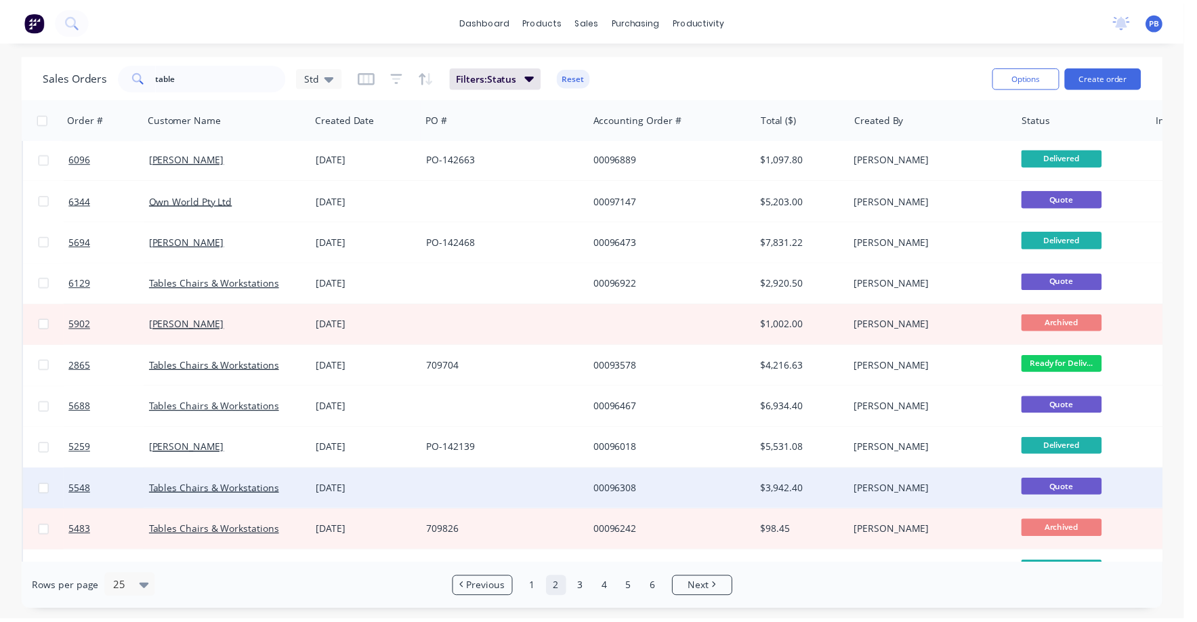
scroll to position [0, 0]
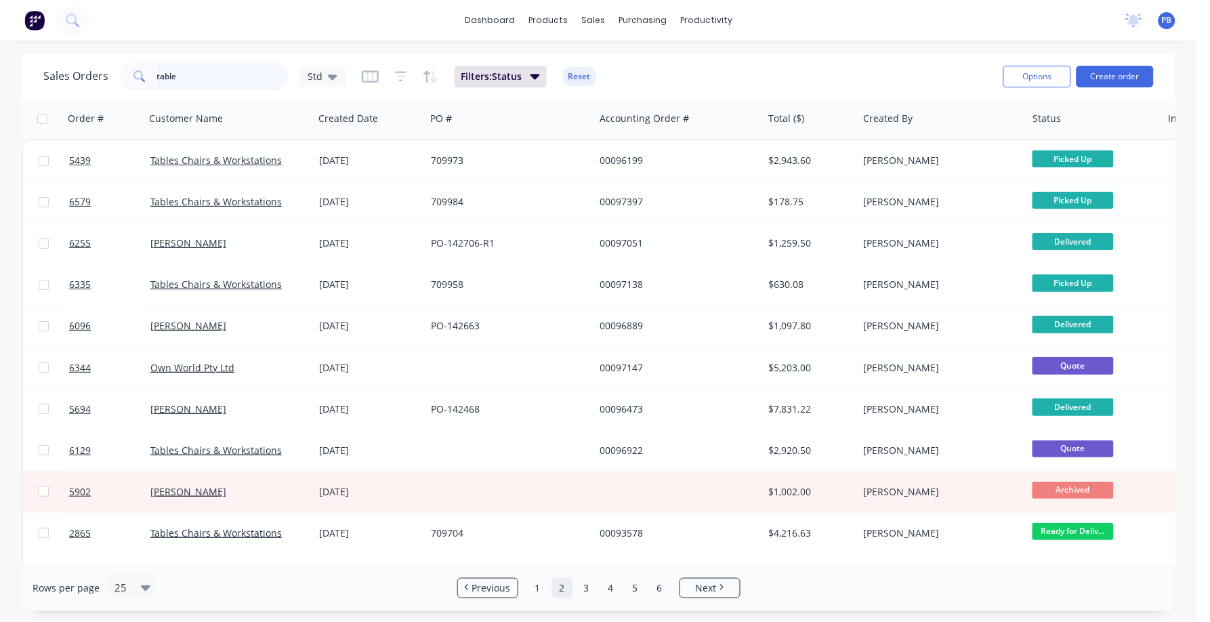
click at [205, 82] on input "table" at bounding box center [223, 76] width 132 height 27
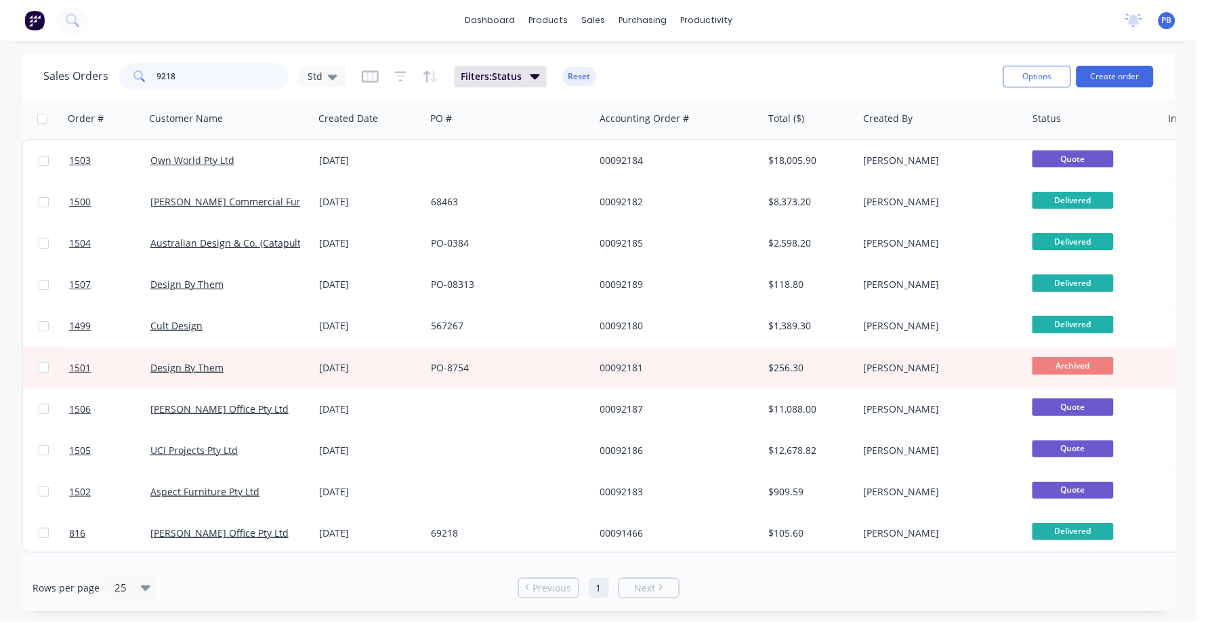
click at [186, 71] on input "9218" at bounding box center [223, 76] width 132 height 27
click at [186, 70] on input "9218" at bounding box center [223, 76] width 132 height 27
click at [187, 68] on input "9218" at bounding box center [223, 76] width 132 height 27
drag, startPoint x: 184, startPoint y: 68, endPoint x: 43, endPoint y: 47, distance: 143.2
click at [43, 47] on div "dashboard products sales purchasing productivity dashboard products Product Cat…" at bounding box center [598, 311] width 1197 height 622
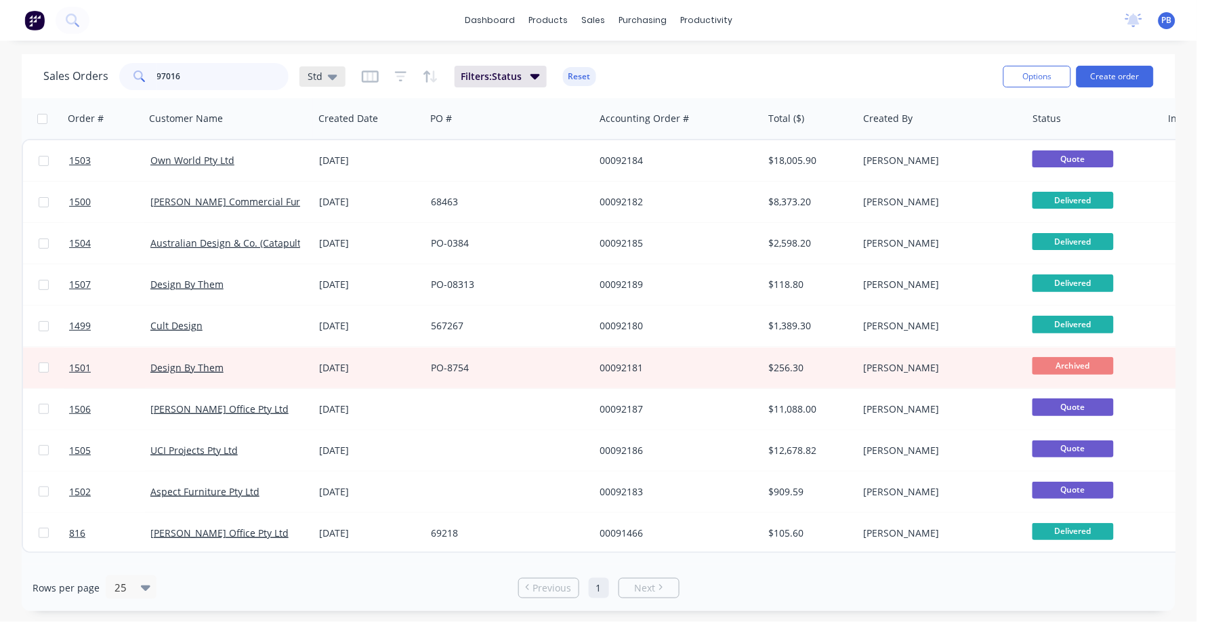
type input "97016"
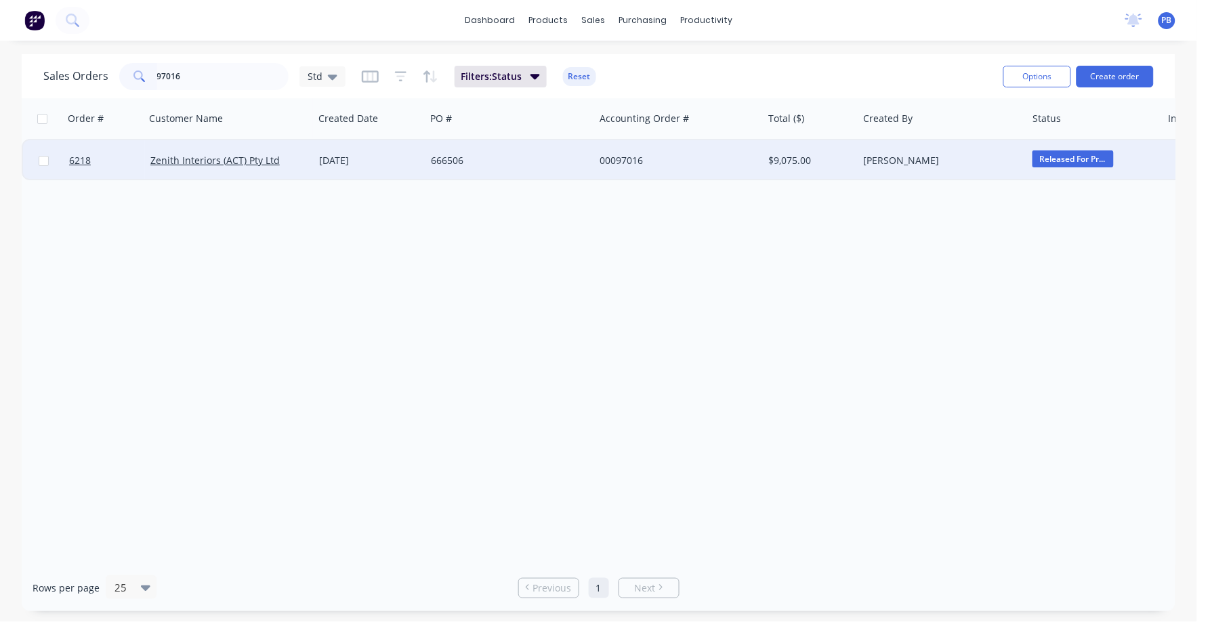
click at [629, 158] on div "00097016" at bounding box center [675, 161] width 150 height 14
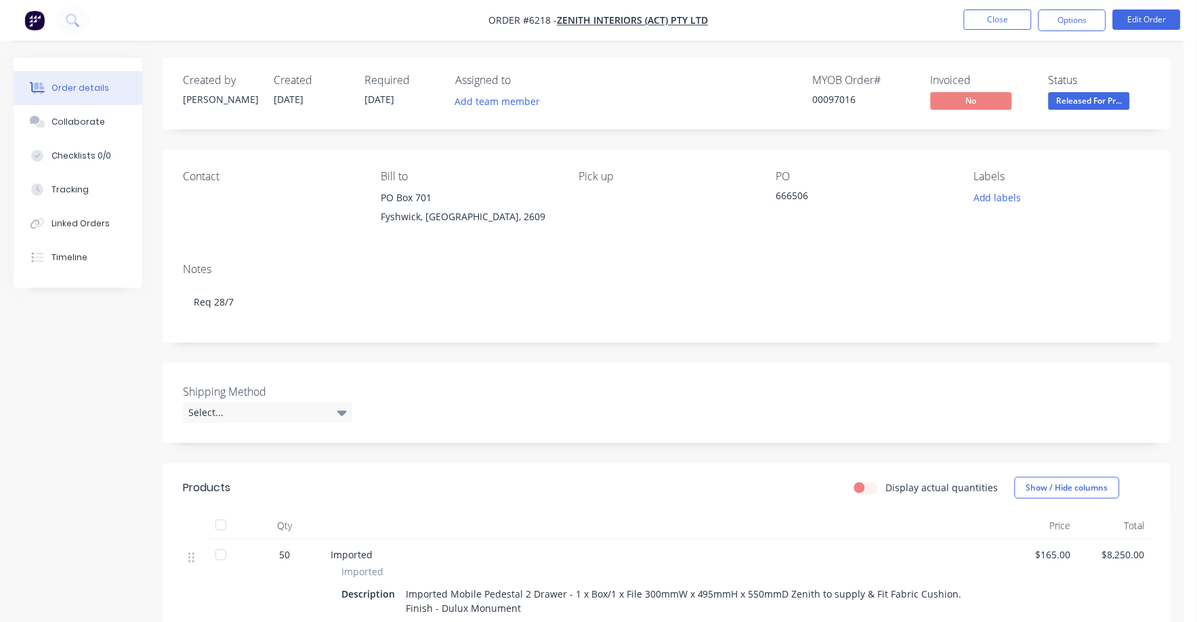
click at [1103, 98] on span "Released For Pr..." at bounding box center [1089, 100] width 81 height 17
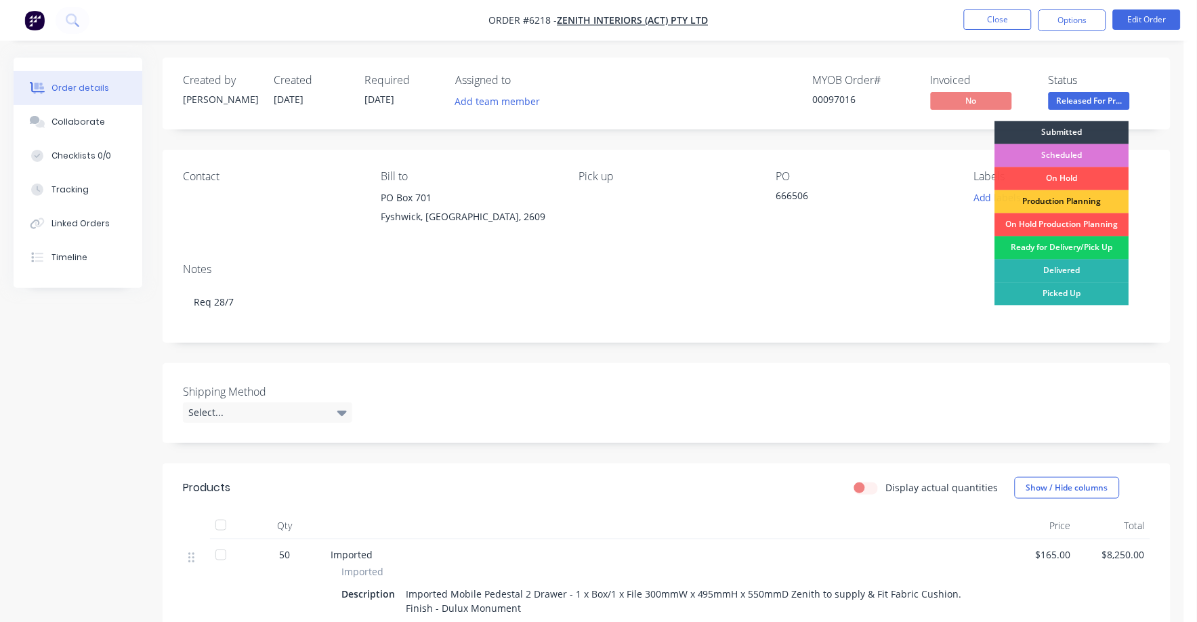
click at [1071, 252] on div "Ready for Delivery/Pick Up" at bounding box center [1062, 248] width 134 height 23
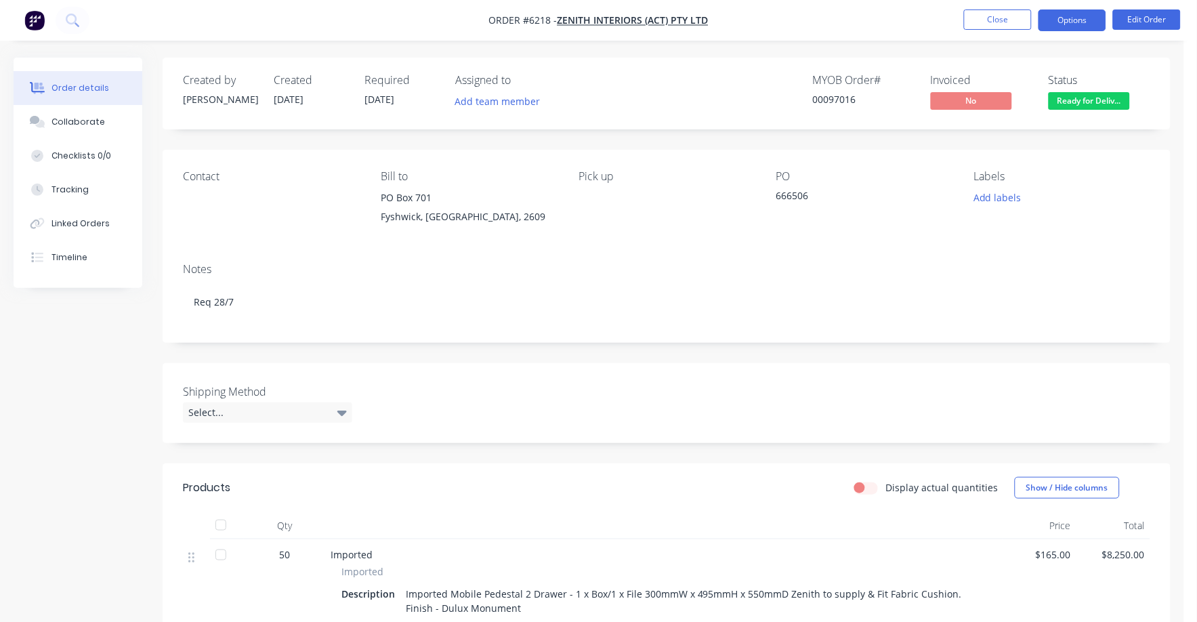
click at [1077, 23] on button "Options" at bounding box center [1073, 20] width 68 height 22
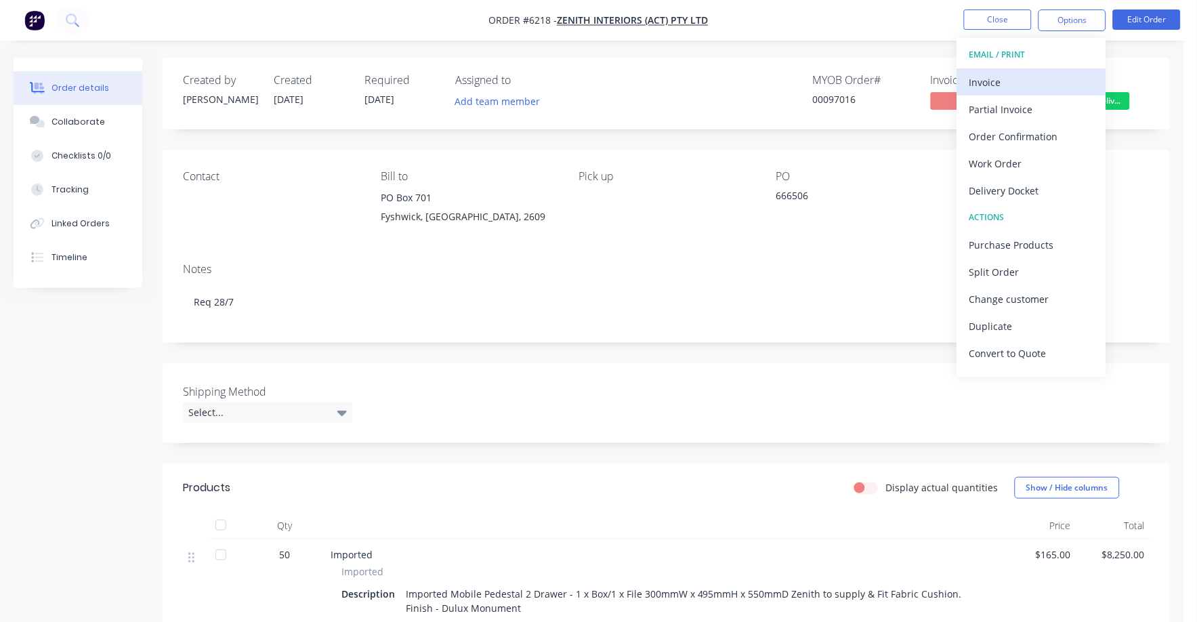
click at [1005, 83] on div "Invoice" at bounding box center [1032, 83] width 125 height 20
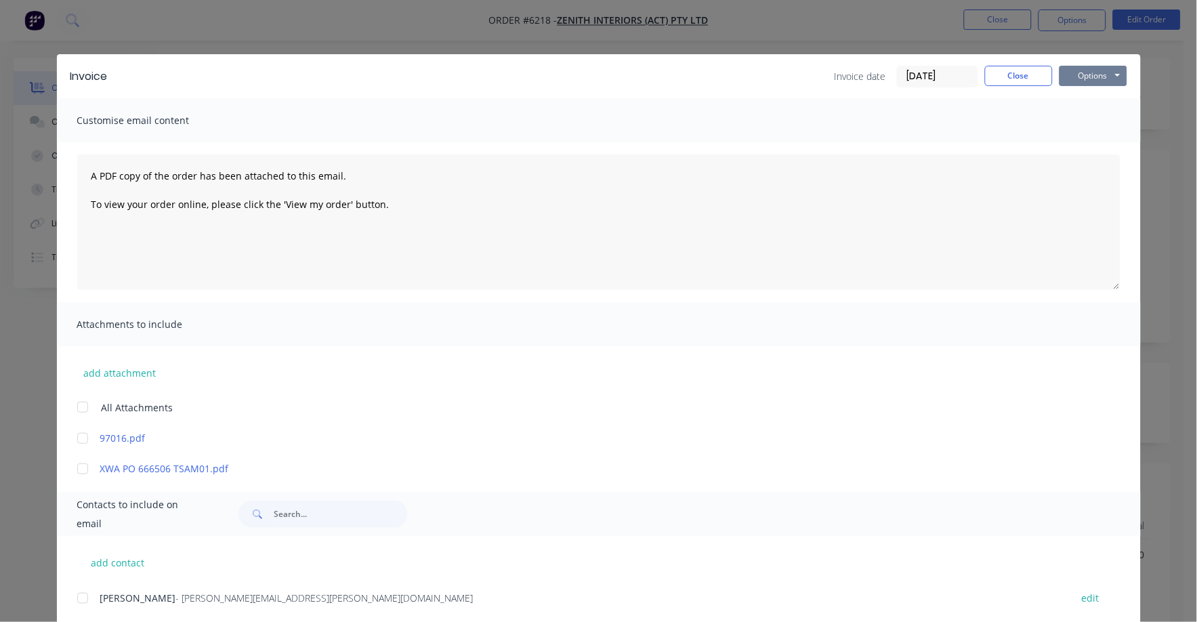
click at [1067, 70] on button "Options" at bounding box center [1094, 76] width 68 height 20
click at [1072, 116] on button "Print" at bounding box center [1103, 122] width 87 height 22
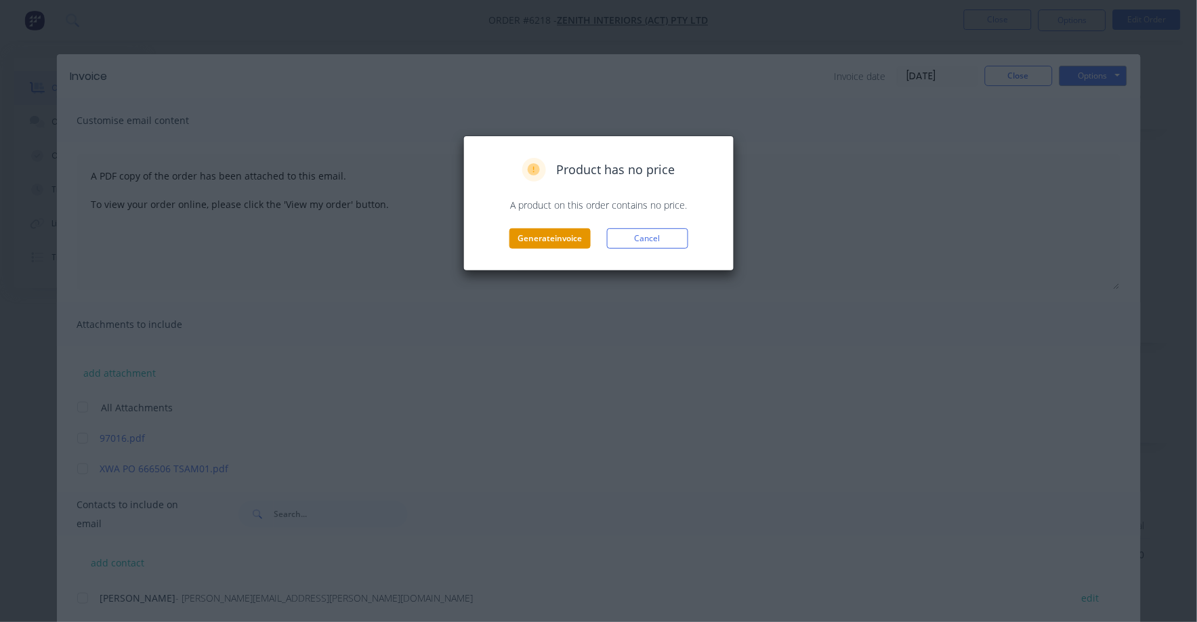
click at [569, 244] on button "Generate invoice" at bounding box center [550, 238] width 81 height 20
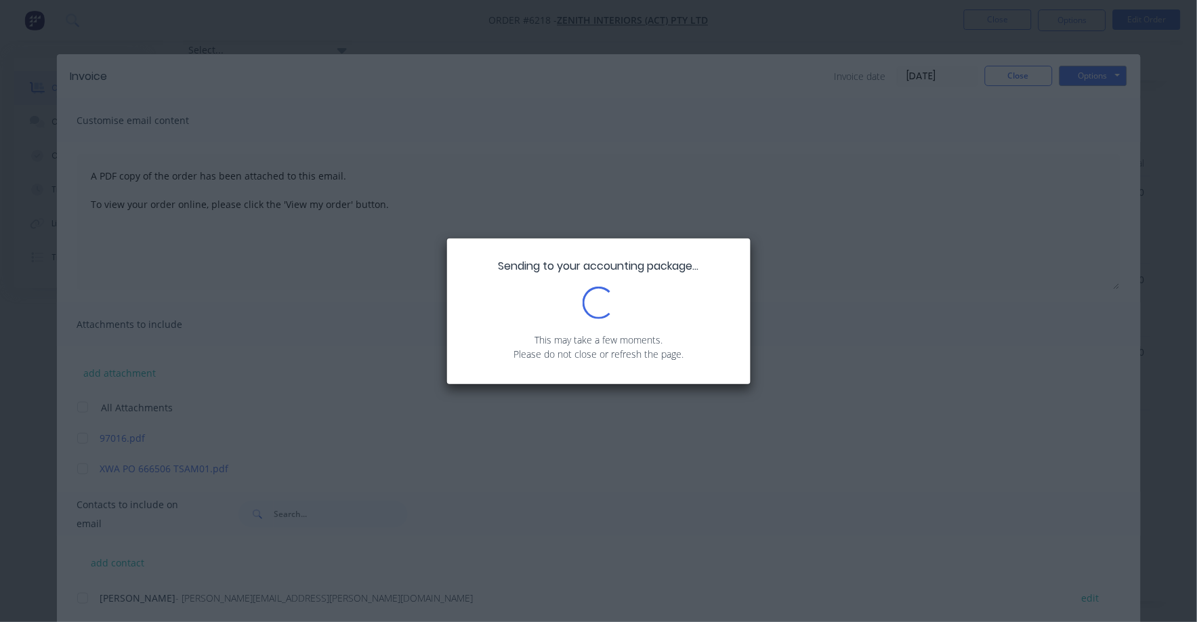
scroll to position [376, 0]
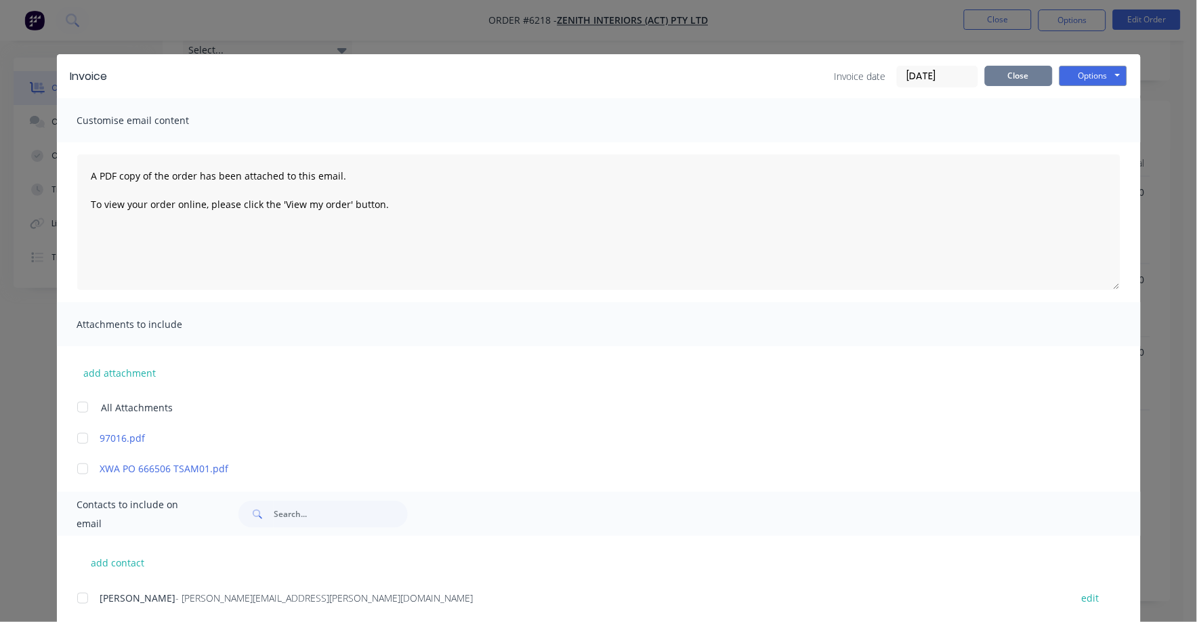
click at [1000, 77] on button "Close" at bounding box center [1019, 76] width 68 height 20
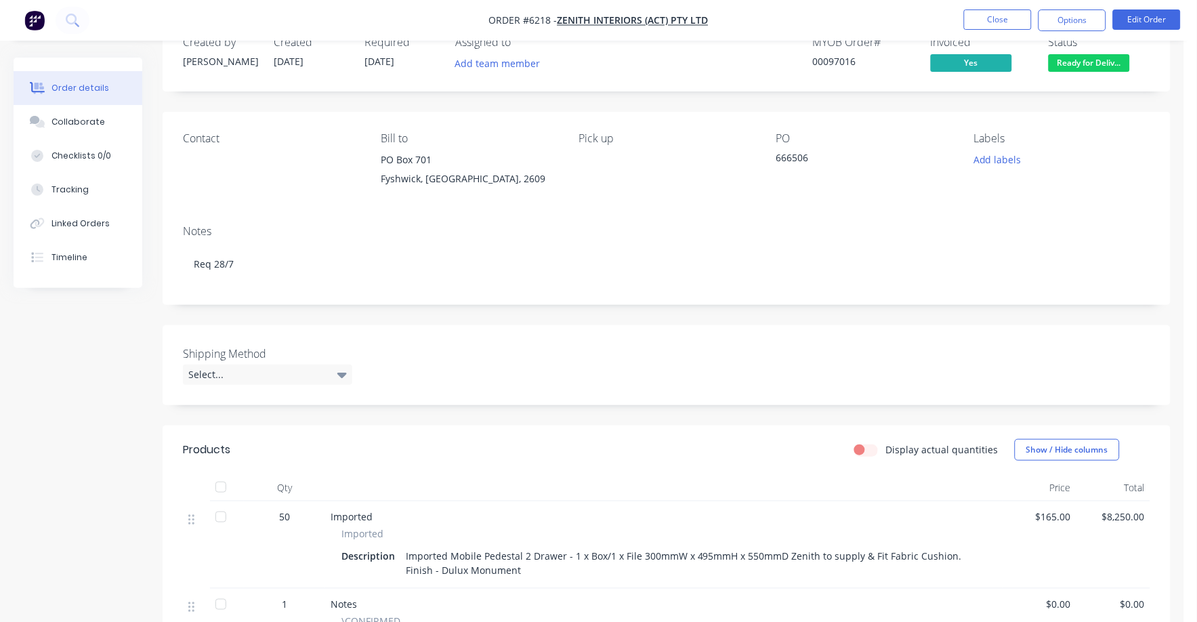
scroll to position [37, 0]
click at [1000, 18] on button "Close" at bounding box center [998, 19] width 68 height 20
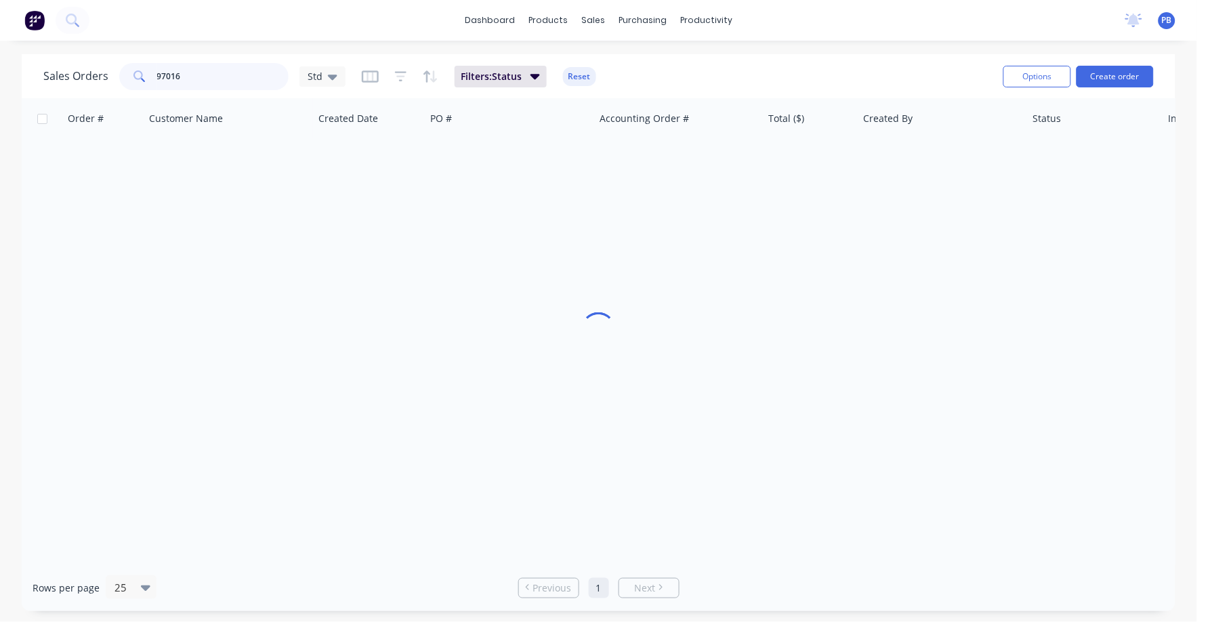
drag, startPoint x: 220, startPoint y: 74, endPoint x: 132, endPoint y: 66, distance: 88.5
click at [131, 66] on div "97016" at bounding box center [203, 76] width 169 height 27
click at [777, 492] on div "Order # Customer Name Created Date PO # Accounting Order # Total ($) Created By…" at bounding box center [599, 331] width 1154 height 466
click at [205, 75] on input "97907" at bounding box center [223, 76] width 132 height 27
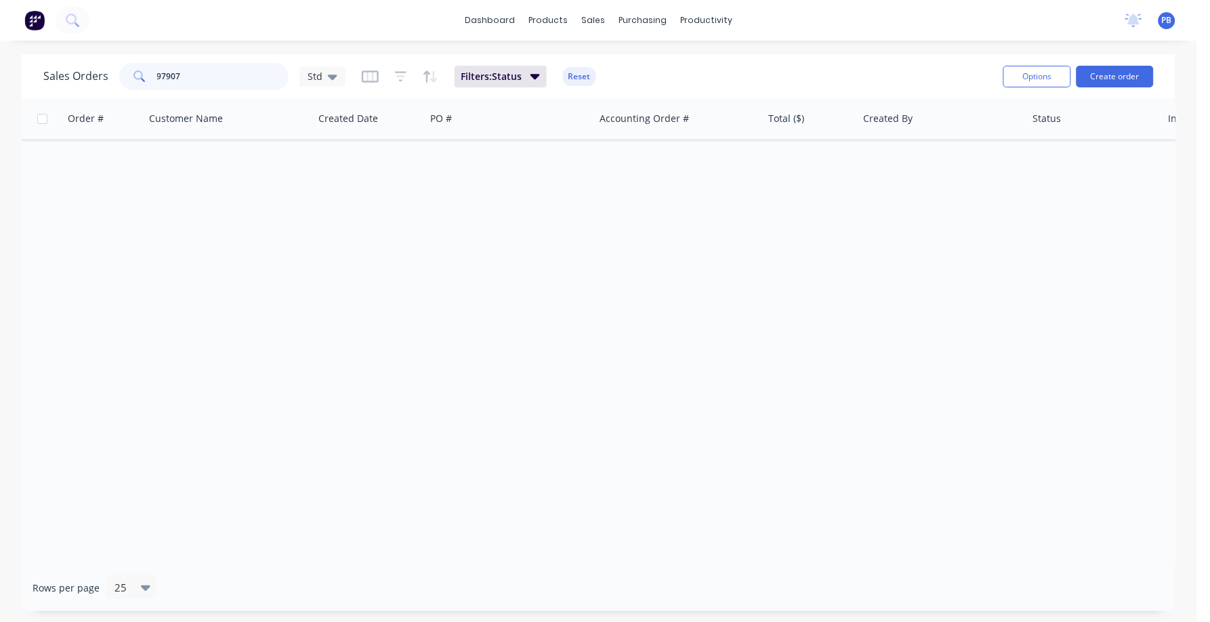
click at [205, 75] on input "97907" at bounding box center [223, 76] width 132 height 27
type input "98634"
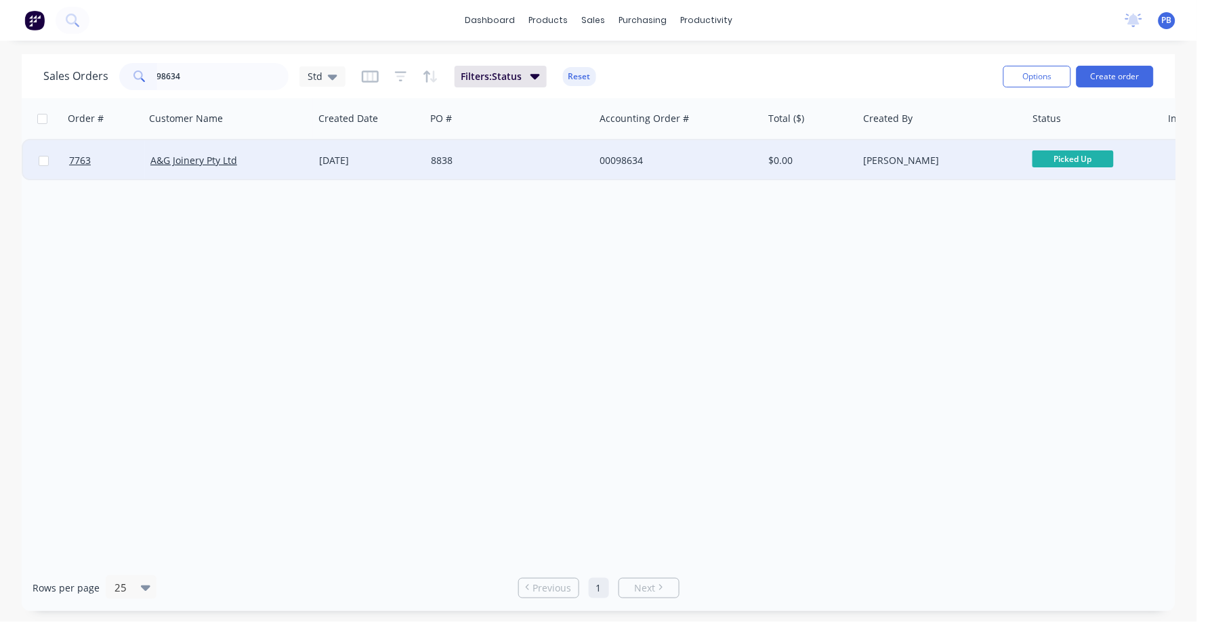
click at [336, 159] on div "[DATE]" at bounding box center [369, 161] width 101 height 14
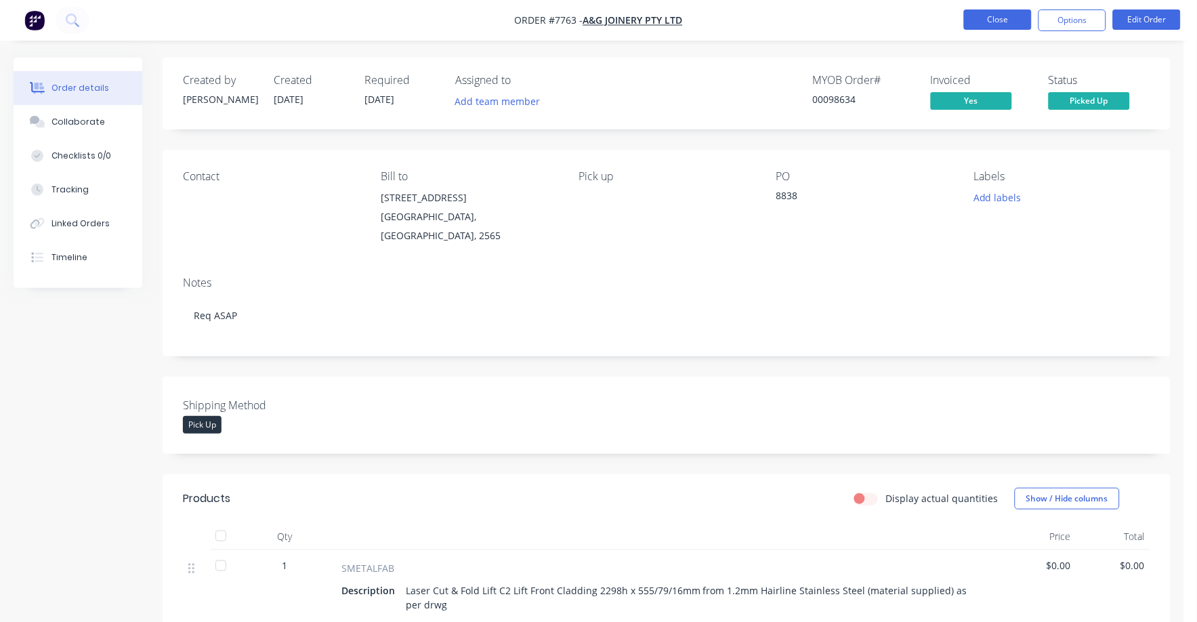
click at [1004, 18] on button "Close" at bounding box center [998, 19] width 68 height 20
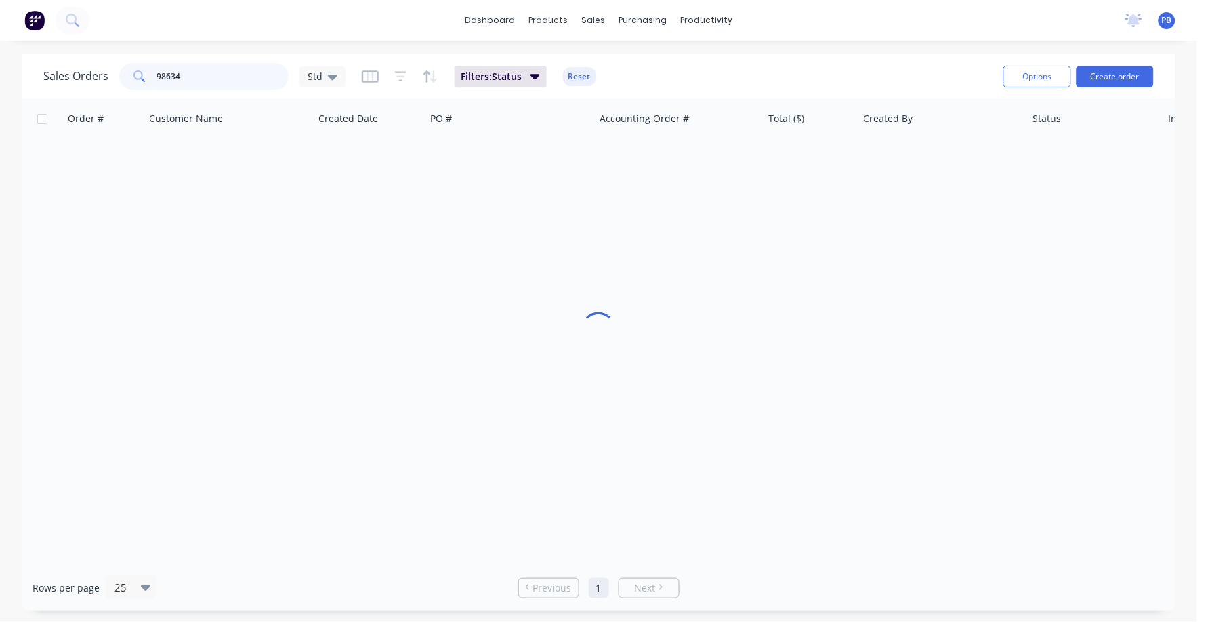
click at [220, 77] on input "98634" at bounding box center [223, 76] width 132 height 27
type input "98571"
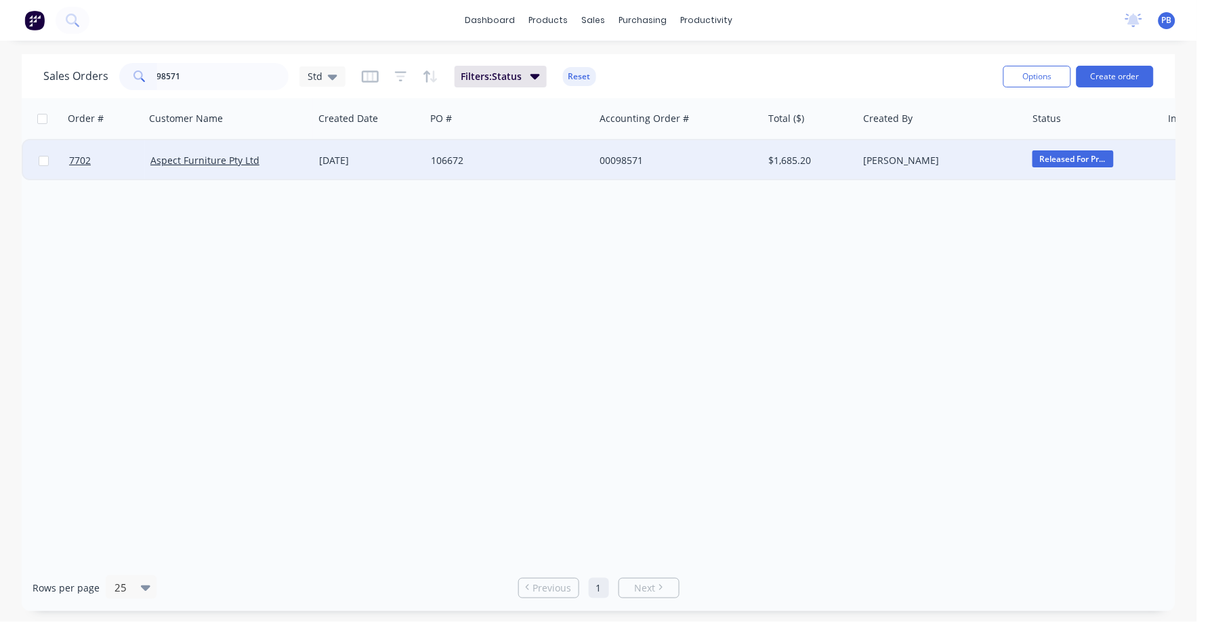
click at [624, 157] on div "00098571" at bounding box center [675, 161] width 150 height 14
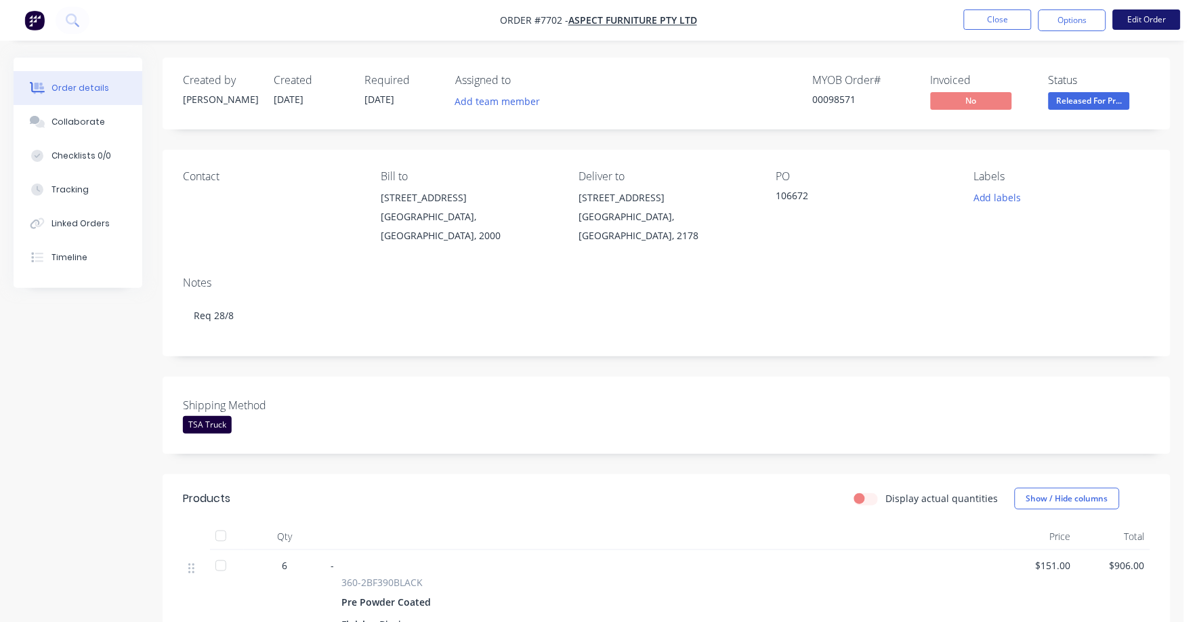
click at [1154, 19] on button "Edit Order" at bounding box center [1147, 19] width 68 height 20
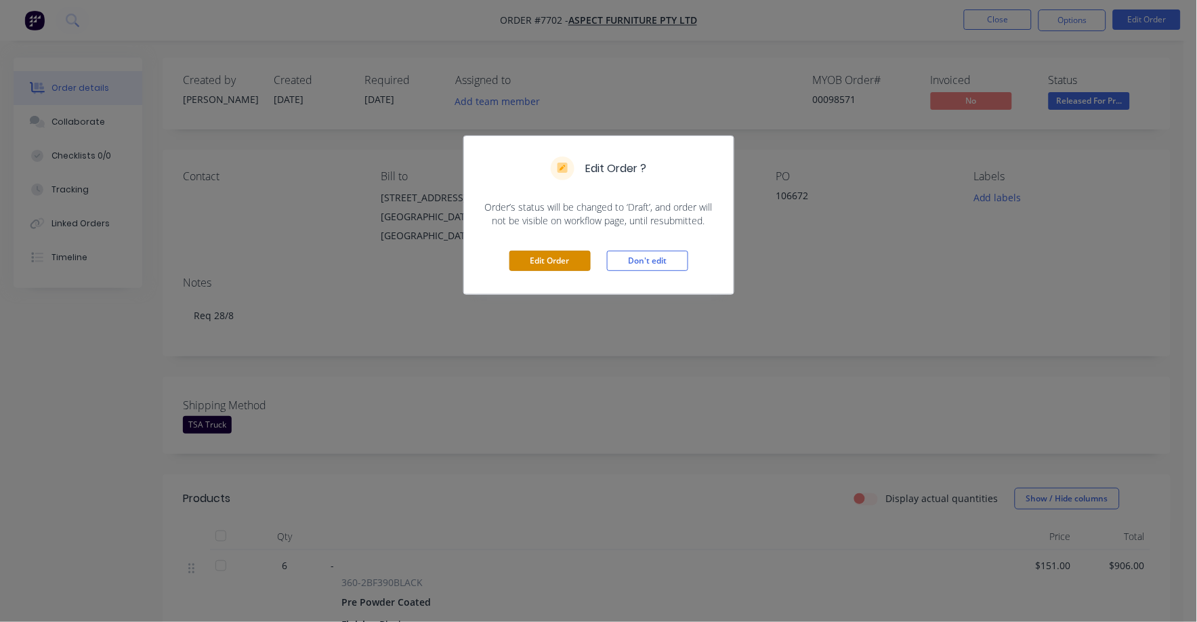
drag, startPoint x: 561, startPoint y: 253, endPoint x: 625, endPoint y: 324, distance: 95.0
click at [561, 255] on button "Edit Order" at bounding box center [550, 261] width 81 height 20
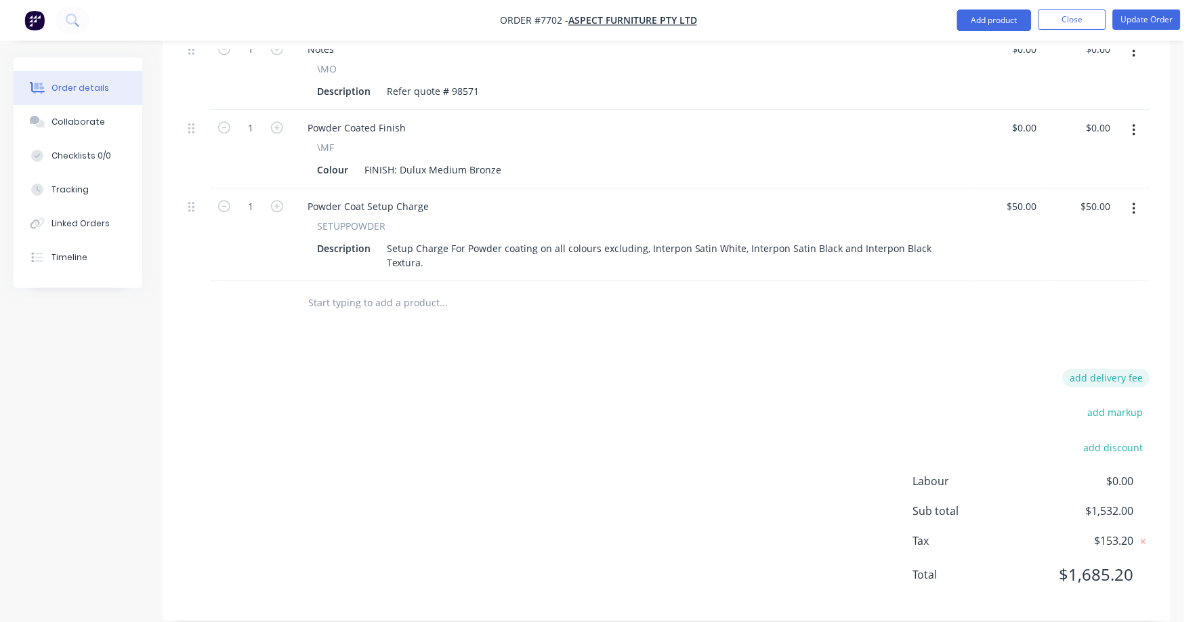
click at [1128, 369] on button "add delivery fee" at bounding box center [1106, 378] width 87 height 18
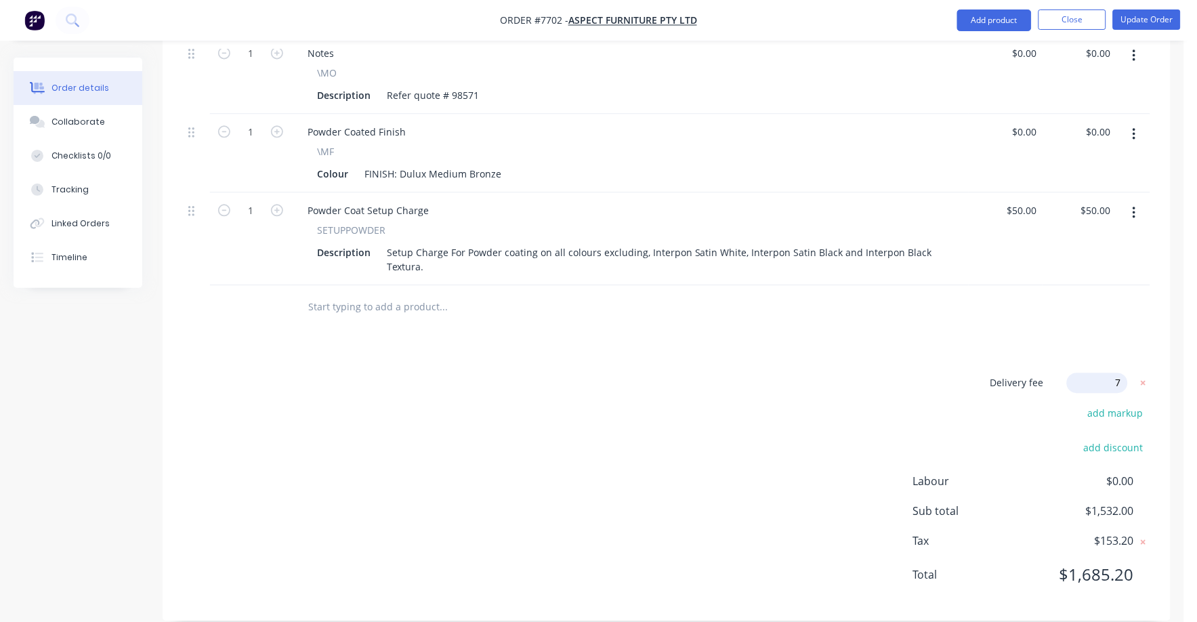
type input "75"
click input "submit" at bounding box center [0, 0] width 0 height 0
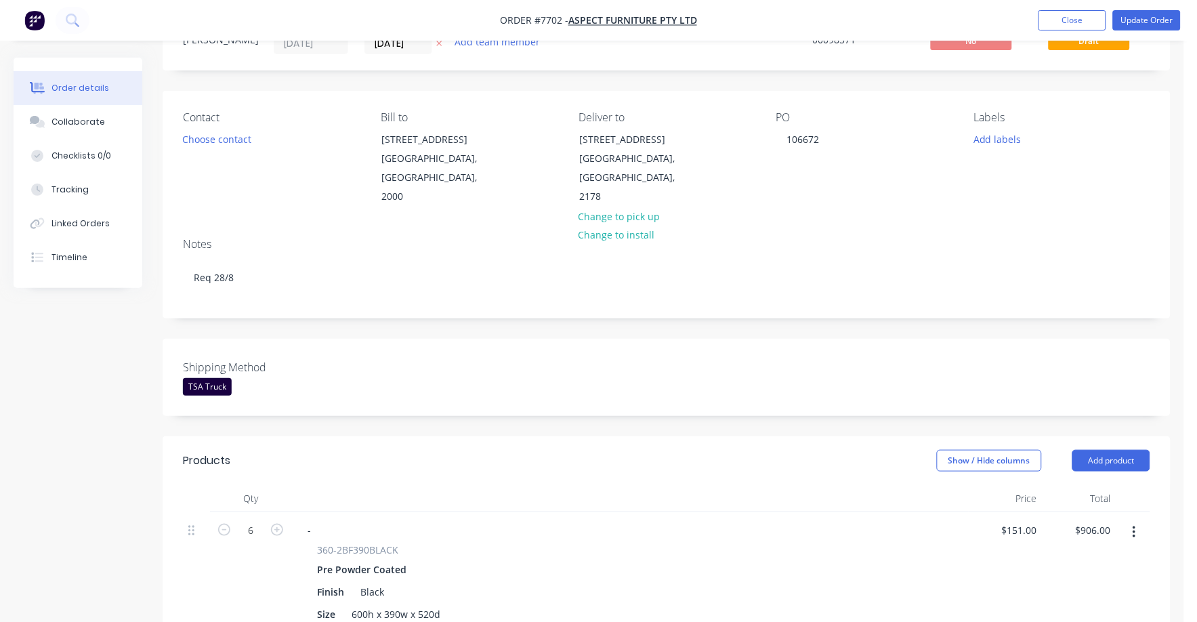
scroll to position [0, 0]
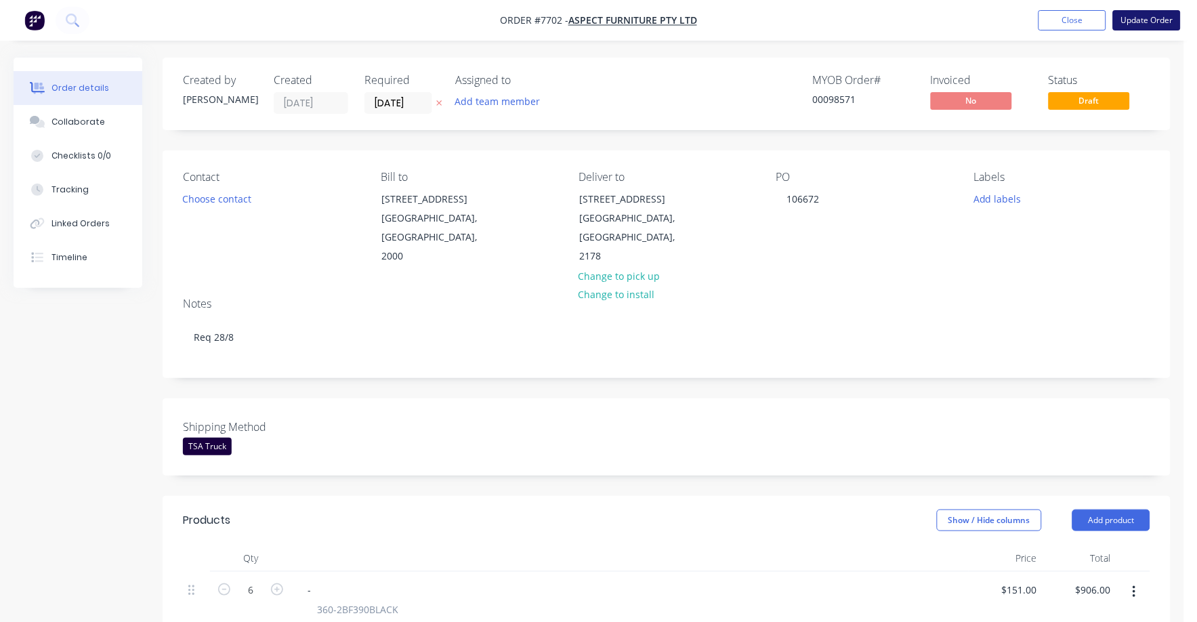
click at [1141, 21] on button "Update Order" at bounding box center [1147, 20] width 68 height 20
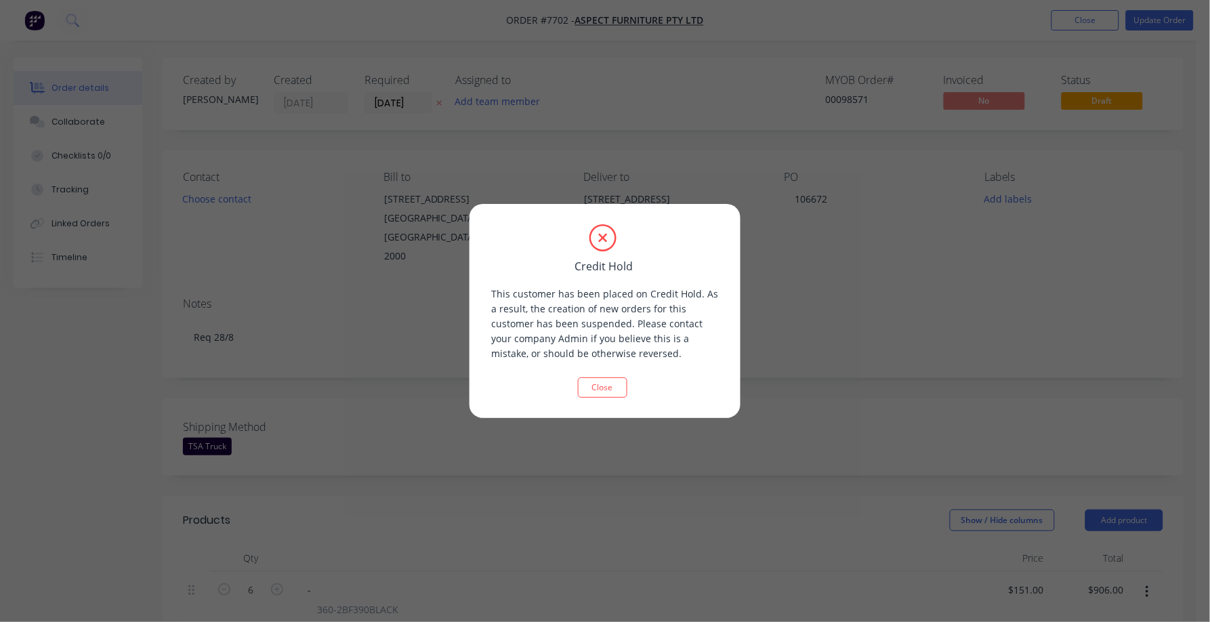
drag, startPoint x: 688, startPoint y: 382, endPoint x: 656, endPoint y: 446, distance: 71.8
click at [689, 383] on div "Close" at bounding box center [605, 387] width 228 height 20
click at [604, 396] on button "Close" at bounding box center [602, 387] width 49 height 20
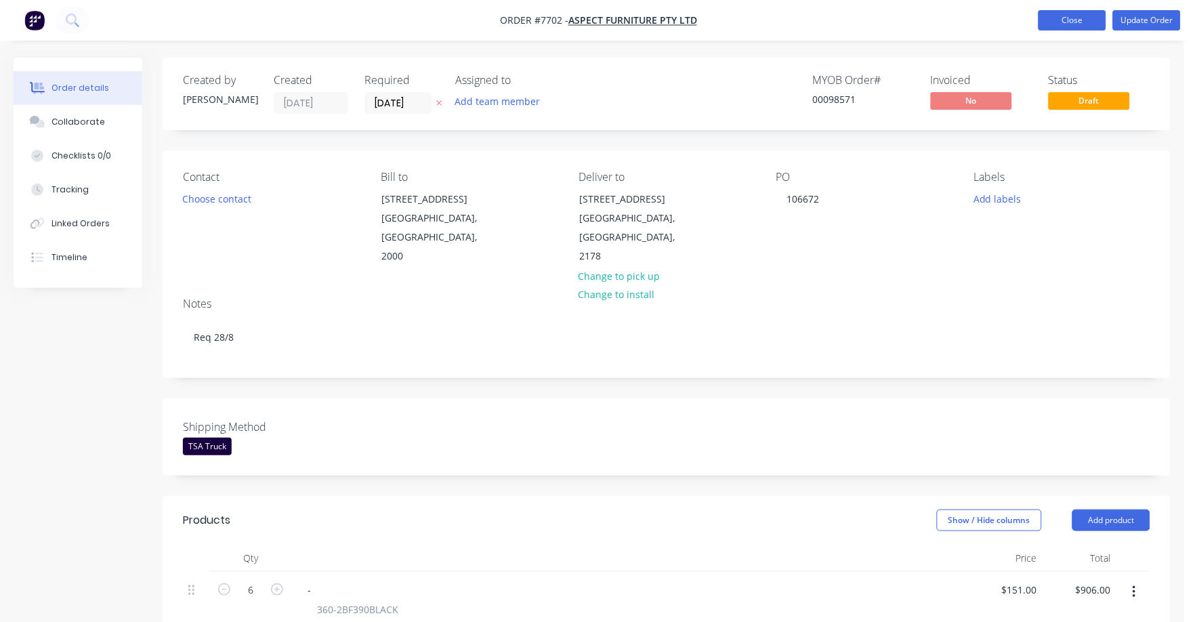
click at [1067, 21] on button "Close" at bounding box center [1073, 20] width 68 height 20
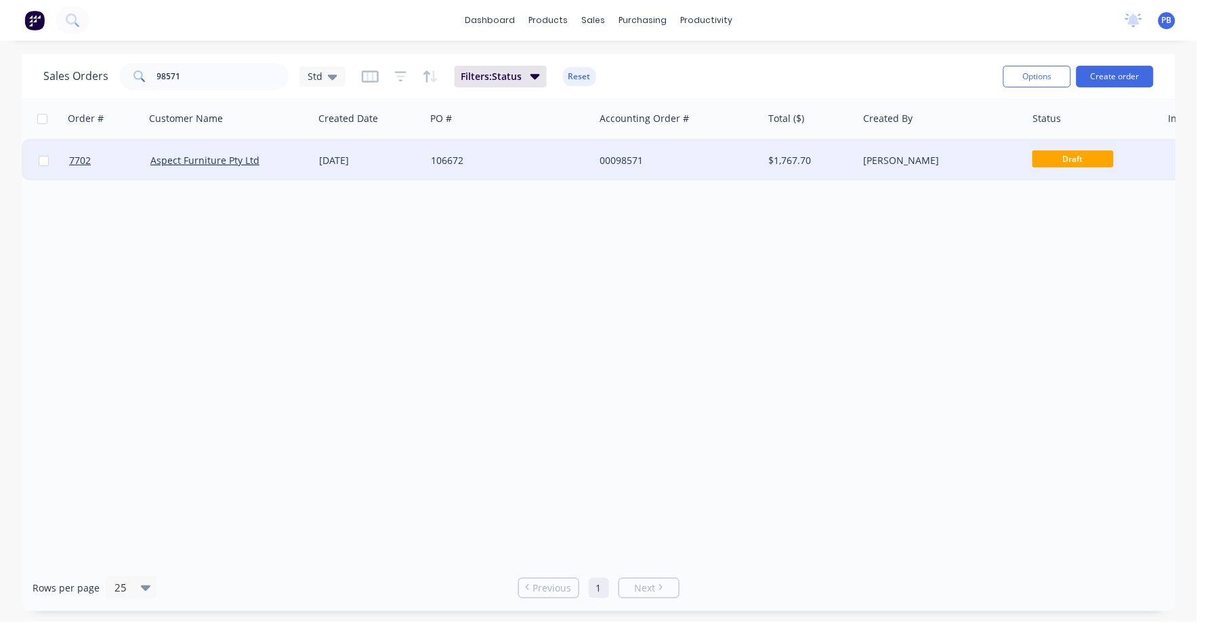
click at [614, 151] on div "00098571" at bounding box center [678, 160] width 169 height 41
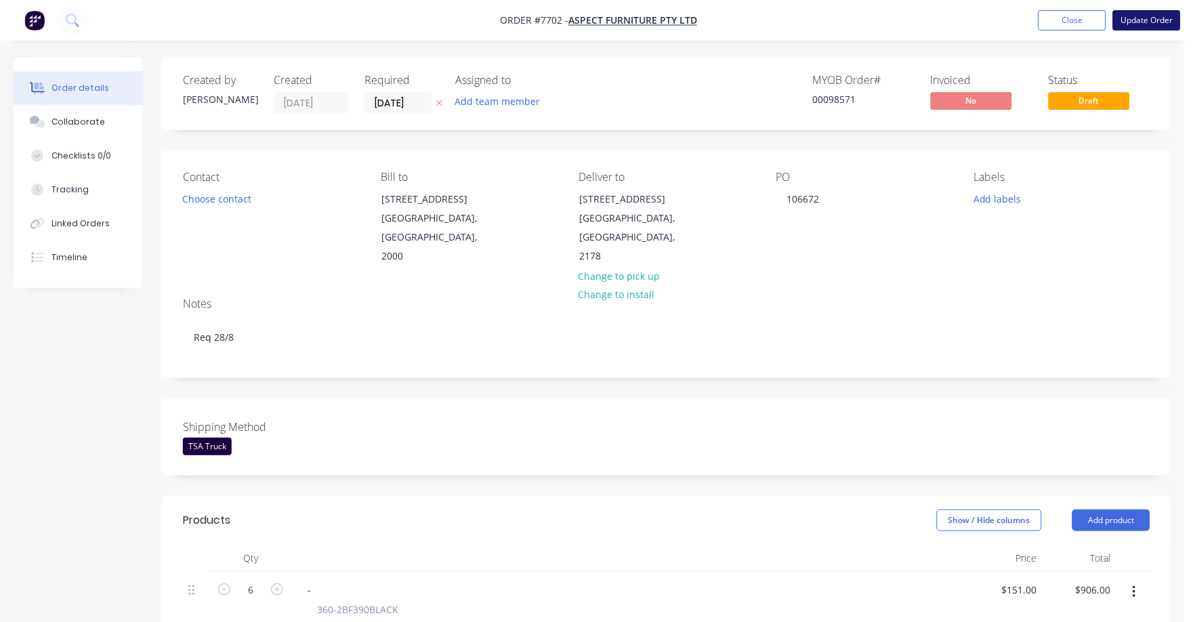
click at [1145, 16] on button "Update Order" at bounding box center [1147, 20] width 68 height 20
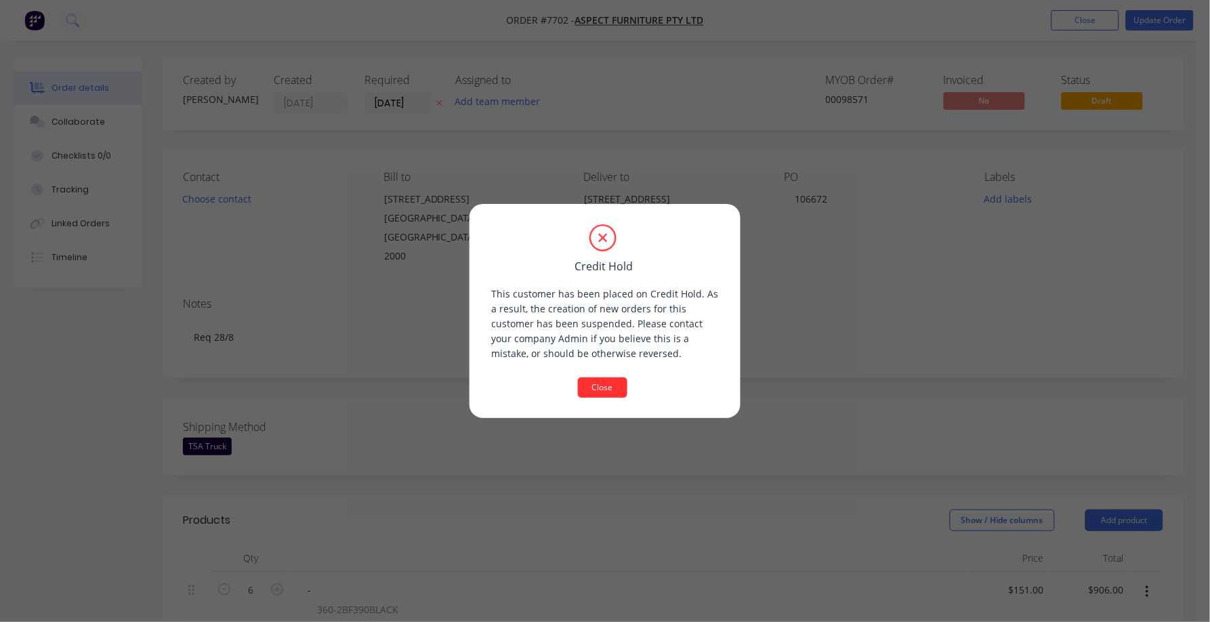
click at [605, 388] on button "Close" at bounding box center [602, 387] width 49 height 20
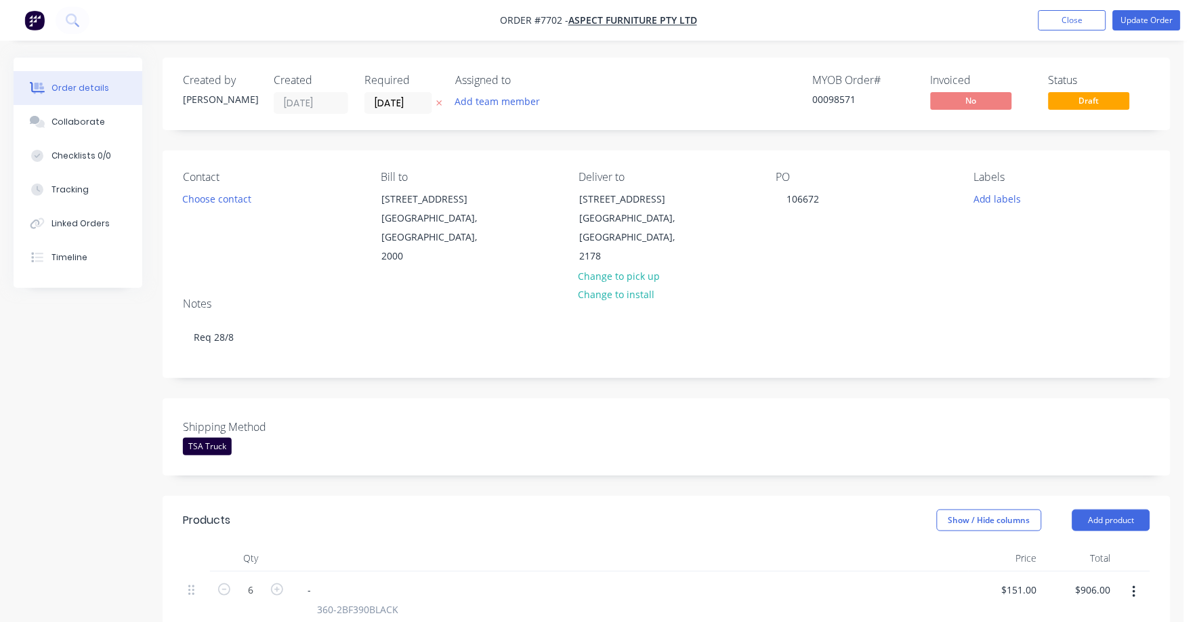
click at [848, 398] on div "Shipping Method TSA Truck" at bounding box center [667, 436] width 1008 height 77
click at [1067, 18] on button "Close" at bounding box center [1073, 20] width 68 height 20
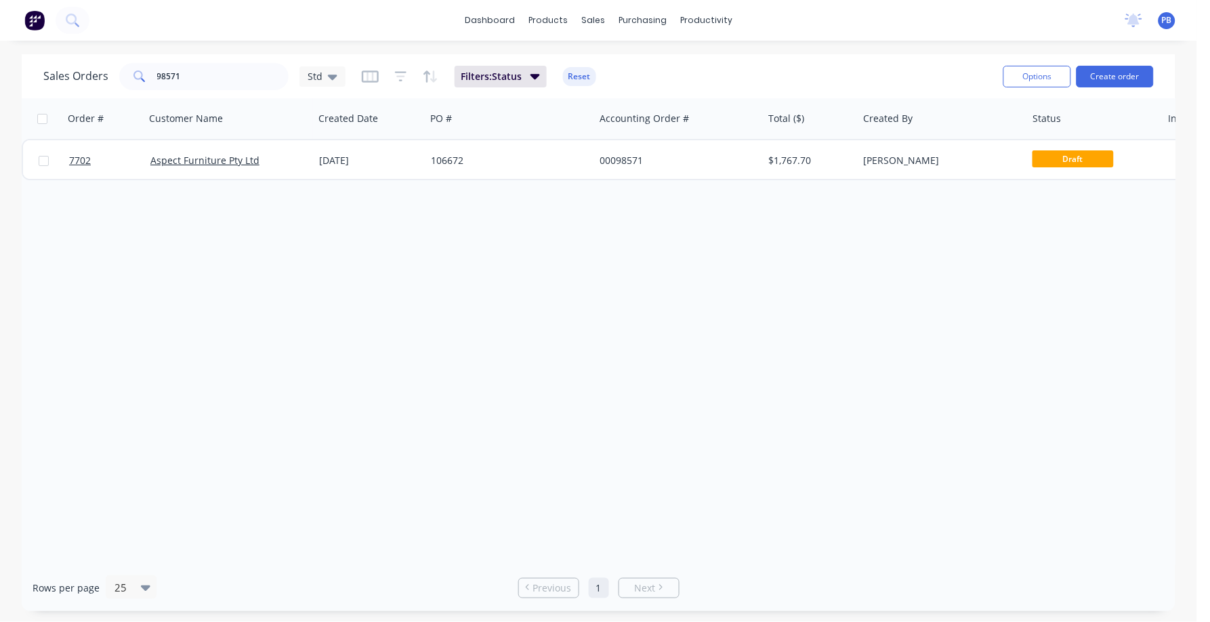
click at [648, 447] on div "Order # Customer Name Created Date PO # Accounting Order # Total ($) Created By…" at bounding box center [599, 331] width 1154 height 466
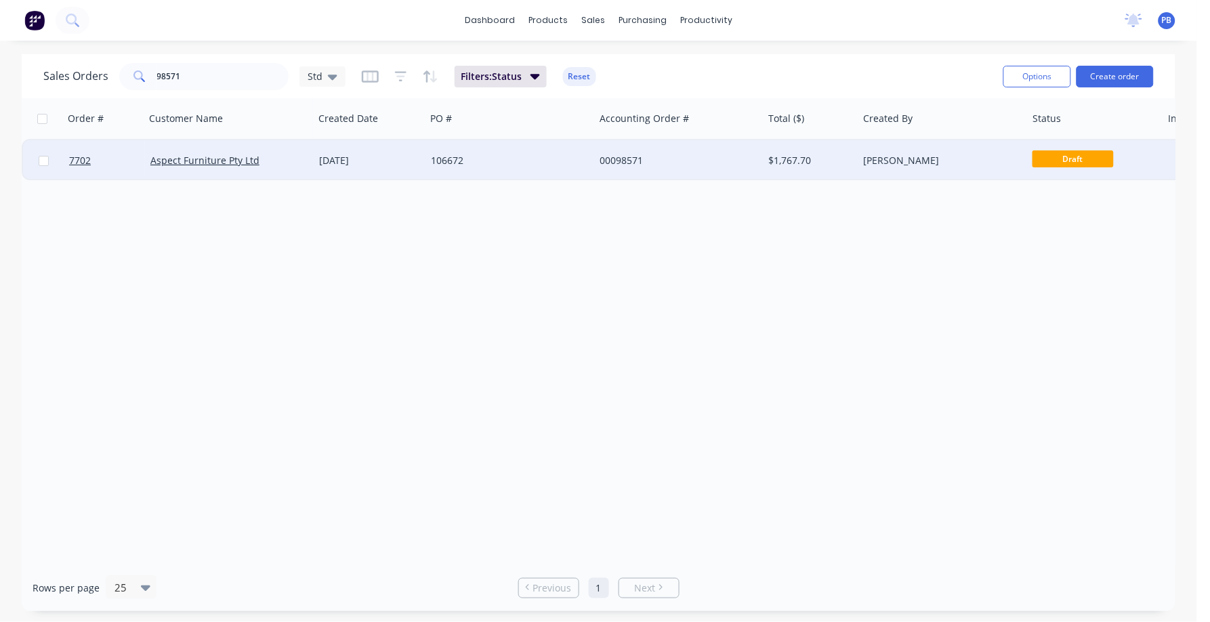
click at [454, 157] on div "106672" at bounding box center [506, 161] width 150 height 14
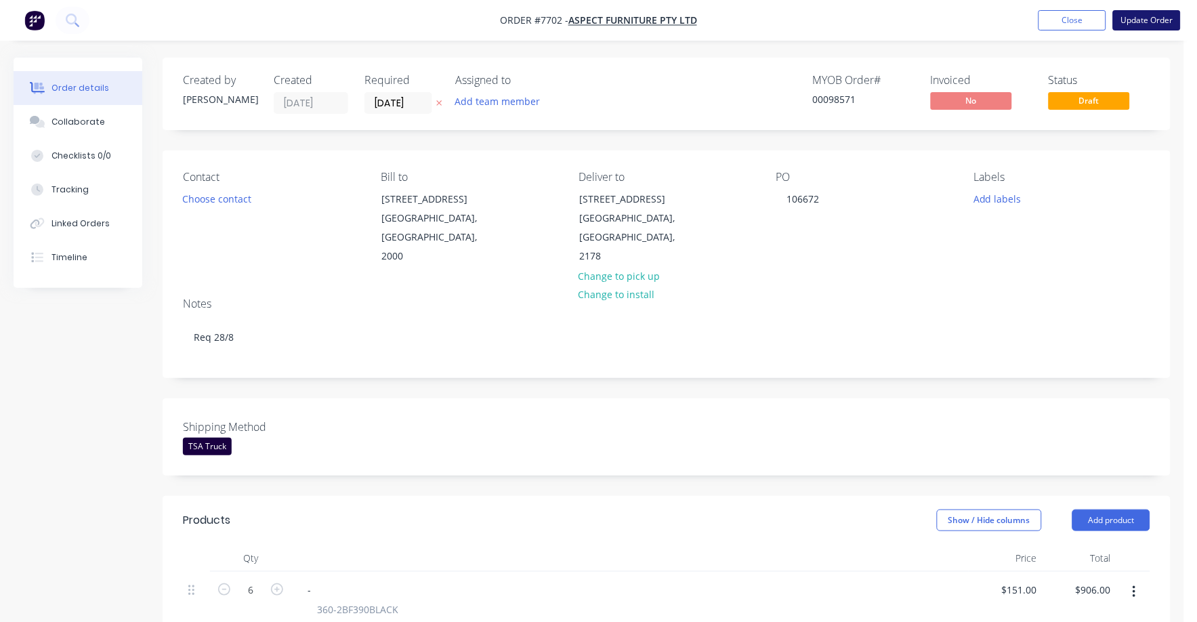
click at [1145, 9] on nav "Order #7702 - Aspect Furniture Pty Ltd Add product Close Update Order" at bounding box center [598, 20] width 1197 height 41
click at [1145, 15] on button "Update Order" at bounding box center [1147, 20] width 68 height 20
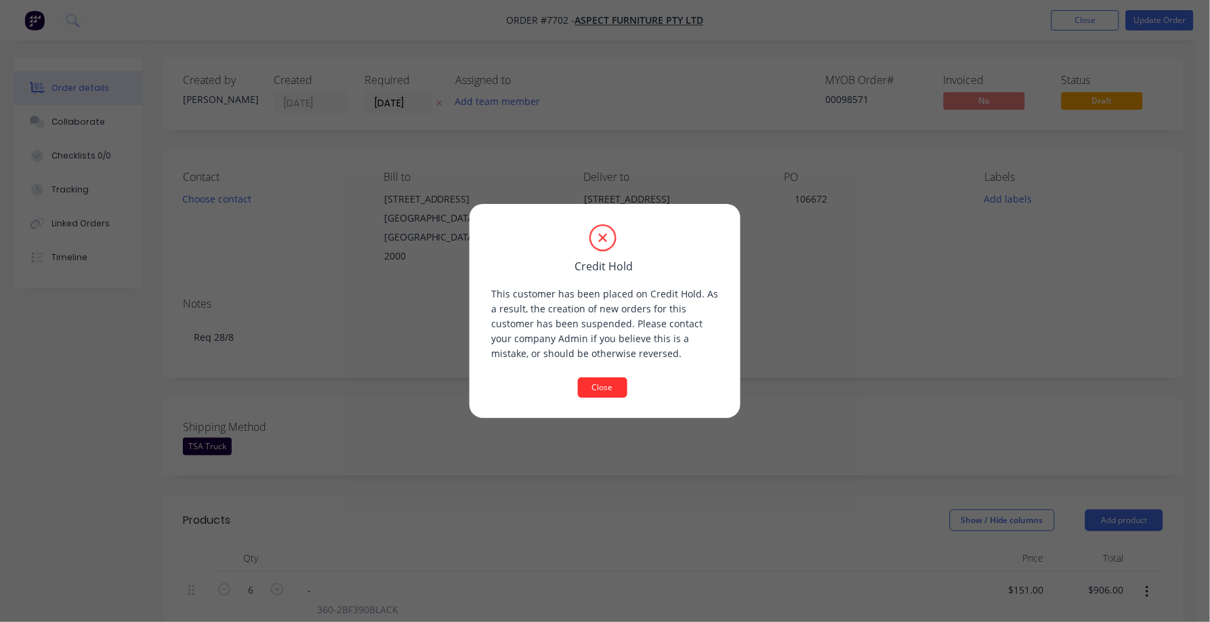
click at [617, 386] on button "Close" at bounding box center [602, 387] width 49 height 20
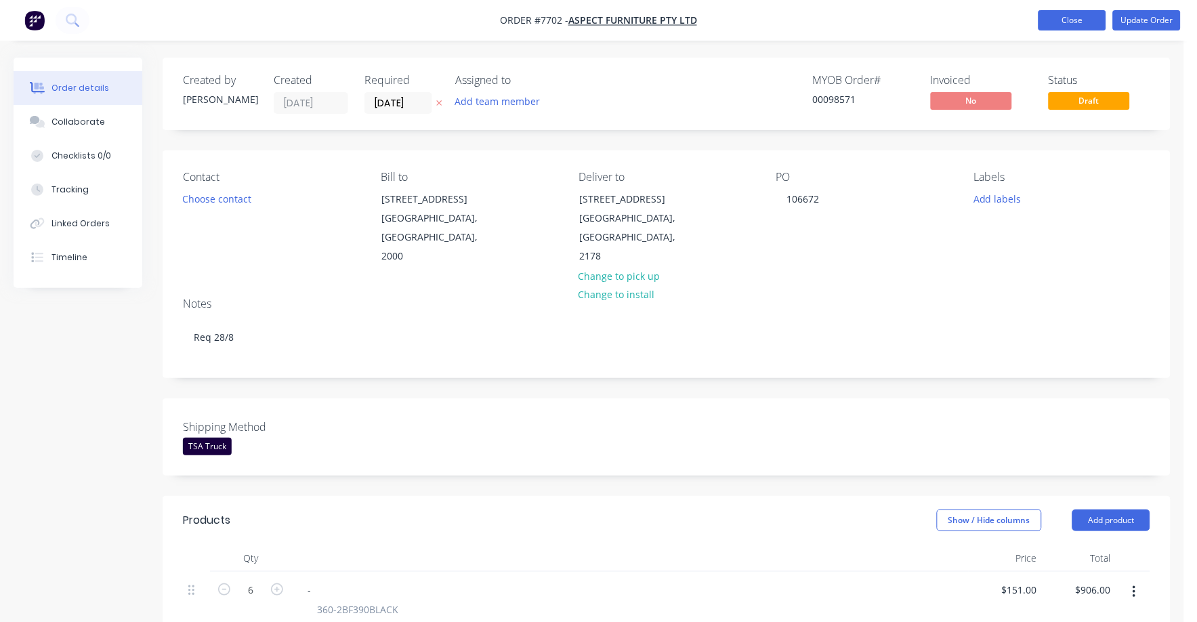
click at [1075, 24] on button "Close" at bounding box center [1073, 20] width 68 height 20
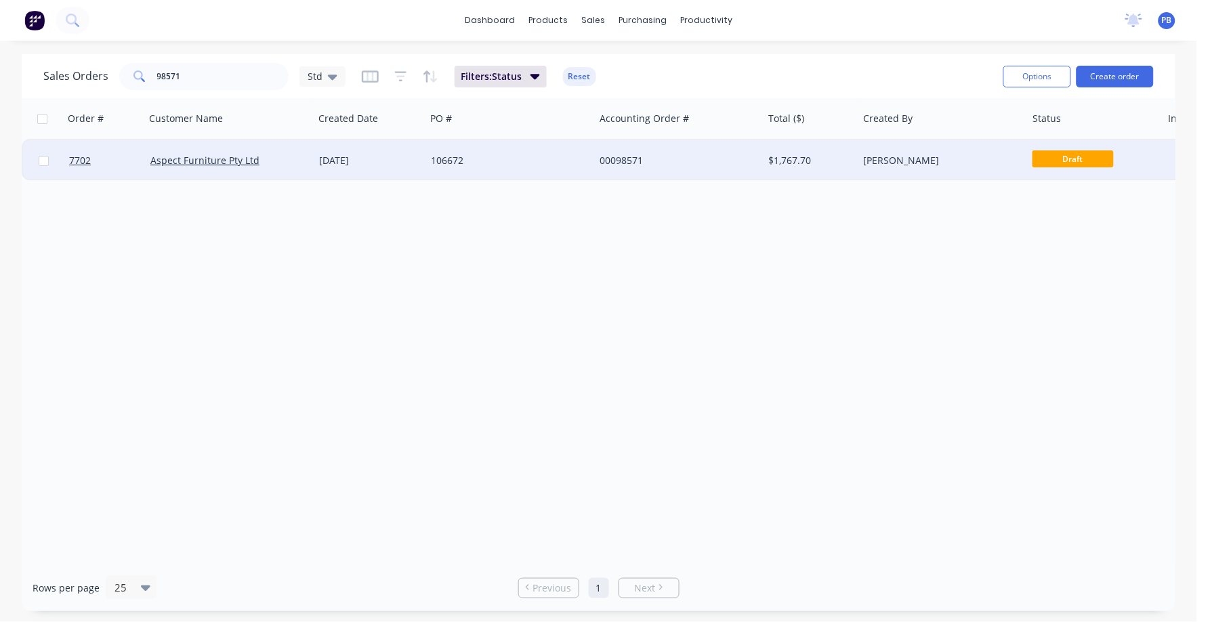
click at [451, 159] on div "106672" at bounding box center [506, 161] width 150 height 14
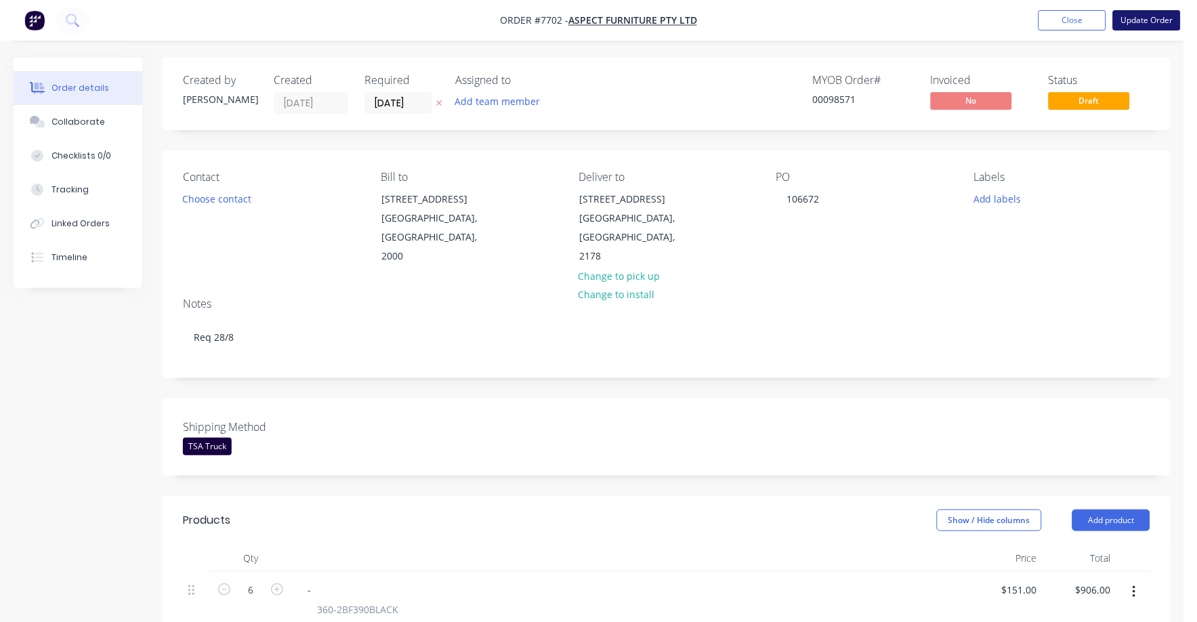
click at [1166, 16] on button "Update Order" at bounding box center [1147, 20] width 68 height 20
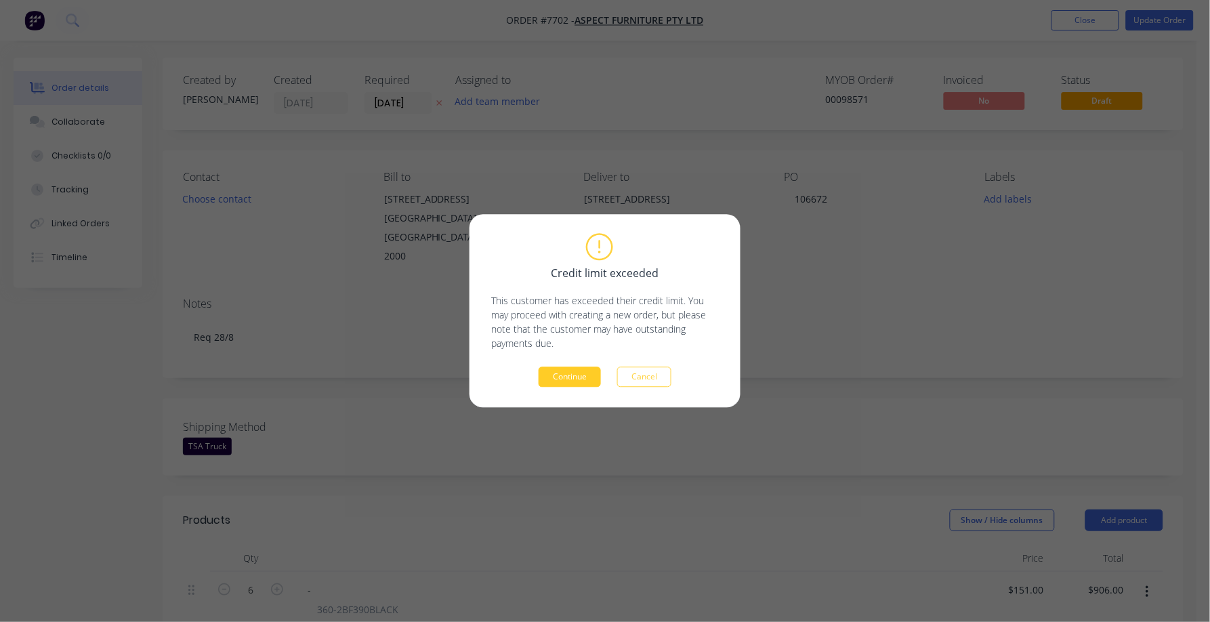
click at [566, 377] on button "Continue" at bounding box center [570, 377] width 62 height 20
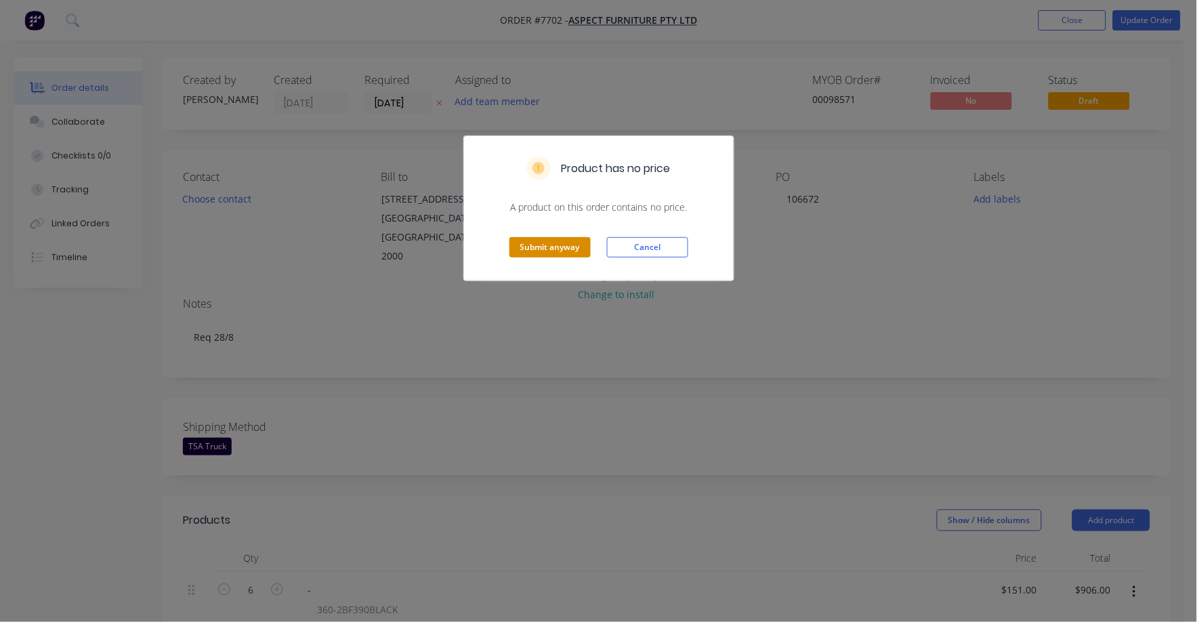
click at [548, 247] on button "Submit anyway" at bounding box center [550, 247] width 81 height 20
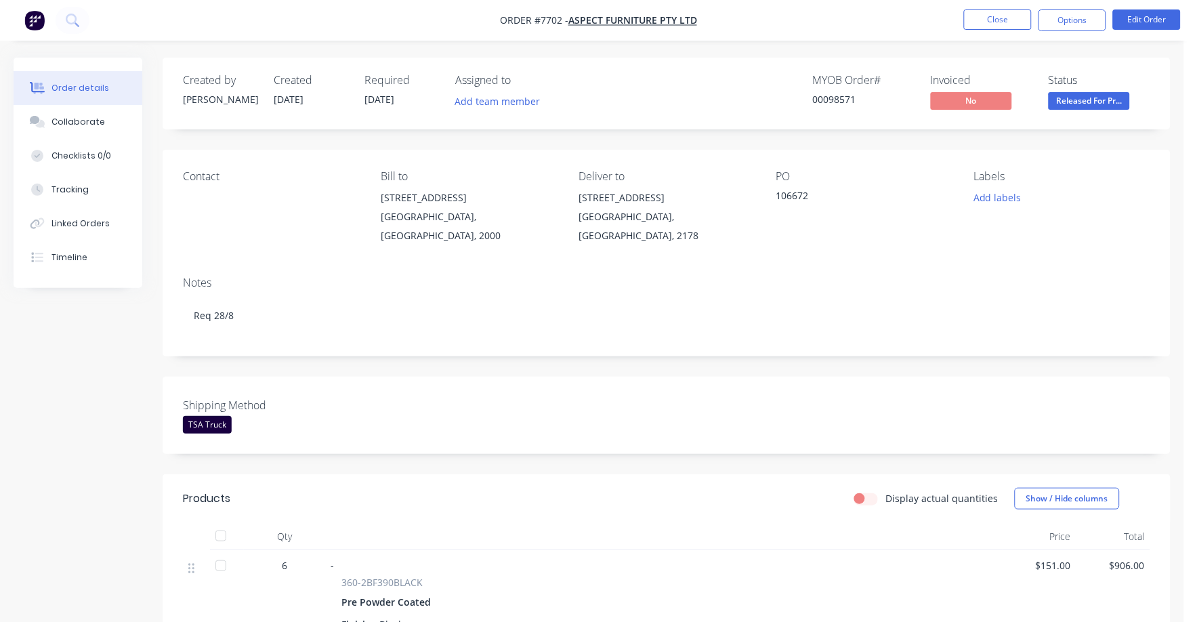
click at [1108, 102] on span "Released For Pr..." at bounding box center [1089, 100] width 81 height 17
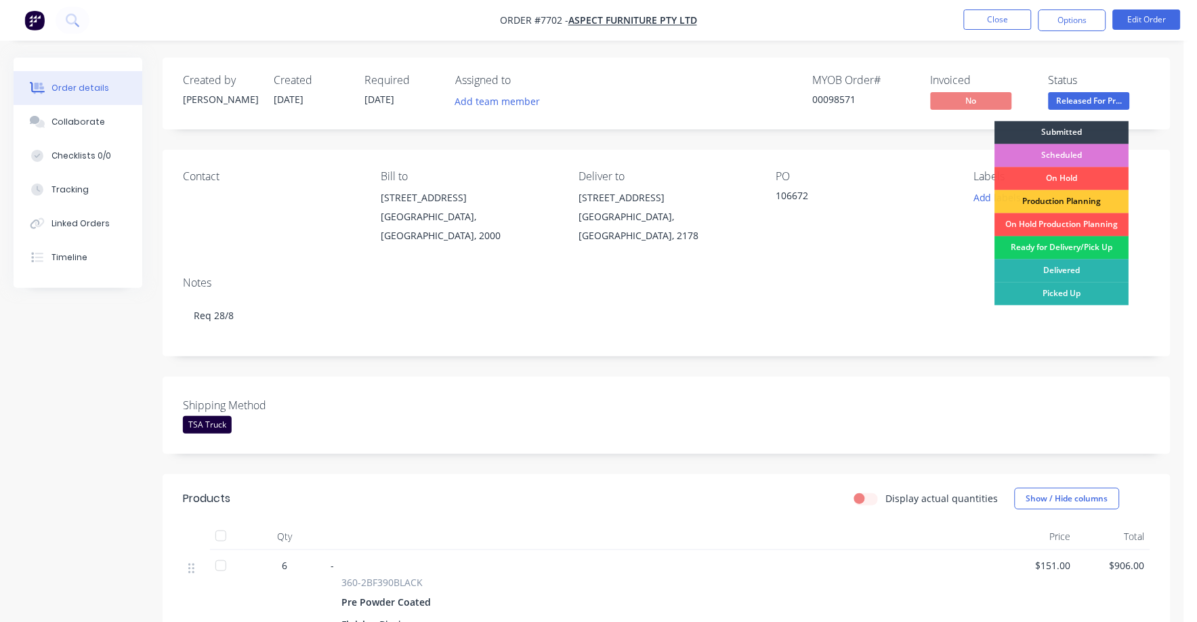
click at [1086, 243] on div "Ready for Delivery/Pick Up" at bounding box center [1062, 248] width 134 height 23
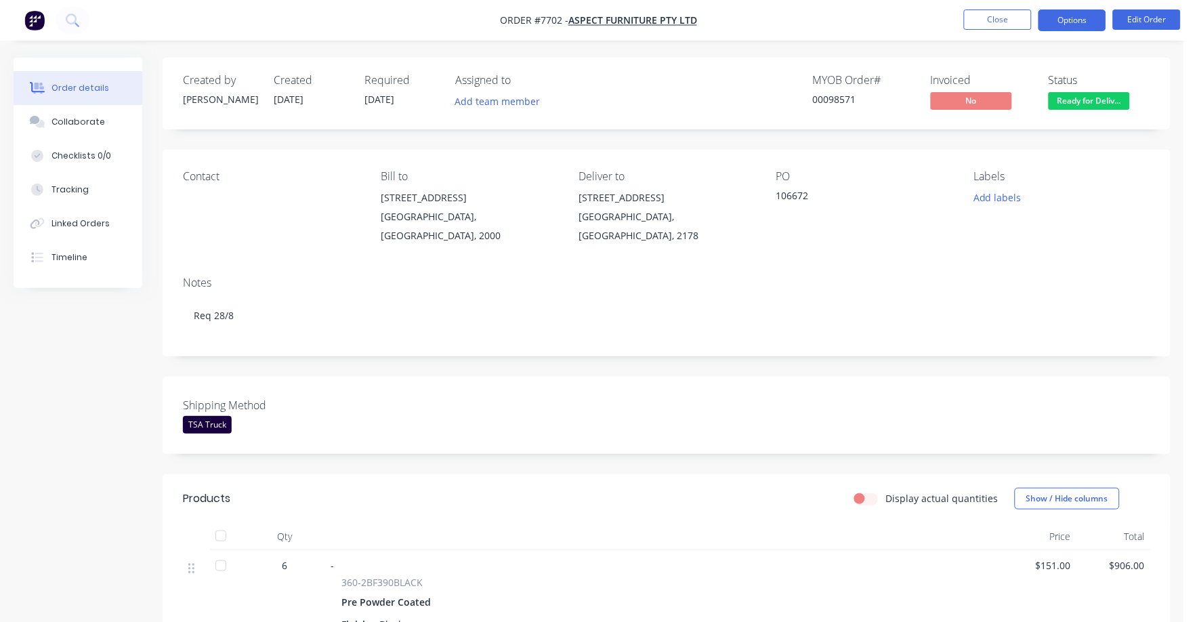
click at [1077, 25] on button "Options" at bounding box center [1073, 20] width 68 height 22
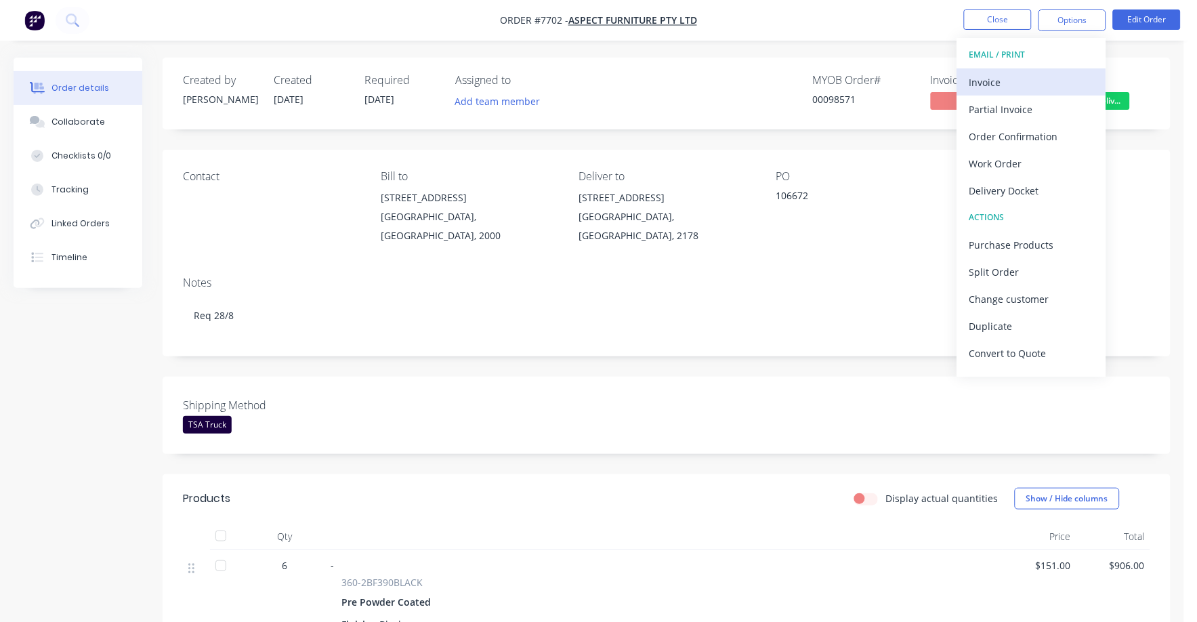
click at [998, 81] on div "Invoice" at bounding box center [1032, 83] width 125 height 20
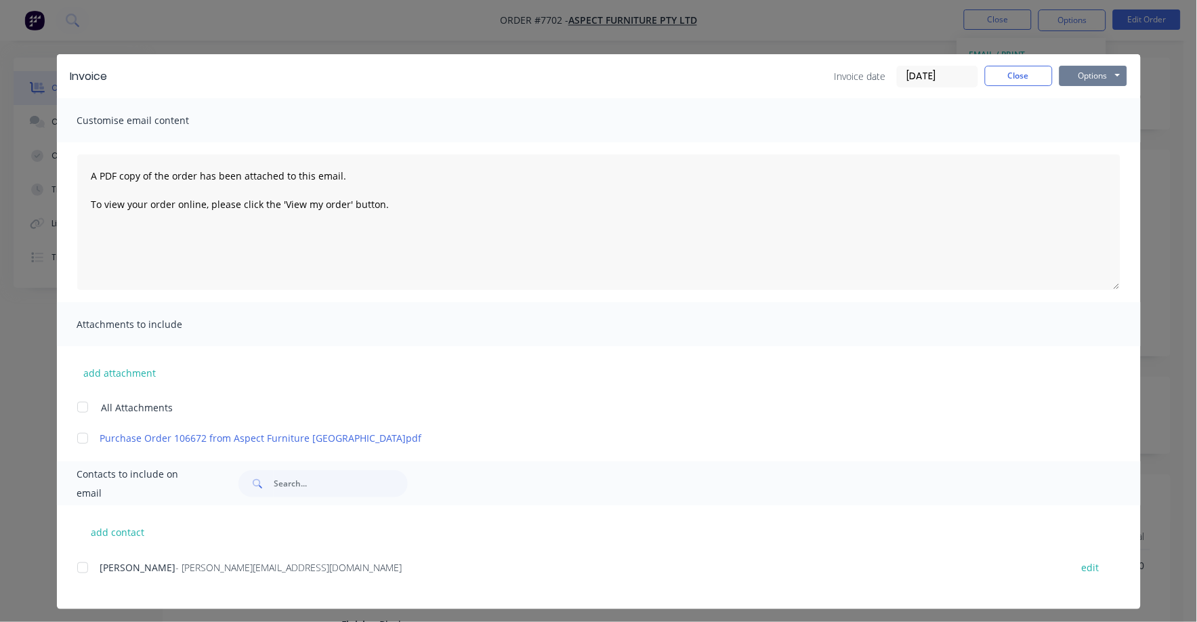
click at [1079, 73] on button "Options" at bounding box center [1094, 76] width 68 height 20
click at [1071, 115] on button "Print" at bounding box center [1103, 122] width 87 height 22
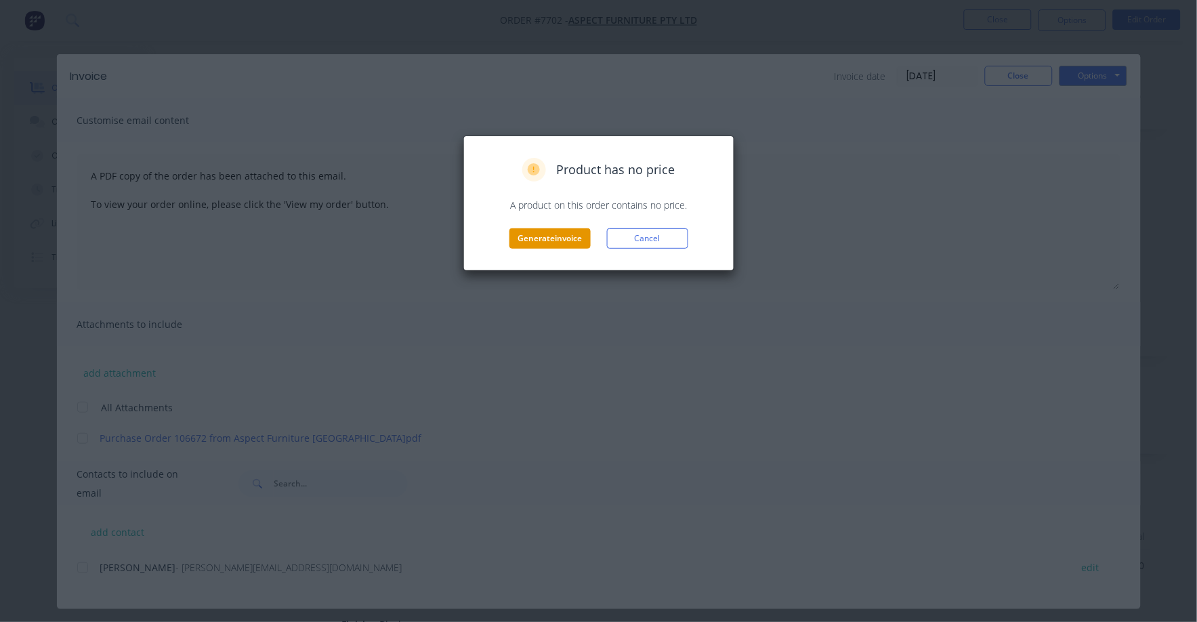
click at [556, 231] on button "Generate invoice" at bounding box center [550, 238] width 81 height 20
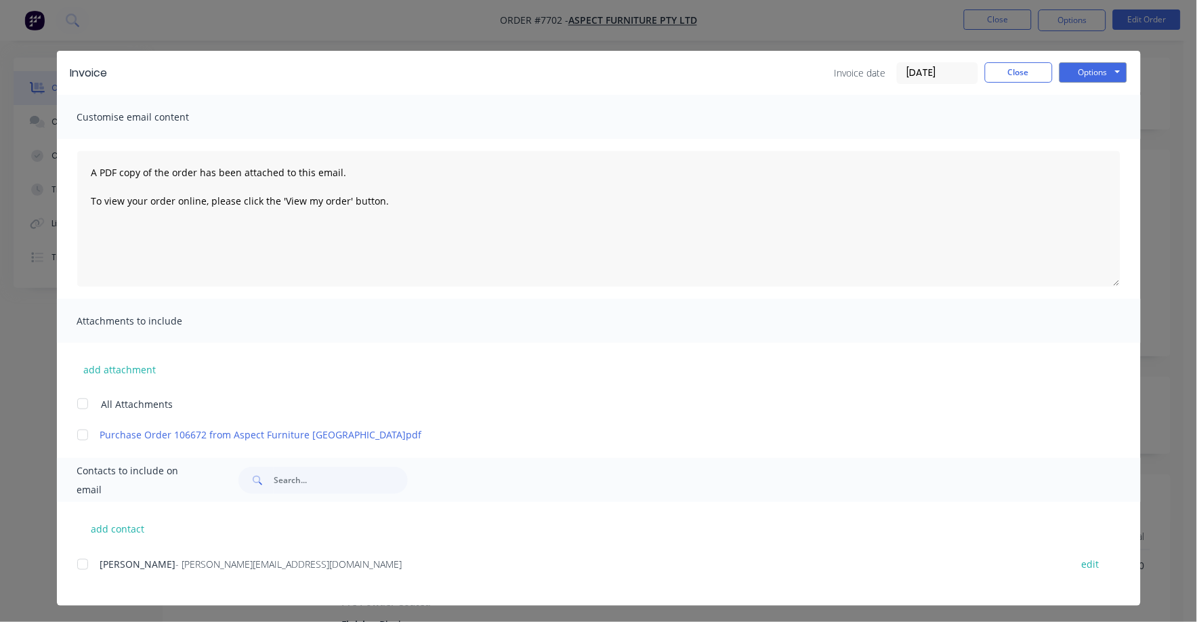
scroll to position [5, 0]
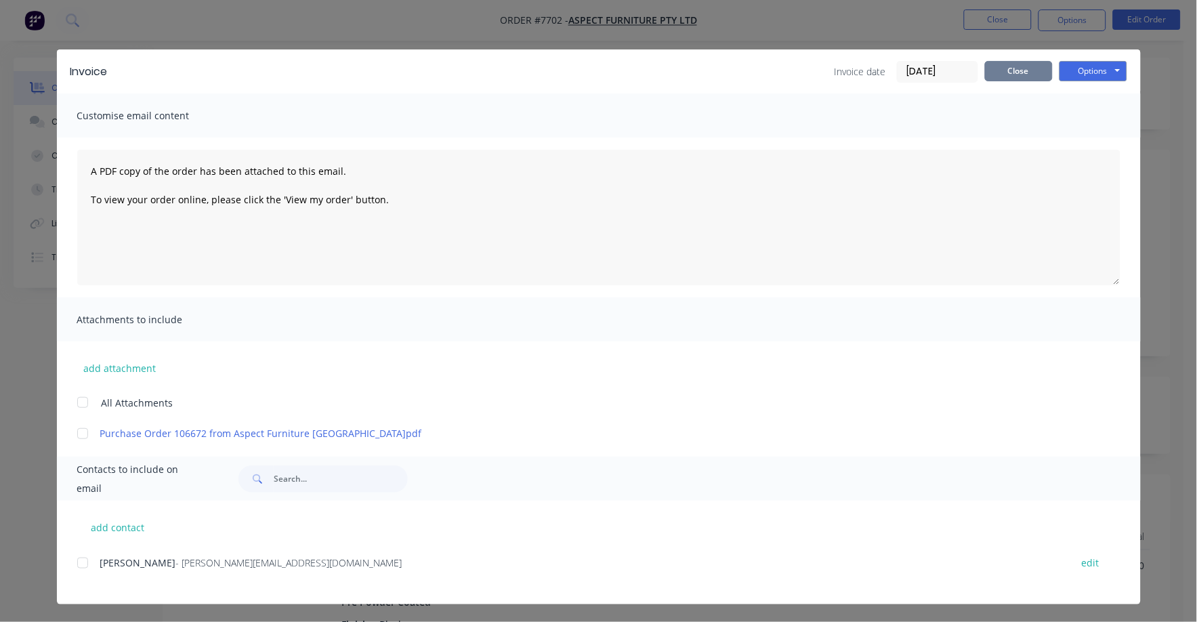
click at [1012, 68] on button "Close" at bounding box center [1019, 71] width 68 height 20
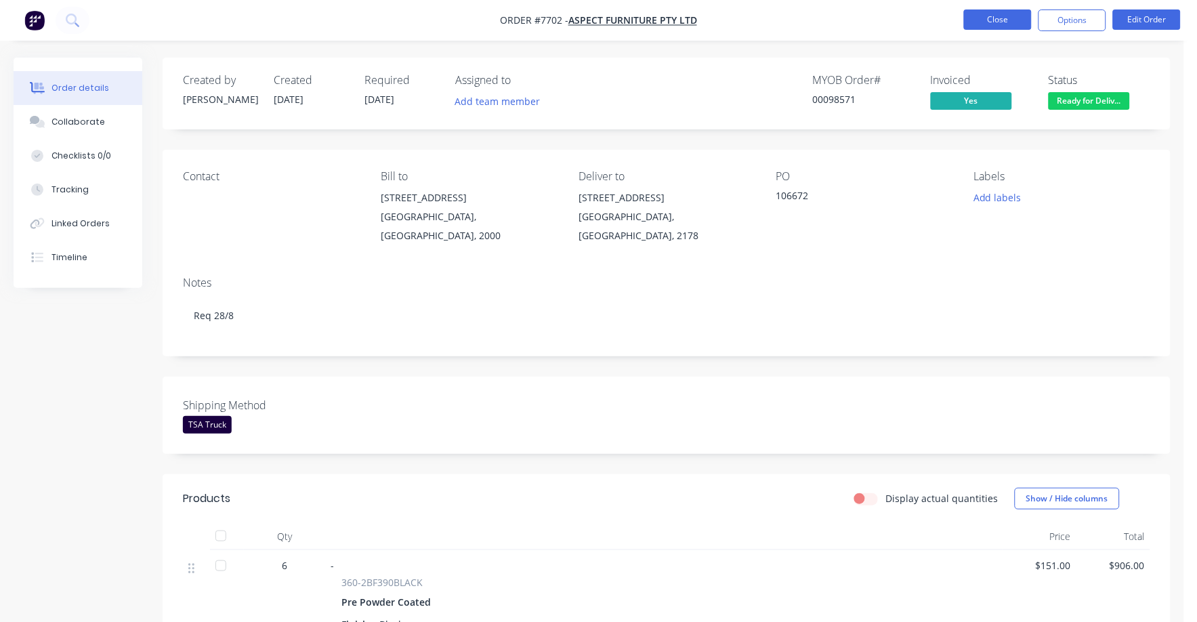
click at [998, 12] on button "Close" at bounding box center [998, 19] width 68 height 20
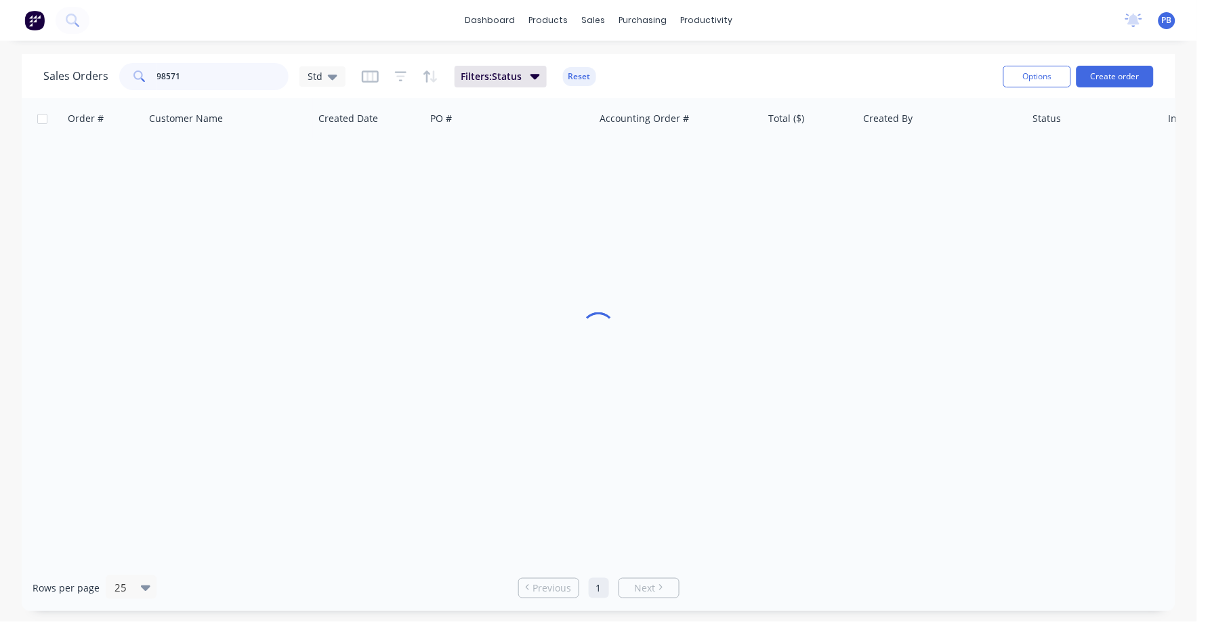
drag, startPoint x: 212, startPoint y: 70, endPoint x: 109, endPoint y: 62, distance: 103.4
click at [109, 63] on div "Sales Orders 98571 Std" at bounding box center [194, 76] width 302 height 27
type input "98648"
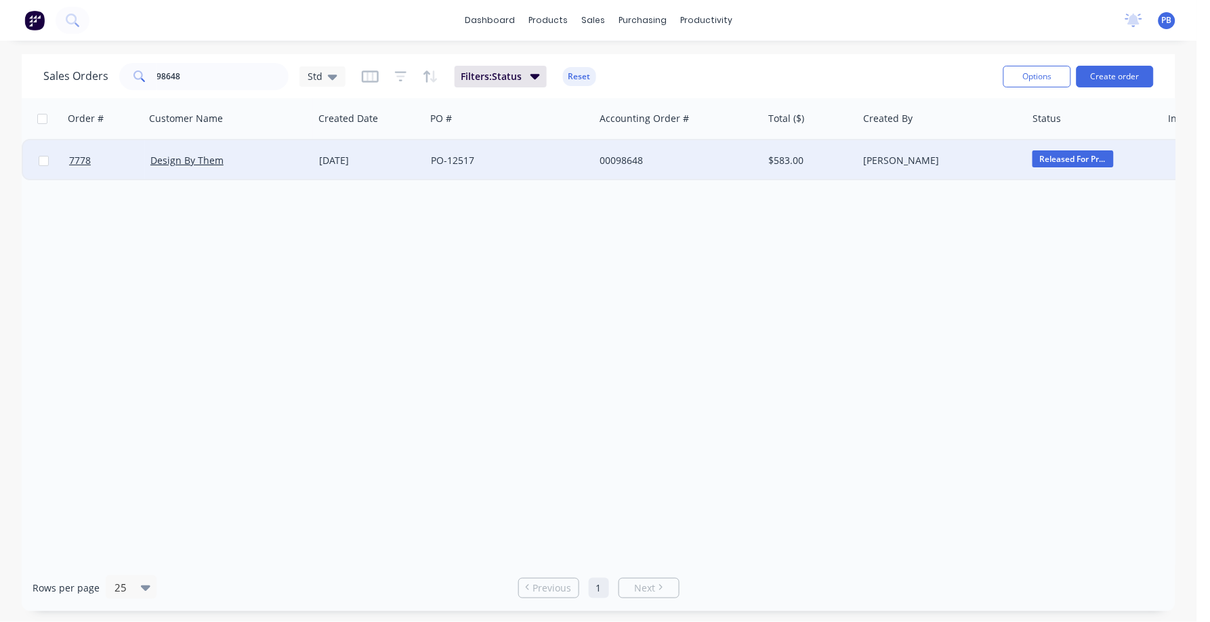
click at [625, 155] on div "00098648" at bounding box center [675, 161] width 150 height 14
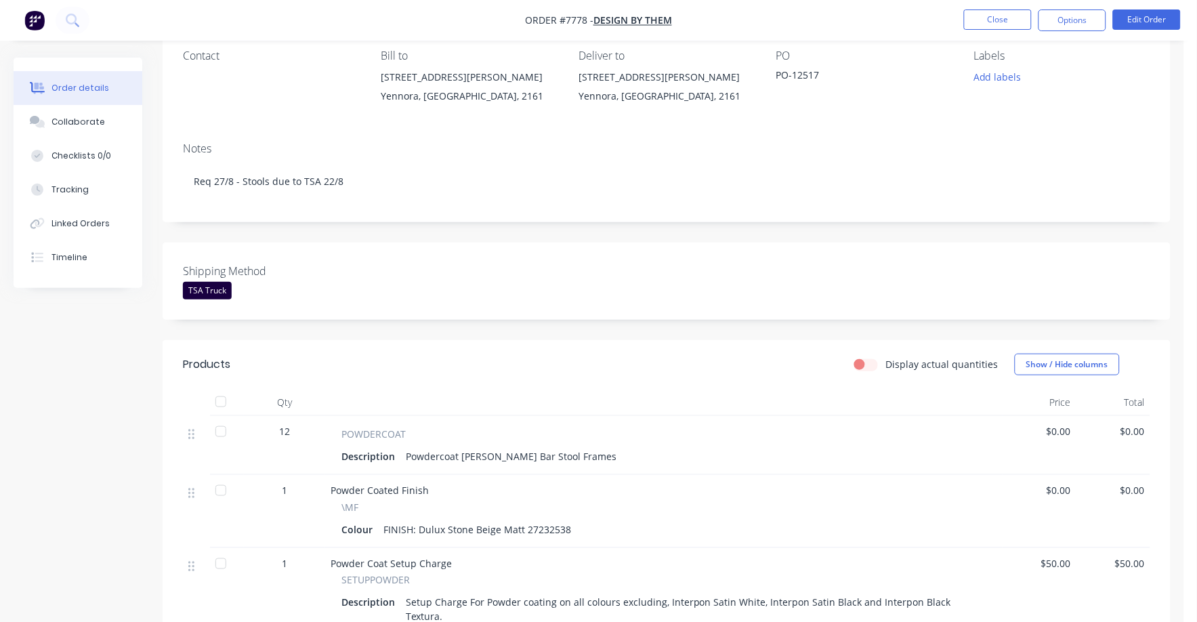
scroll to position [254, 0]
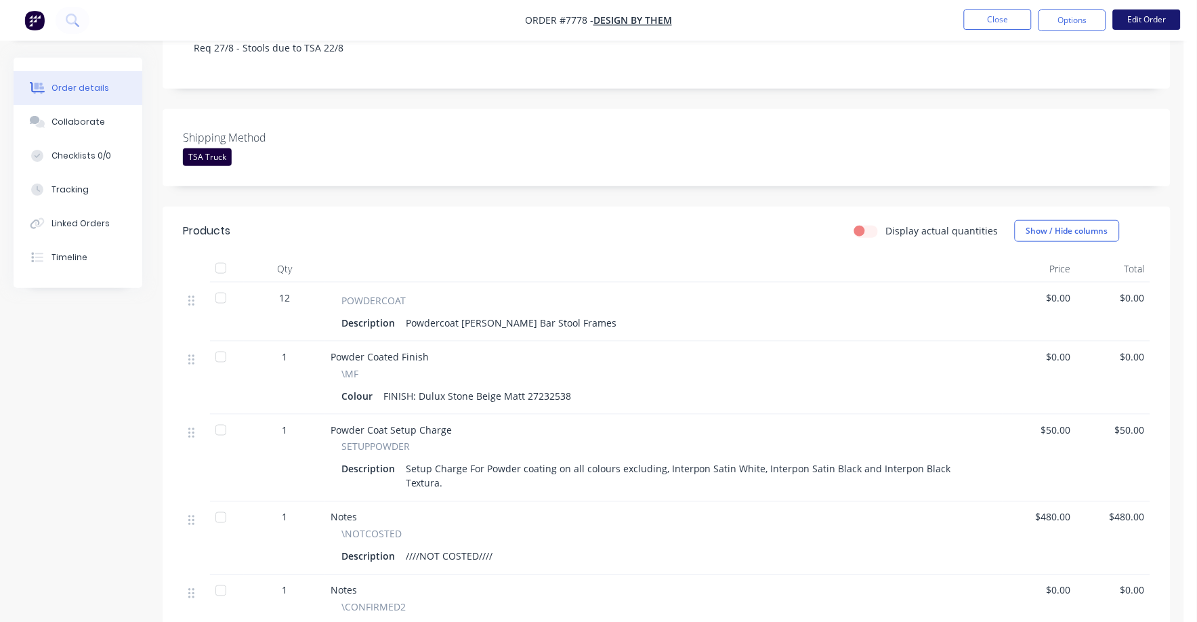
click at [1161, 12] on button "Edit Order" at bounding box center [1147, 19] width 68 height 20
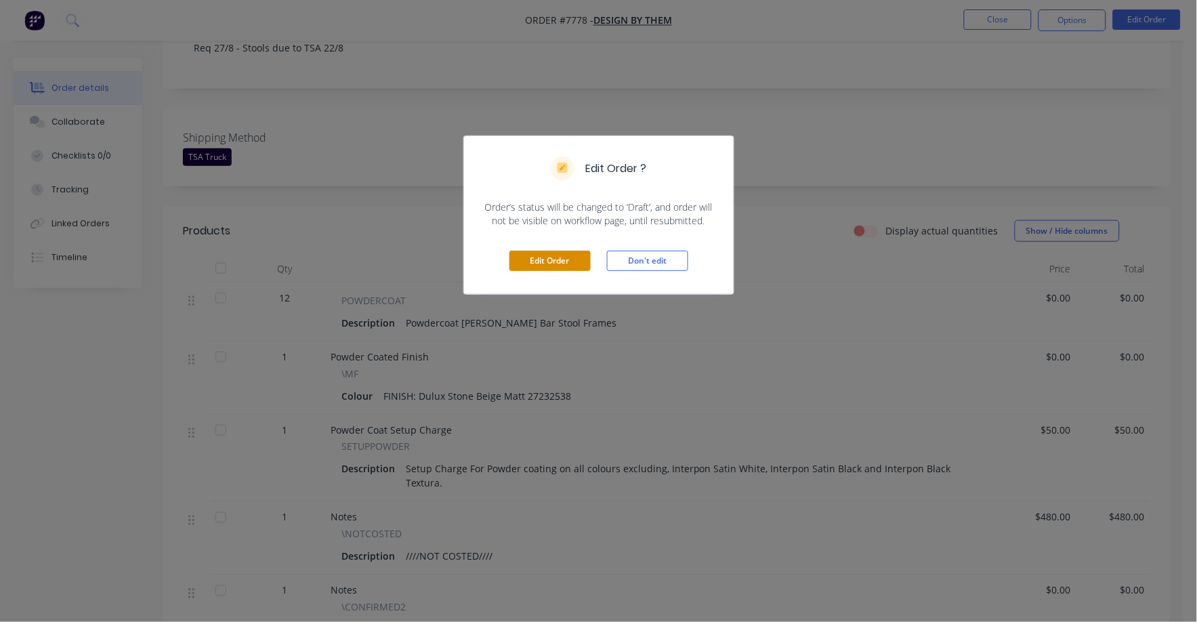
click at [561, 262] on button "Edit Order" at bounding box center [550, 261] width 81 height 20
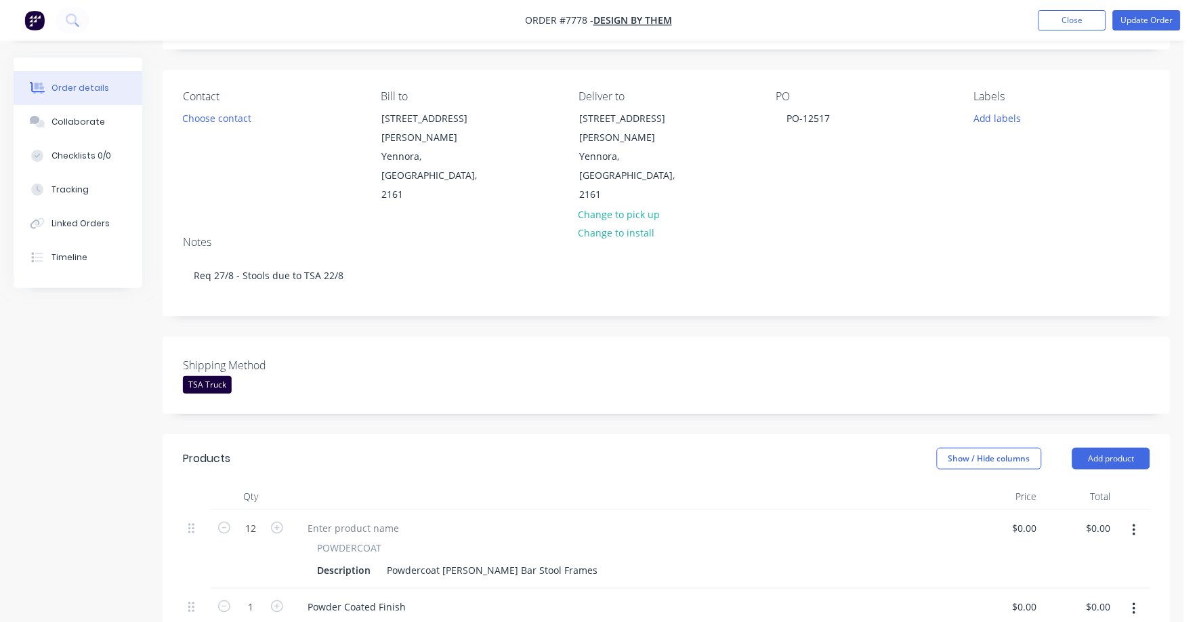
scroll to position [338, 0]
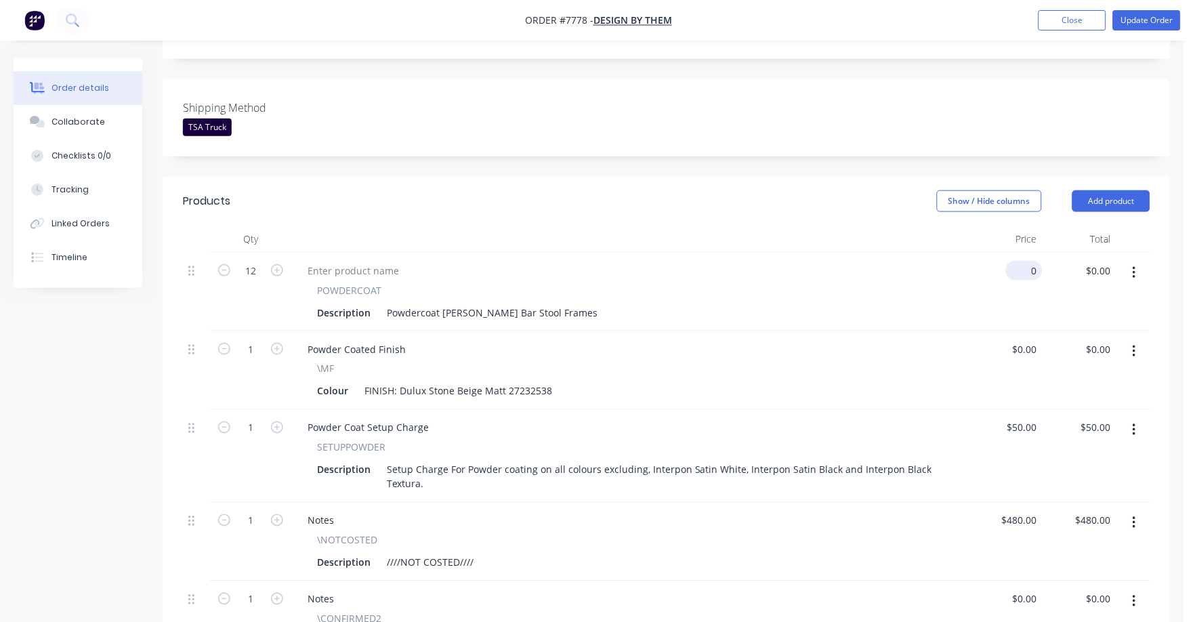
click at [1030, 261] on input "0" at bounding box center [1027, 271] width 31 height 20
type input "$55.00"
type input "$660.00"
click at [979, 331] on div "$0.00 $0.00" at bounding box center [1006, 370] width 74 height 79
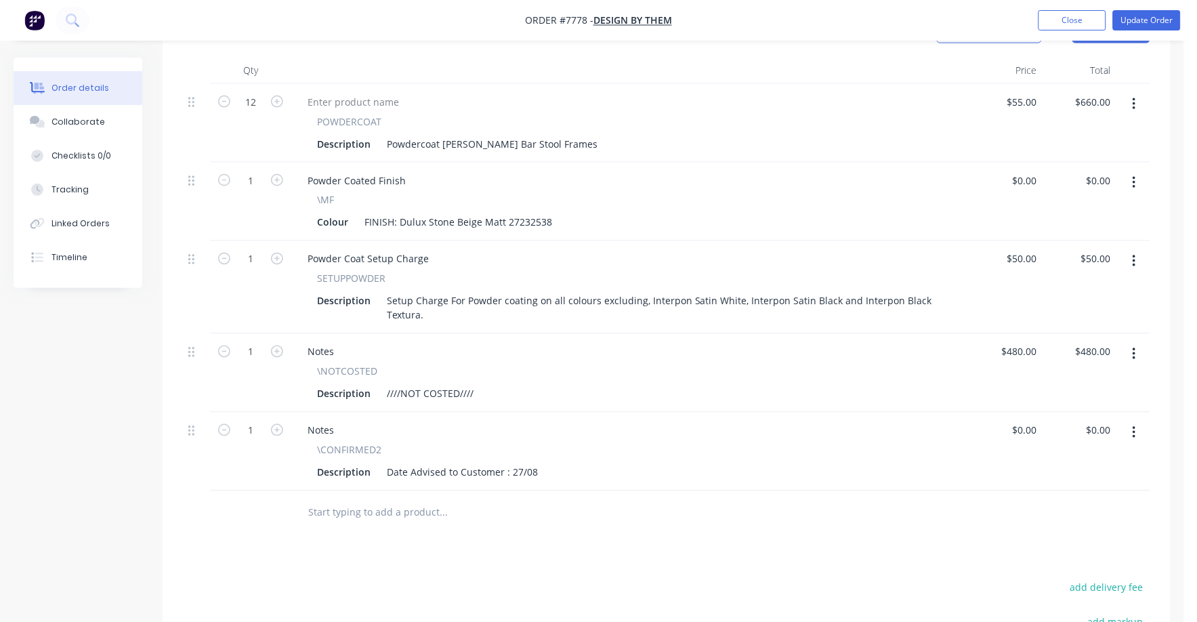
scroll to position [593, 0]
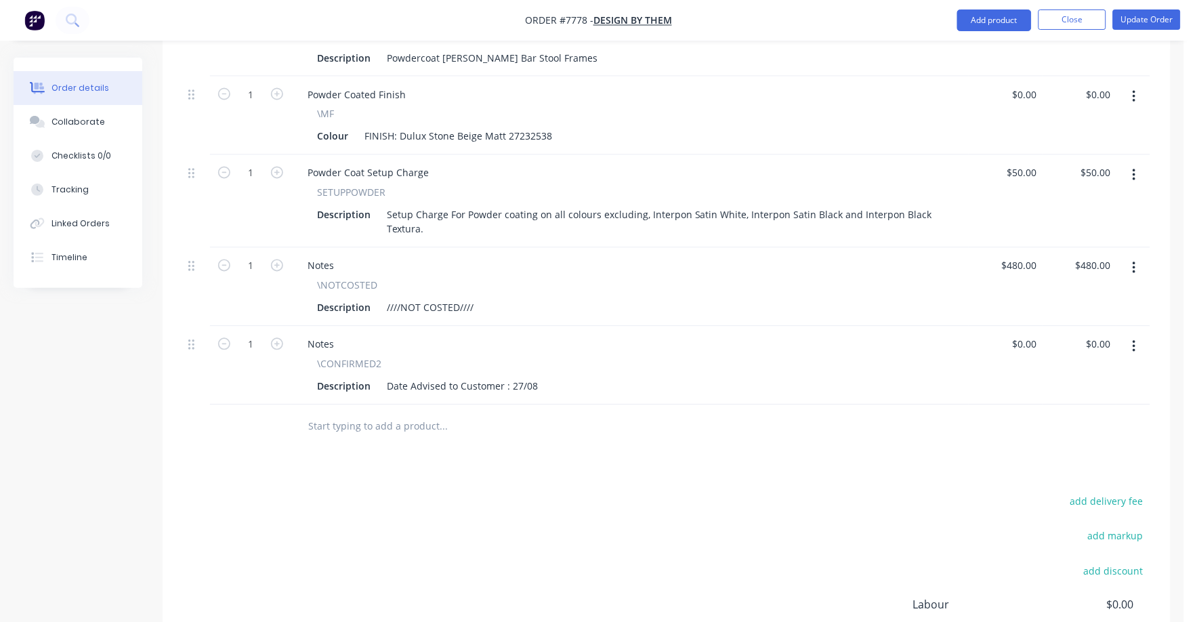
click at [1137, 256] on button "button" at bounding box center [1135, 268] width 32 height 24
click at [1065, 375] on div "Delete" at bounding box center [1086, 385] width 104 height 20
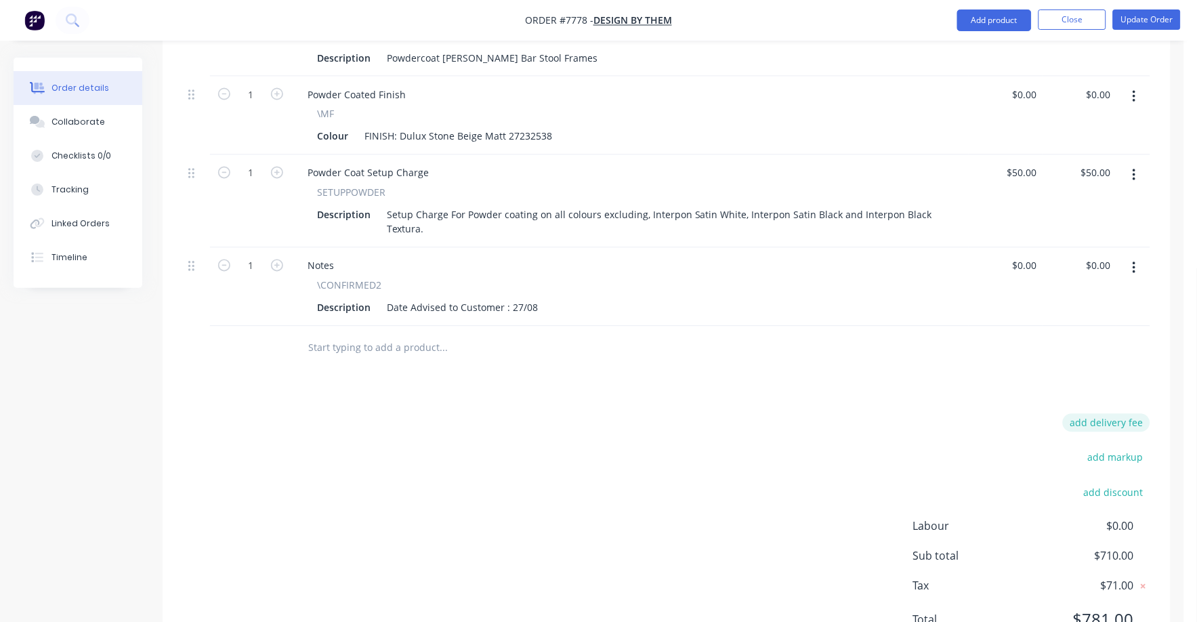
click at [1105, 414] on button "add delivery fee" at bounding box center [1106, 423] width 87 height 18
click at [863, 348] on div "Products Show / Hide columns Add product Qty Price Total 12 POWDERCOAT Descript…" at bounding box center [667, 292] width 1008 height 741
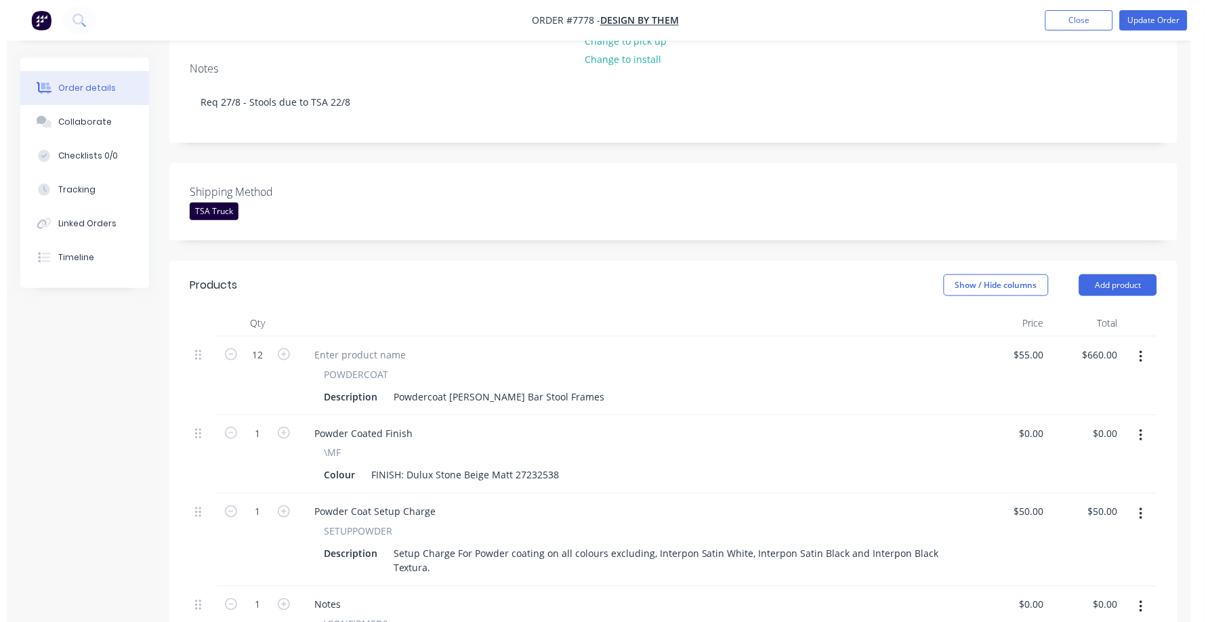
scroll to position [0, 0]
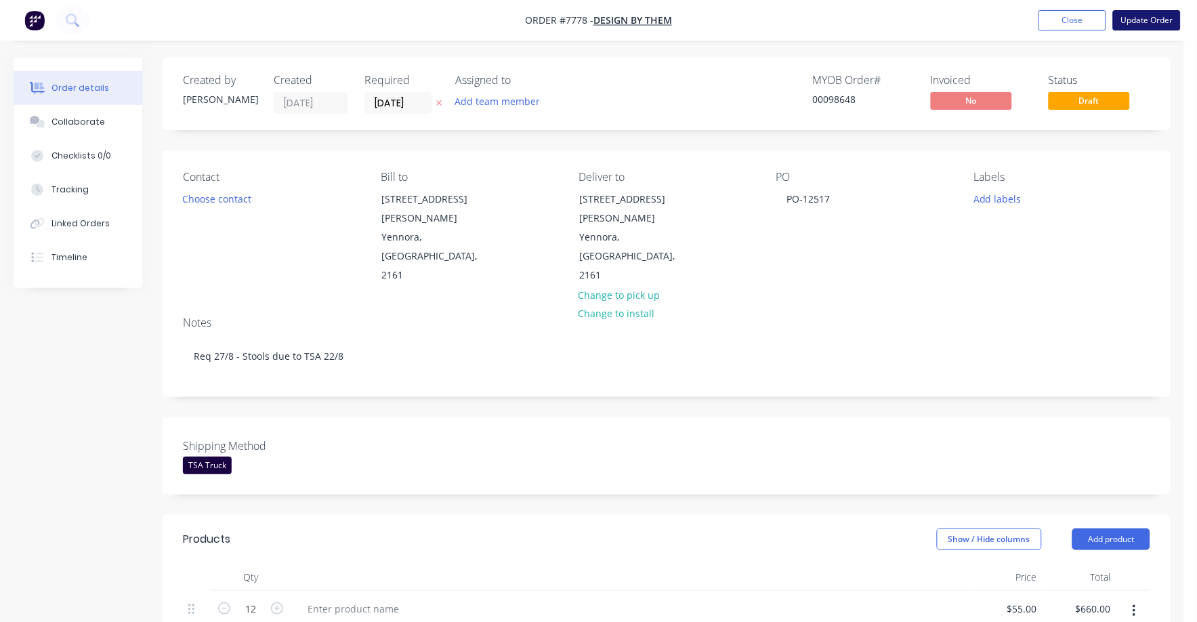
click at [1141, 13] on button "Update Order" at bounding box center [1147, 20] width 68 height 20
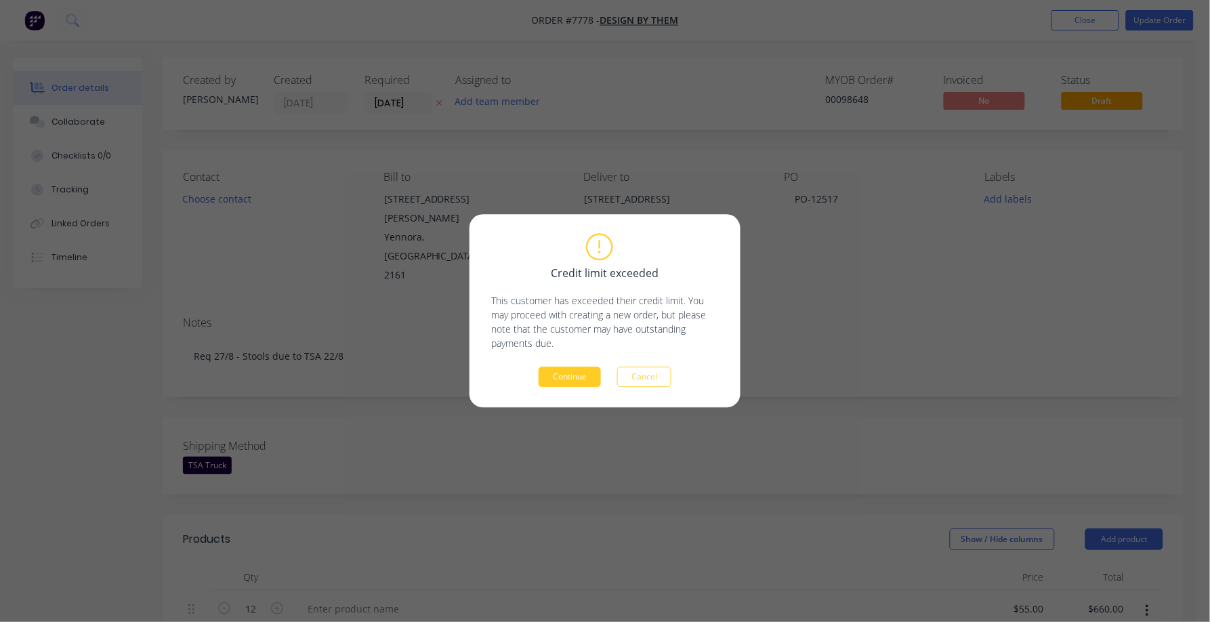
click at [574, 375] on button "Continue" at bounding box center [570, 377] width 62 height 20
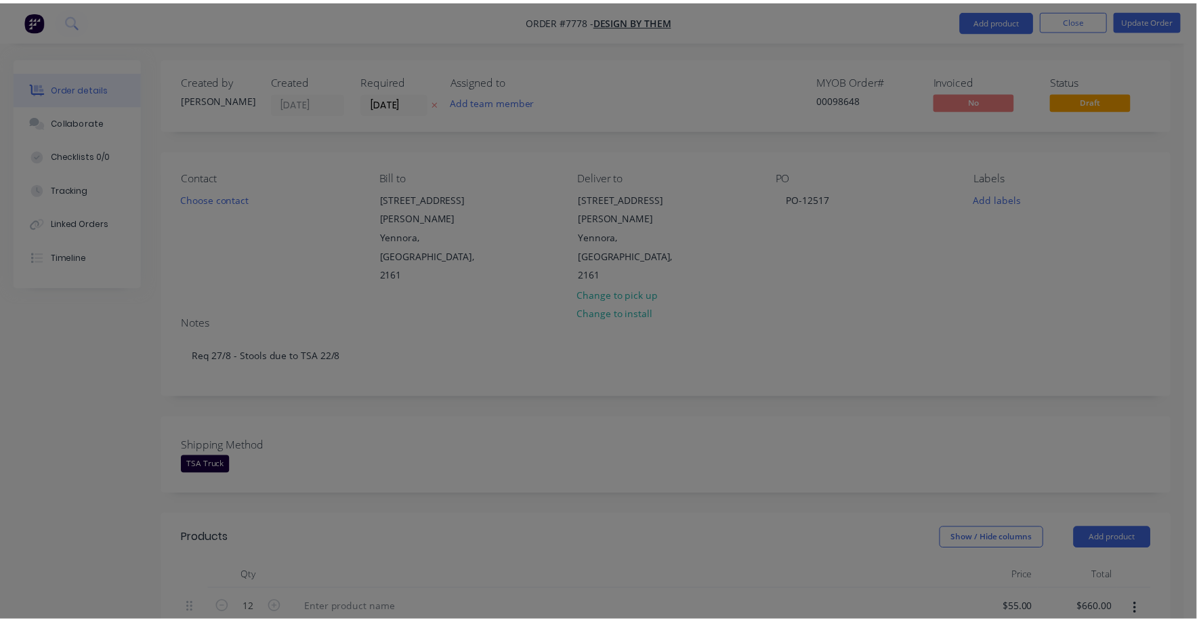
scroll to position [615, 0]
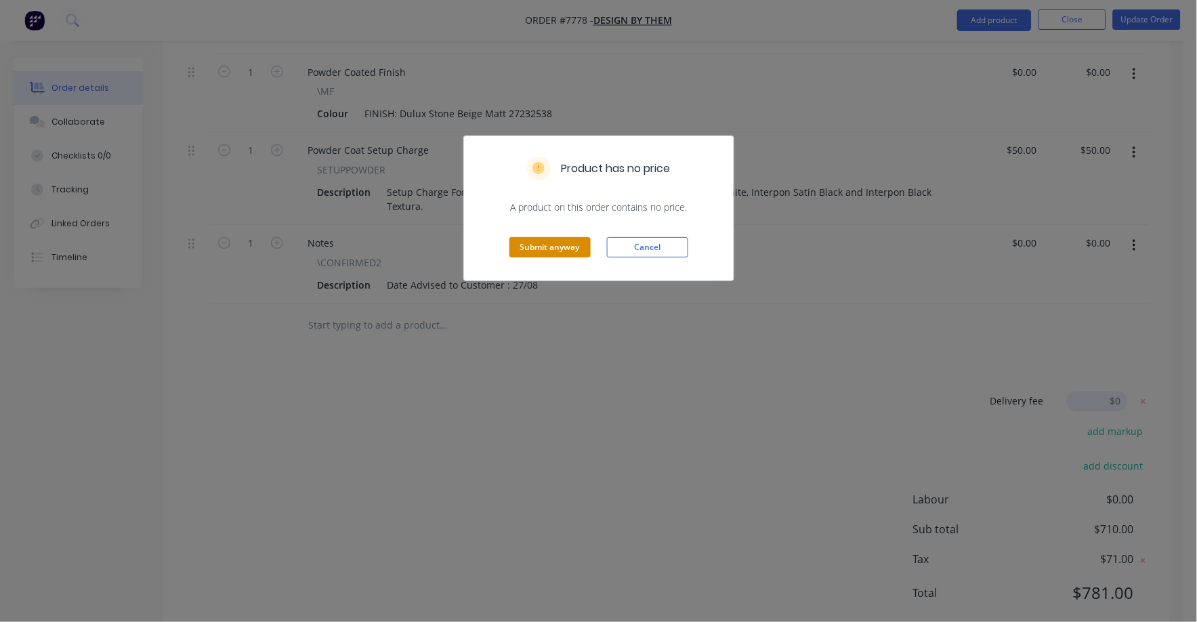
drag, startPoint x: 552, startPoint y: 255, endPoint x: 555, endPoint y: 249, distance: 7.6
click at [555, 249] on button "Submit anyway" at bounding box center [550, 247] width 81 height 20
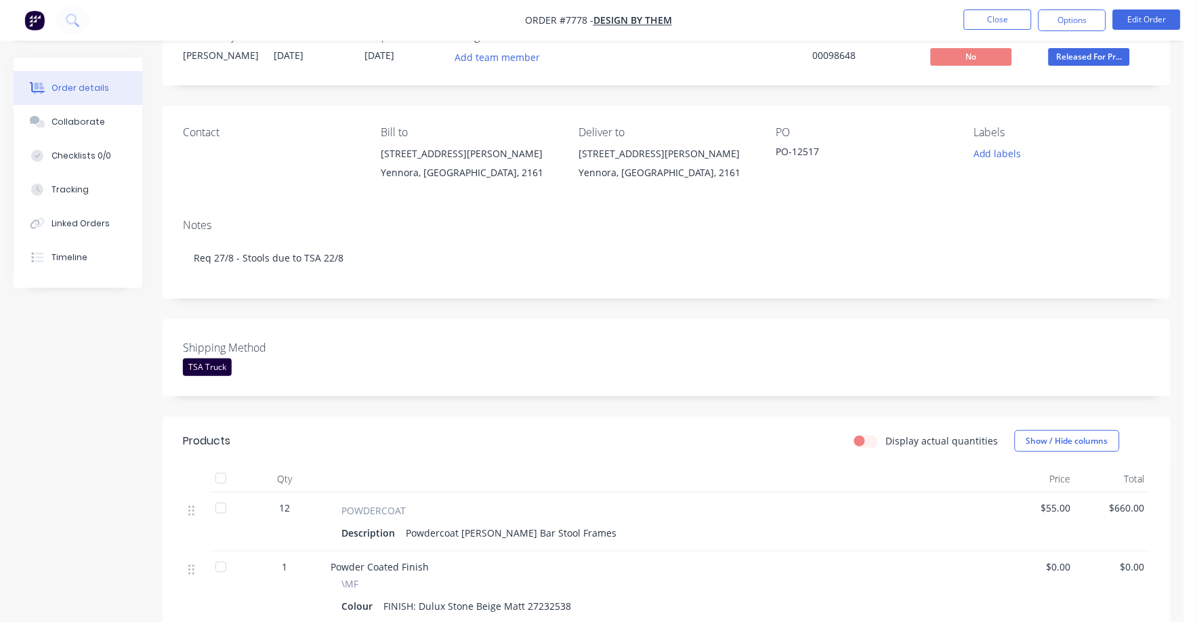
scroll to position [0, 0]
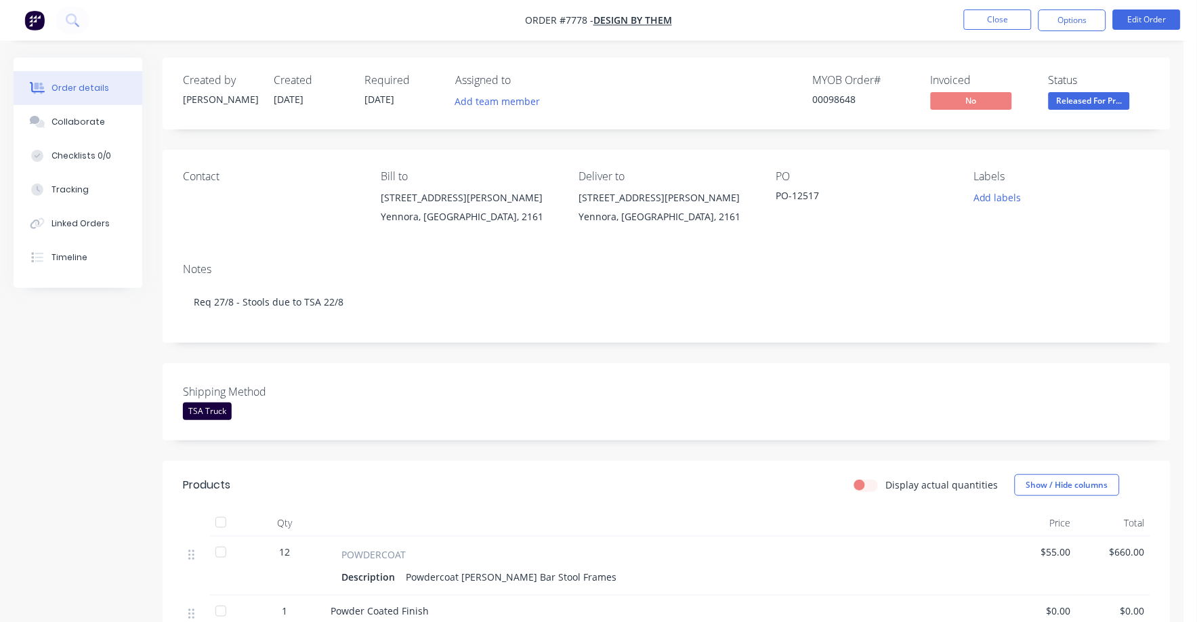
click at [1097, 103] on span "Released For Pr..." at bounding box center [1089, 100] width 81 height 17
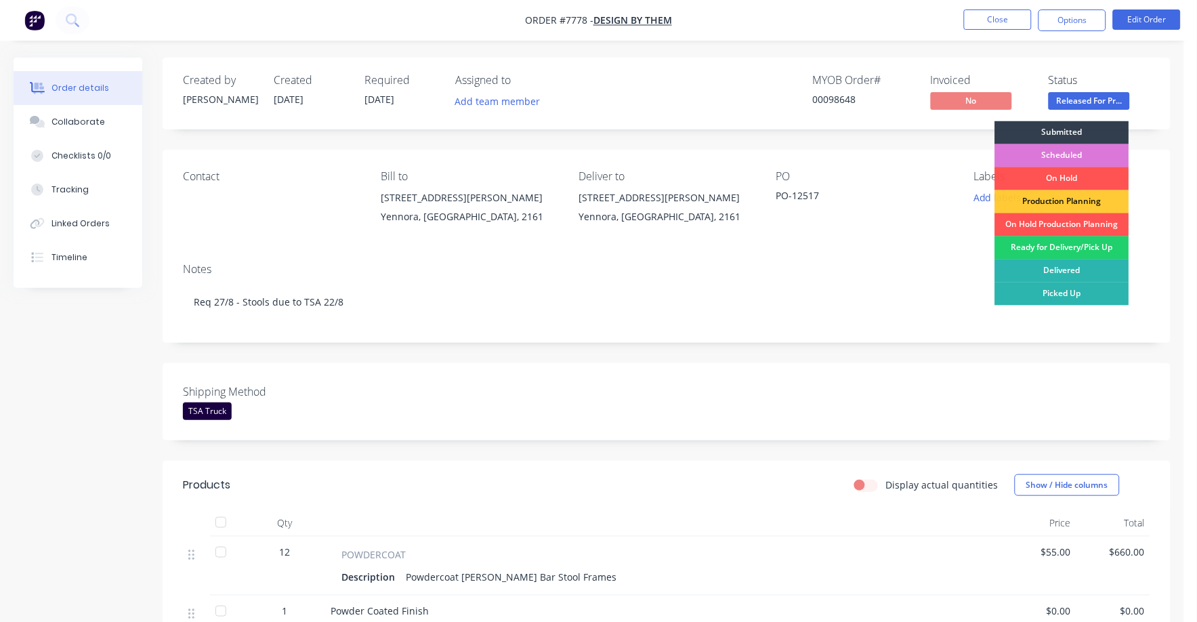
click at [1077, 249] on div "Ready for Delivery/Pick Up" at bounding box center [1062, 248] width 134 height 23
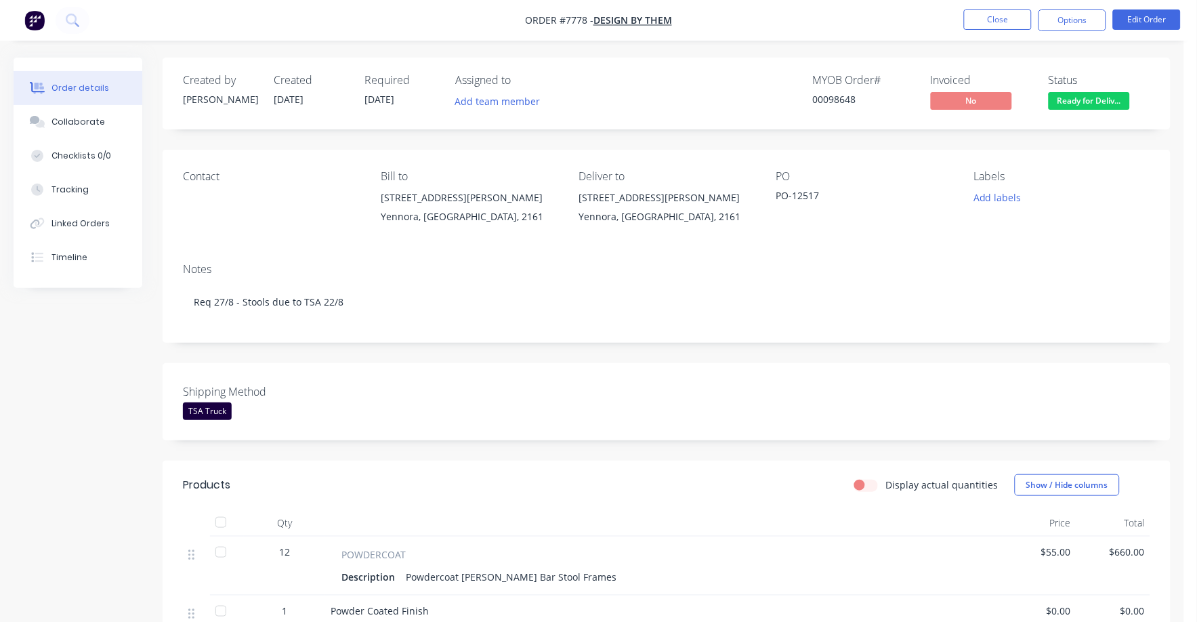
drag, startPoint x: 1078, startPoint y: 10, endPoint x: 1063, endPoint y: 35, distance: 29.5
click at [1076, 18] on button "Options" at bounding box center [1073, 20] width 68 height 22
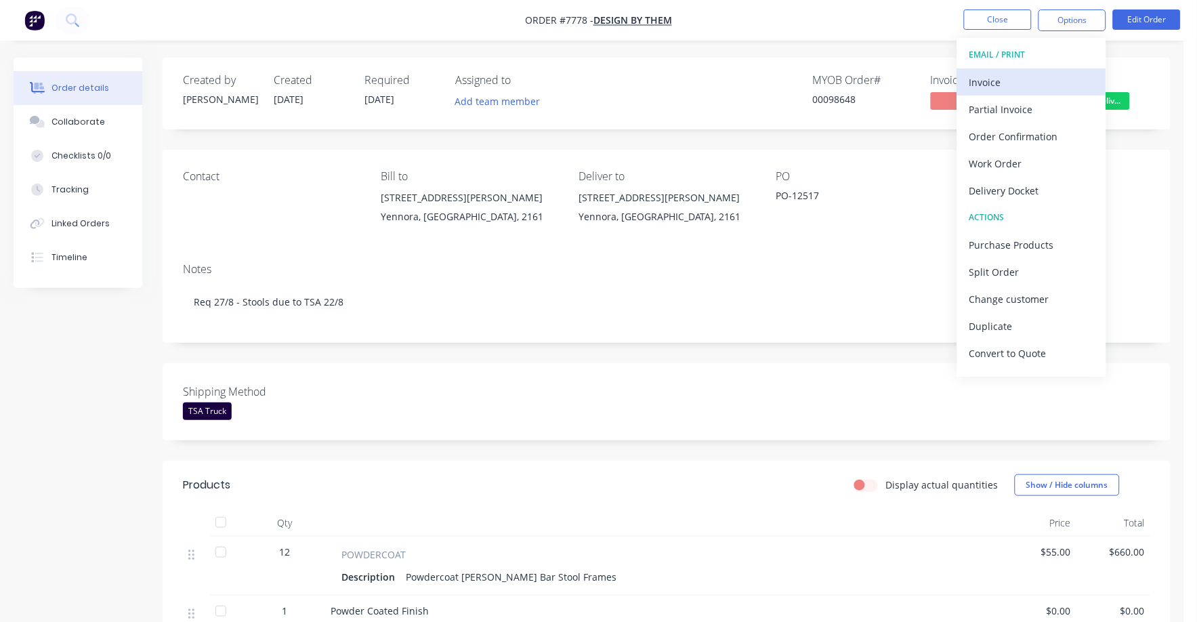
click at [987, 84] on div "Invoice" at bounding box center [1032, 83] width 125 height 20
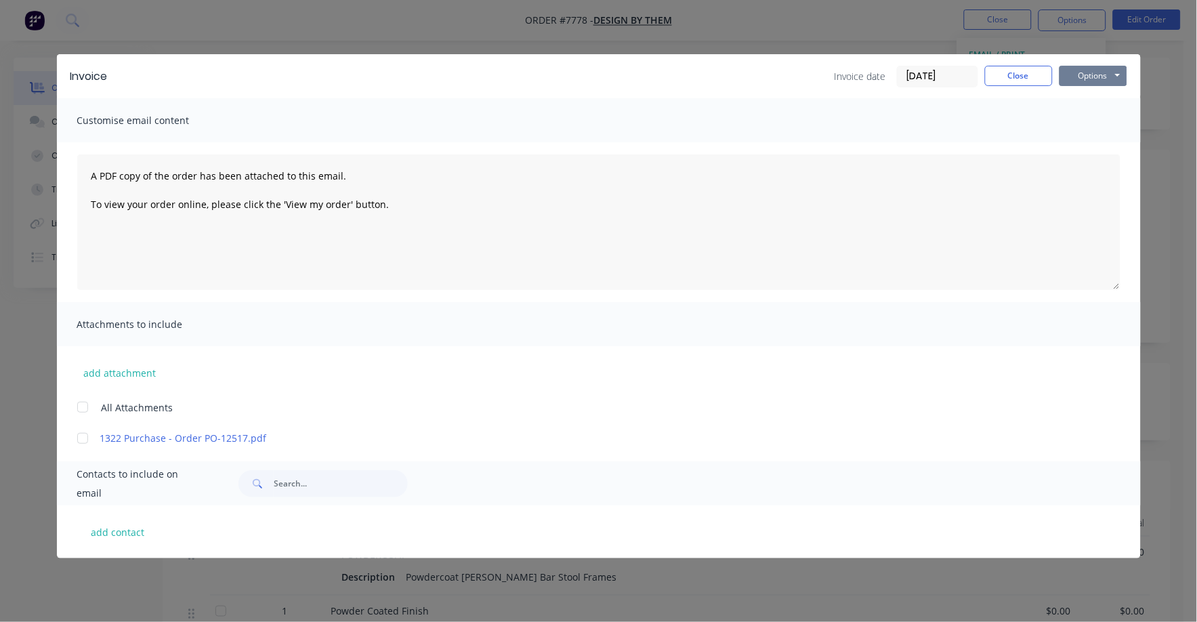
click at [1092, 77] on button "Options" at bounding box center [1094, 76] width 68 height 20
click at [1060, 126] on button "Print" at bounding box center [1103, 122] width 87 height 22
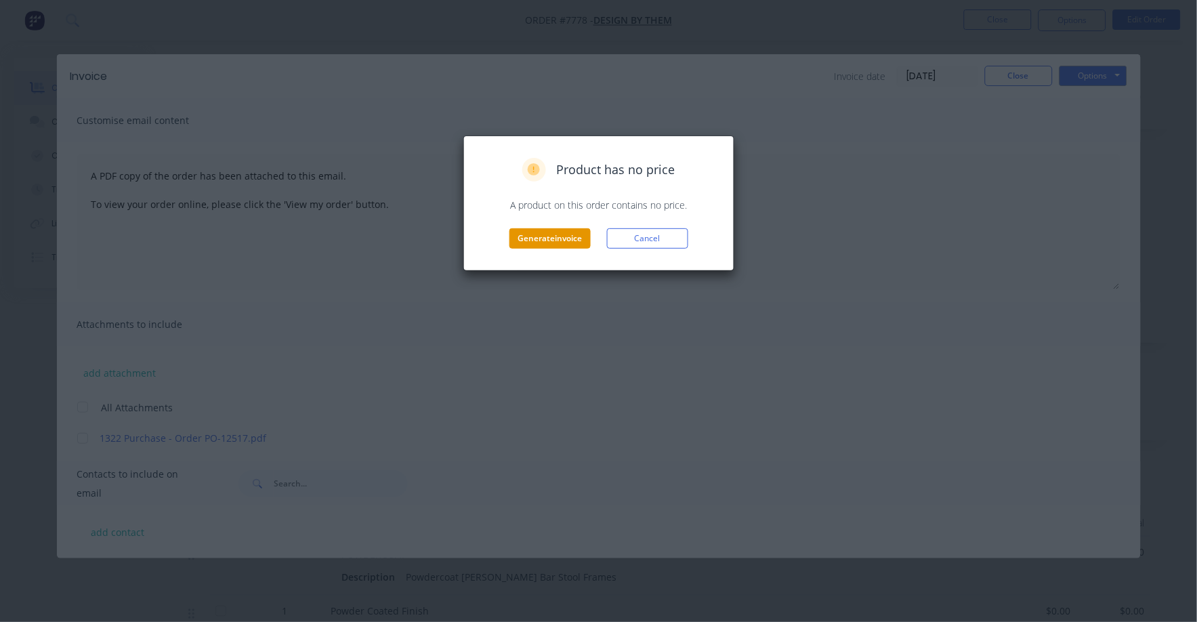
click at [538, 233] on button "Generate invoice" at bounding box center [550, 238] width 81 height 20
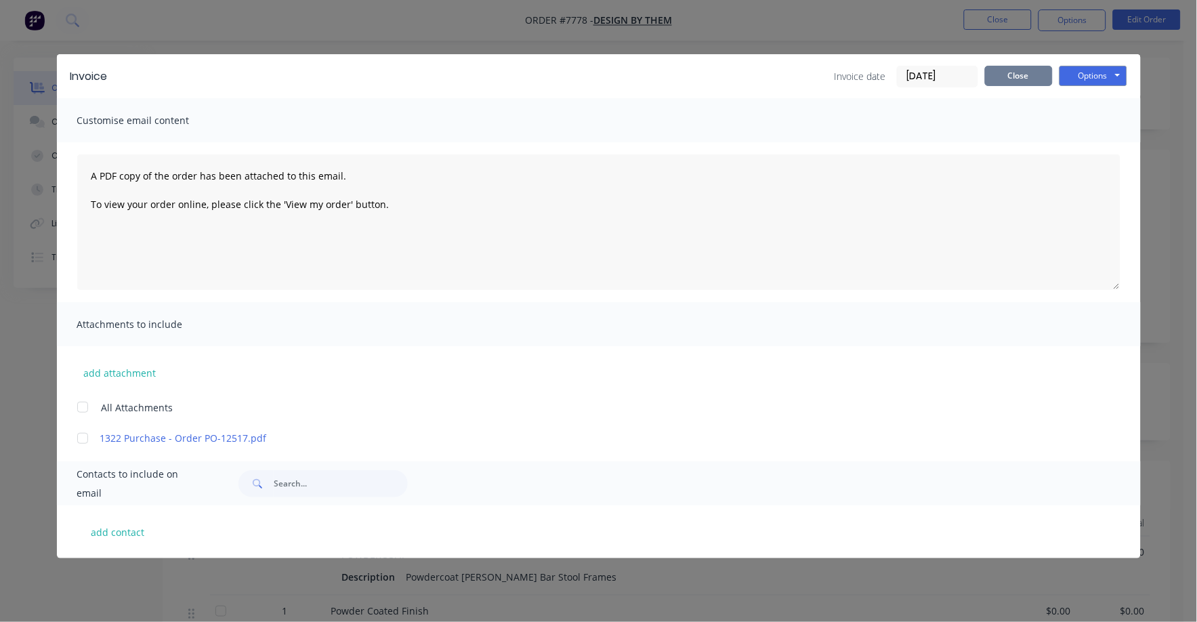
click at [1024, 80] on button "Close" at bounding box center [1019, 76] width 68 height 20
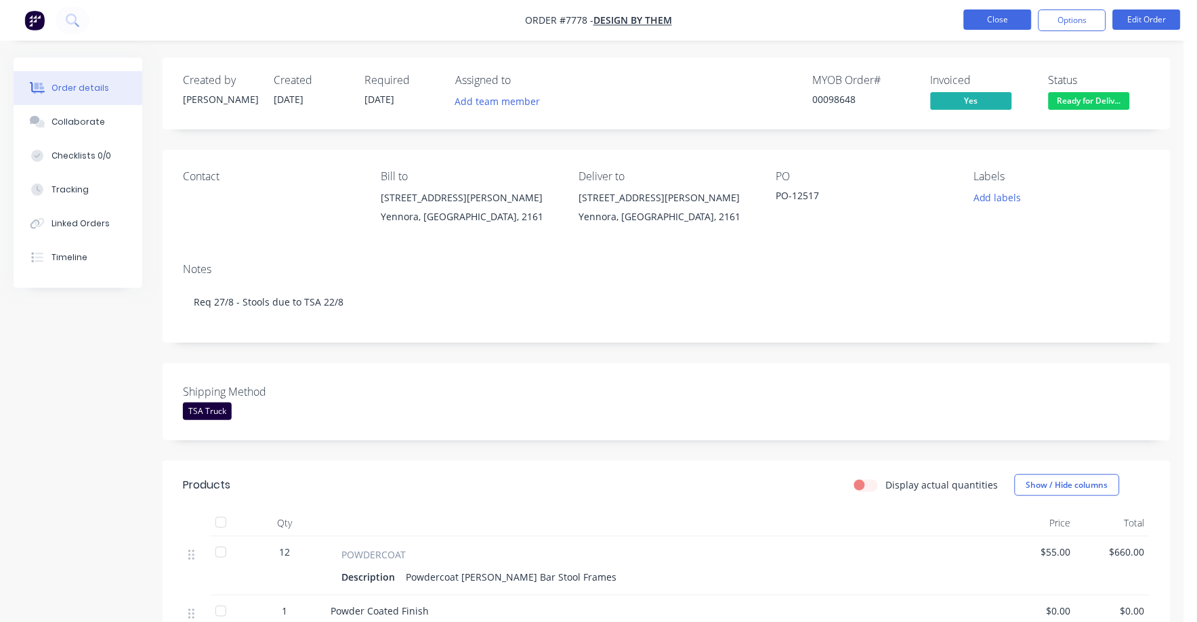
click at [992, 25] on button "Close" at bounding box center [998, 19] width 68 height 20
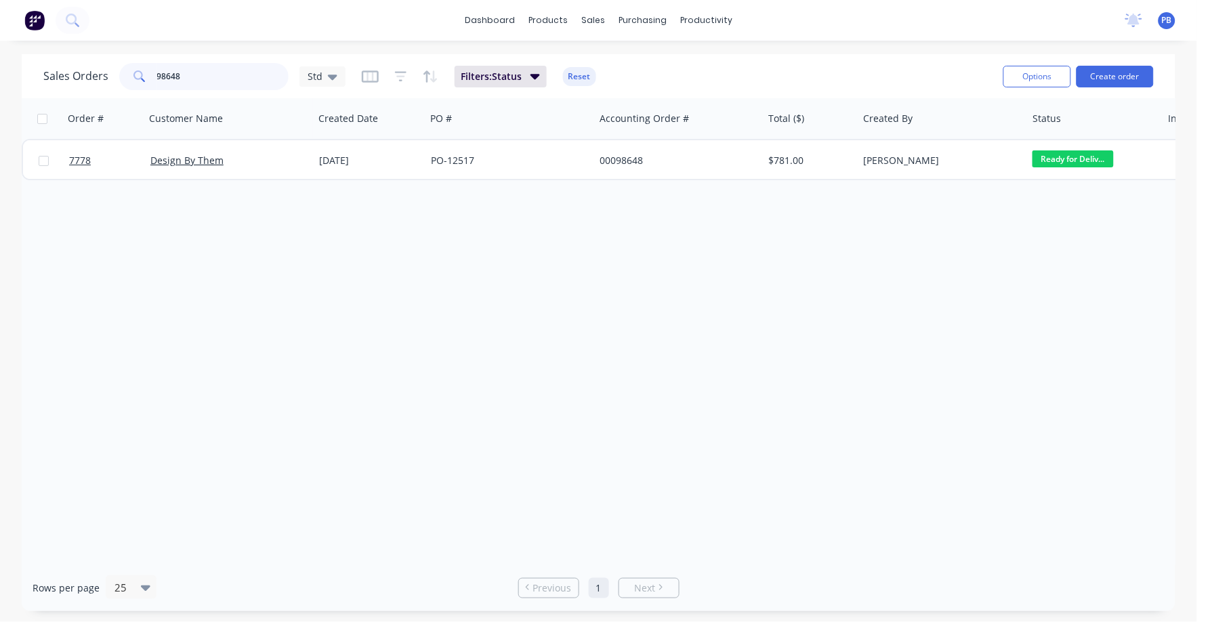
click at [186, 70] on input "98648" at bounding box center [223, 76] width 132 height 27
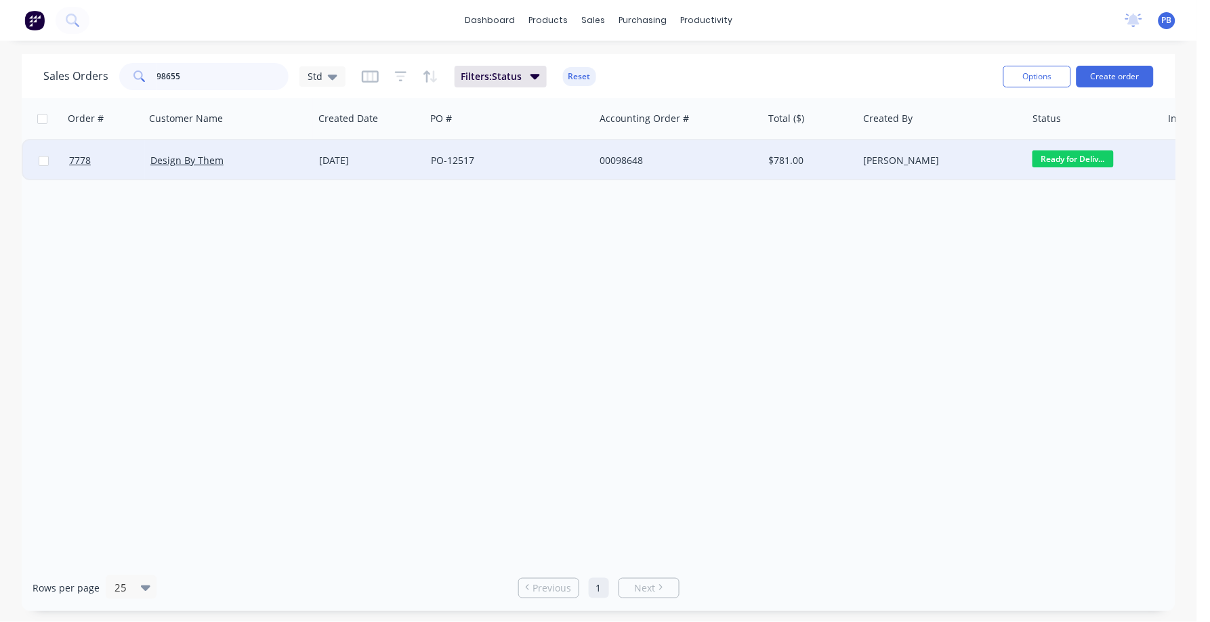
type input "98655"
click at [635, 157] on div "00098655" at bounding box center [675, 161] width 150 height 14
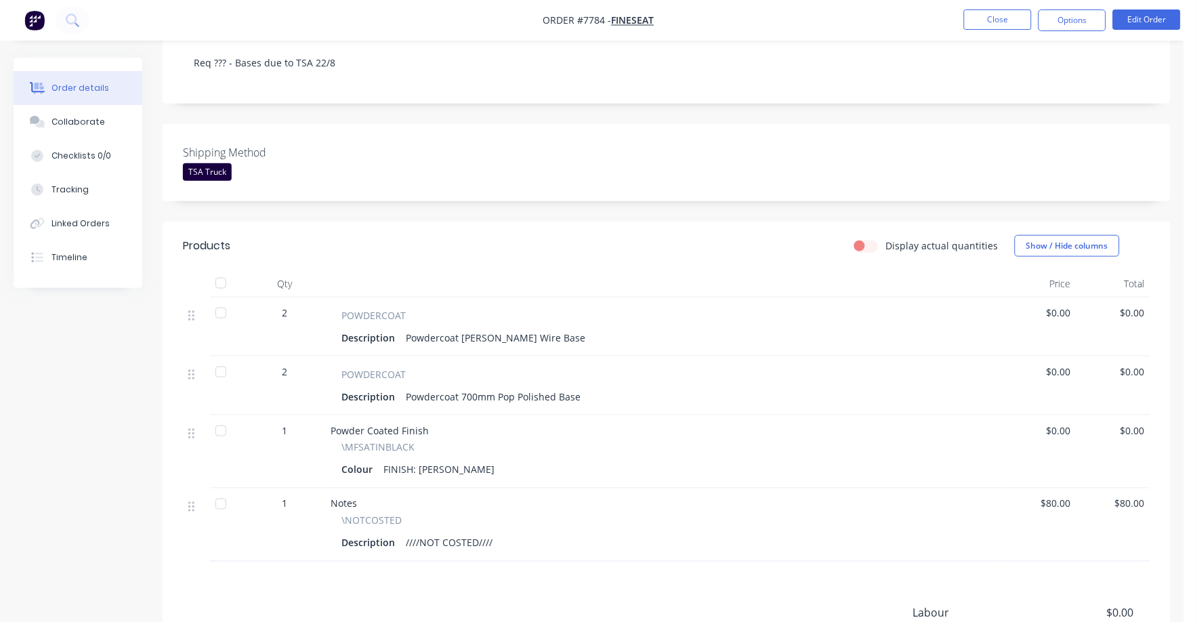
scroll to position [254, 0]
click at [1059, 304] on span "$0.00" at bounding box center [1039, 311] width 63 height 14
click at [1156, 18] on button "Edit Order" at bounding box center [1147, 19] width 68 height 20
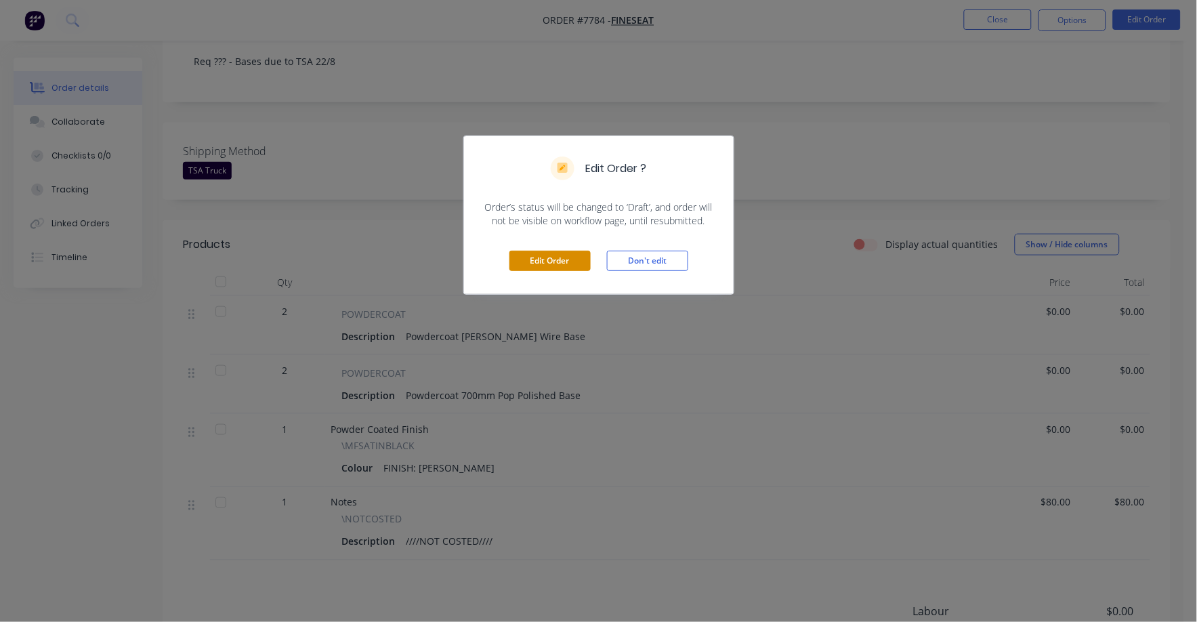
click at [543, 263] on button "Edit Order" at bounding box center [550, 261] width 81 height 20
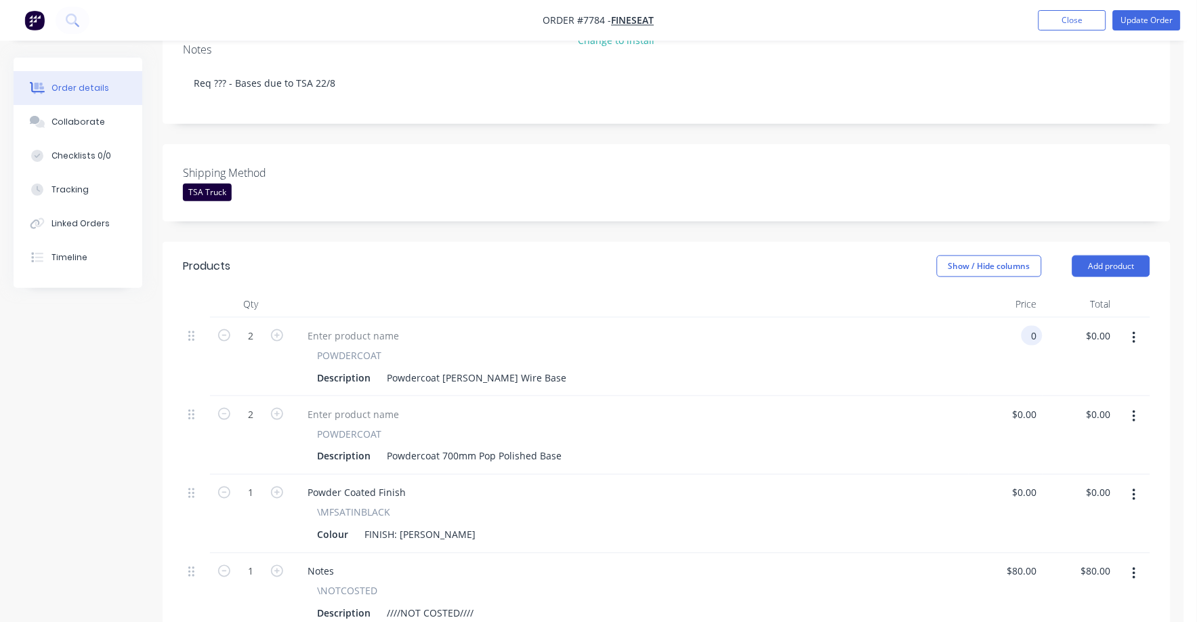
click at [1038, 326] on input "0" at bounding box center [1035, 336] width 16 height 20
type input "$28.00"
type input "$56.00"
click at [798, 405] on div at bounding box center [630, 415] width 667 height 20
click at [1035, 405] on input "0" at bounding box center [1035, 415] width 16 height 20
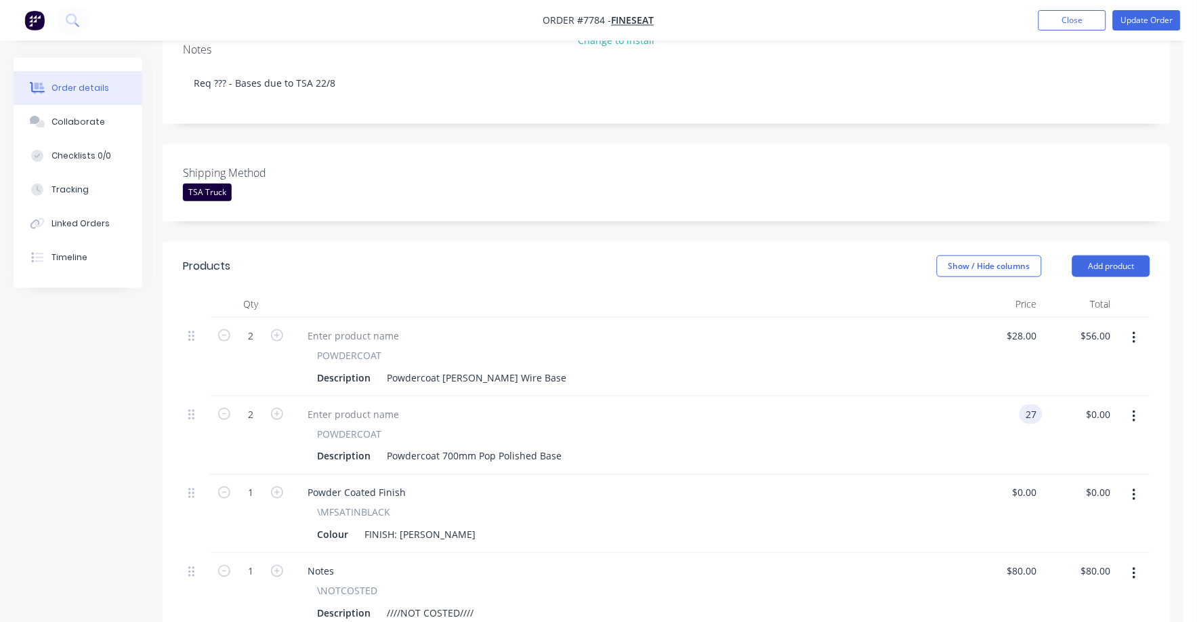
type input "$27.00"
type input "$54.00"
click at [920, 409] on div "POWDERCOAT Description Powdercoat 700mm Pop Polished Base" at bounding box center [630, 435] width 678 height 79
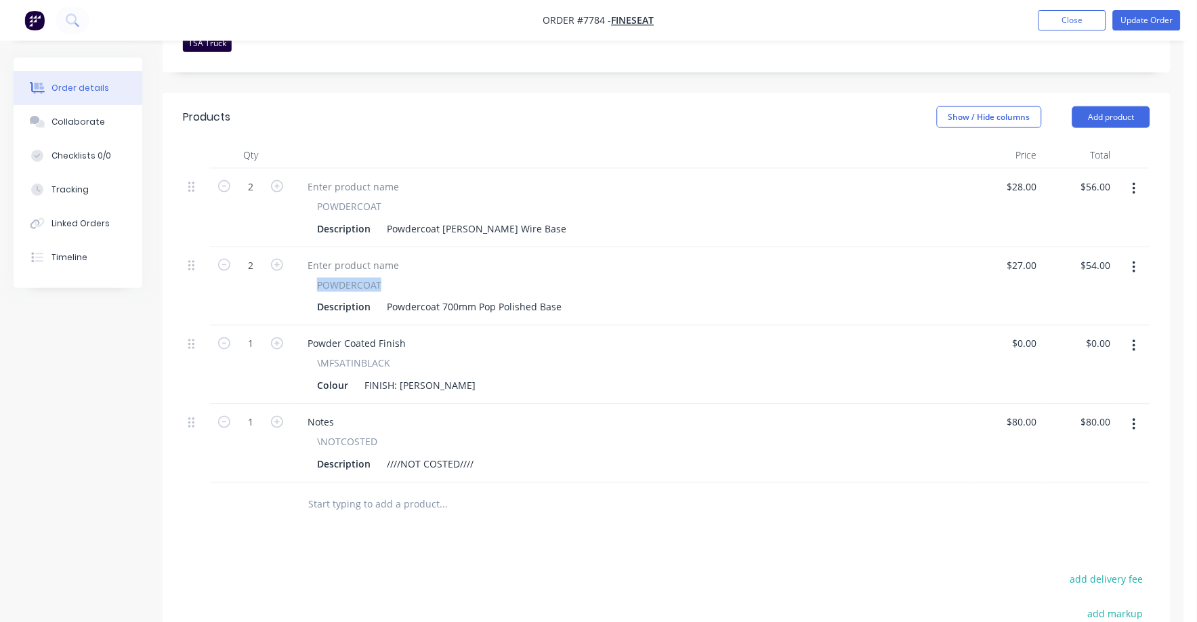
scroll to position [424, 0]
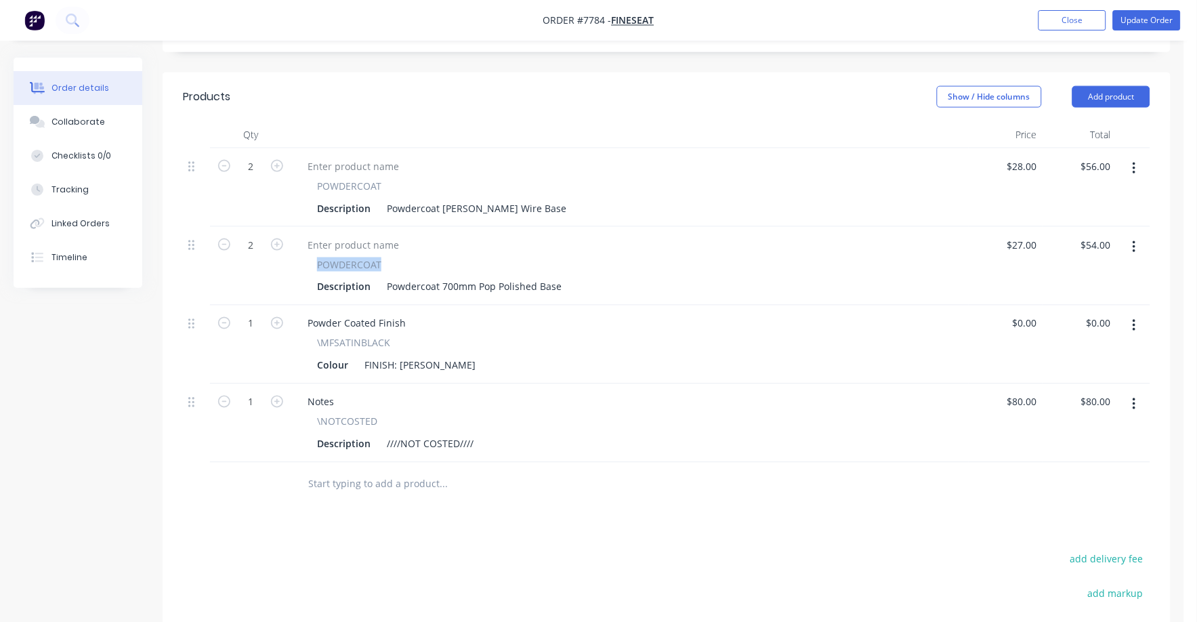
click at [1136, 398] on icon "button" at bounding box center [1134, 404] width 3 height 12
click at [1053, 512] on div "Delete" at bounding box center [1086, 522] width 104 height 20
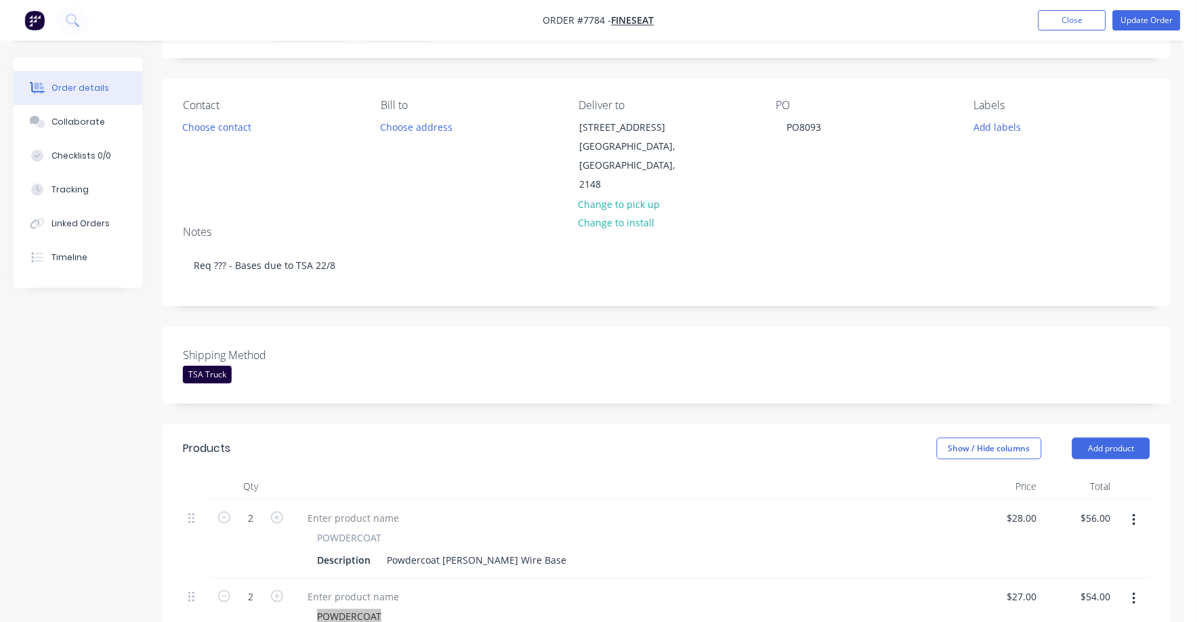
scroll to position [0, 0]
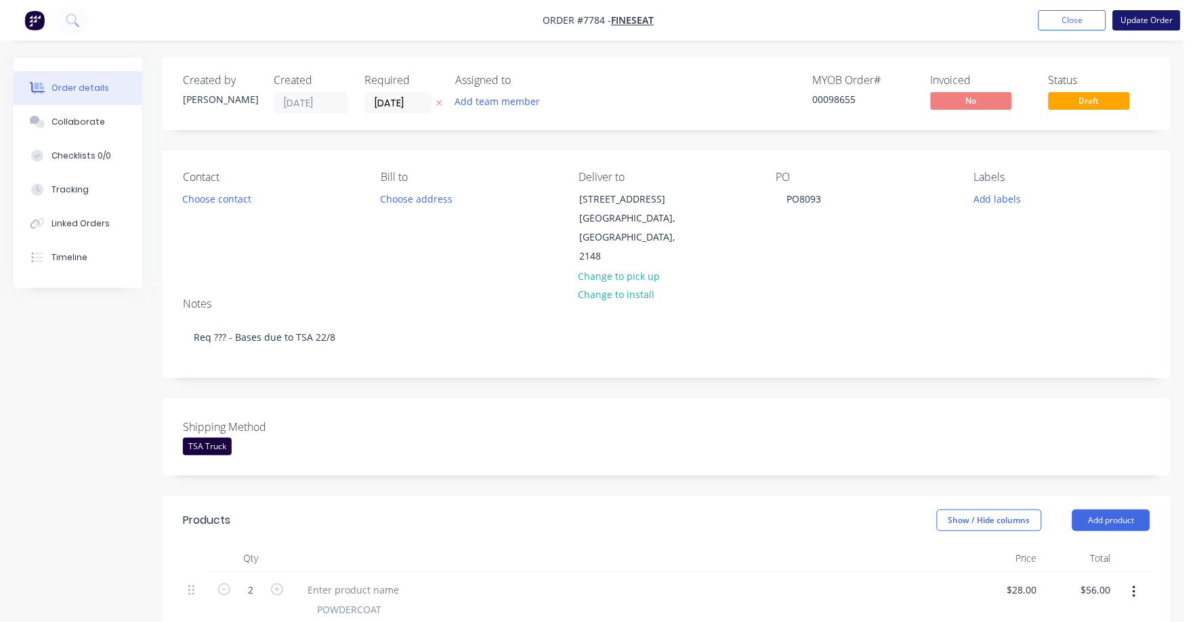
click at [1149, 17] on button "Update Order" at bounding box center [1147, 20] width 68 height 20
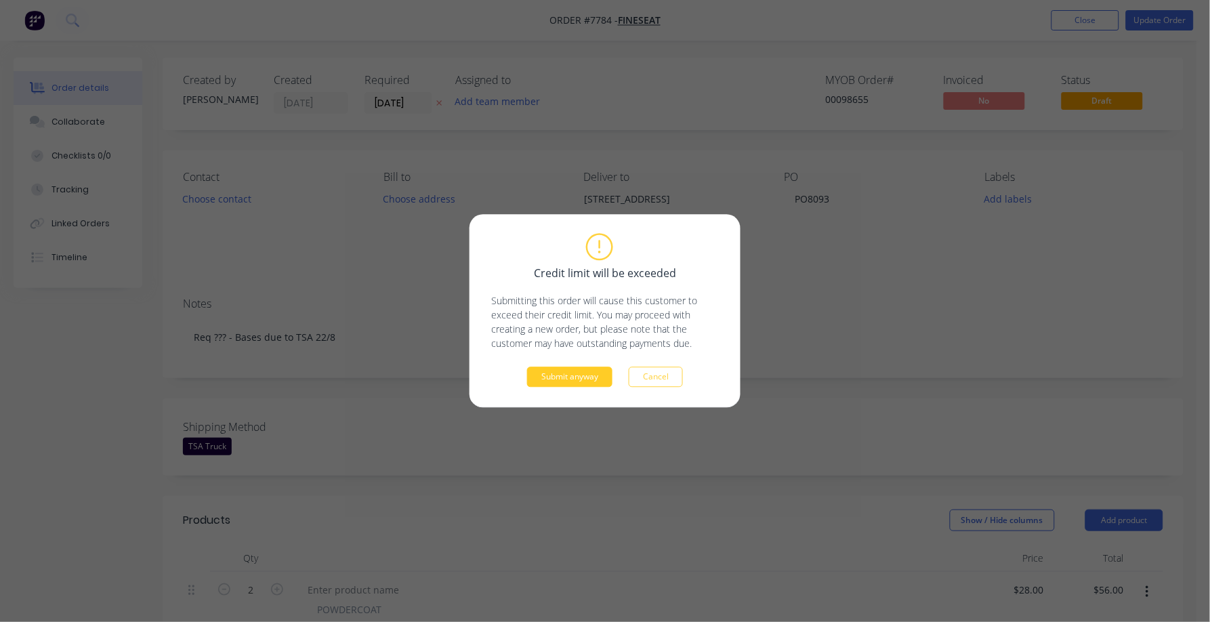
click at [569, 379] on button "Submit anyway" at bounding box center [569, 377] width 85 height 20
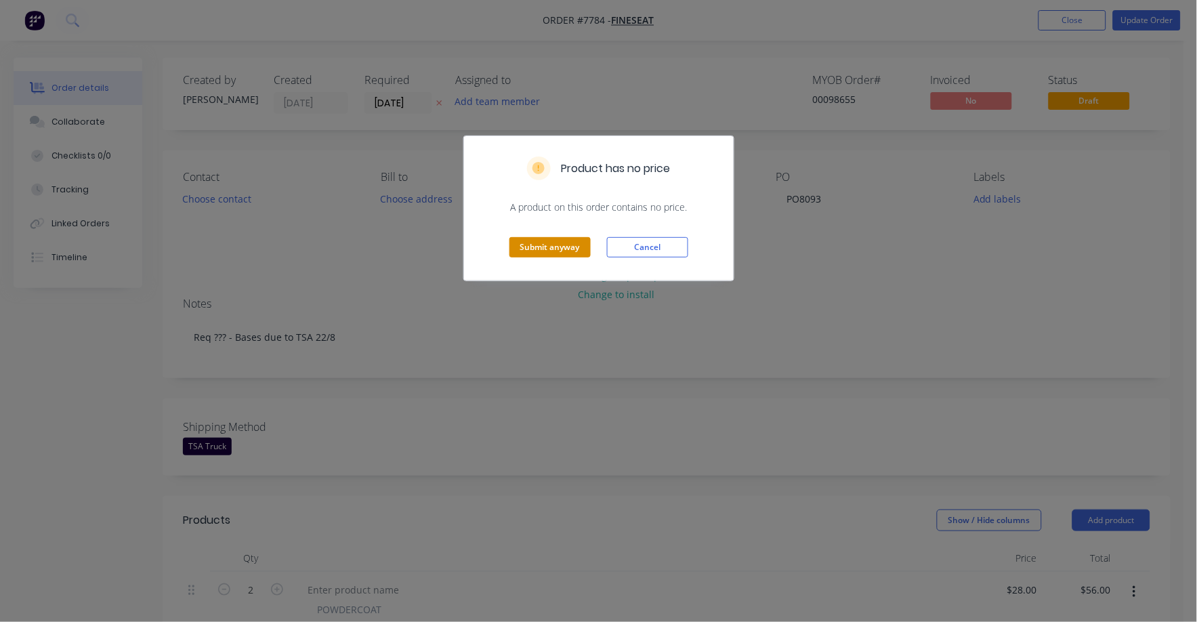
click at [566, 238] on button "Submit anyway" at bounding box center [550, 247] width 81 height 20
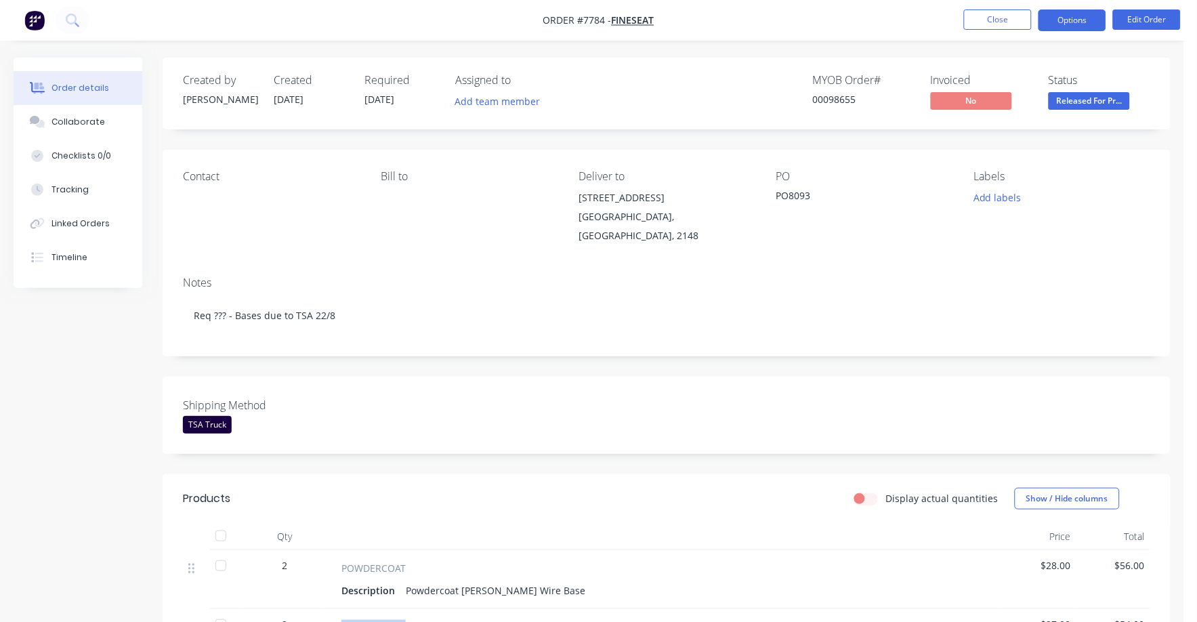
click at [1065, 18] on button "Options" at bounding box center [1073, 20] width 68 height 22
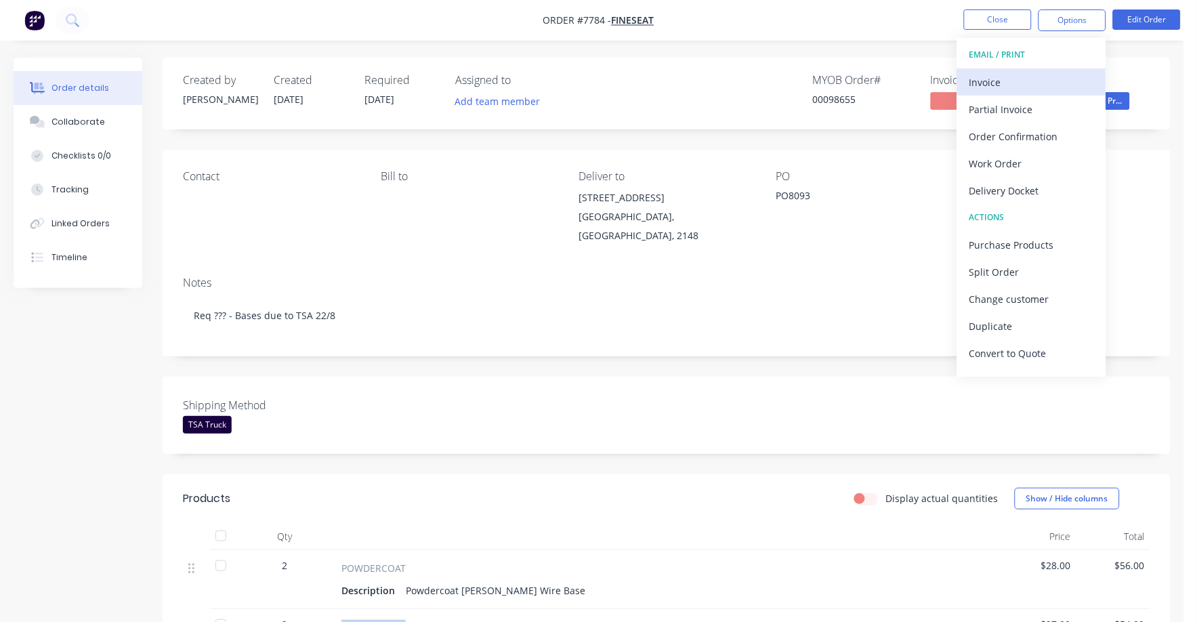
click at [988, 75] on div "Invoice" at bounding box center [1032, 83] width 125 height 20
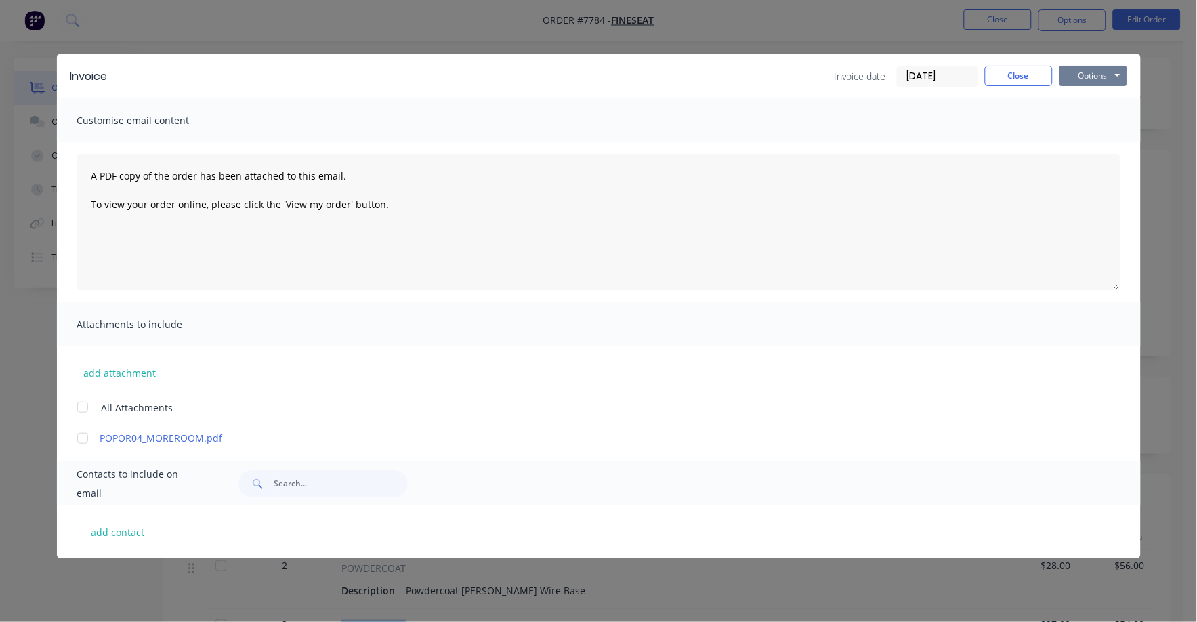
click at [1087, 71] on button "Options" at bounding box center [1094, 76] width 68 height 20
click at [1071, 112] on button "Print" at bounding box center [1103, 122] width 87 height 22
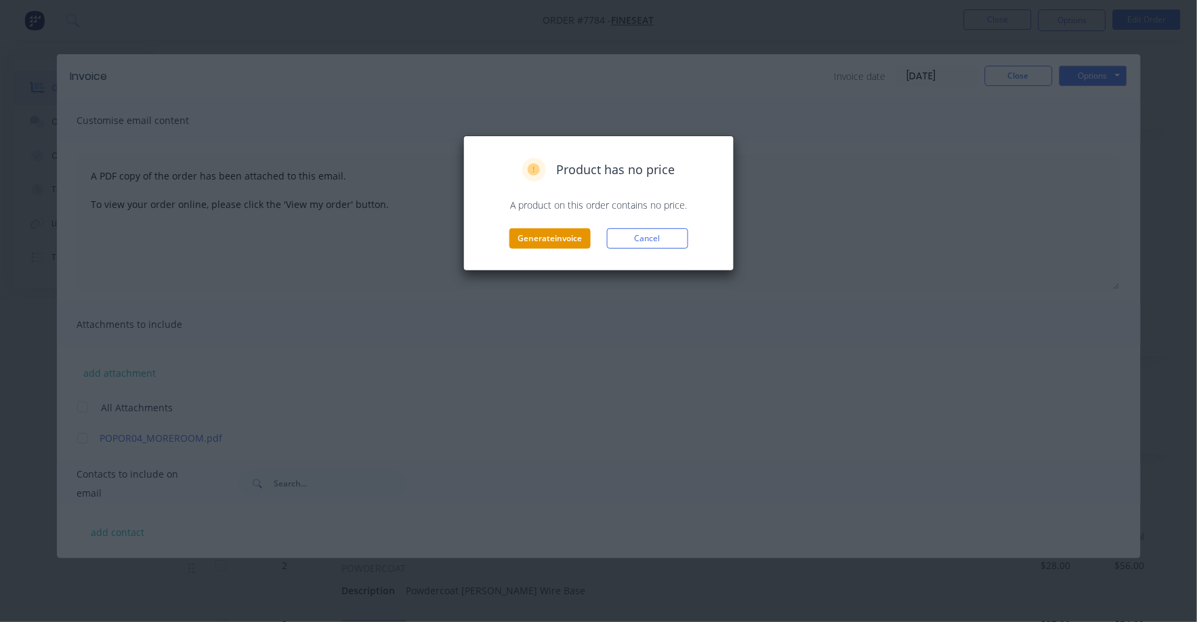
click at [522, 237] on button "Generate invoice" at bounding box center [550, 238] width 81 height 20
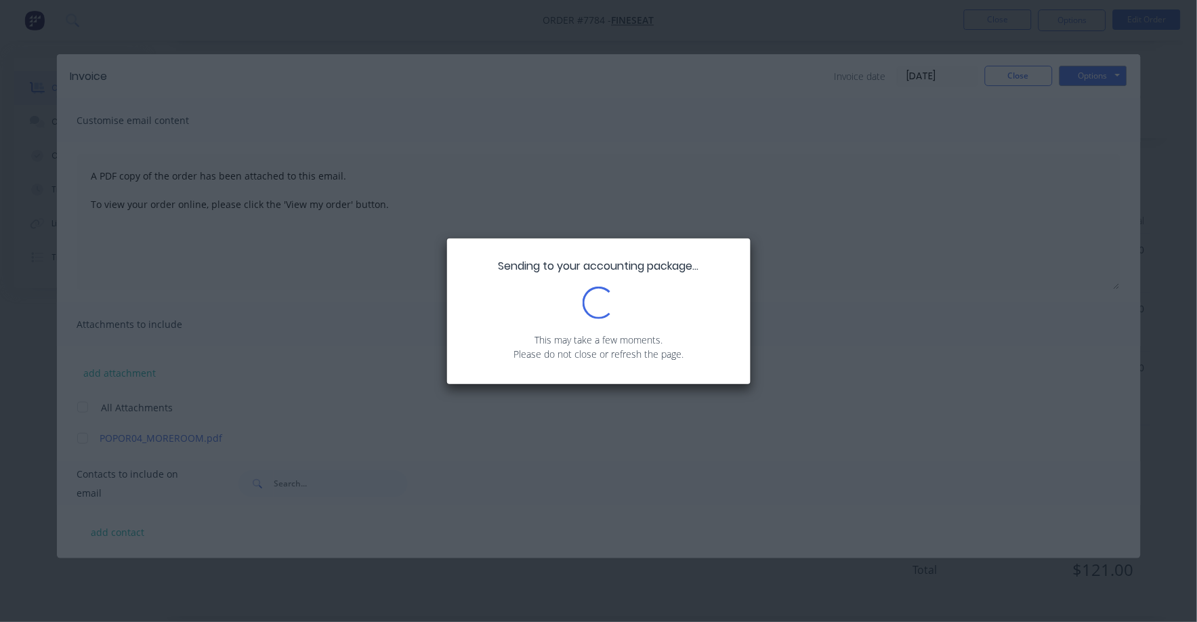
scroll to position [317, 0]
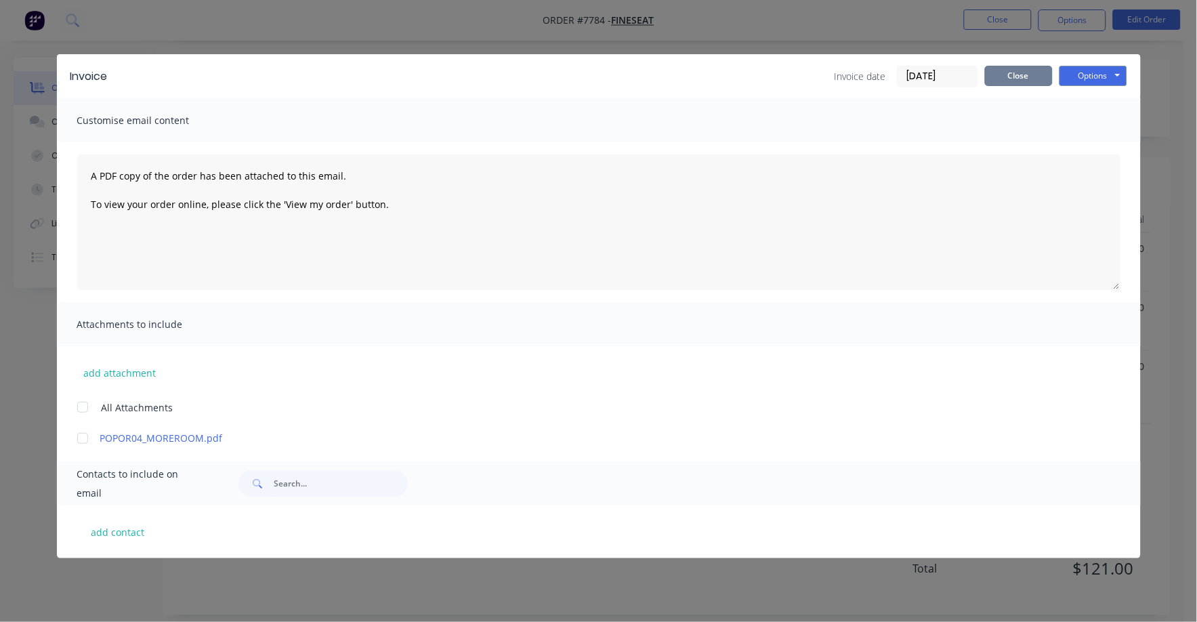
click at [1034, 79] on button "Close" at bounding box center [1019, 76] width 68 height 20
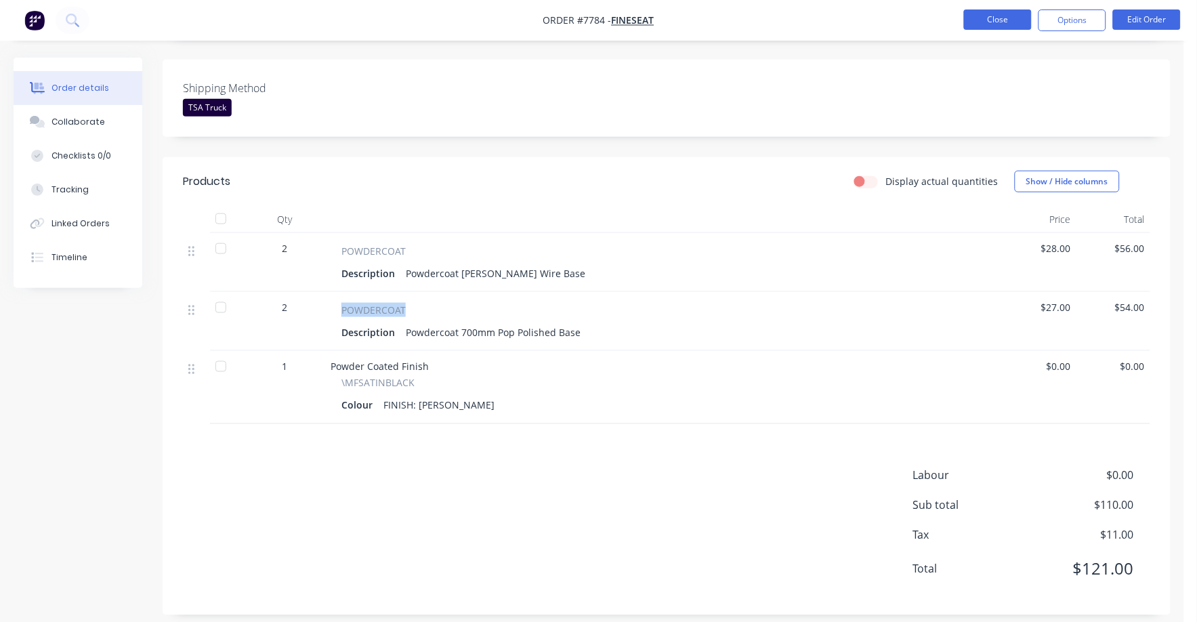
click at [1008, 21] on button "Close" at bounding box center [998, 19] width 68 height 20
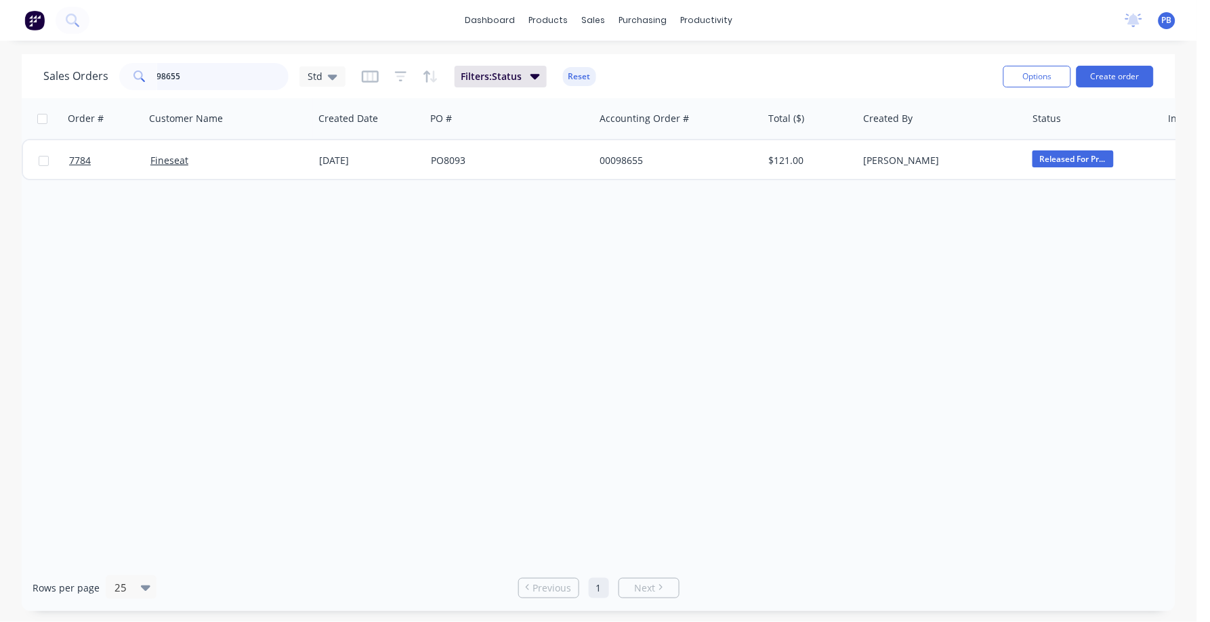
click at [179, 70] on input "98655" at bounding box center [223, 76] width 132 height 27
type input "98583"
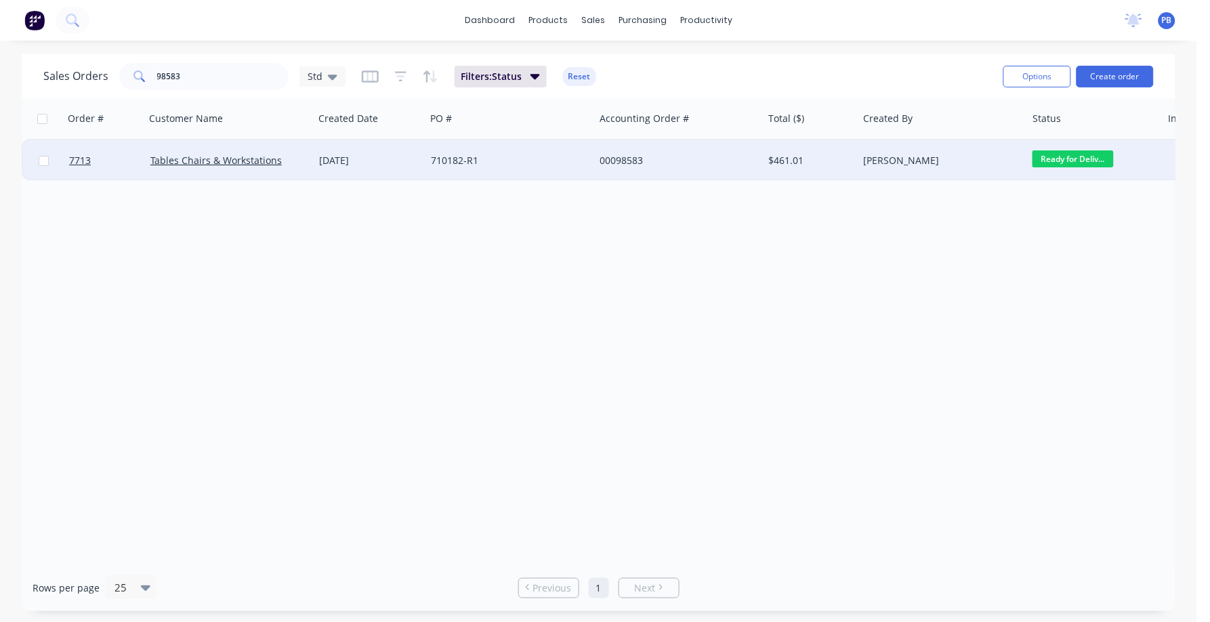
click at [619, 161] on div "00098583" at bounding box center [675, 161] width 150 height 14
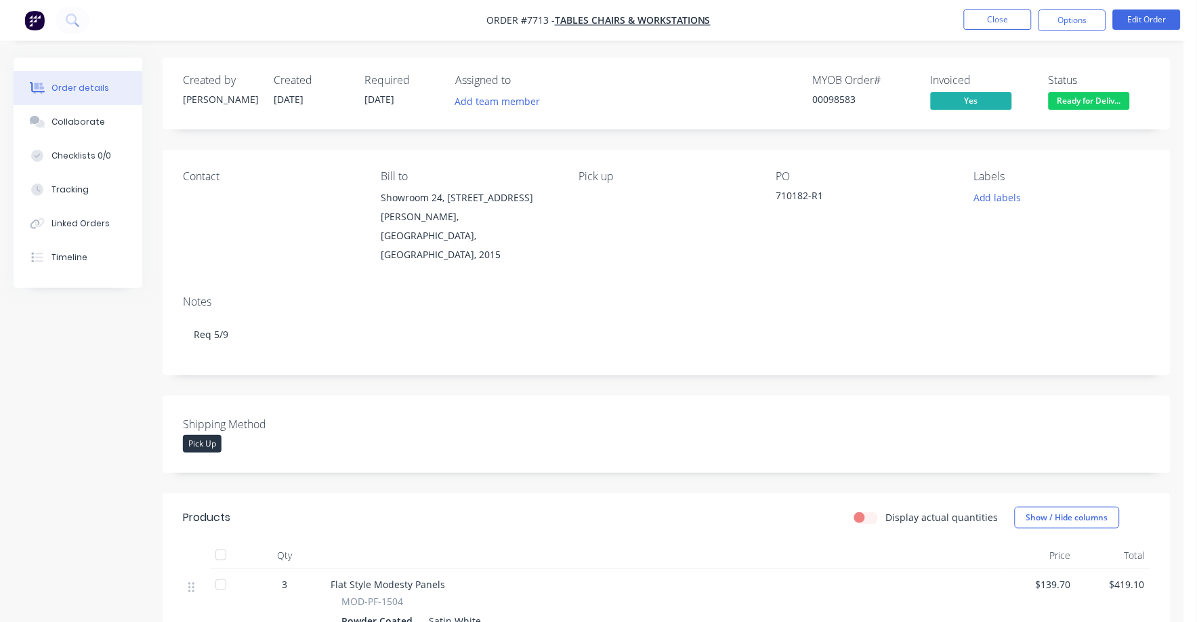
click at [998, 7] on nav "Order #7713 - Tables Chairs & Workstations Close Options Edit Order" at bounding box center [598, 20] width 1197 height 41
click at [998, 18] on button "Close" at bounding box center [998, 19] width 68 height 20
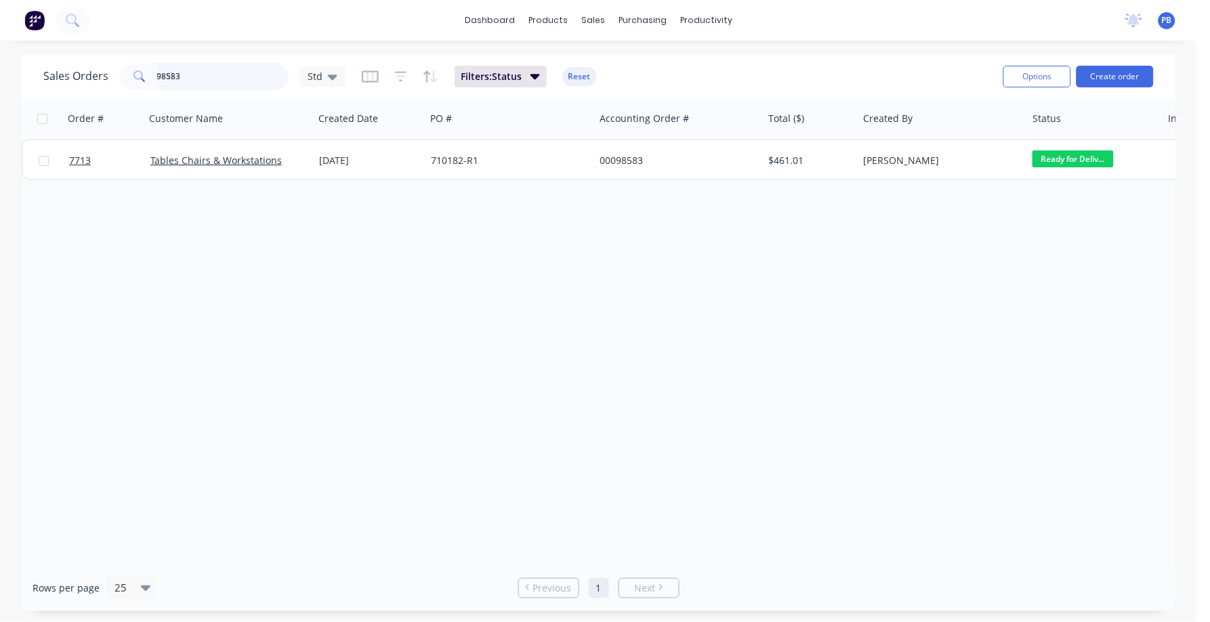
click at [205, 77] on input "98583" at bounding box center [223, 76] width 132 height 27
type input "98610"
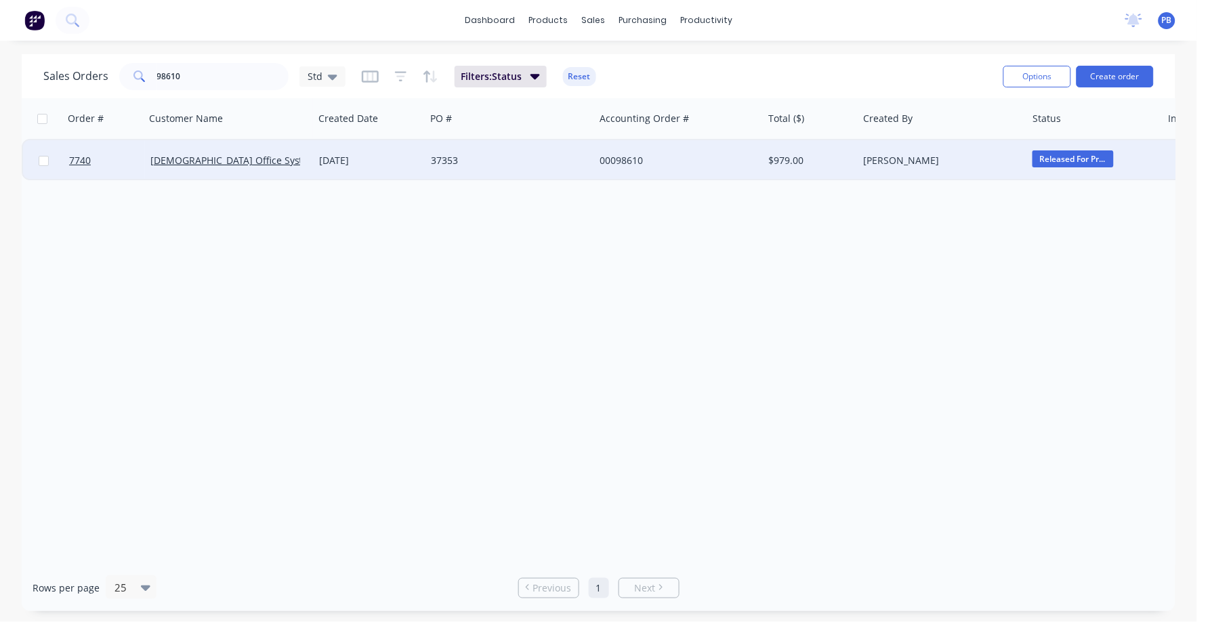
click at [636, 160] on div "00098610" at bounding box center [675, 161] width 150 height 14
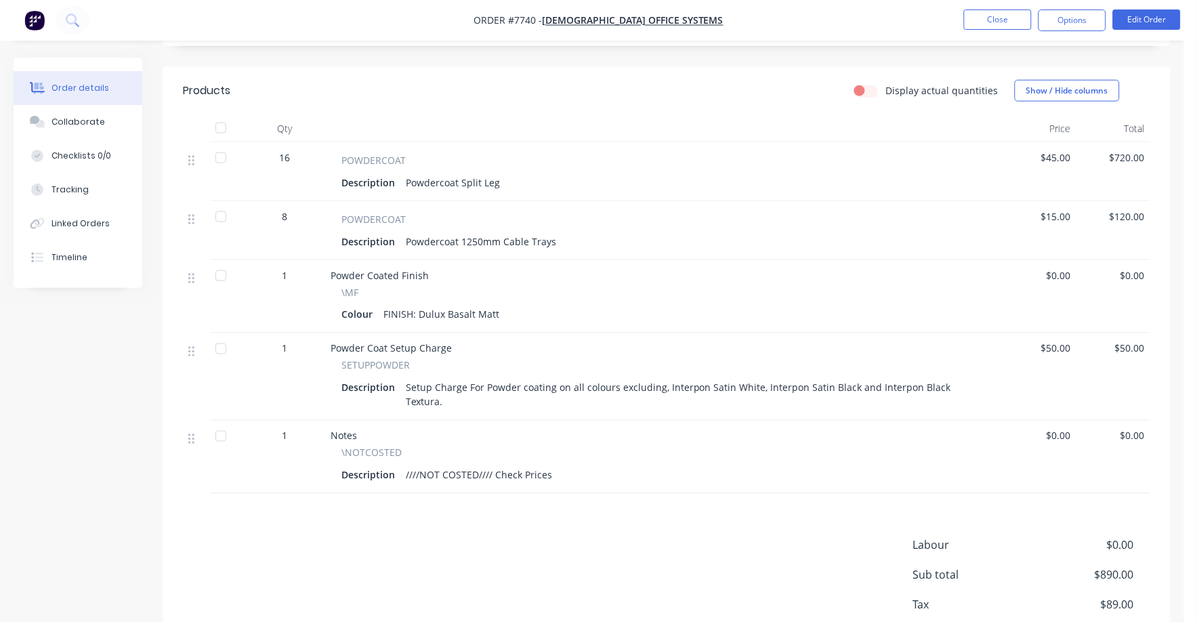
scroll to position [424, 0]
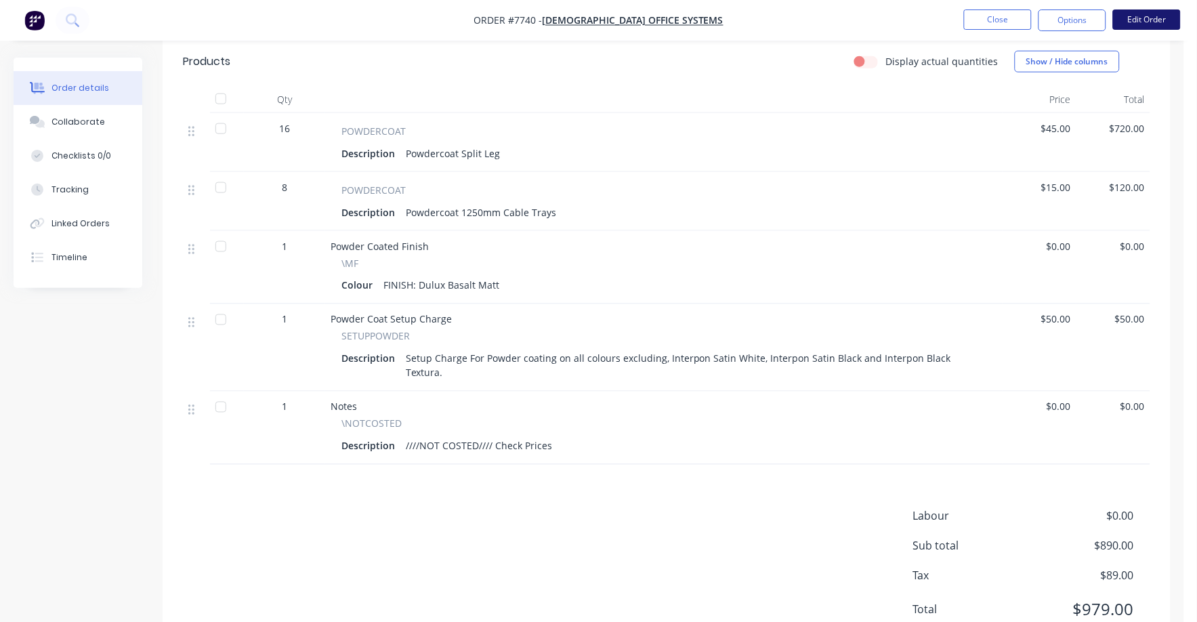
click at [1160, 18] on button "Edit Order" at bounding box center [1147, 19] width 68 height 20
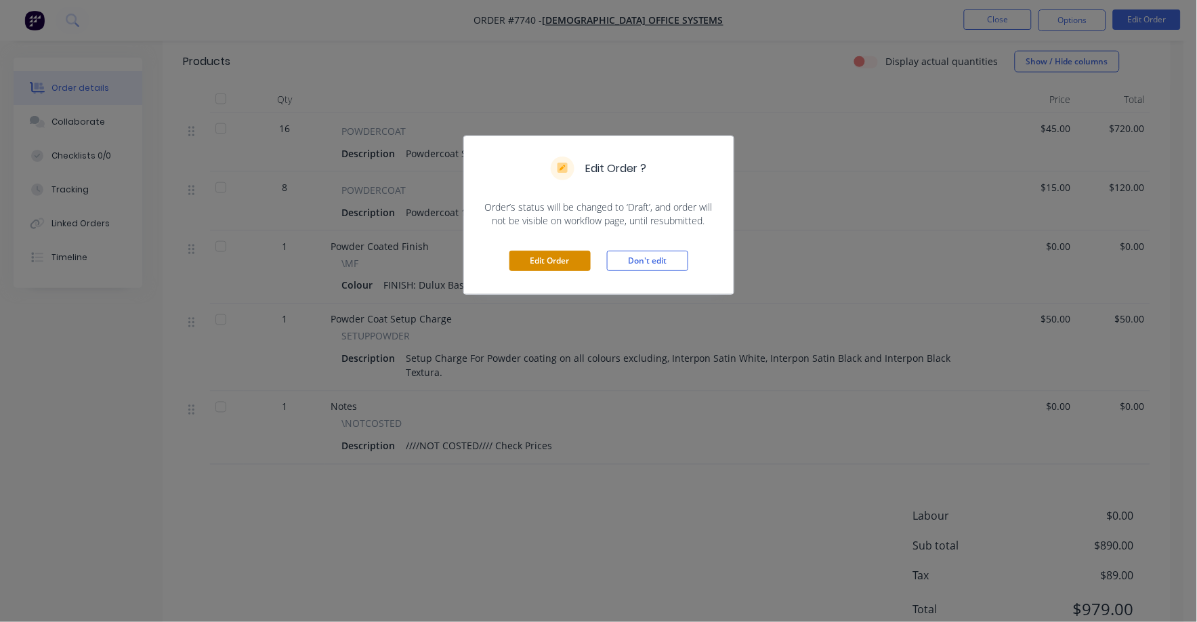
click at [544, 256] on button "Edit Order" at bounding box center [550, 261] width 81 height 20
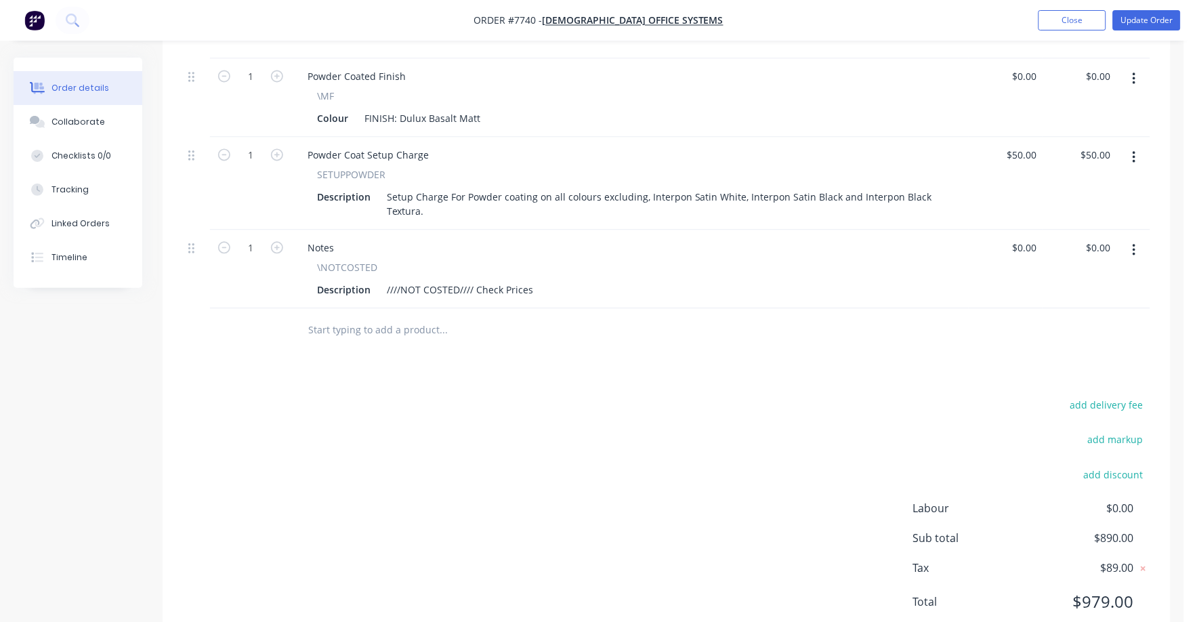
scroll to position [698, 0]
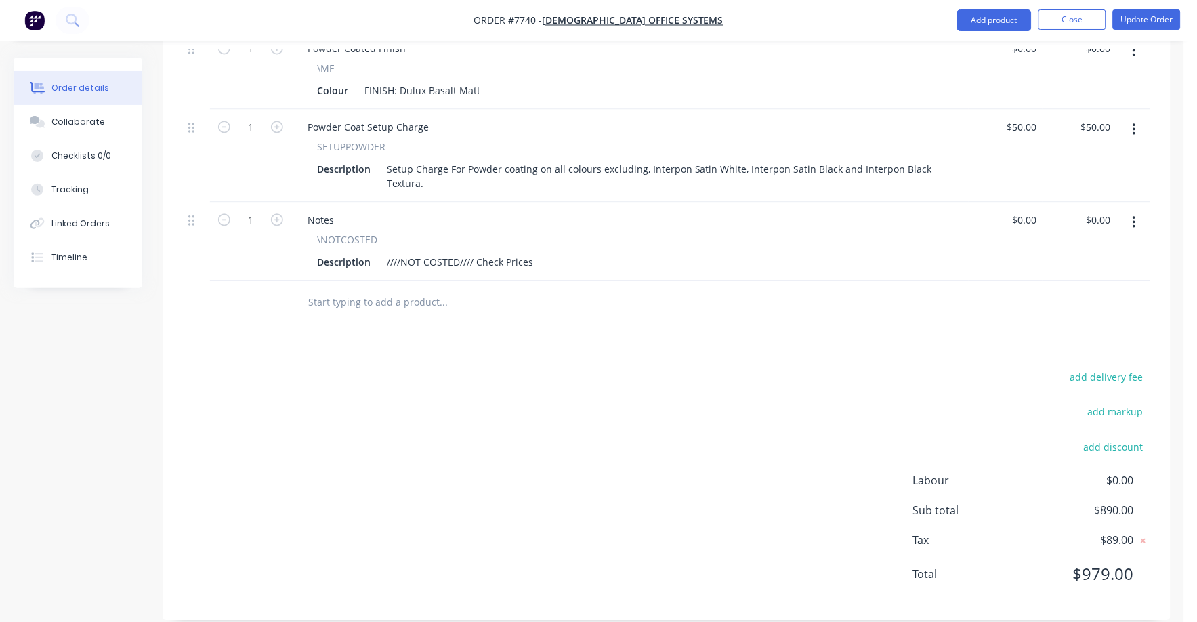
click at [1132, 211] on button "button" at bounding box center [1135, 223] width 32 height 24
click at [1045, 330] on div "Delete" at bounding box center [1086, 340] width 104 height 20
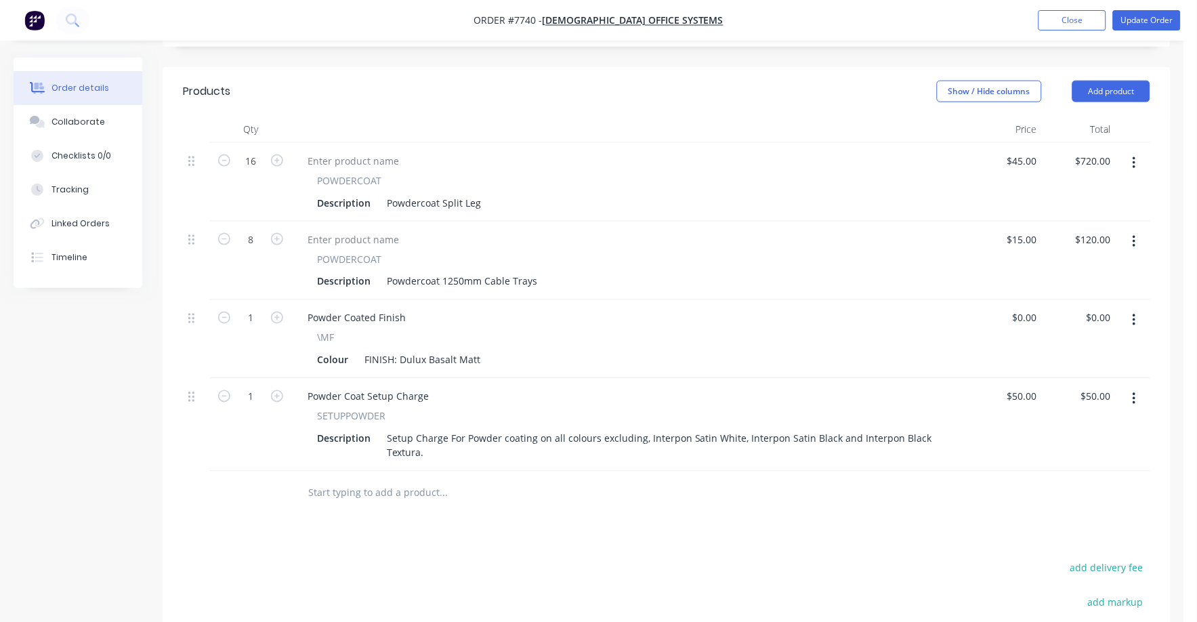
scroll to position [535, 0]
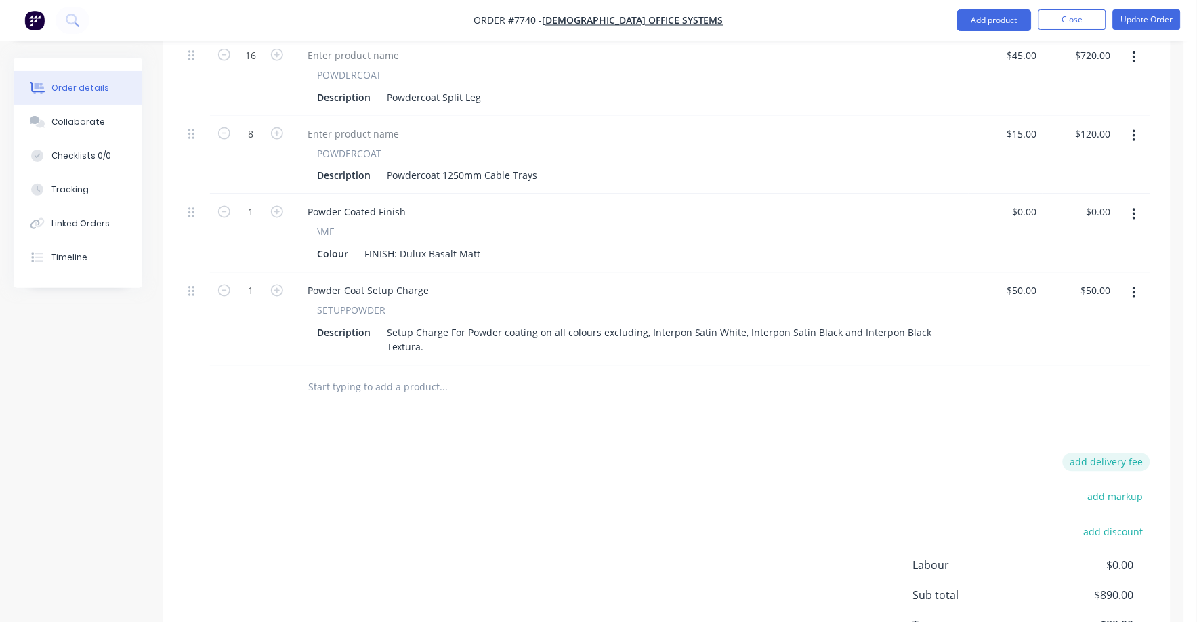
drag, startPoint x: 1111, startPoint y: 444, endPoint x: 1208, endPoint y: 445, distance: 96.2
click at [1112, 453] on button "add delivery fee" at bounding box center [1106, 462] width 87 height 18
type input "75"
click input "submit" at bounding box center [0, 0] width 0 height 0
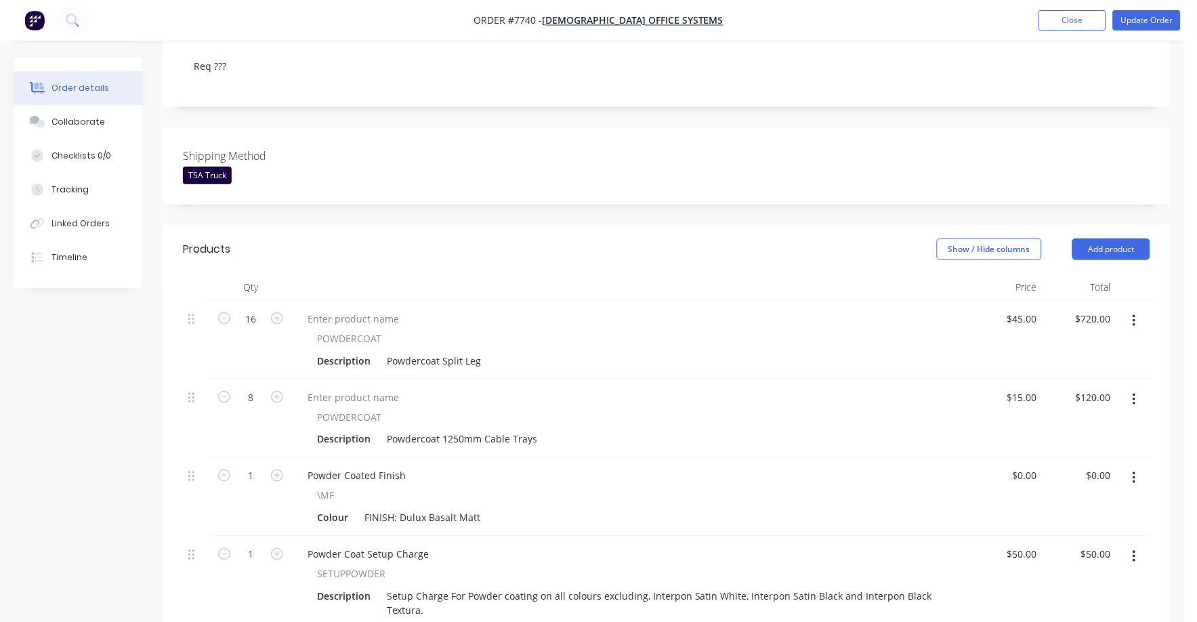
scroll to position [0, 0]
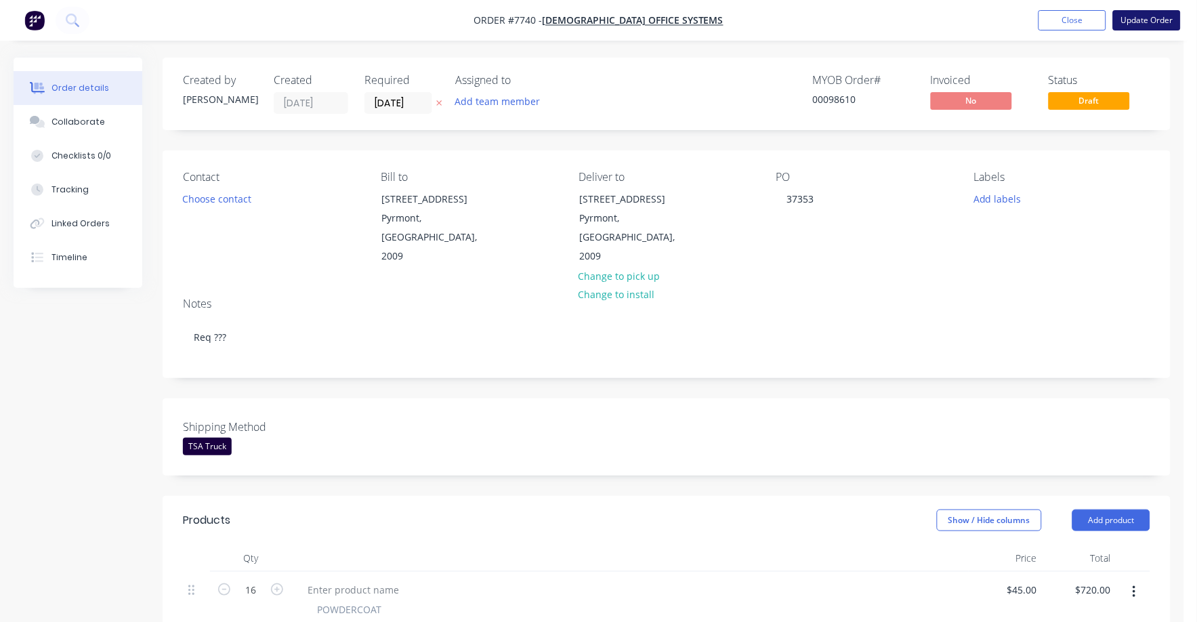
click at [1153, 18] on button "Update Order" at bounding box center [1147, 20] width 68 height 20
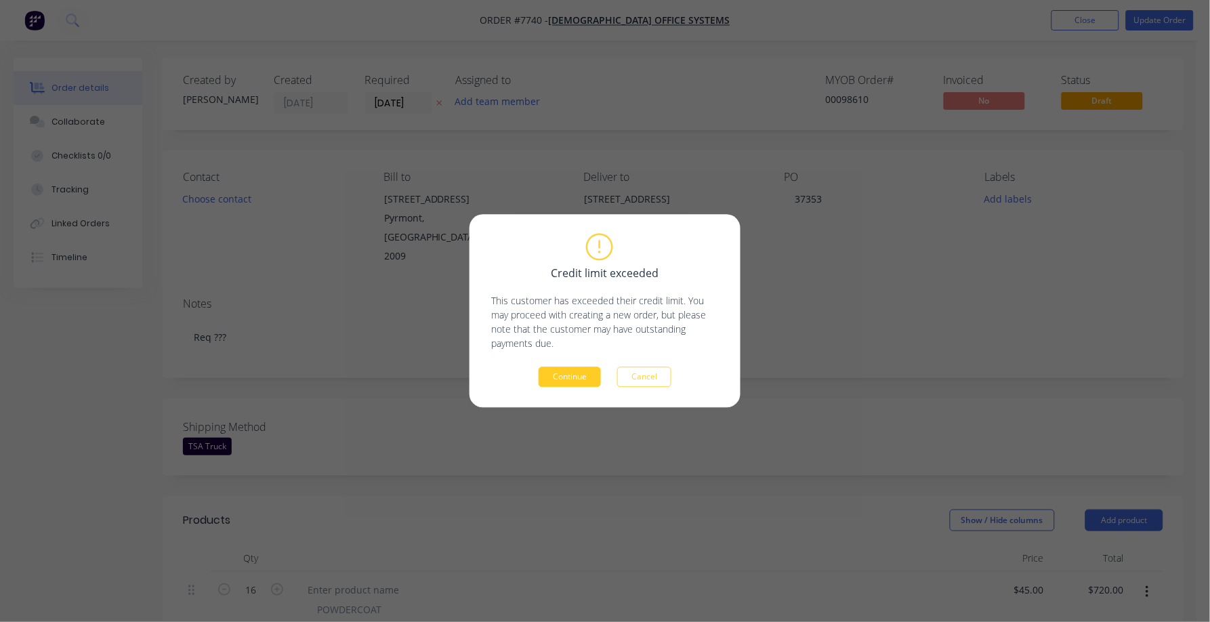
click at [587, 372] on button "Continue" at bounding box center [570, 377] width 62 height 20
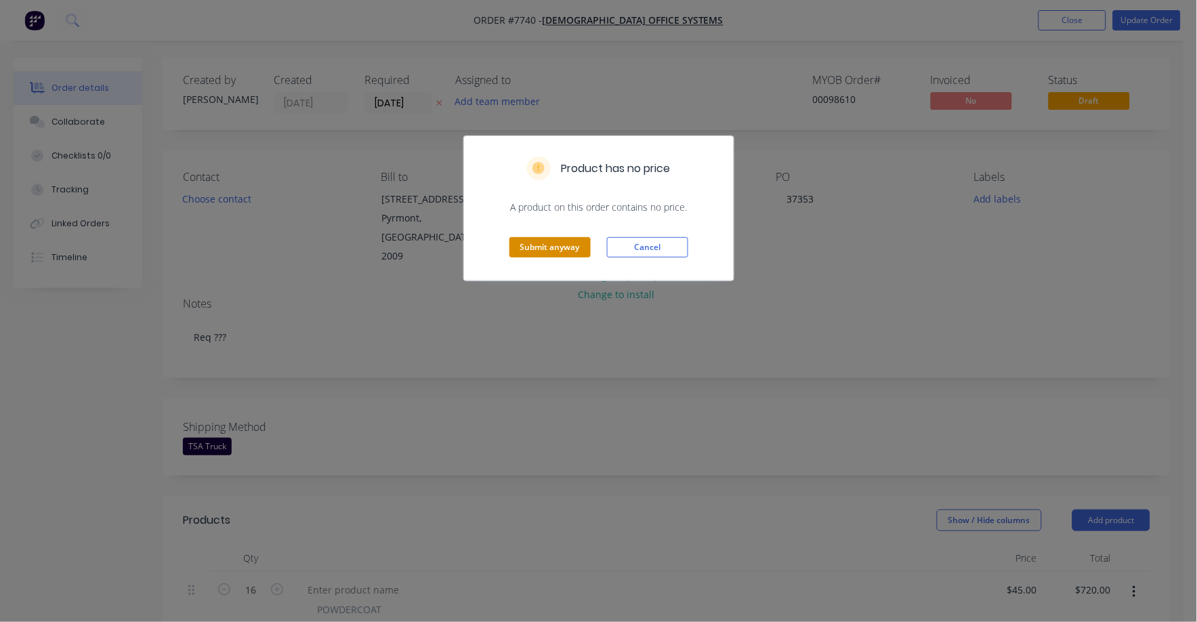
click at [546, 245] on button "Submit anyway" at bounding box center [550, 247] width 81 height 20
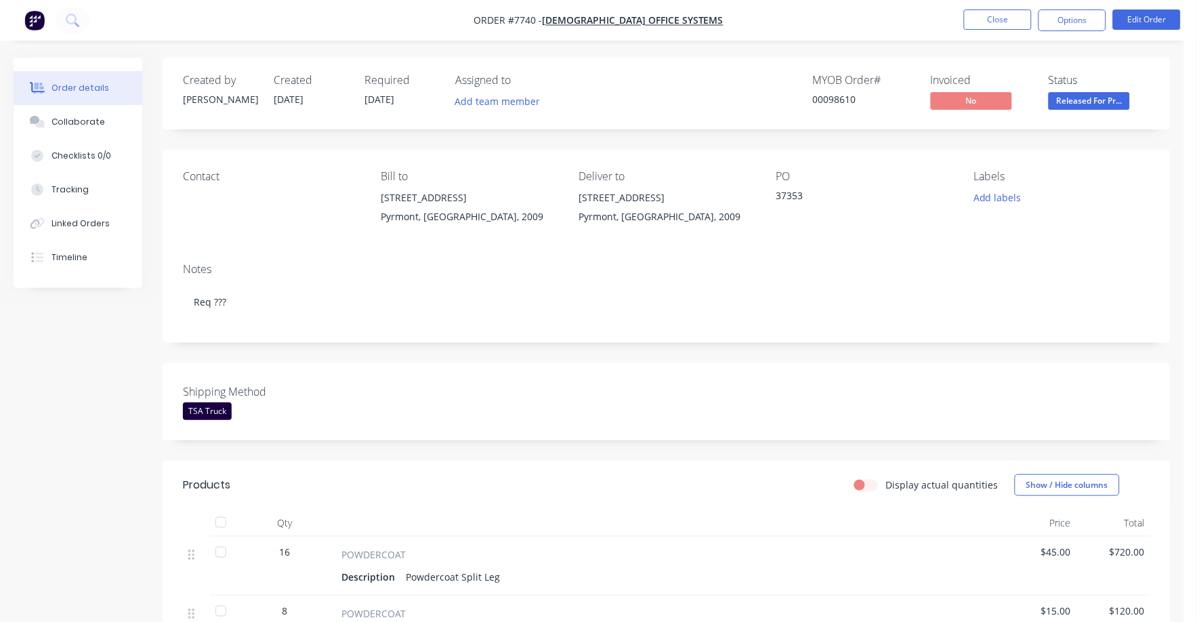
click at [1109, 107] on span "Released For Pr..." at bounding box center [1089, 100] width 81 height 17
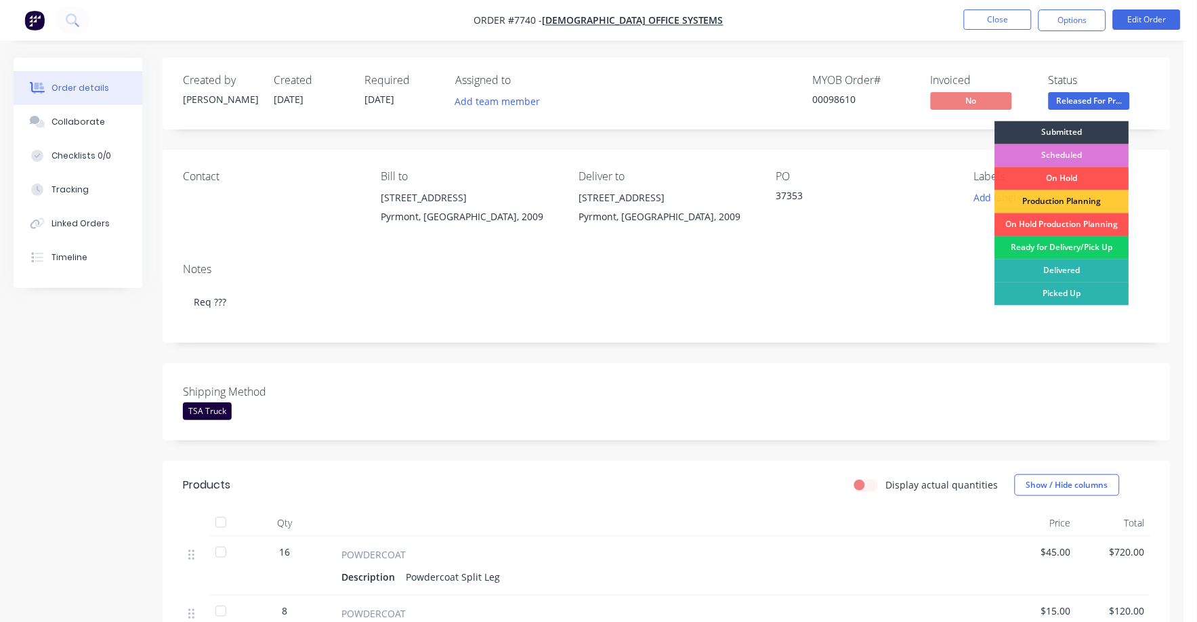
click at [1080, 252] on div "Ready for Delivery/Pick Up" at bounding box center [1062, 248] width 134 height 23
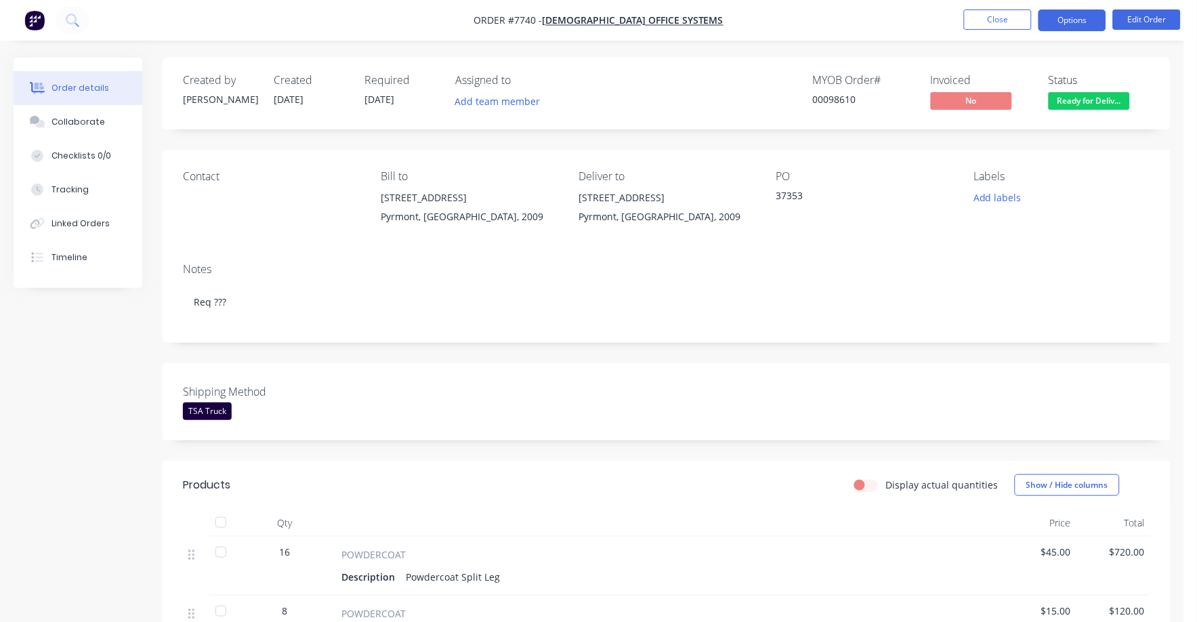
click at [1075, 21] on button "Options" at bounding box center [1073, 20] width 68 height 22
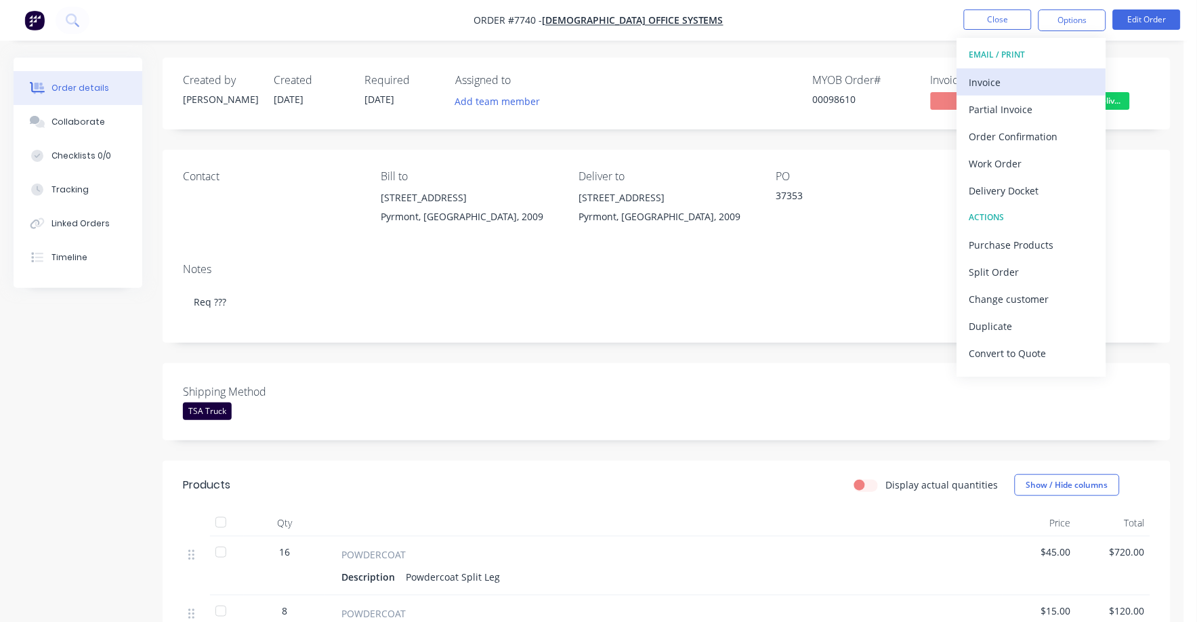
click at [987, 79] on div "Invoice" at bounding box center [1032, 83] width 125 height 20
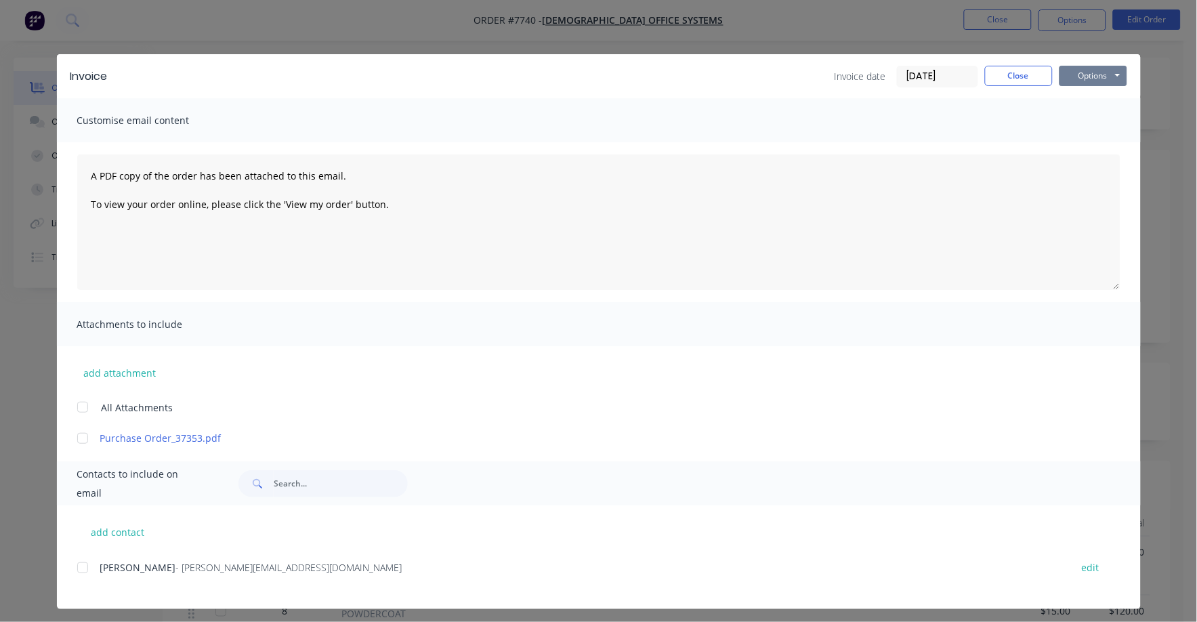
click at [1079, 74] on button "Options" at bounding box center [1094, 76] width 68 height 20
click at [1066, 115] on button "Print" at bounding box center [1103, 122] width 87 height 22
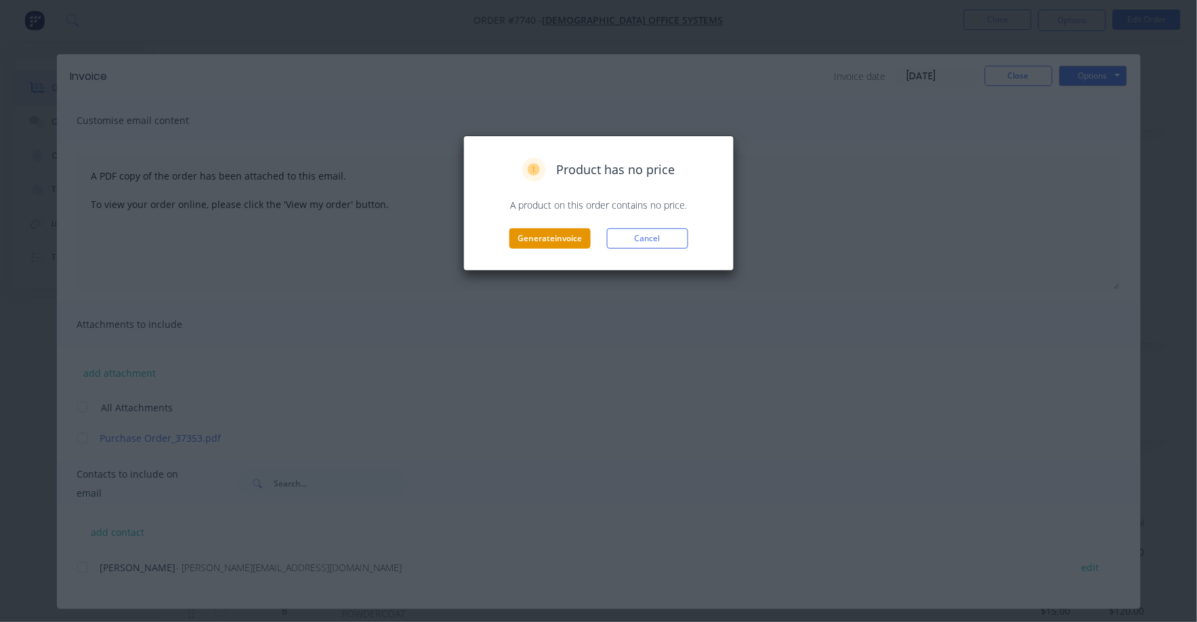
click at [568, 244] on button "Generate invoice" at bounding box center [550, 238] width 81 height 20
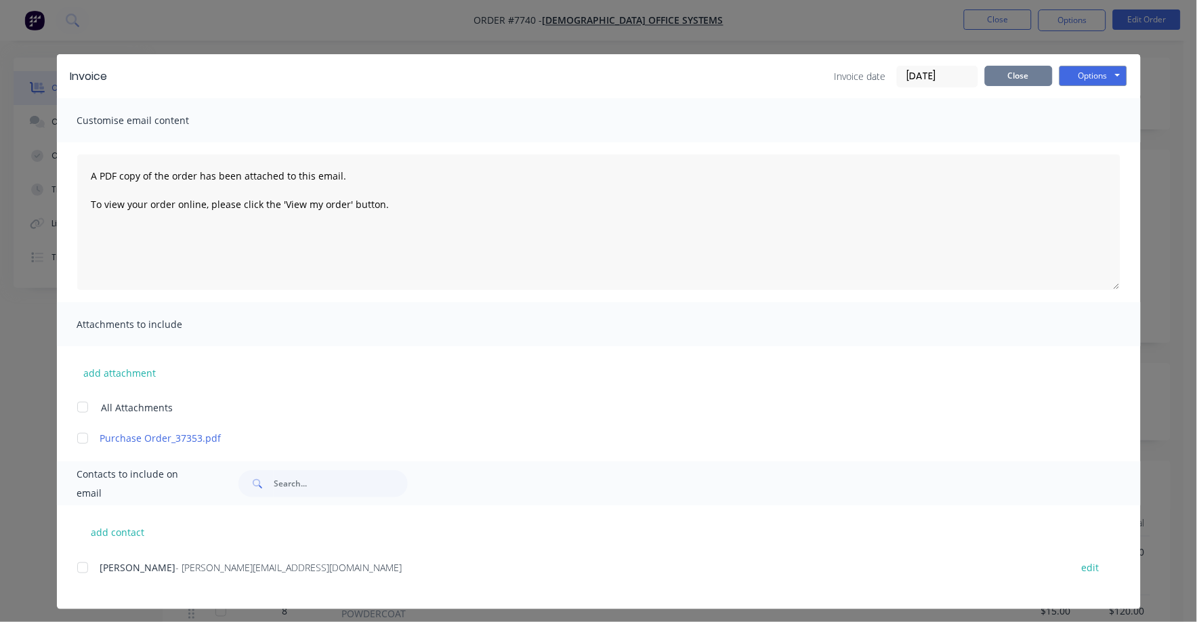
click at [998, 79] on button "Close" at bounding box center [1019, 76] width 68 height 20
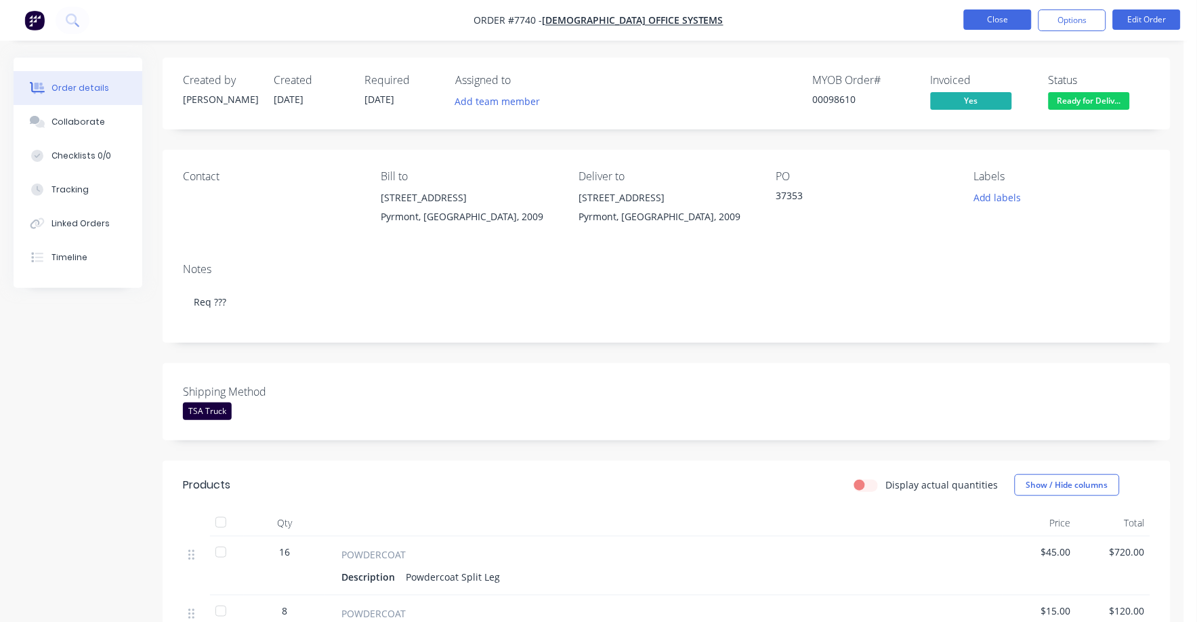
click at [986, 24] on button "Close" at bounding box center [998, 19] width 68 height 20
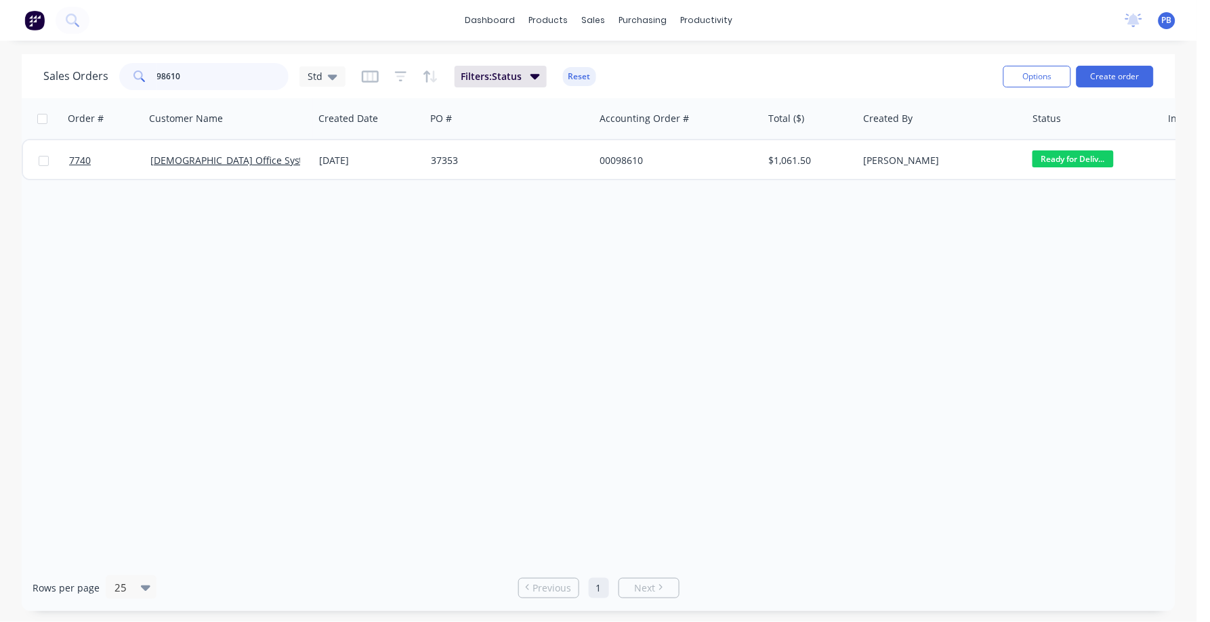
click at [219, 74] on input "98610" at bounding box center [223, 76] width 132 height 27
type input "98525"
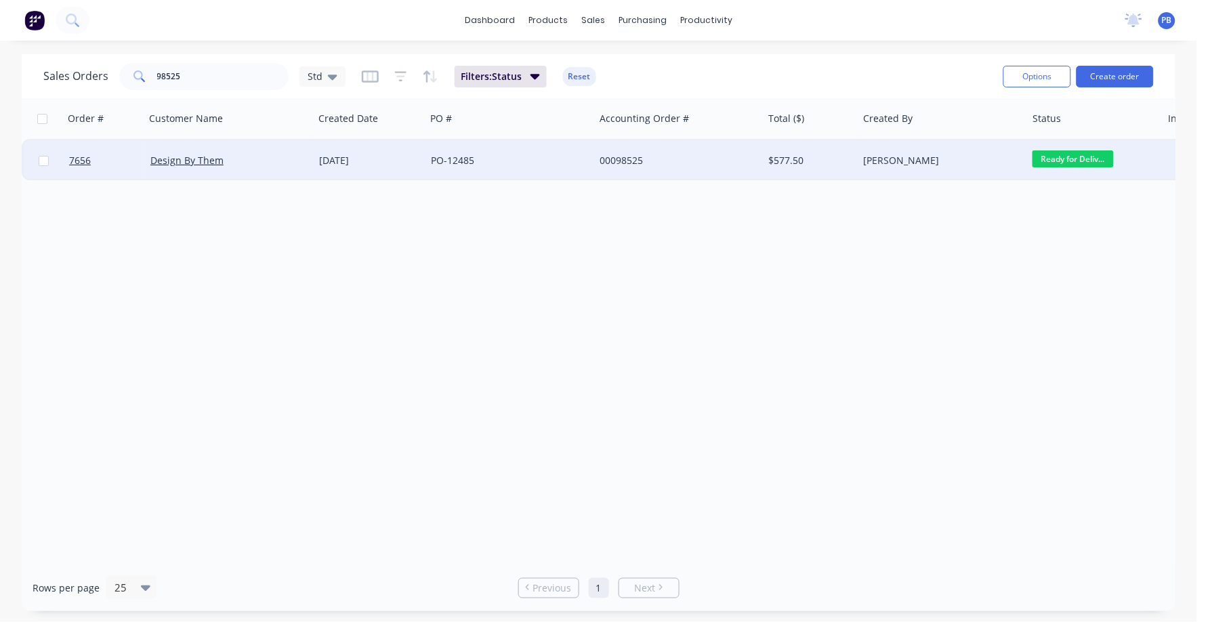
click at [623, 159] on div "00098525" at bounding box center [675, 161] width 150 height 14
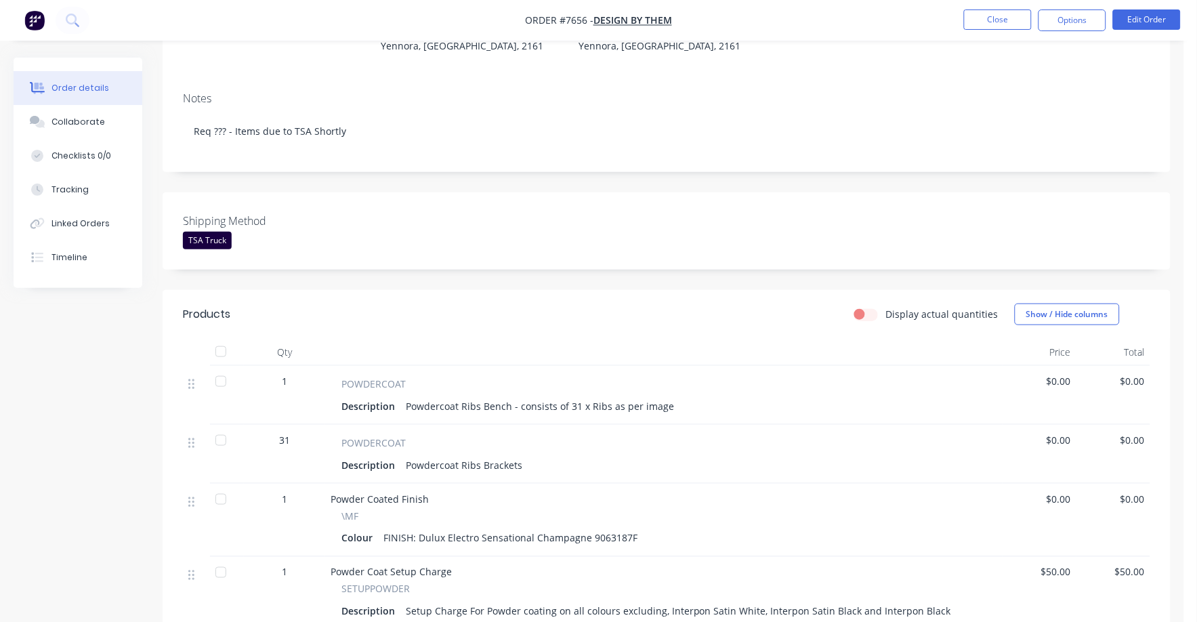
scroll to position [254, 0]
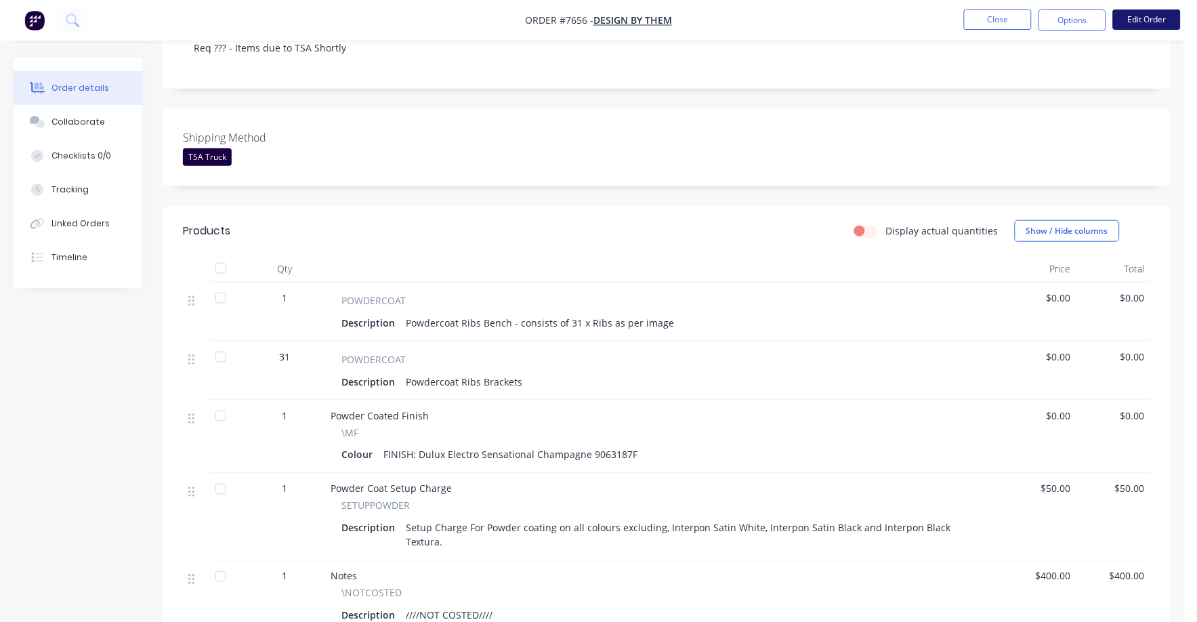
click at [1155, 13] on button "Edit Order" at bounding box center [1147, 19] width 68 height 20
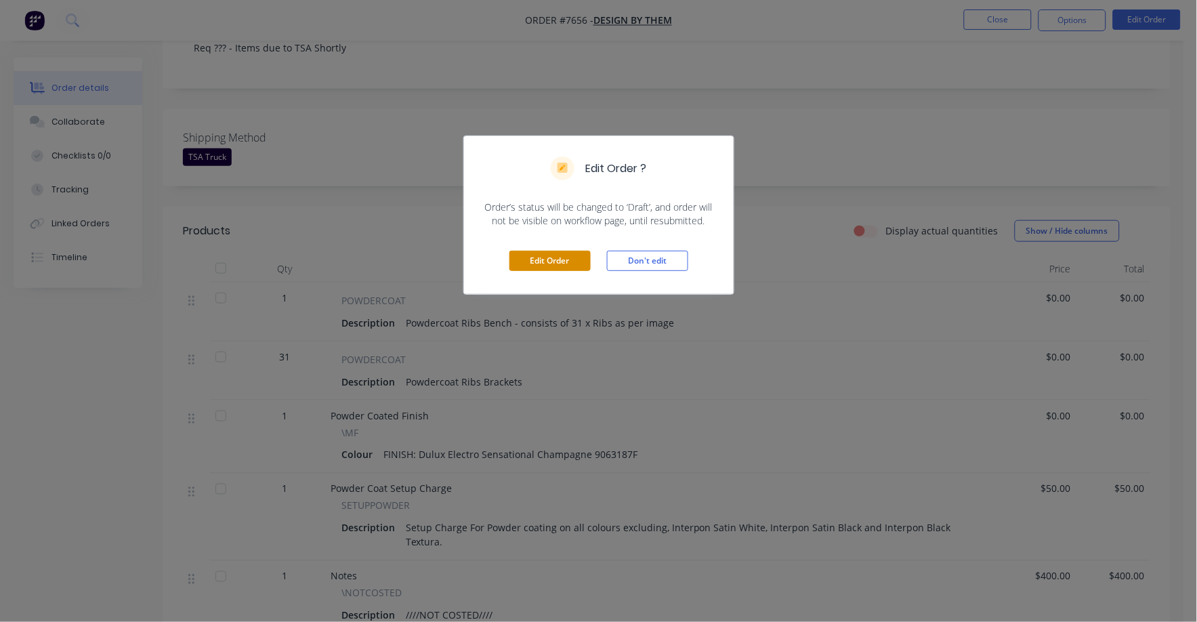
click at [522, 270] on button "Edit Order" at bounding box center [550, 261] width 81 height 20
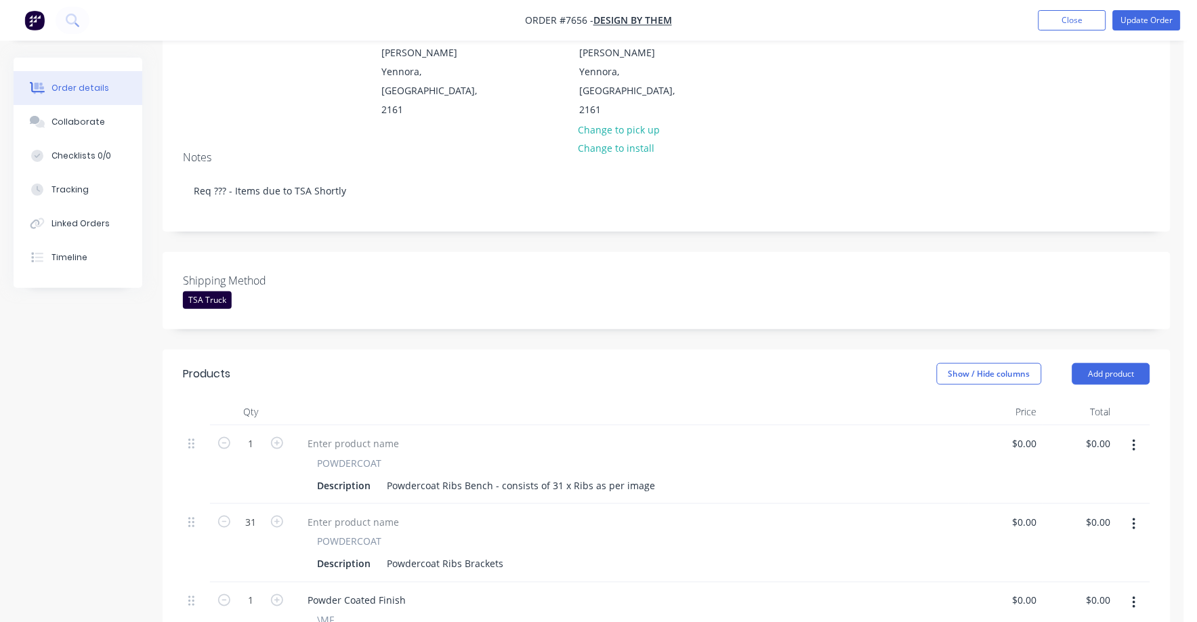
scroll to position [169, 0]
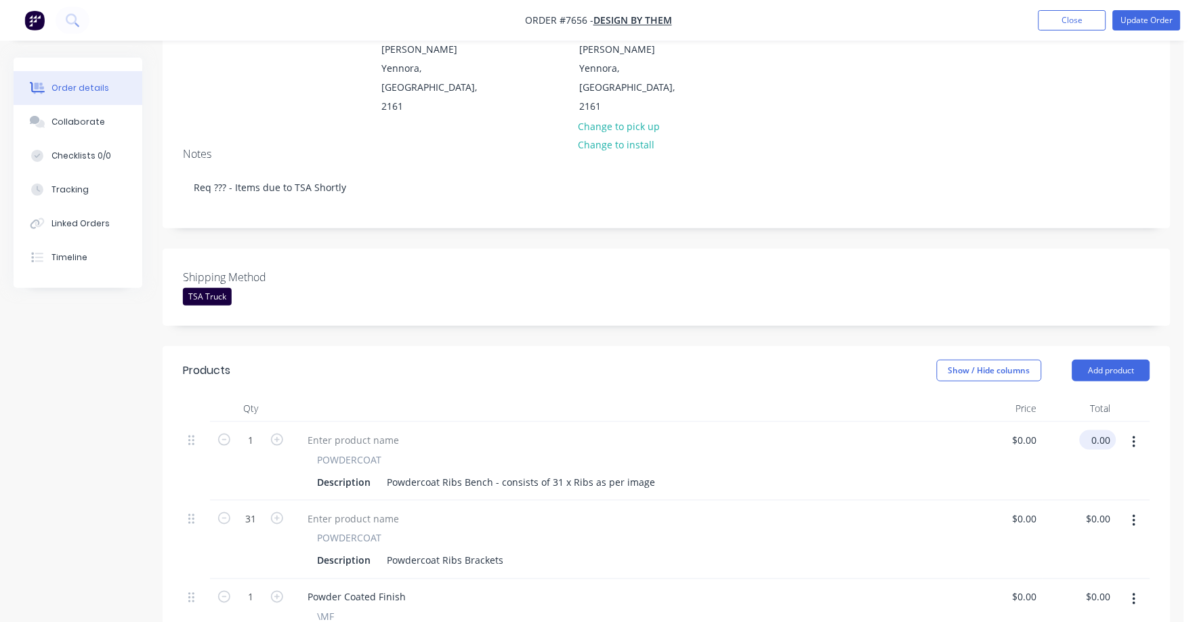
click at [1110, 430] on input "0.00" at bounding box center [1101, 440] width 31 height 20
type input "556"
type input "$556.00"
click at [960, 501] on div "POWDERCOAT Description Powdercoat Ribs Brackets" at bounding box center [630, 540] width 678 height 79
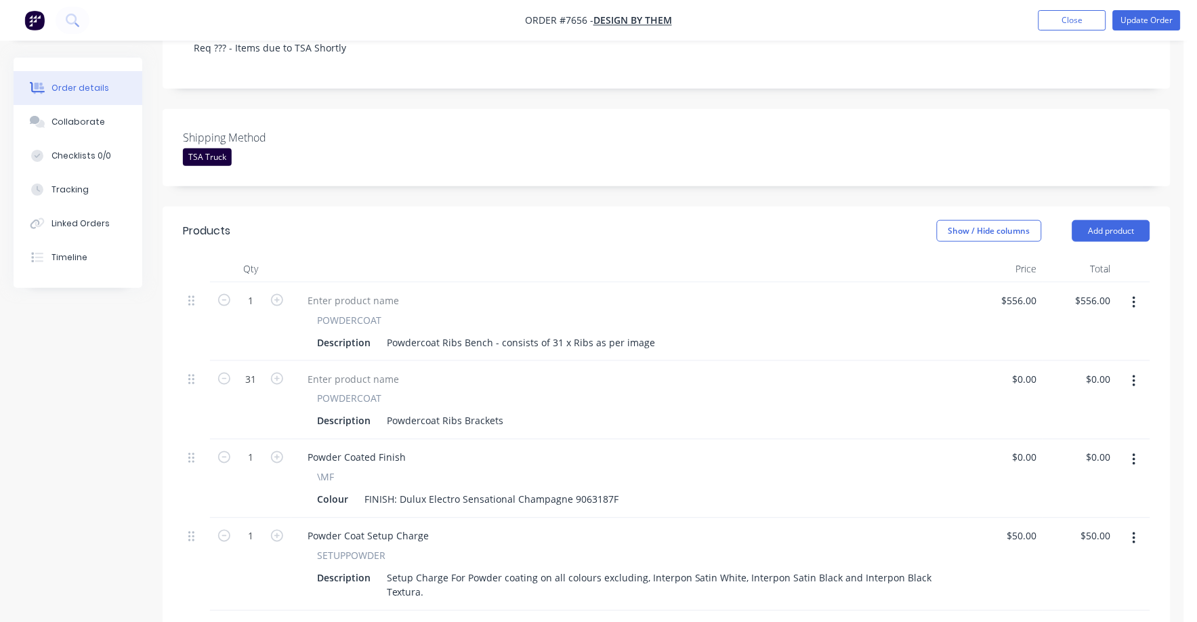
scroll to position [338, 0]
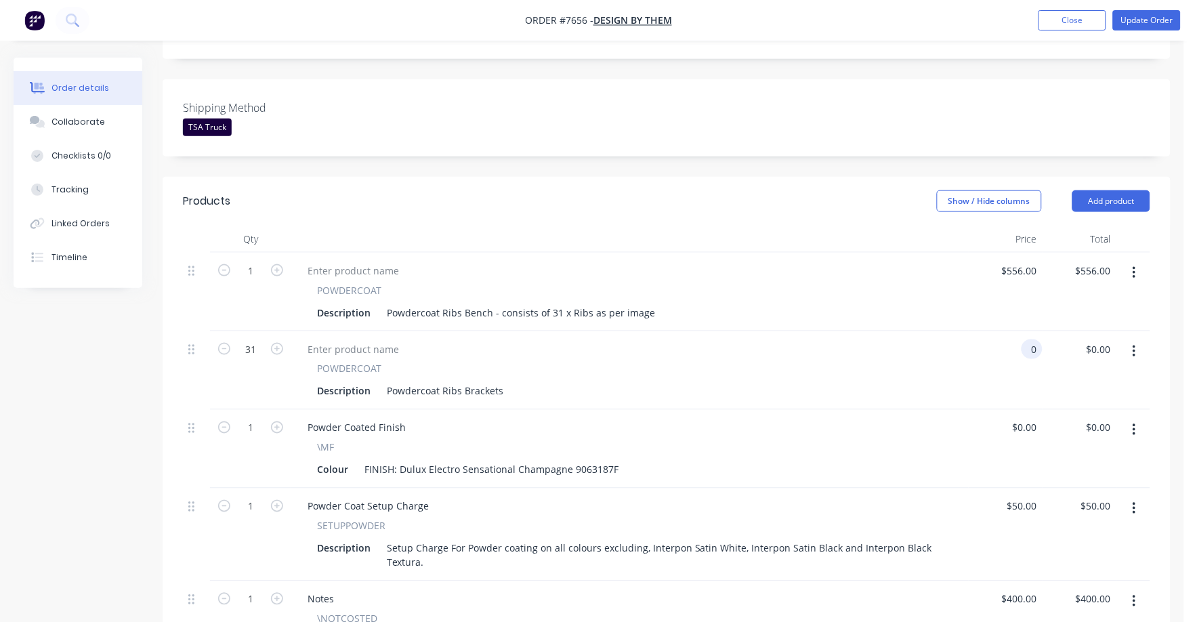
click at [1031, 340] on input "0" at bounding box center [1035, 350] width 16 height 20
type input "$2.80"
type input "$86.80"
click at [979, 370] on div "$2.80 2.8" at bounding box center [1006, 370] width 74 height 79
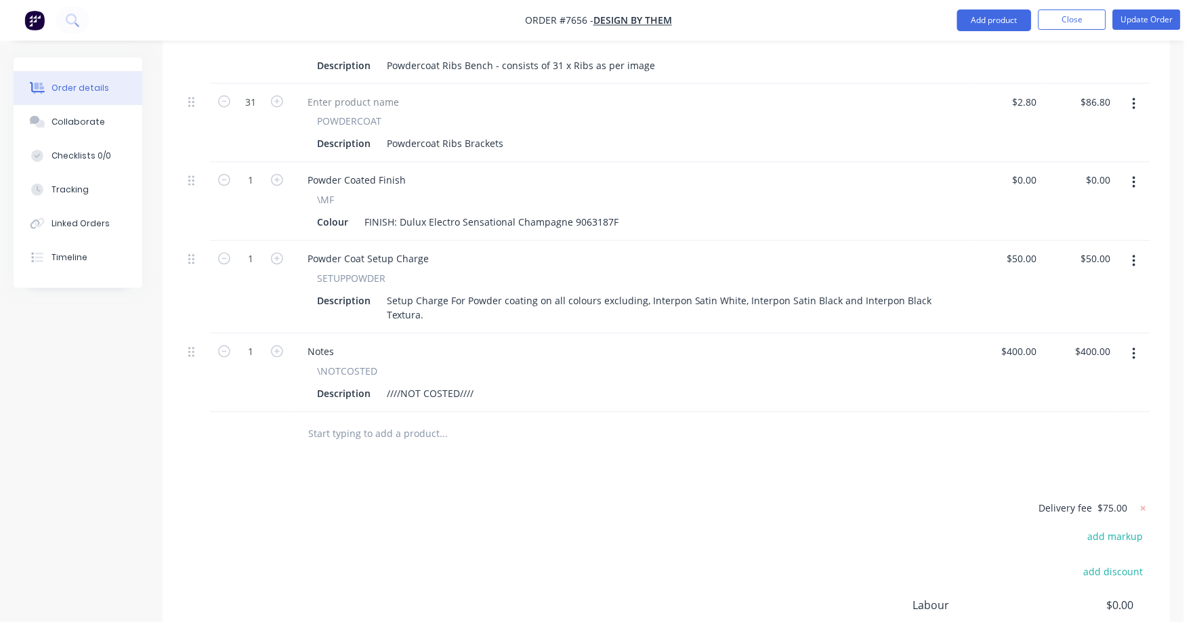
scroll to position [593, 0]
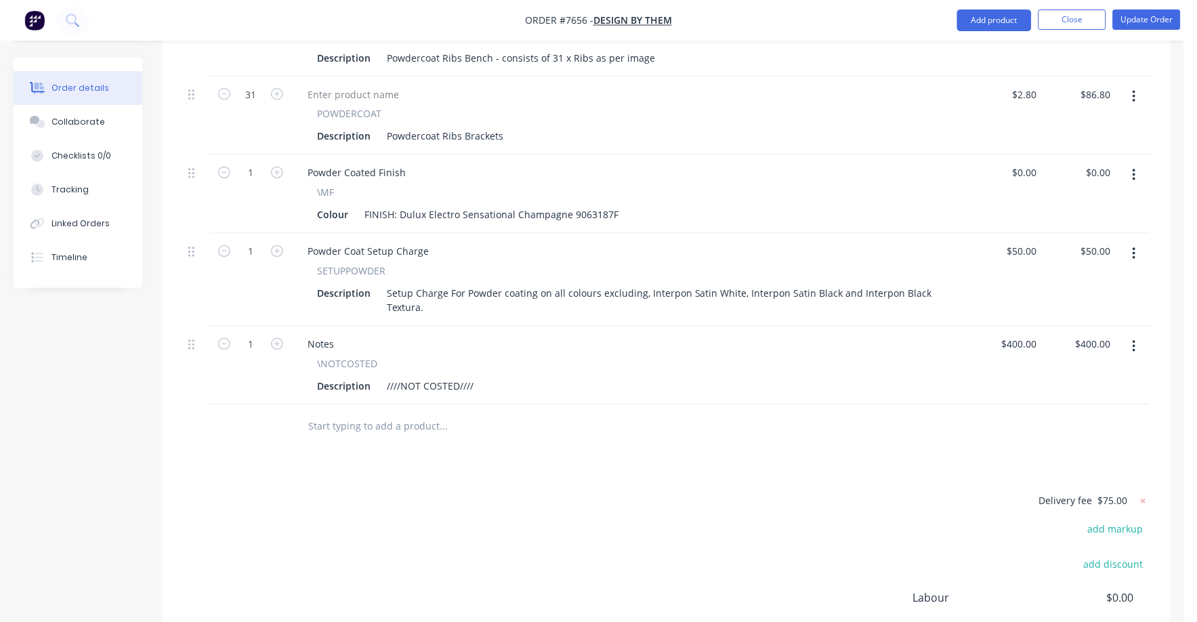
click at [1138, 335] on button "button" at bounding box center [1135, 347] width 32 height 24
click at [1061, 454] on div "Delete" at bounding box center [1086, 464] width 104 height 20
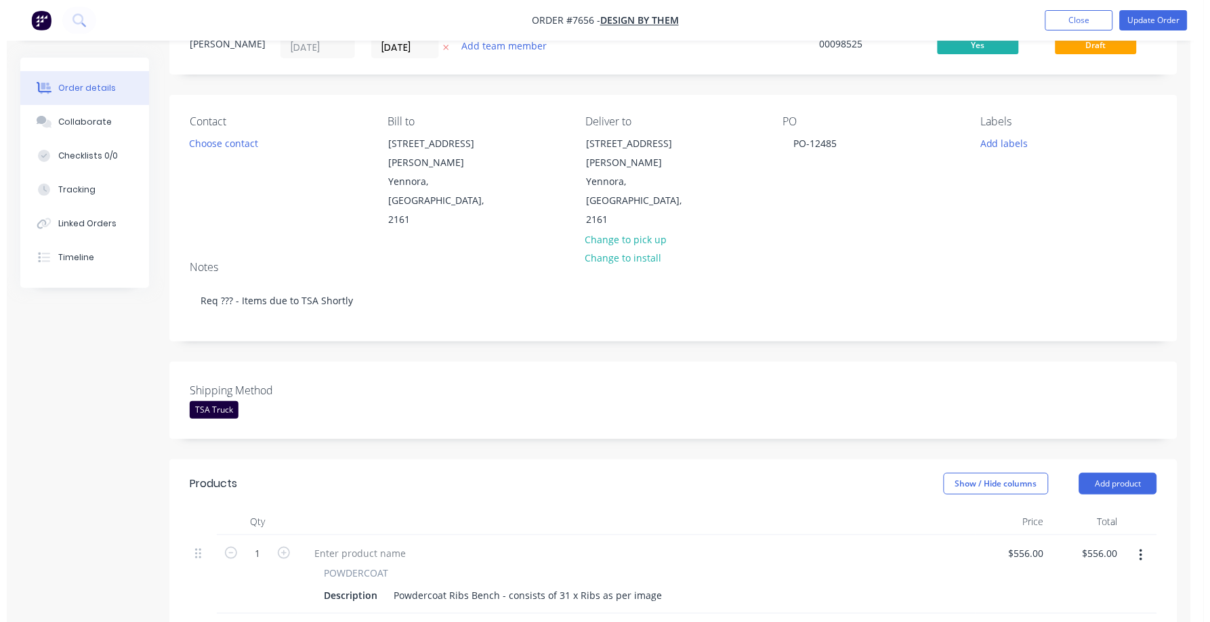
scroll to position [0, 0]
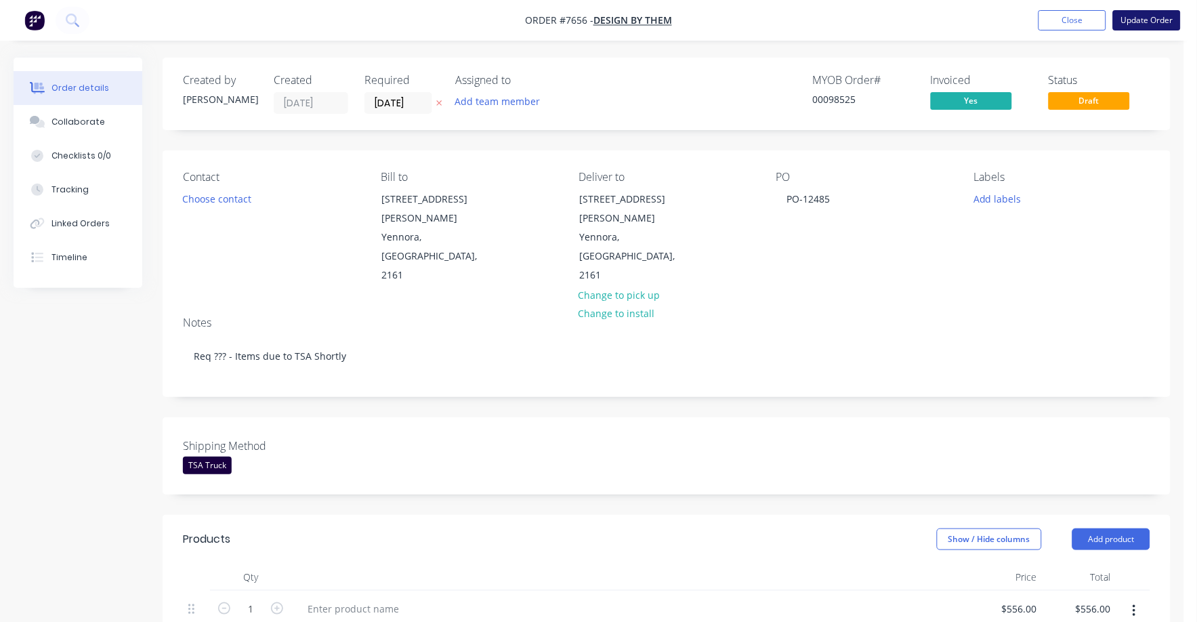
click at [1153, 16] on button "Update Order" at bounding box center [1147, 20] width 68 height 20
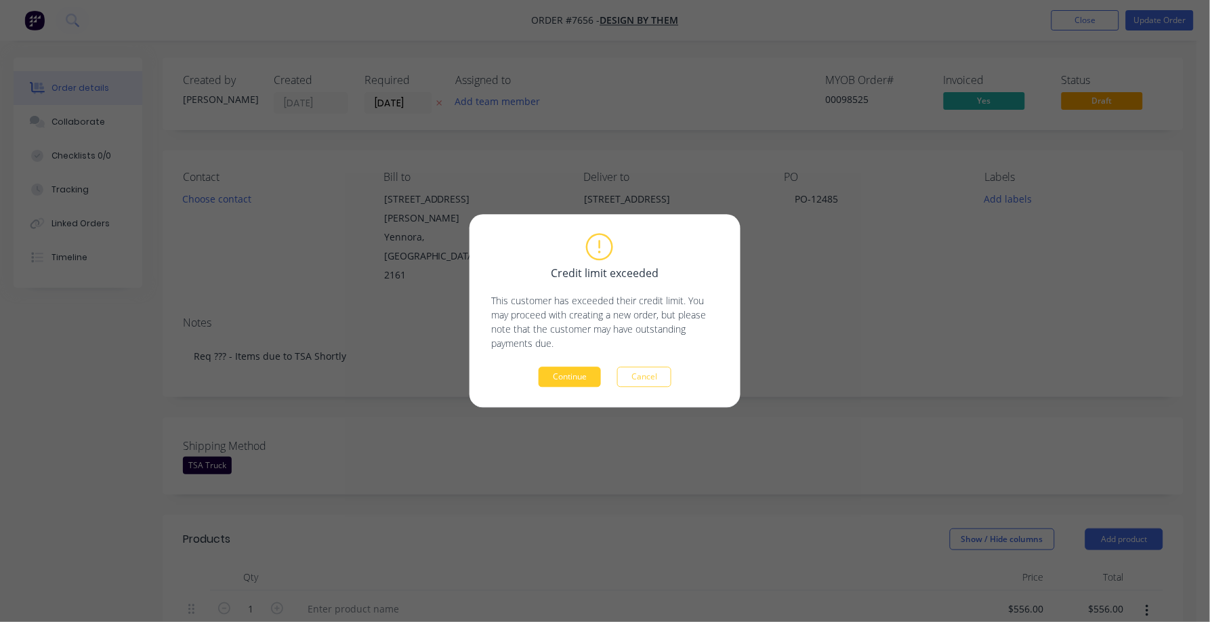
click at [577, 381] on button "Continue" at bounding box center [570, 377] width 62 height 20
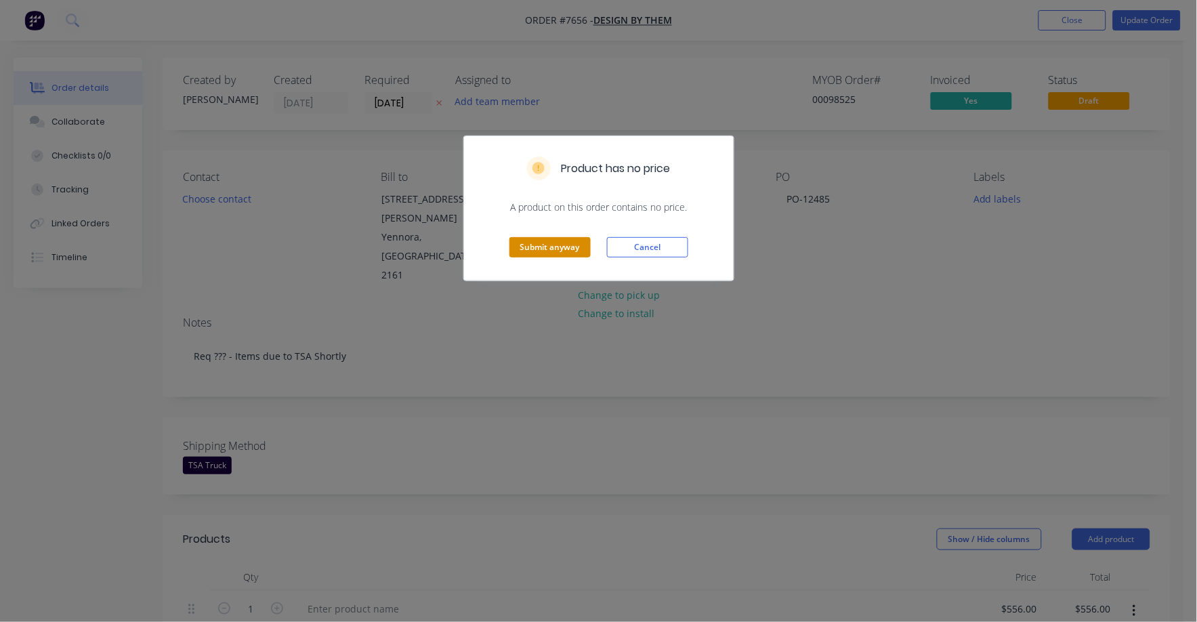
click at [543, 239] on button "Submit anyway" at bounding box center [550, 247] width 81 height 20
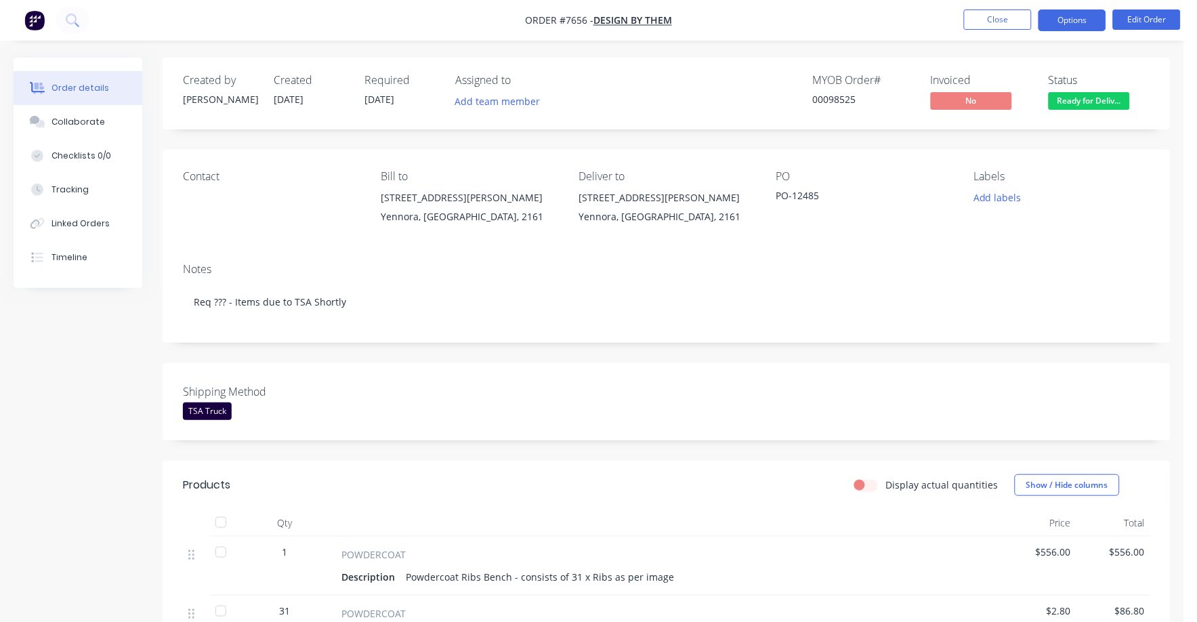
click at [1071, 9] on button "Options" at bounding box center [1073, 20] width 68 height 22
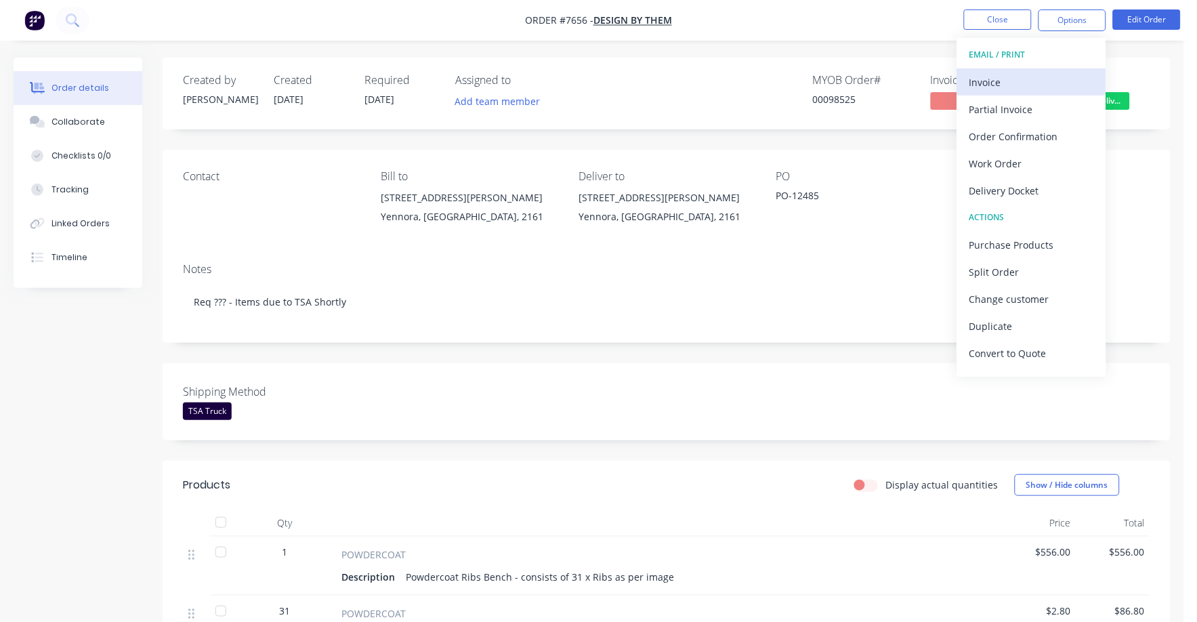
click at [983, 82] on div "Invoice" at bounding box center [1032, 83] width 125 height 20
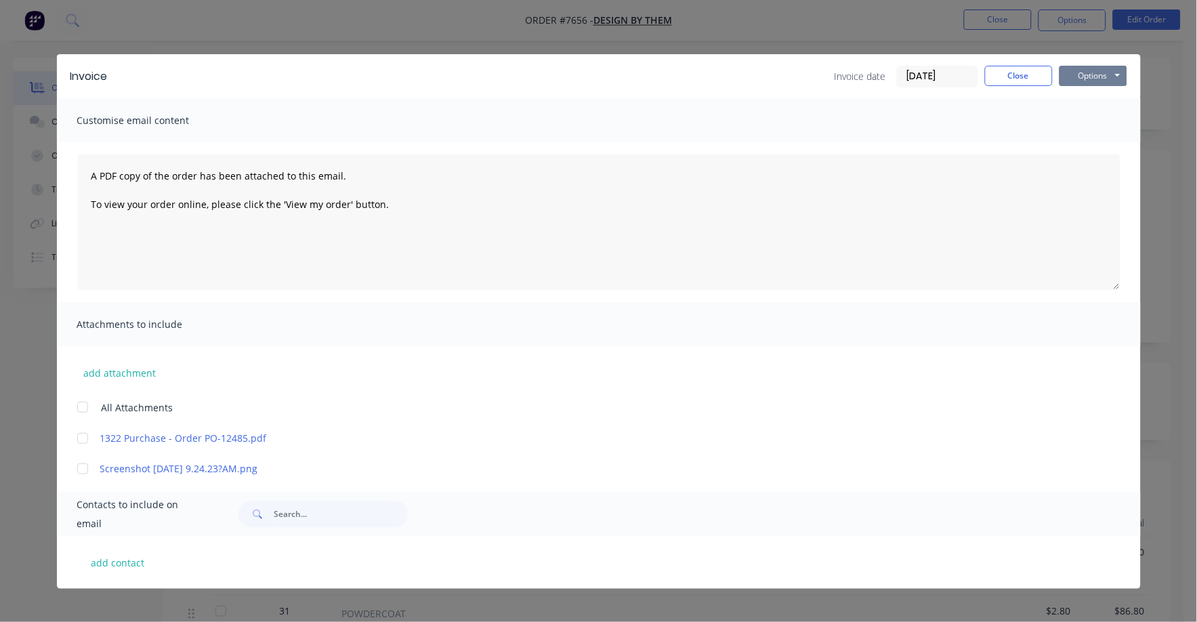
drag, startPoint x: 1098, startPoint y: 73, endPoint x: 1090, endPoint y: 87, distance: 17.0
click at [1098, 73] on button "Options" at bounding box center [1094, 76] width 68 height 20
click at [1069, 112] on button "Print" at bounding box center [1103, 122] width 87 height 22
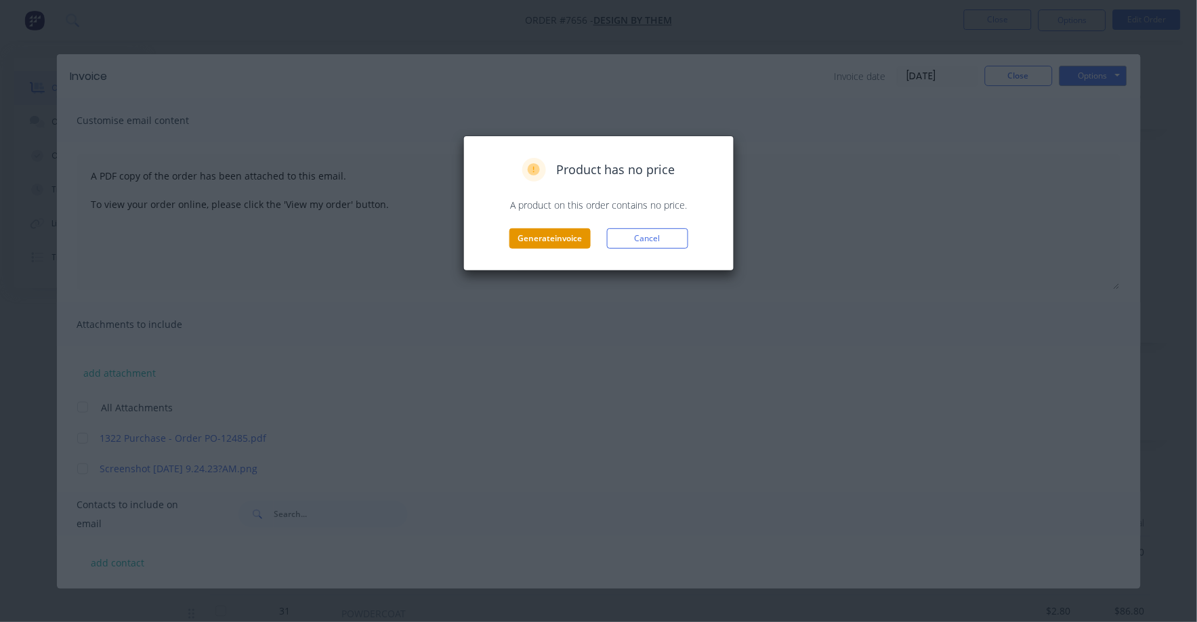
click at [543, 240] on button "Generate invoice" at bounding box center [550, 238] width 81 height 20
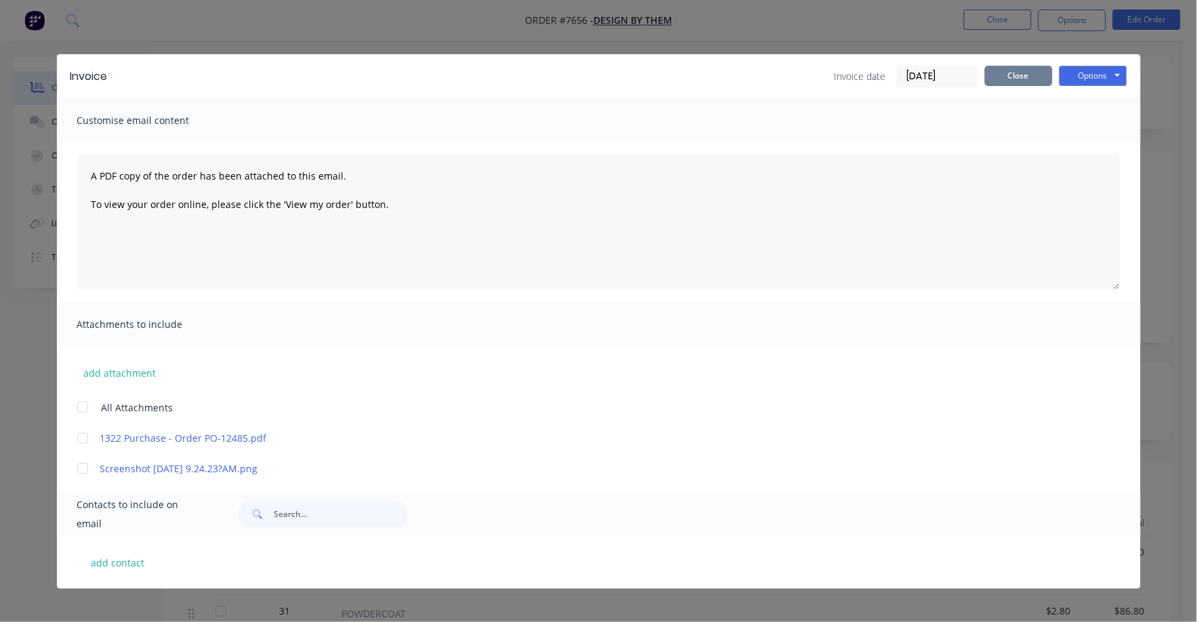
click at [1019, 78] on button "Close" at bounding box center [1019, 76] width 68 height 20
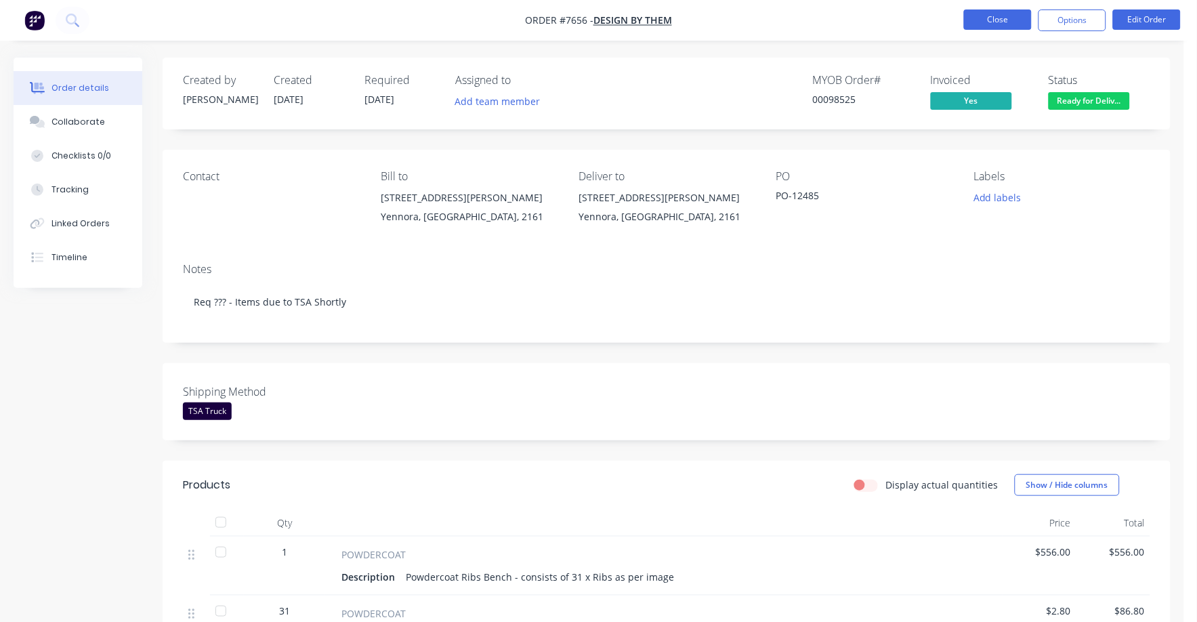
click at [1000, 11] on button "Close" at bounding box center [998, 19] width 68 height 20
